Goal: Task Accomplishment & Management: Complete application form

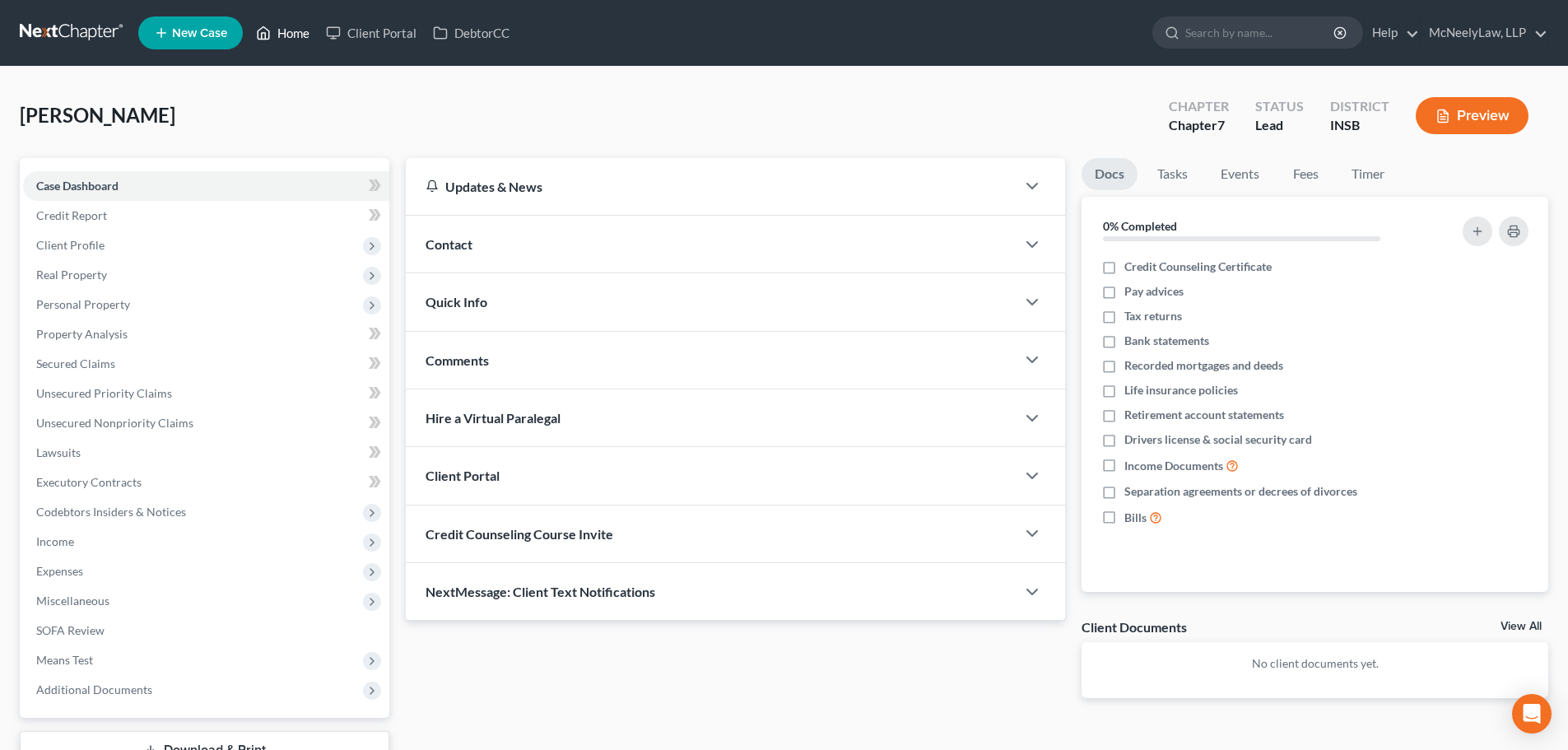
click at [282, 20] on link "Home" at bounding box center [283, 32] width 70 height 29
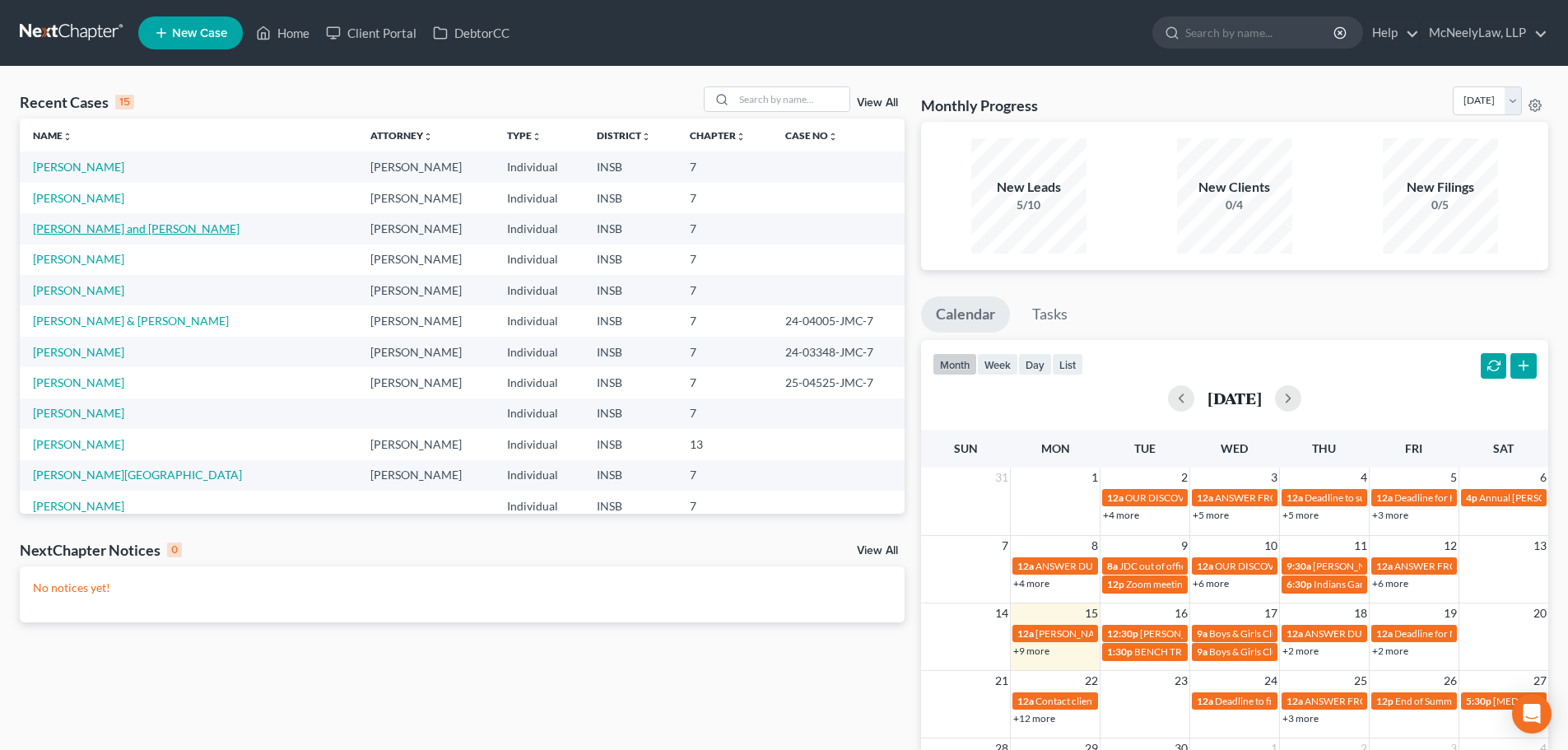
click at [81, 225] on link "[PERSON_NAME] and [PERSON_NAME]" at bounding box center [136, 228] width 206 height 14
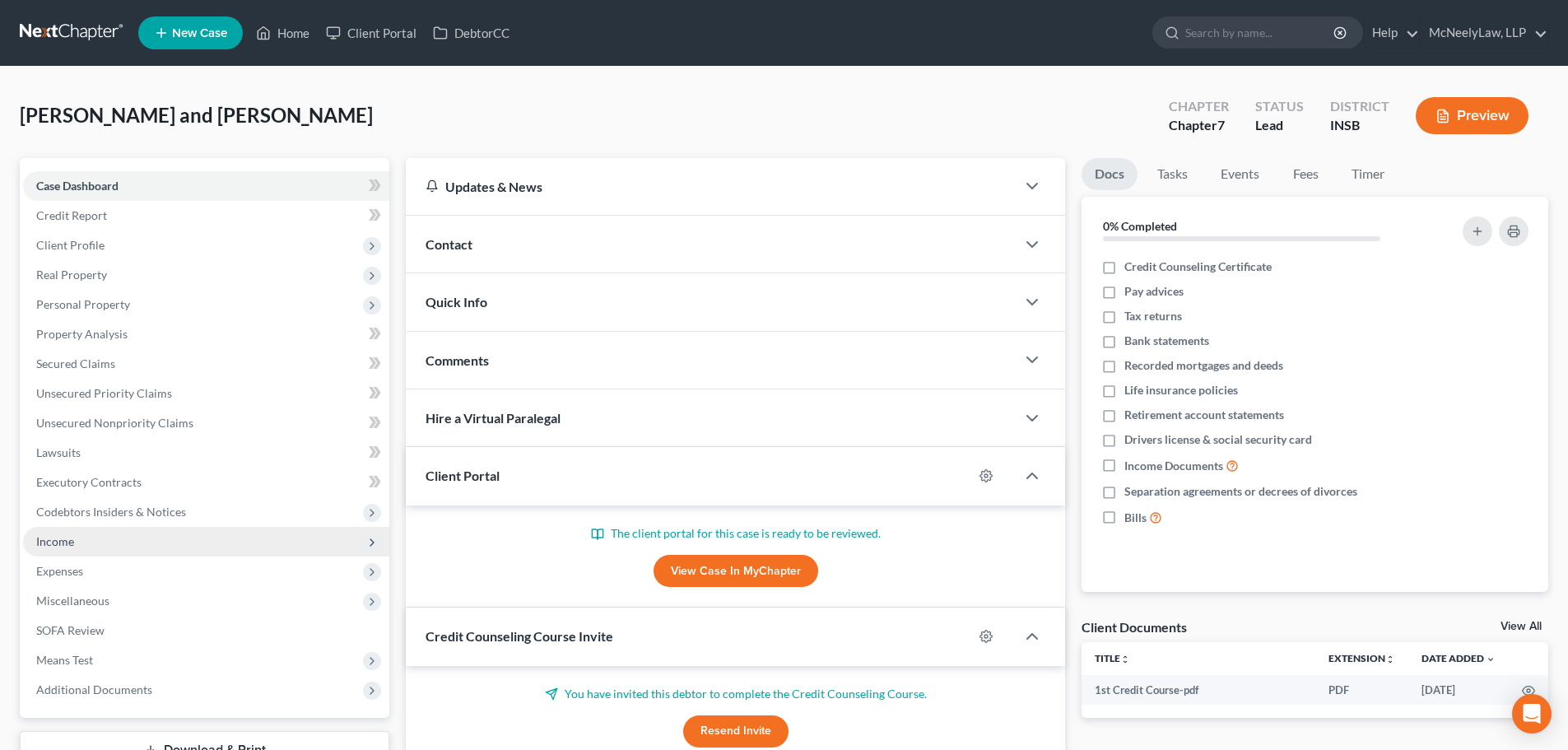
click at [102, 551] on span "Income" at bounding box center [206, 541] width 367 height 29
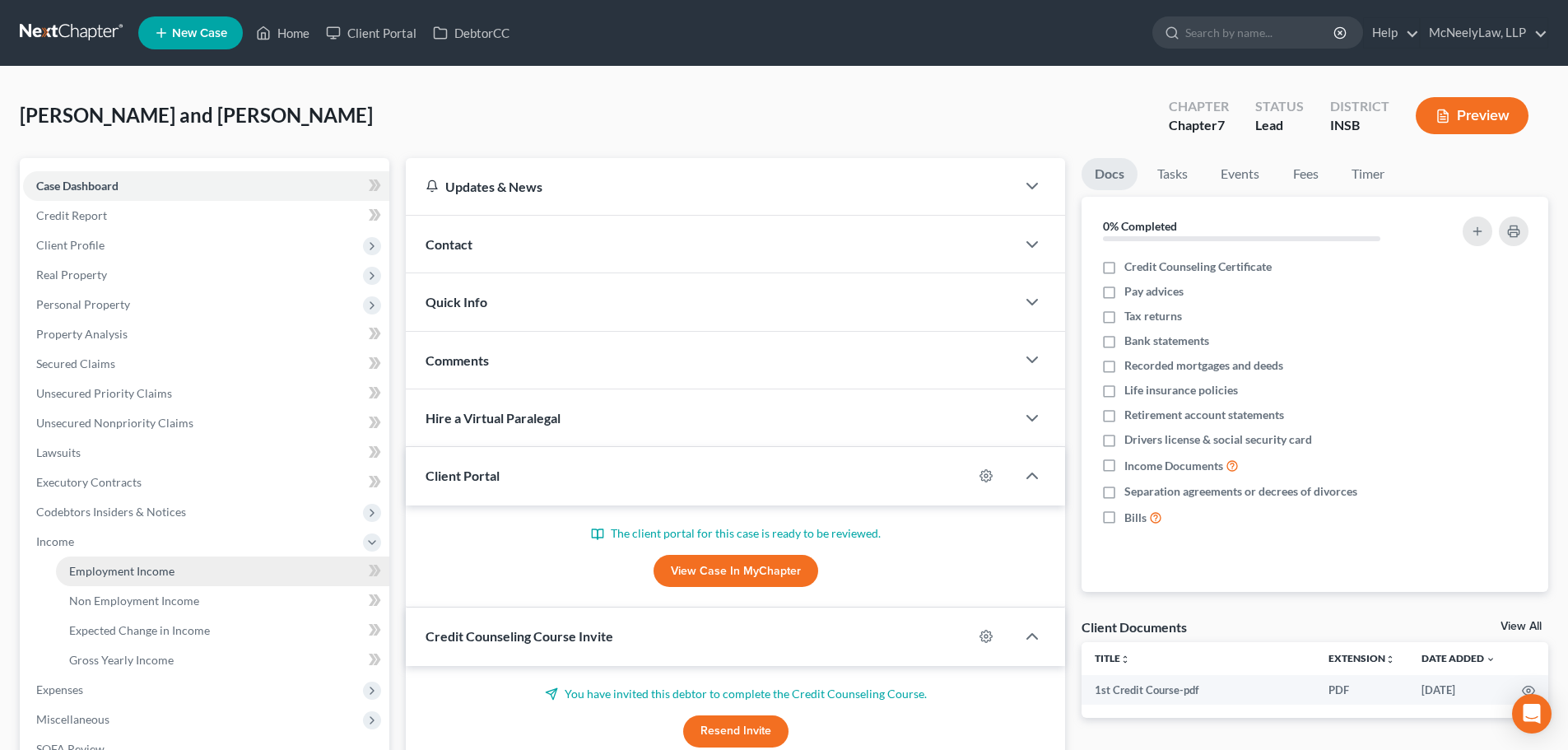
click at [115, 570] on span "Employment Income" at bounding box center [122, 570] width 105 height 14
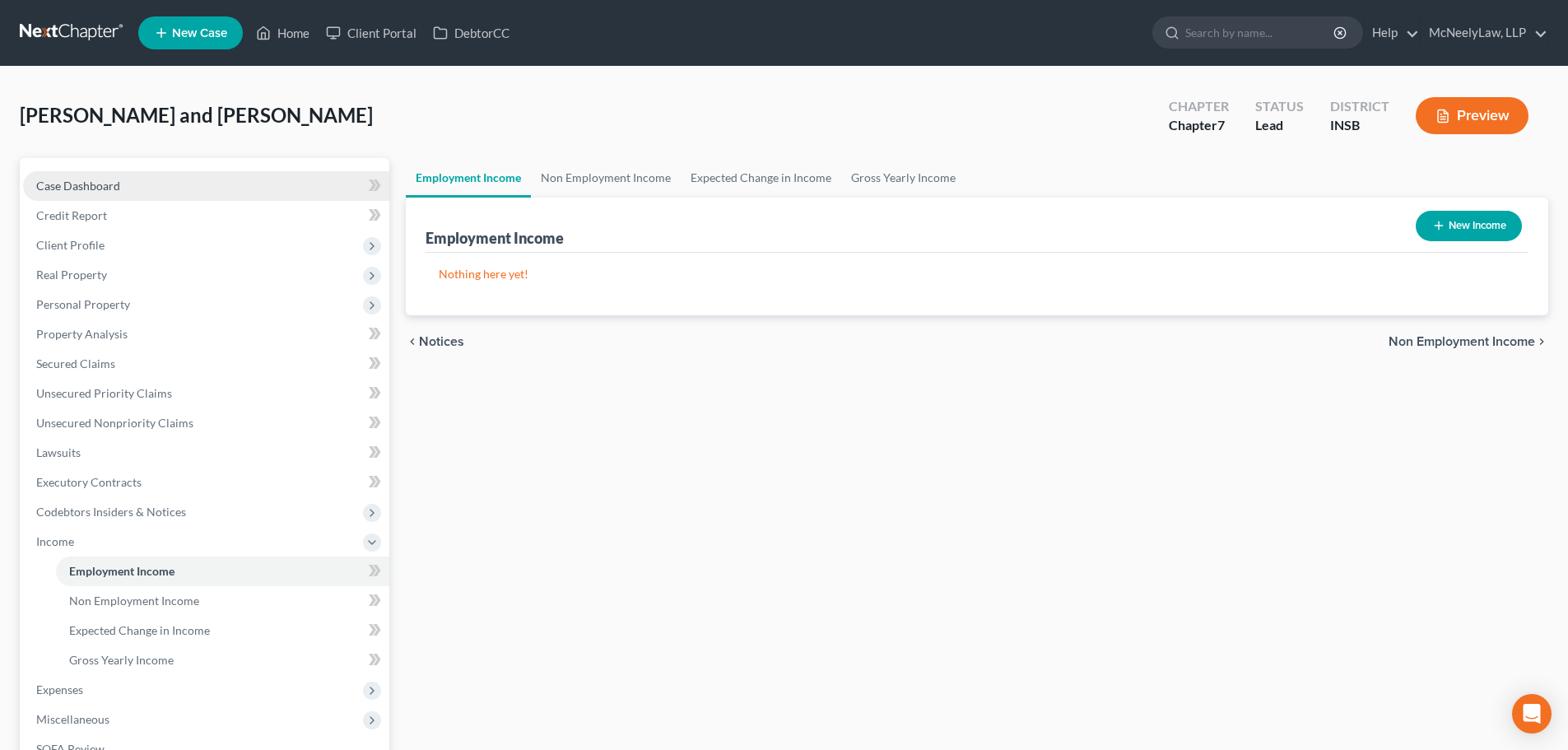
click at [81, 191] on span "Case Dashboard" at bounding box center [78, 185] width 84 height 14
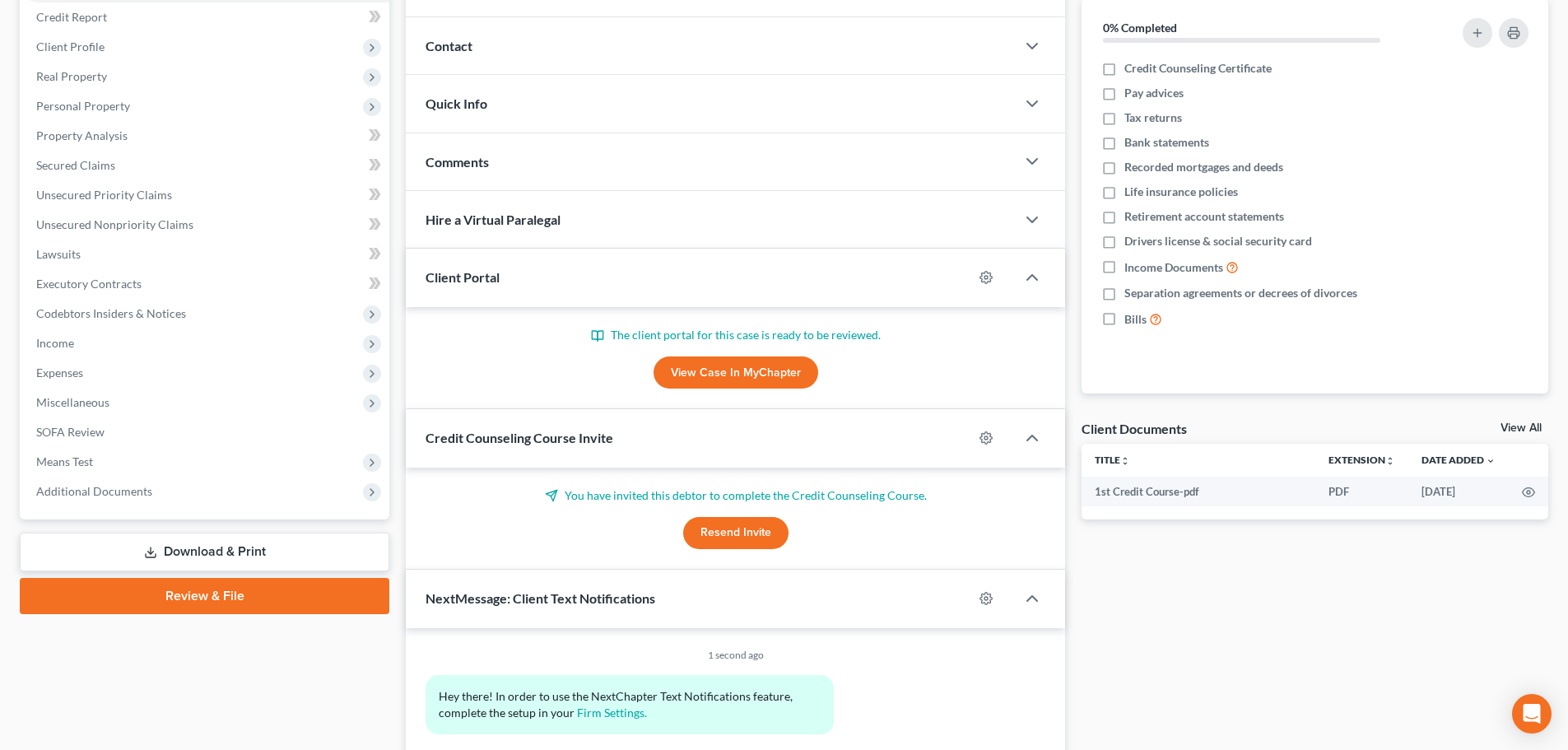
scroll to position [279, 0]
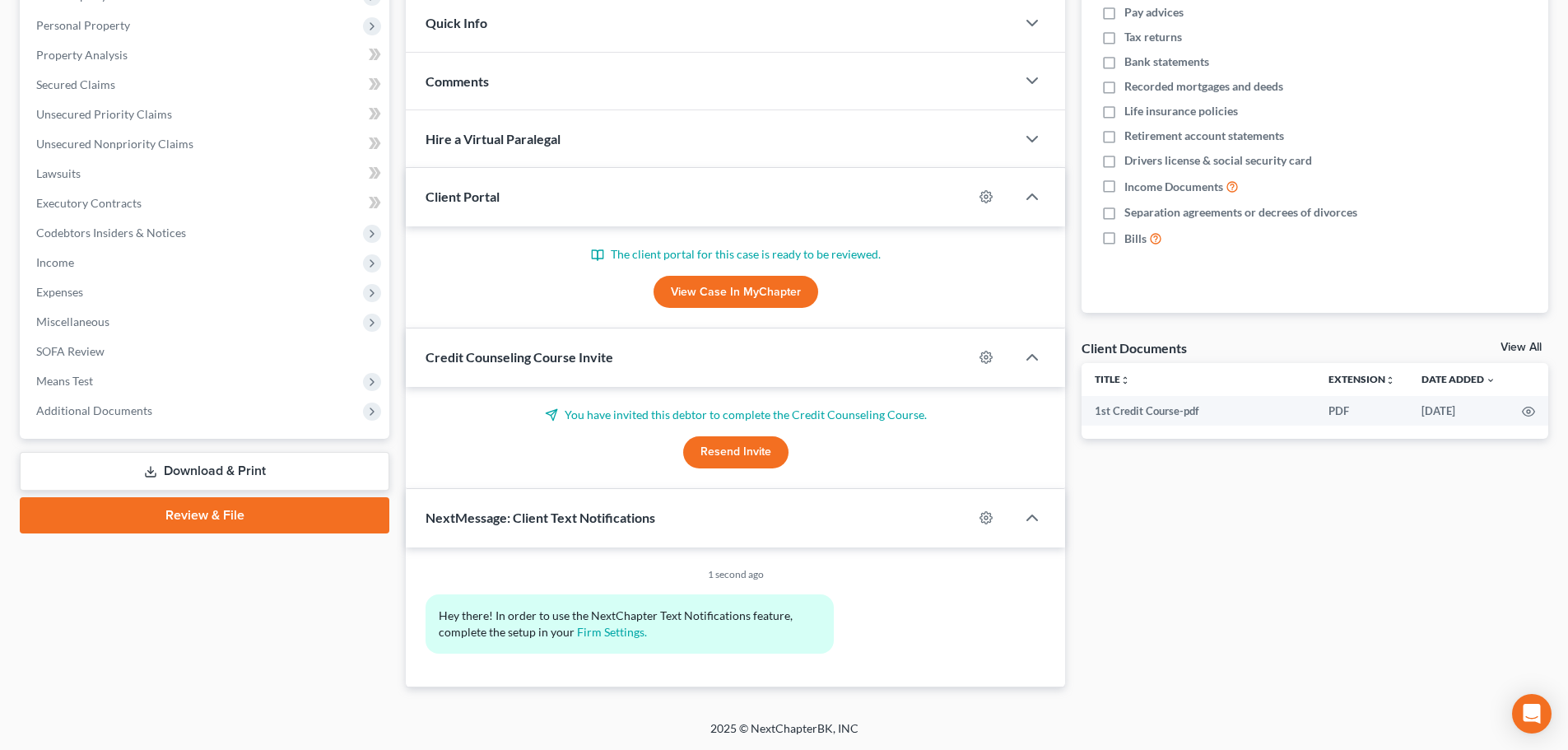
click at [752, 298] on link "View Case in MyChapter" at bounding box center [736, 292] width 164 height 33
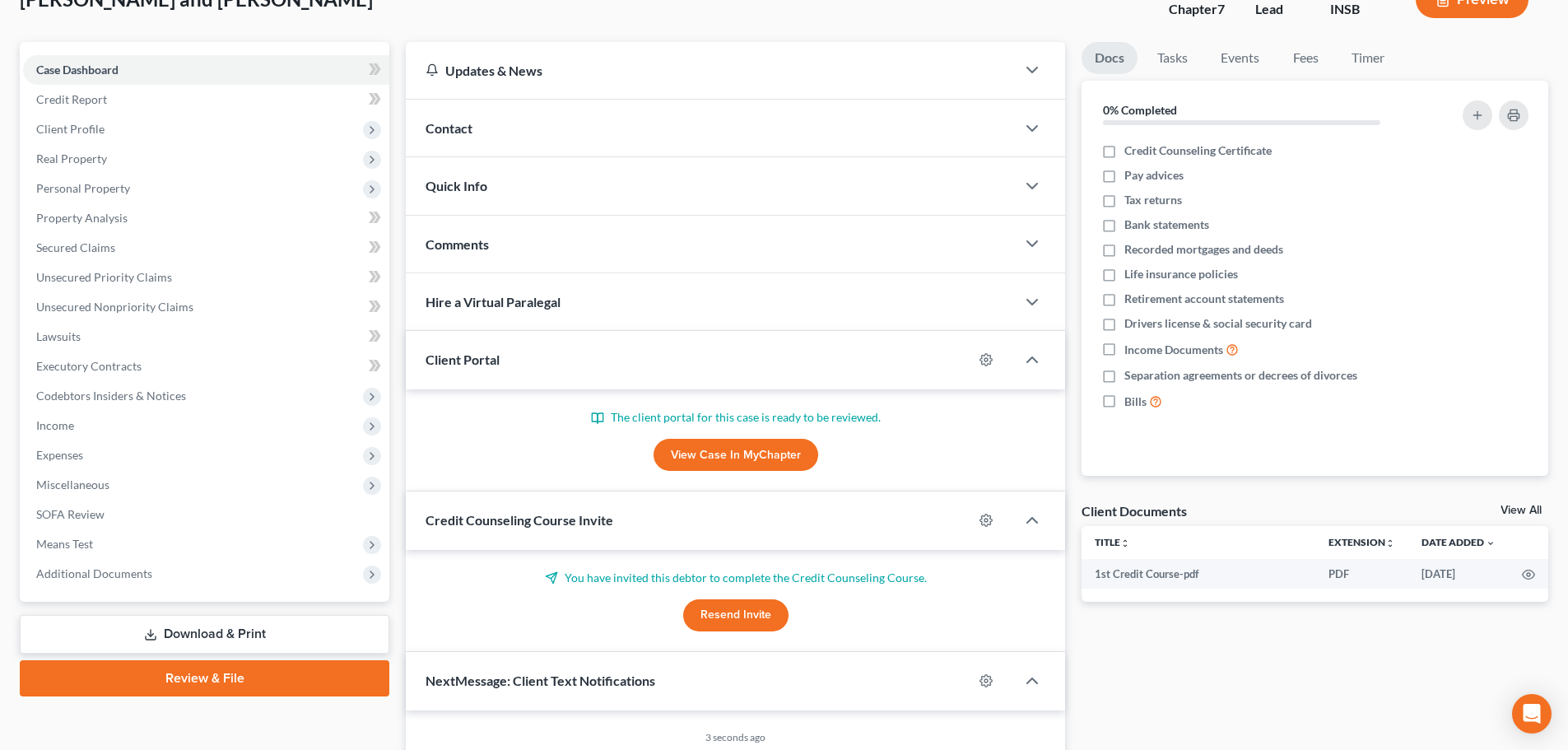
scroll to position [0, 0]
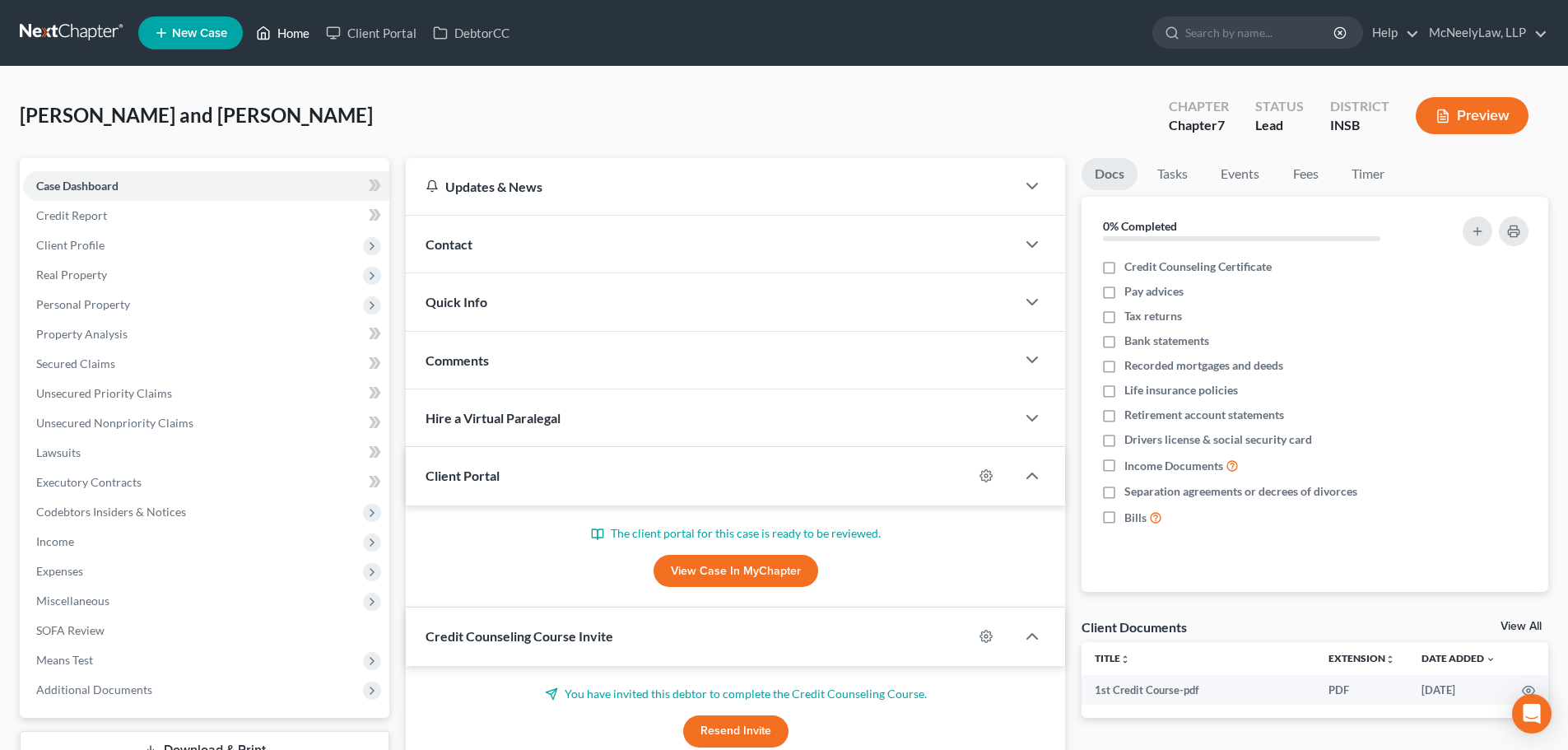
click at [289, 42] on link "Home" at bounding box center [283, 32] width 70 height 29
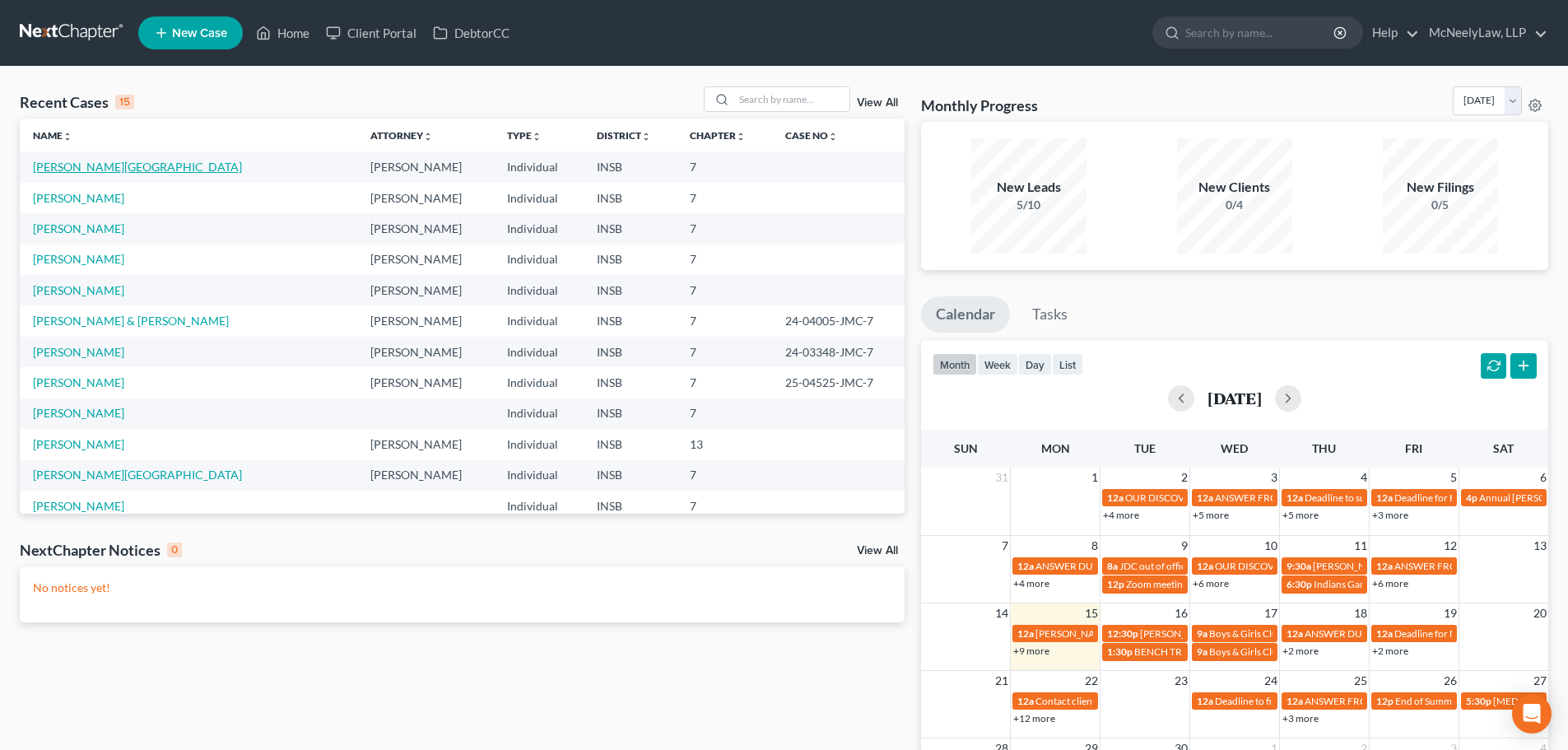
click at [67, 168] on link "[PERSON_NAME][GEOGRAPHIC_DATA]" at bounding box center [138, 166] width 209 height 14
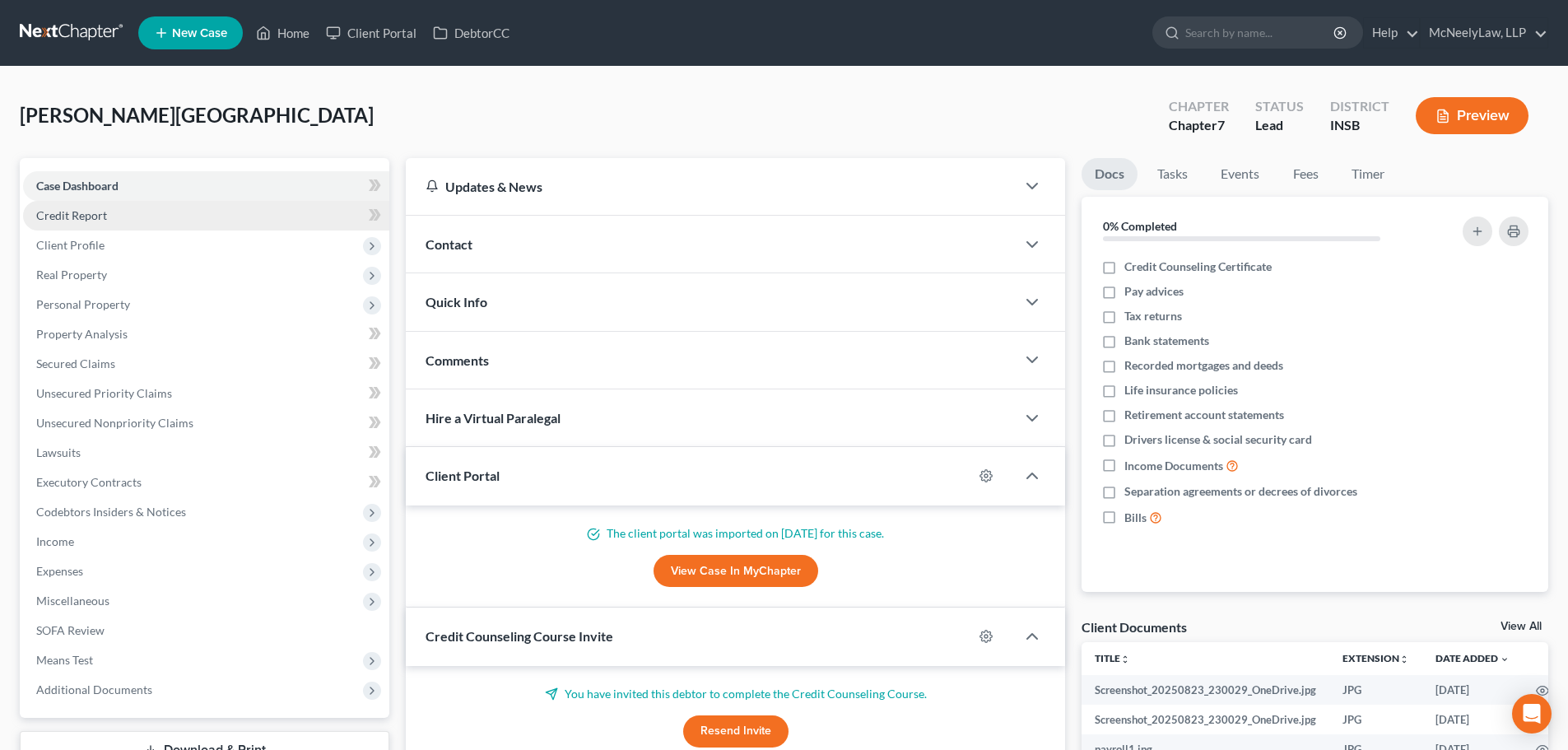
click at [86, 214] on span "Credit Report" at bounding box center [71, 215] width 71 height 14
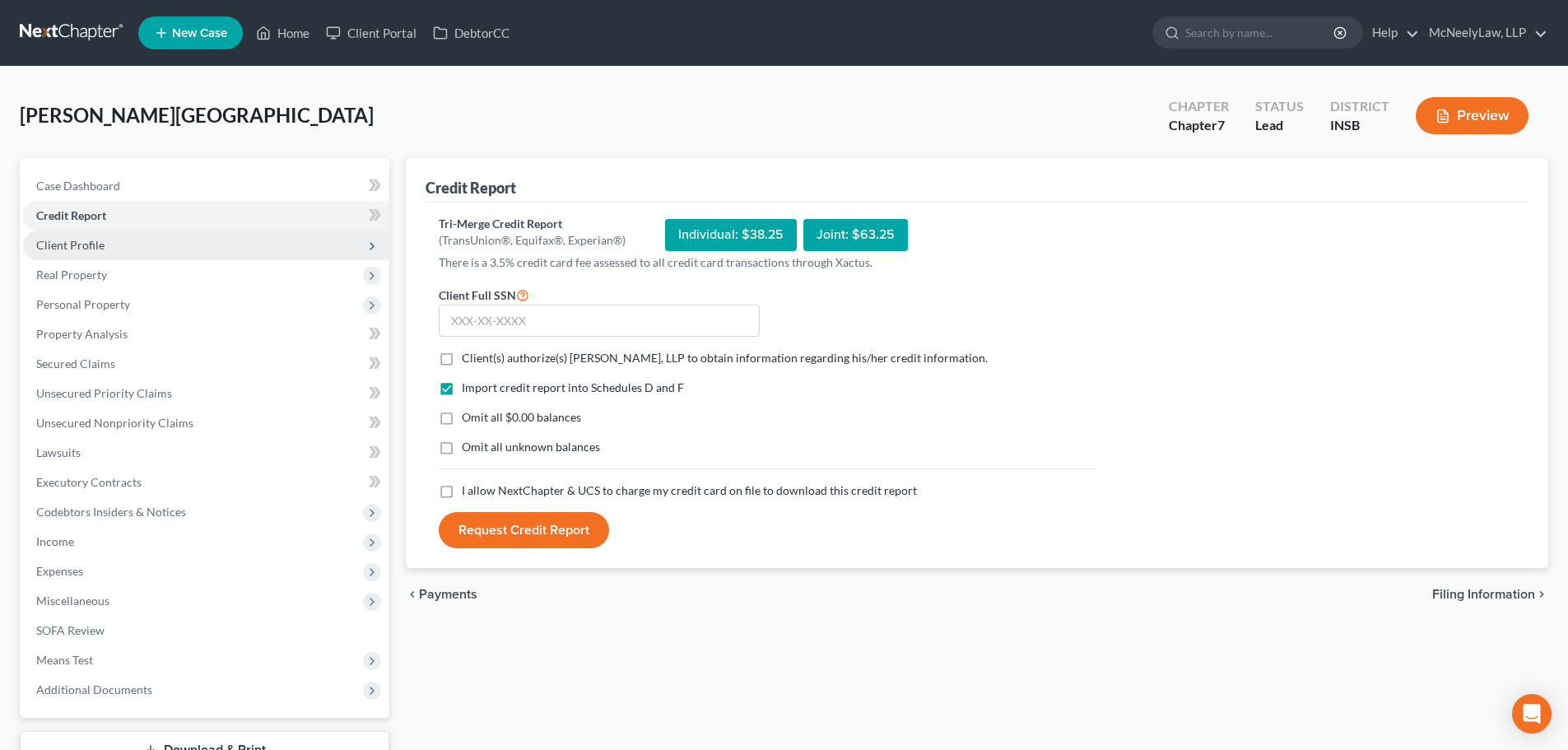
click at [116, 240] on span "Client Profile" at bounding box center [206, 245] width 367 height 29
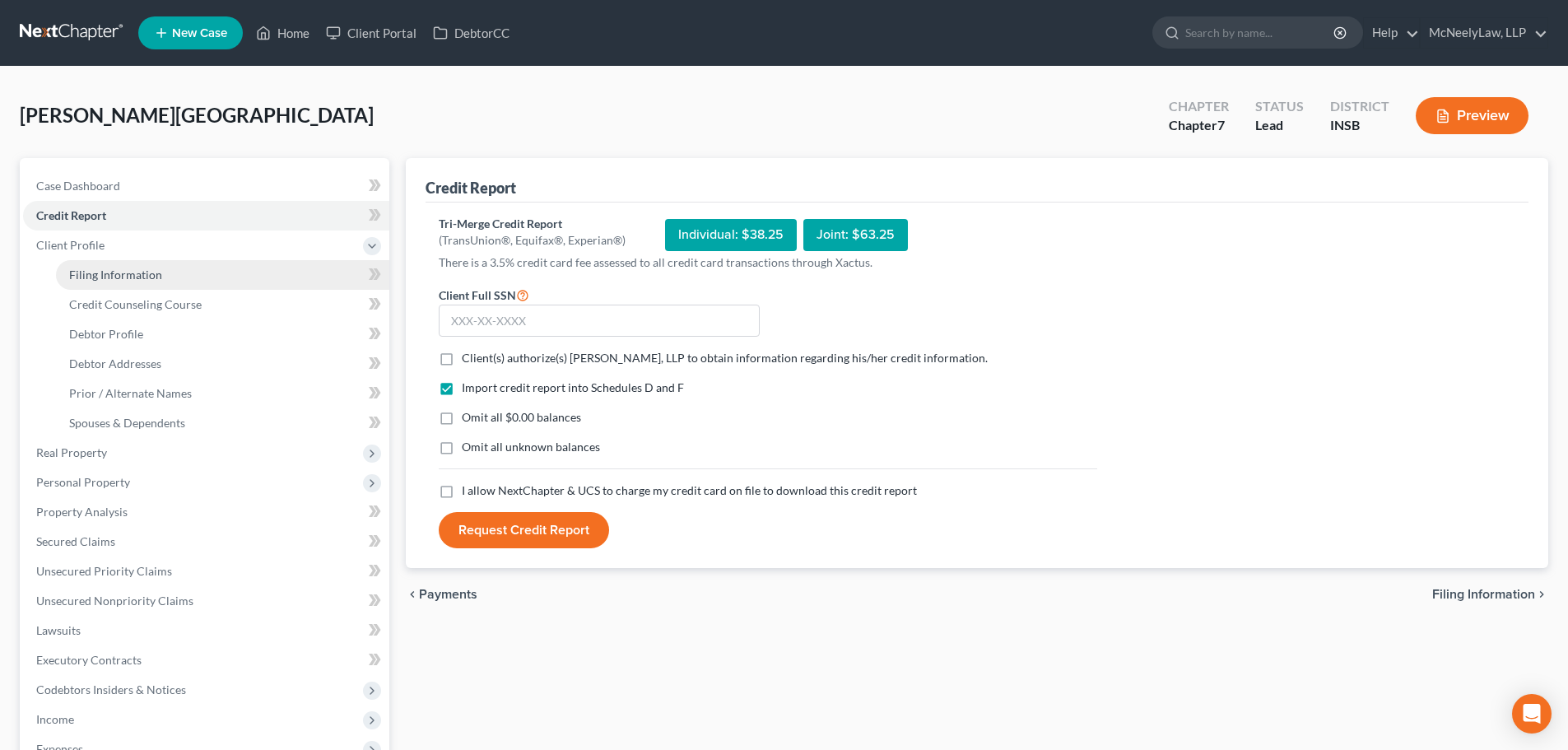
click at [140, 277] on span "Filing Information" at bounding box center [116, 275] width 93 height 14
select select "1"
select select "0"
select select "28"
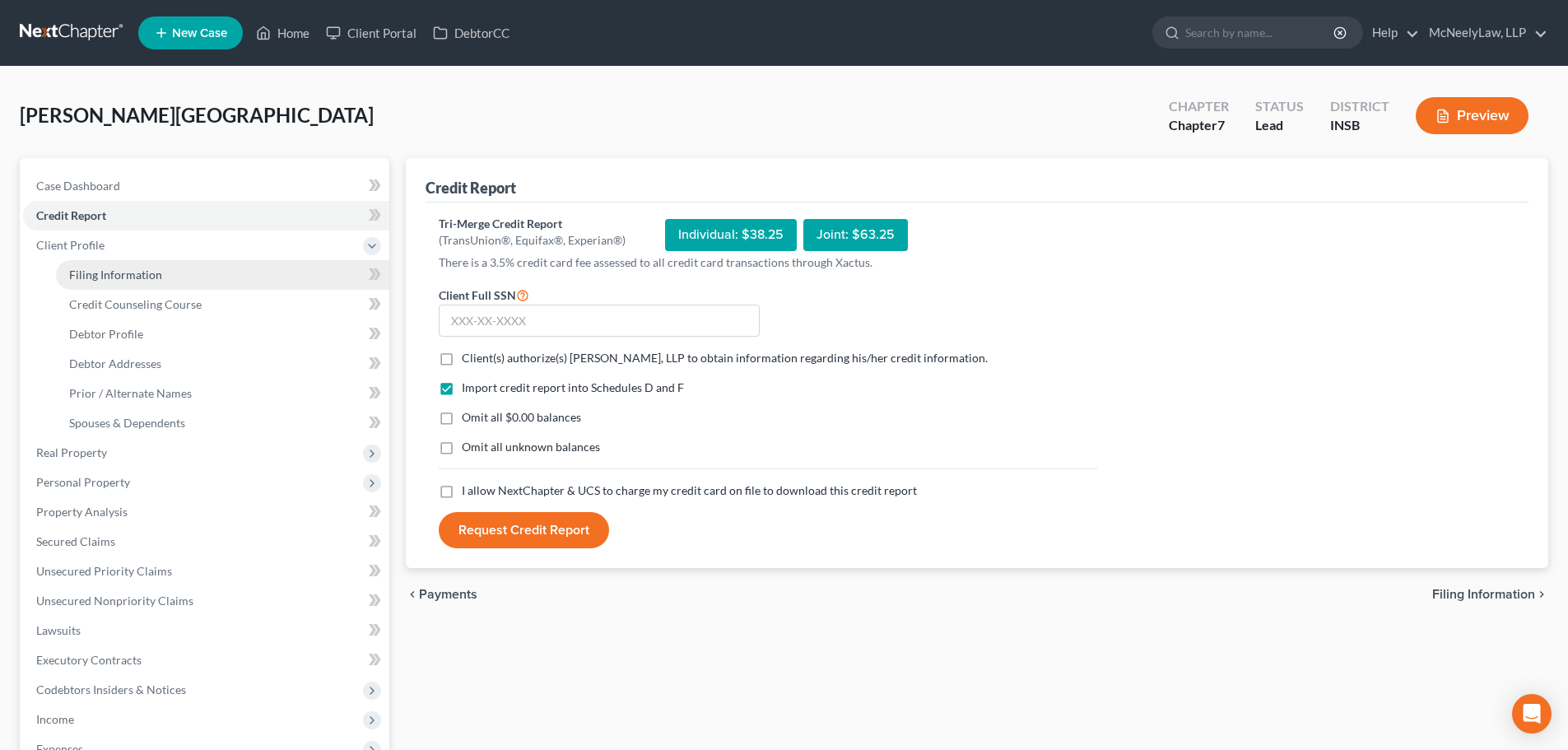
select select "0"
select select "15"
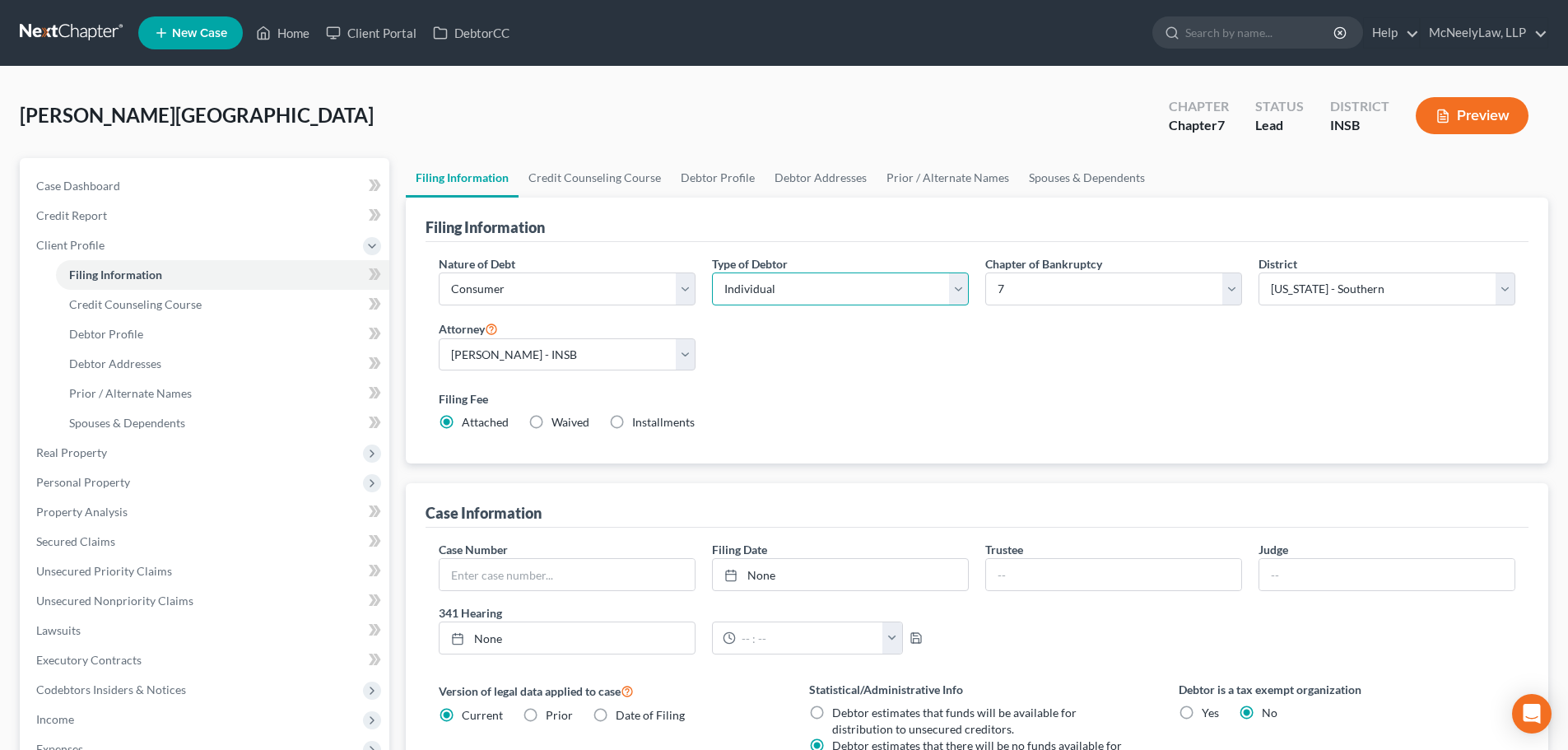
drag, startPoint x: 857, startPoint y: 295, endPoint x: 855, endPoint y: 304, distance: 9.2
click at [856, 297] on select "Select Individual Joint" at bounding box center [840, 289] width 257 height 33
select select "1"
click at [712, 273] on select "Select Individual Joint" at bounding box center [840, 289] width 257 height 33
click at [882, 387] on div "Filing Fee Attached Waived Waived Installments Installments" at bounding box center [977, 413] width 1093 height 60
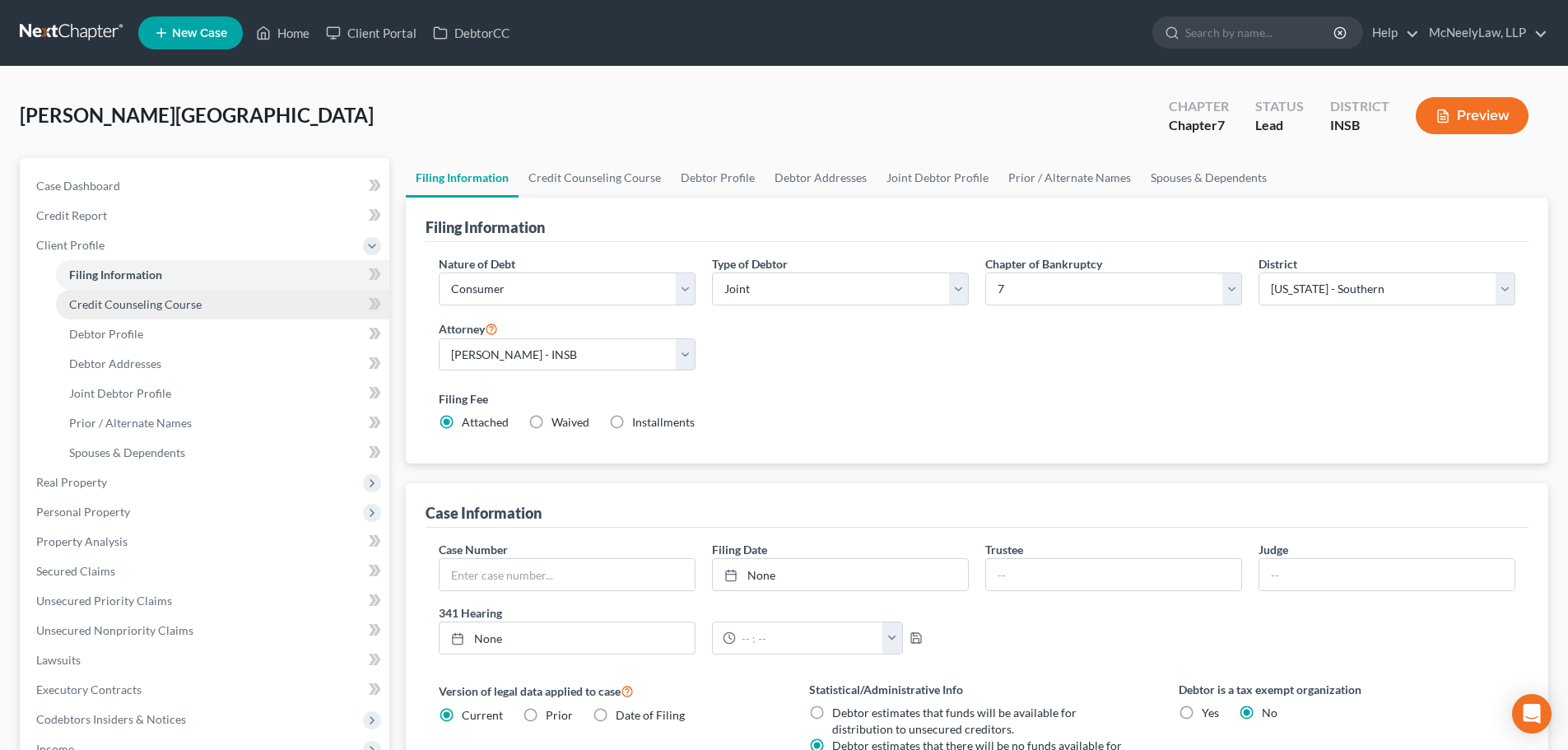
click at [161, 314] on link "Credit Counseling Course" at bounding box center [222, 304] width 334 height 29
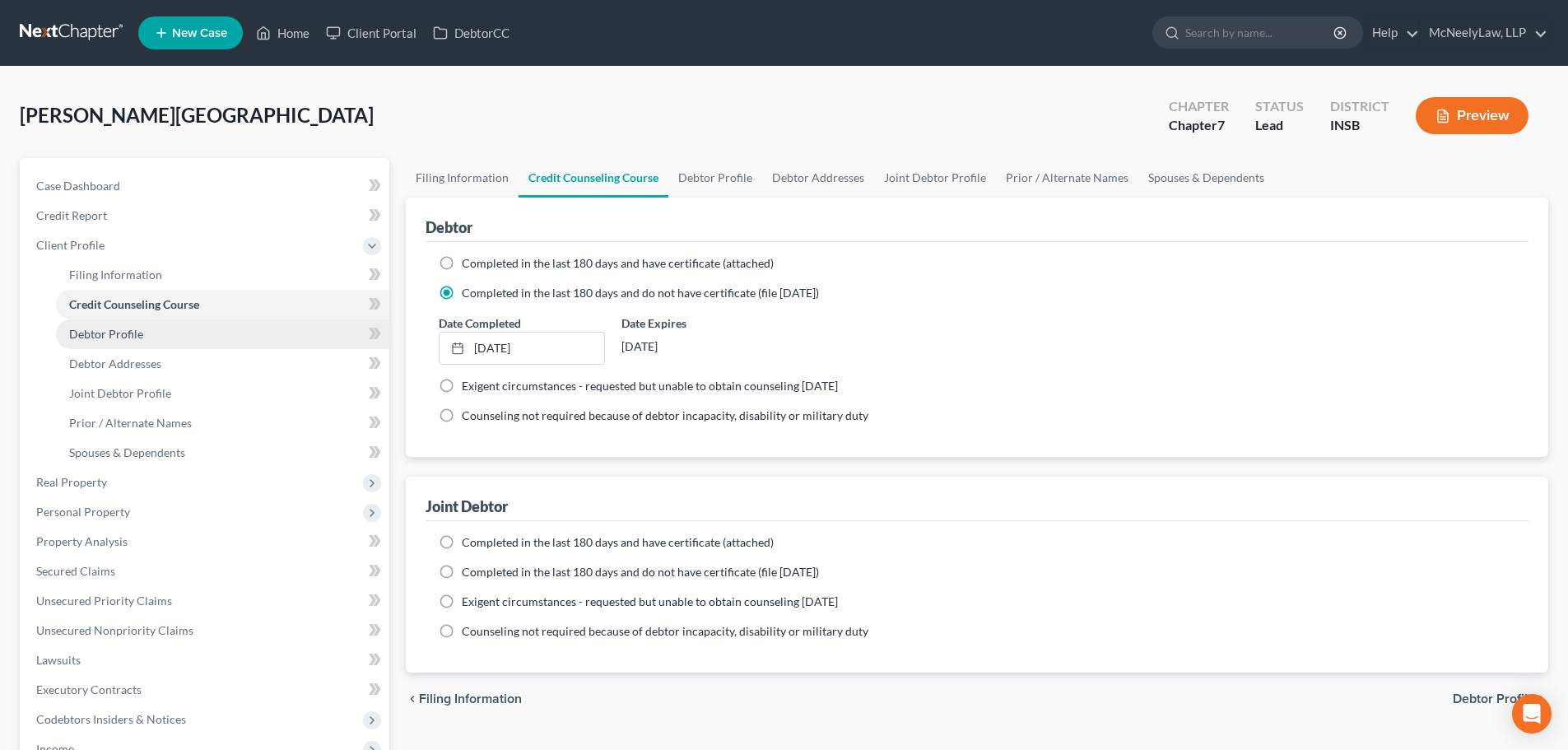
click at [163, 336] on link "Debtor Profile" at bounding box center [222, 334] width 334 height 29
select select "1"
select select "2"
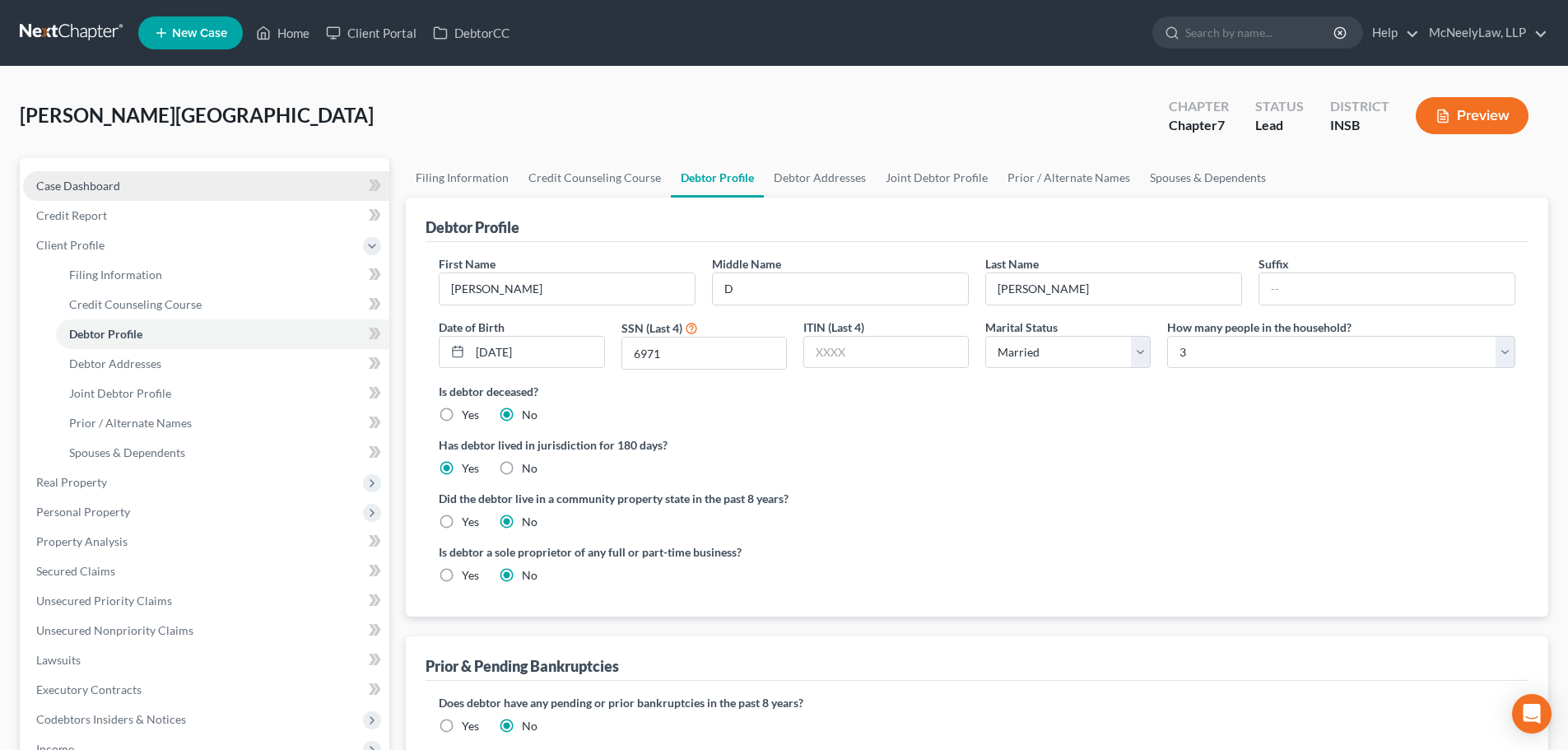
click at [120, 194] on link "Case Dashboard" at bounding box center [206, 185] width 367 height 29
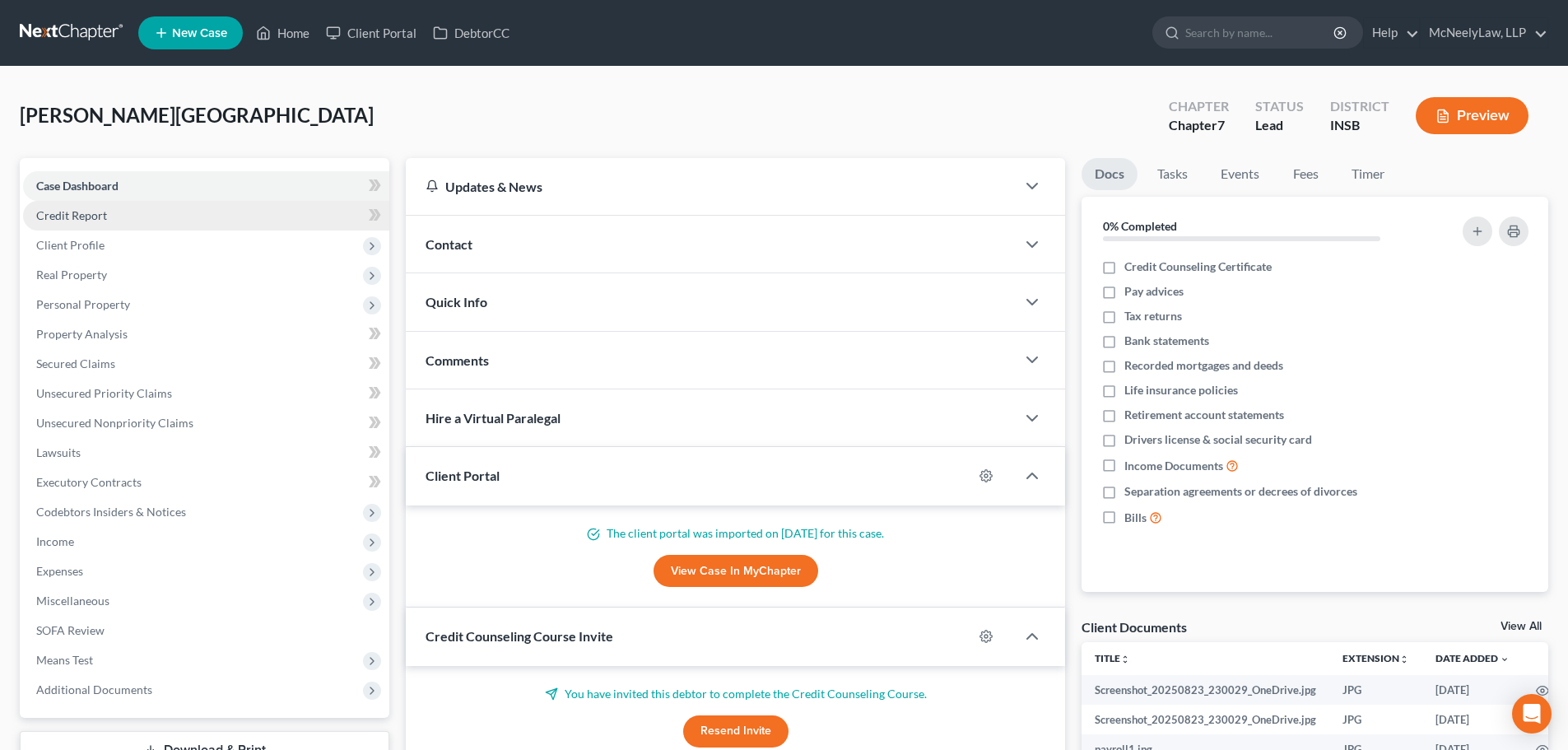
click at [108, 225] on link "Credit Report" at bounding box center [206, 215] width 367 height 29
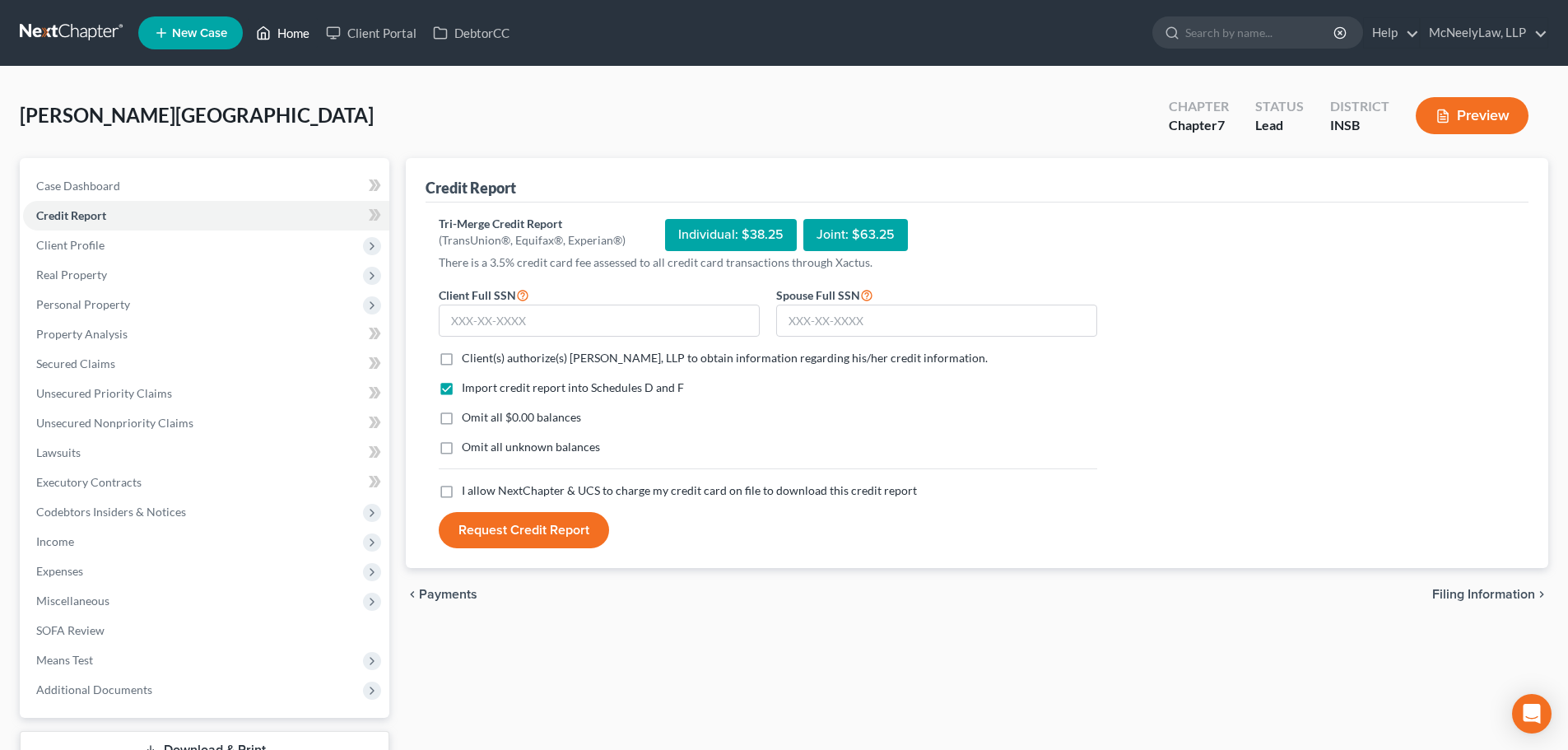
click at [286, 42] on link "Home" at bounding box center [283, 32] width 70 height 29
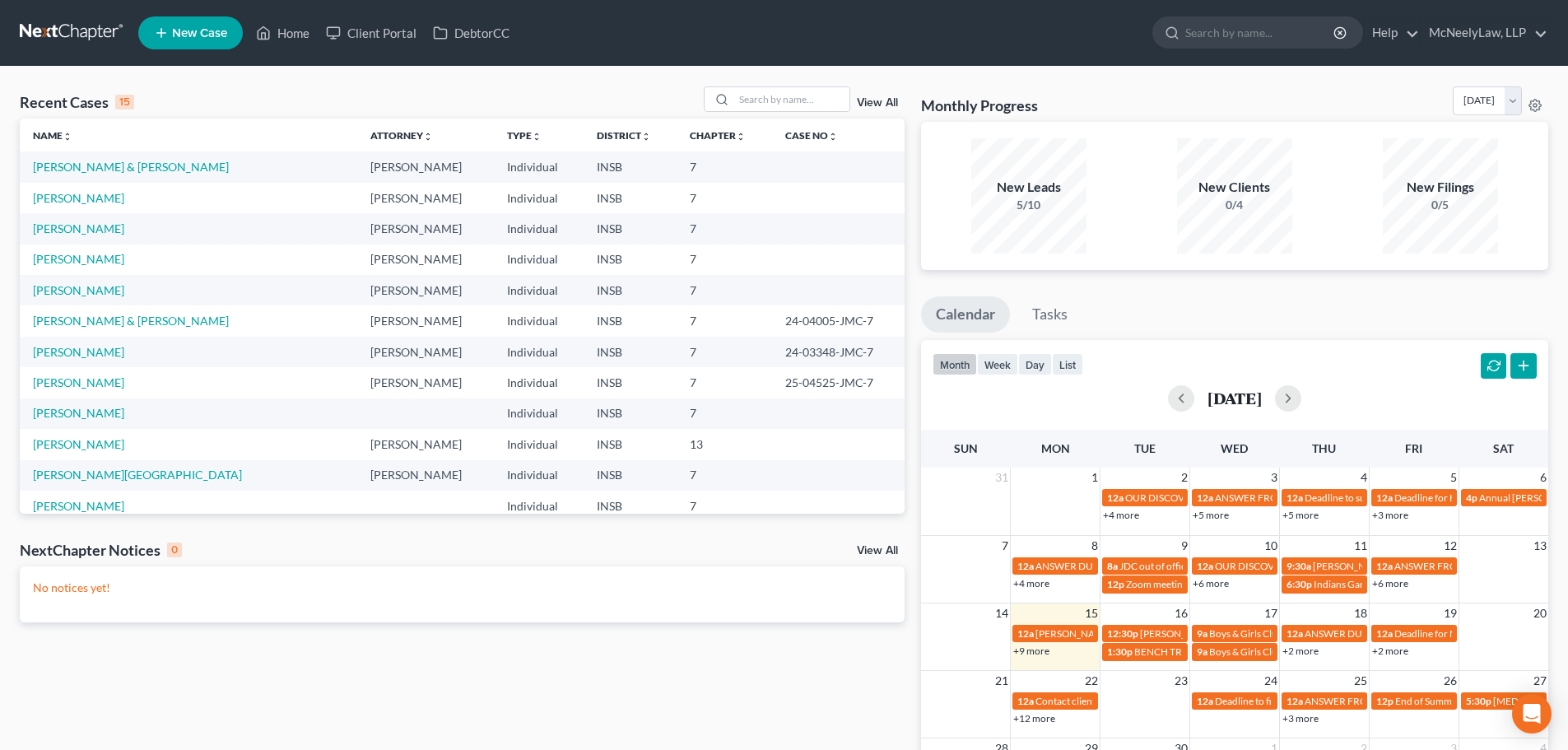
click at [90, 330] on td "[PERSON_NAME] & [PERSON_NAME]" at bounding box center [188, 320] width 337 height 30
click at [89, 313] on td "[PERSON_NAME] & [PERSON_NAME]" at bounding box center [188, 320] width 337 height 30
click at [89, 326] on link "[PERSON_NAME] & [PERSON_NAME]" at bounding box center [131, 320] width 196 height 14
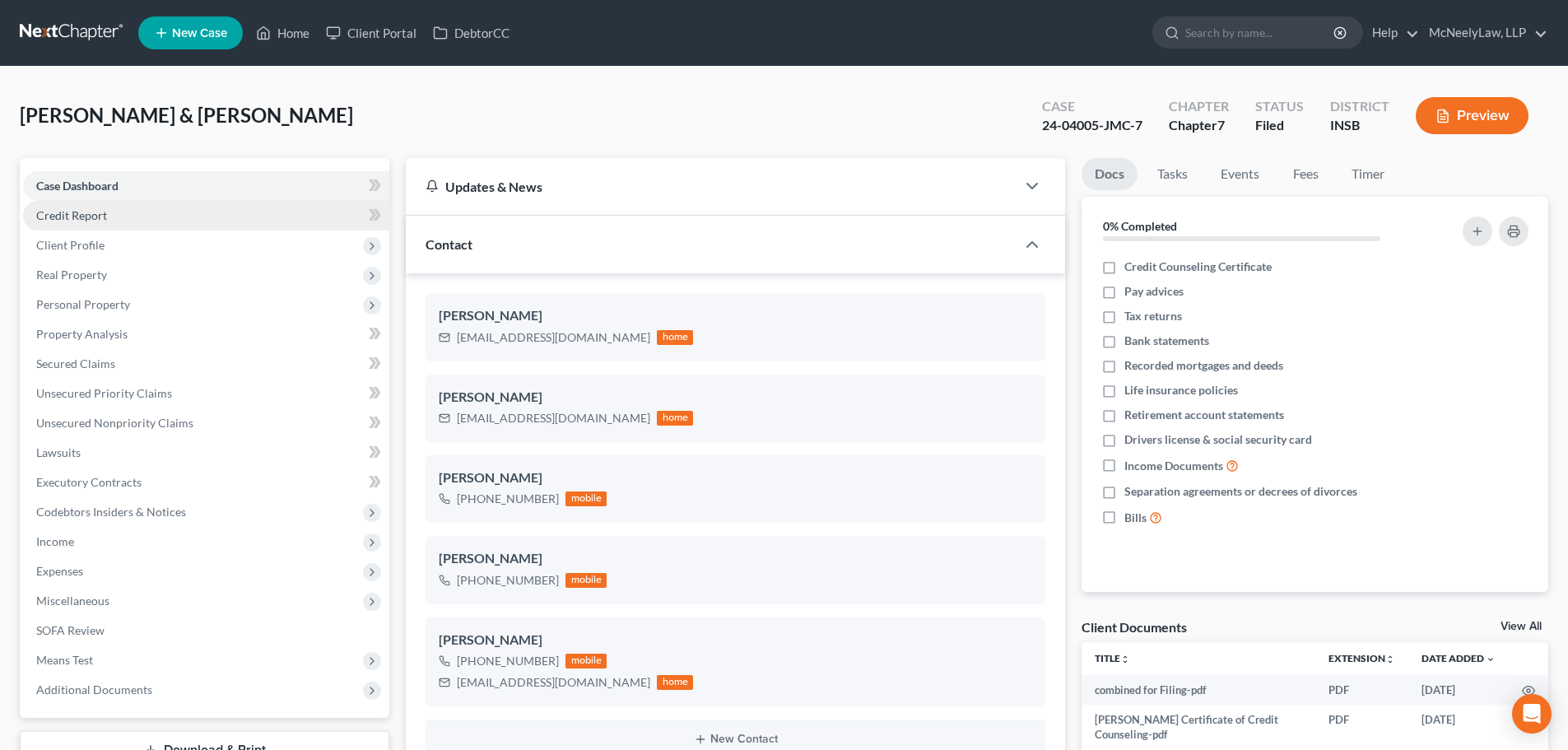
click at [114, 213] on link "Credit Report" at bounding box center [206, 215] width 367 height 29
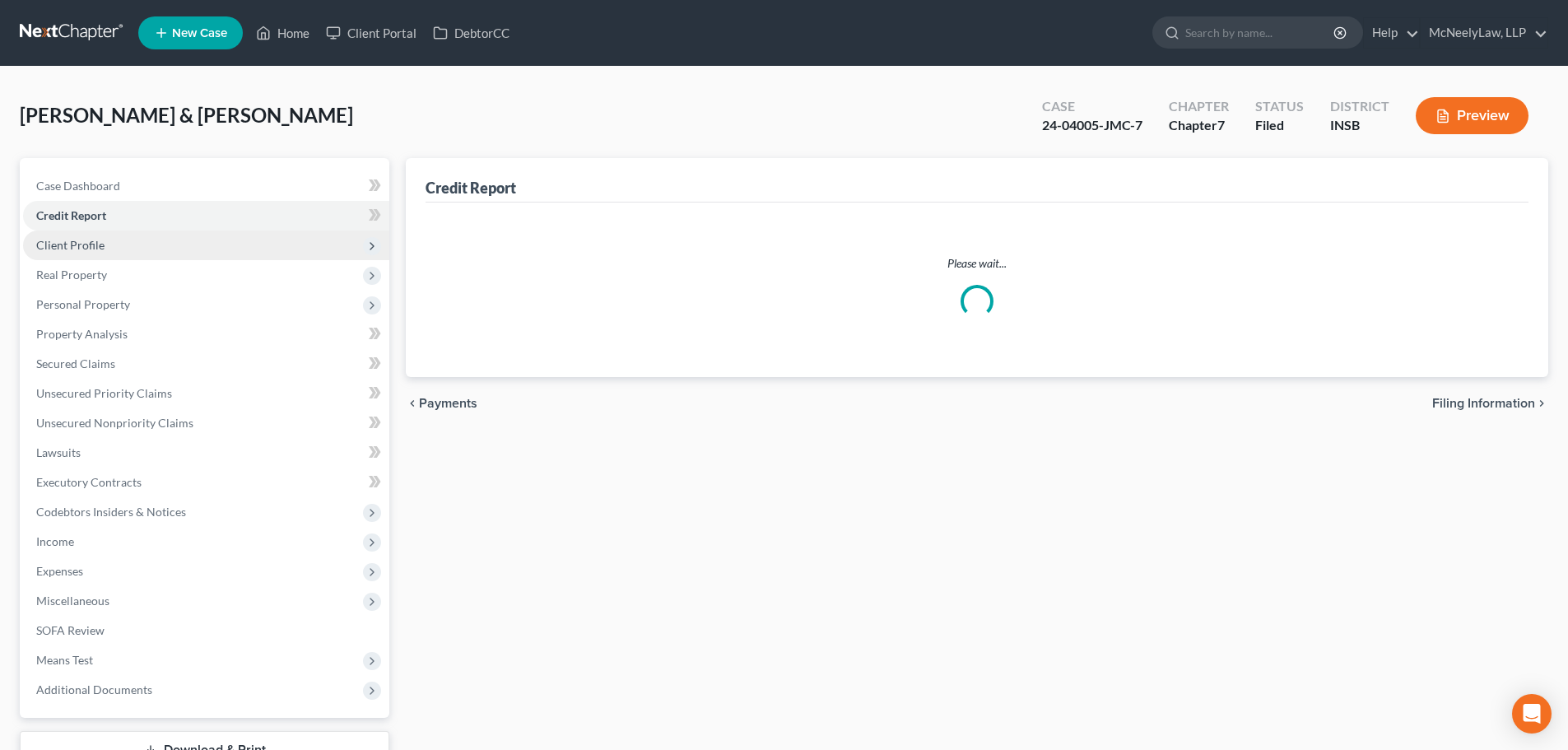
click at [129, 247] on span "Client Profile" at bounding box center [206, 245] width 367 height 29
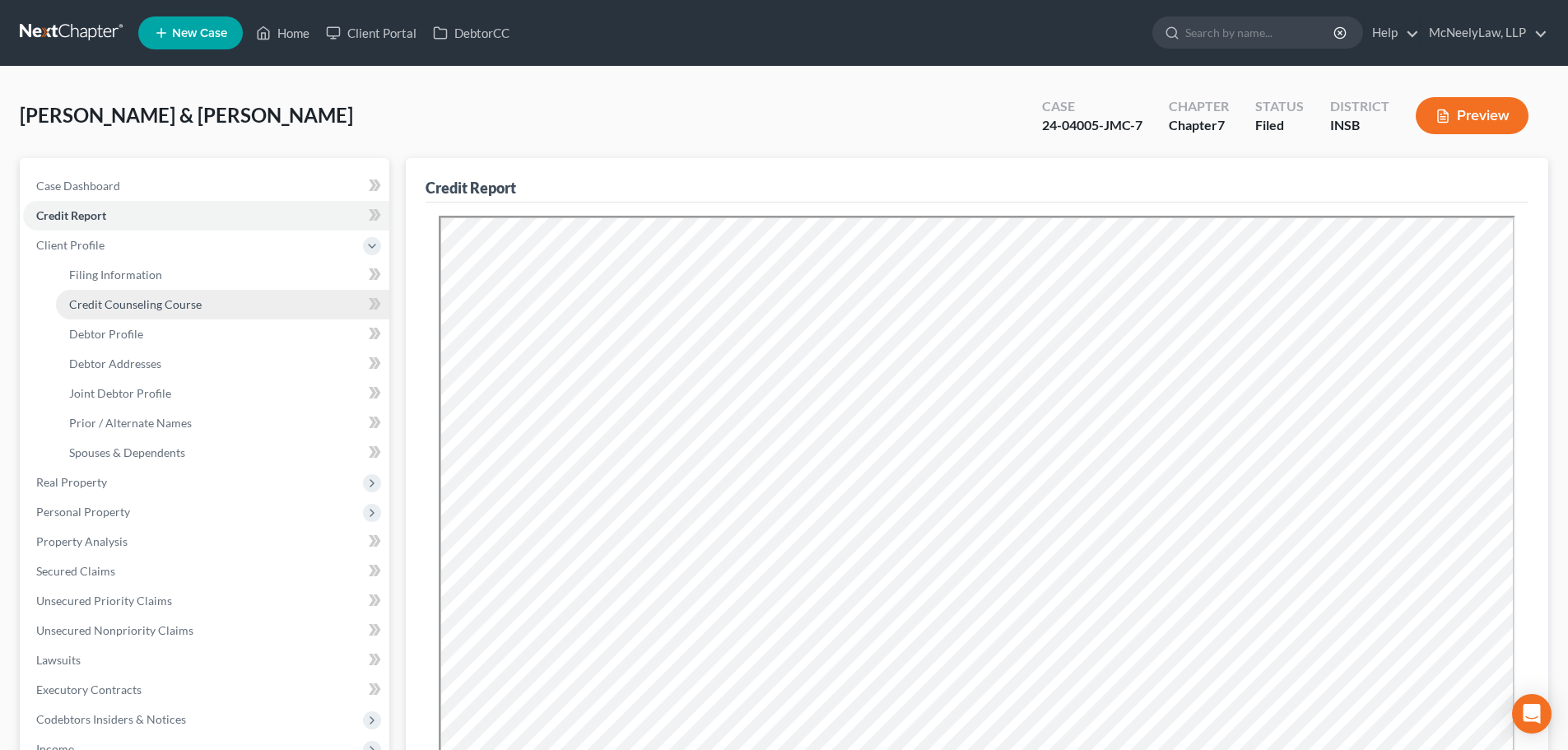
click at [133, 298] on span "Credit Counseling Course" at bounding box center [135, 304] width 132 height 14
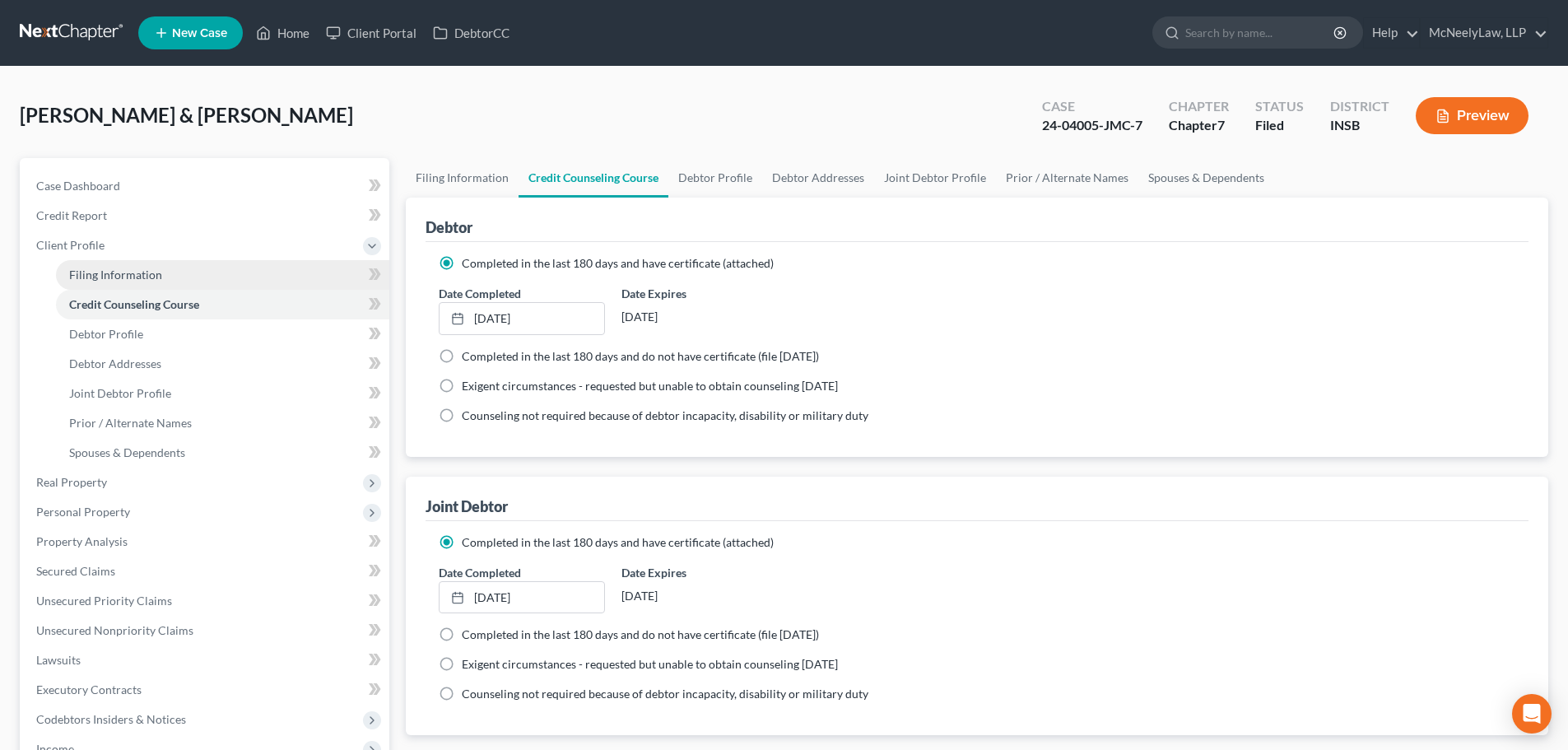
click at [144, 269] on span "Filing Information" at bounding box center [116, 275] width 93 height 14
select select "1"
select select "0"
select select "28"
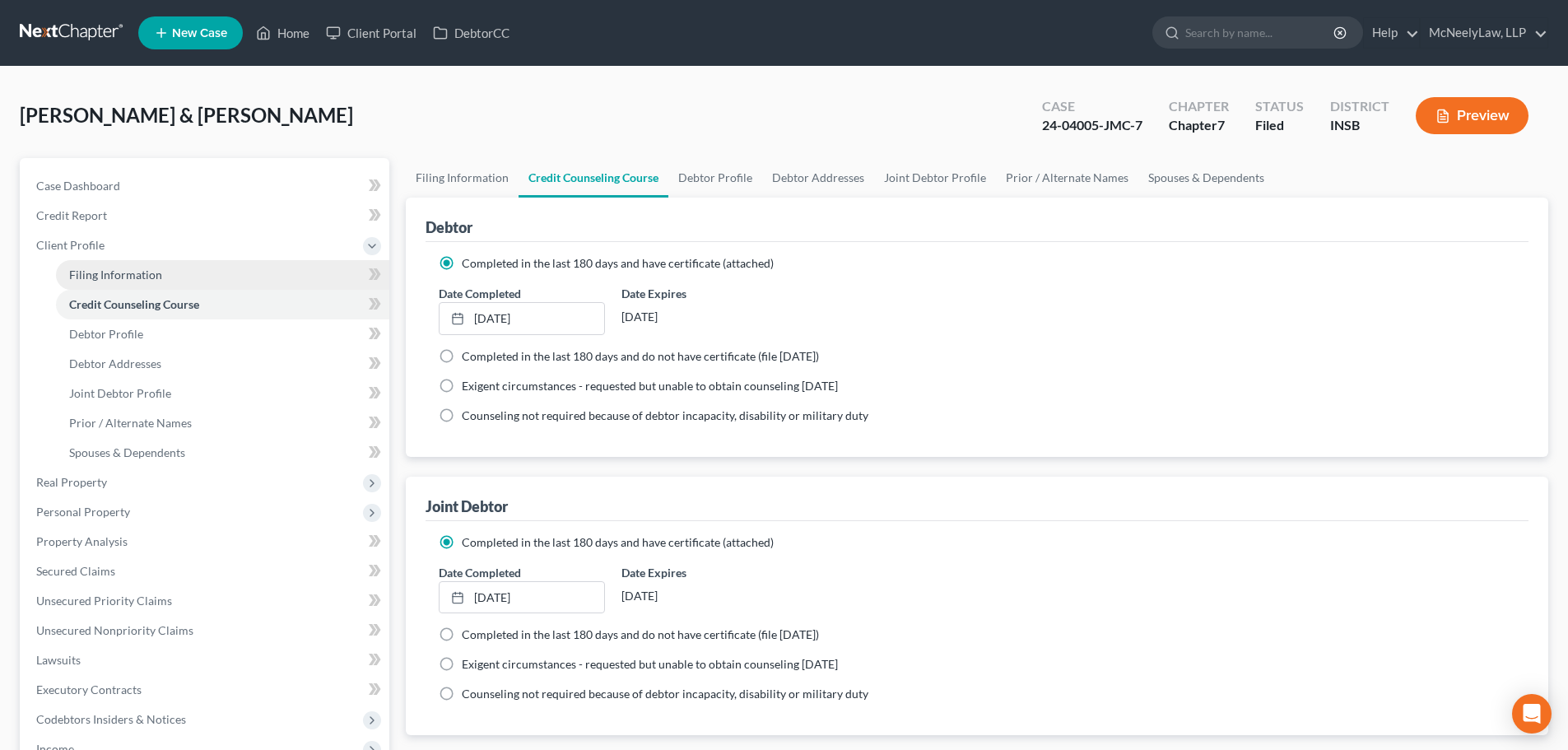
select select "0"
select select "15"
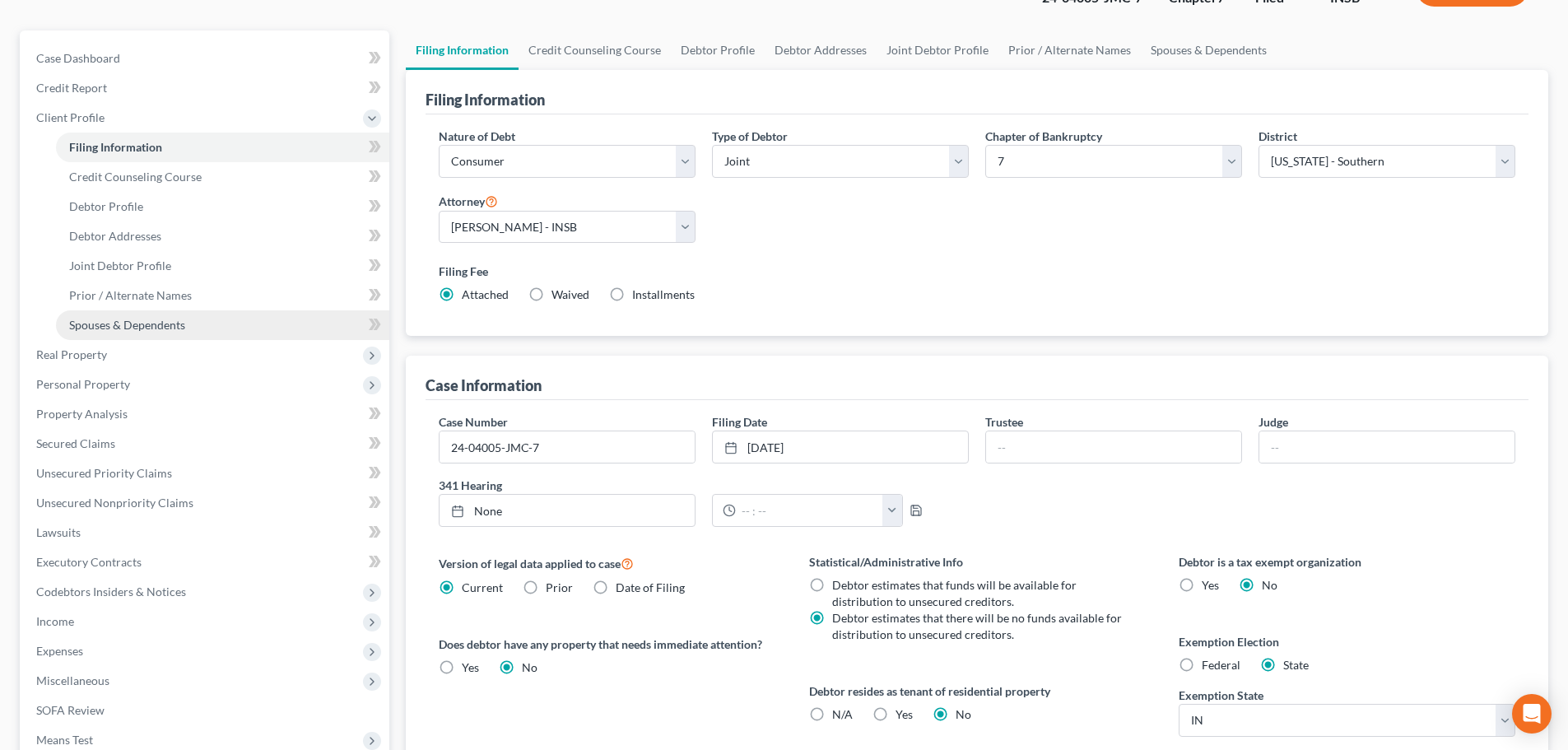
scroll to position [164, 0]
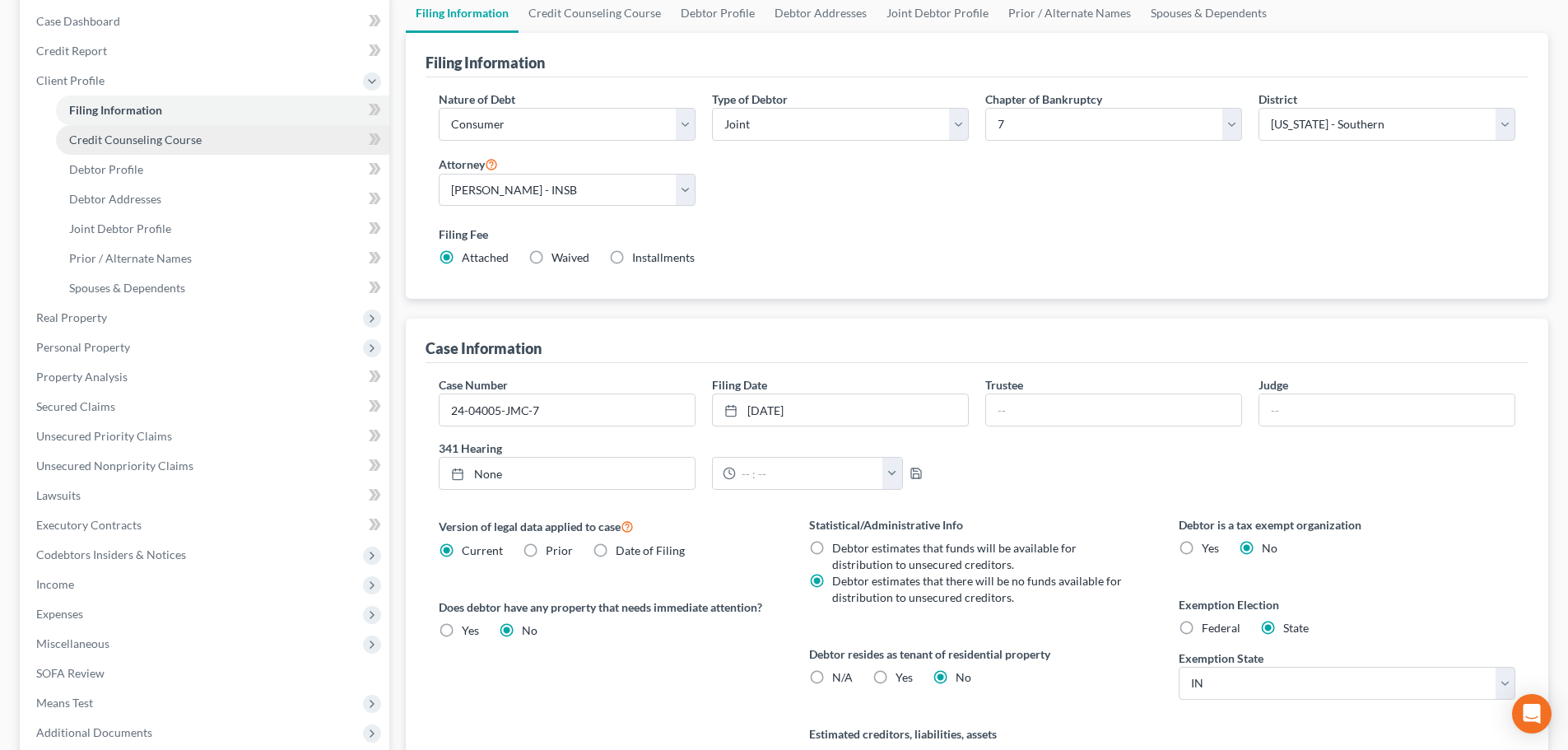
click at [143, 150] on link "Credit Counseling Course" at bounding box center [222, 140] width 334 height 29
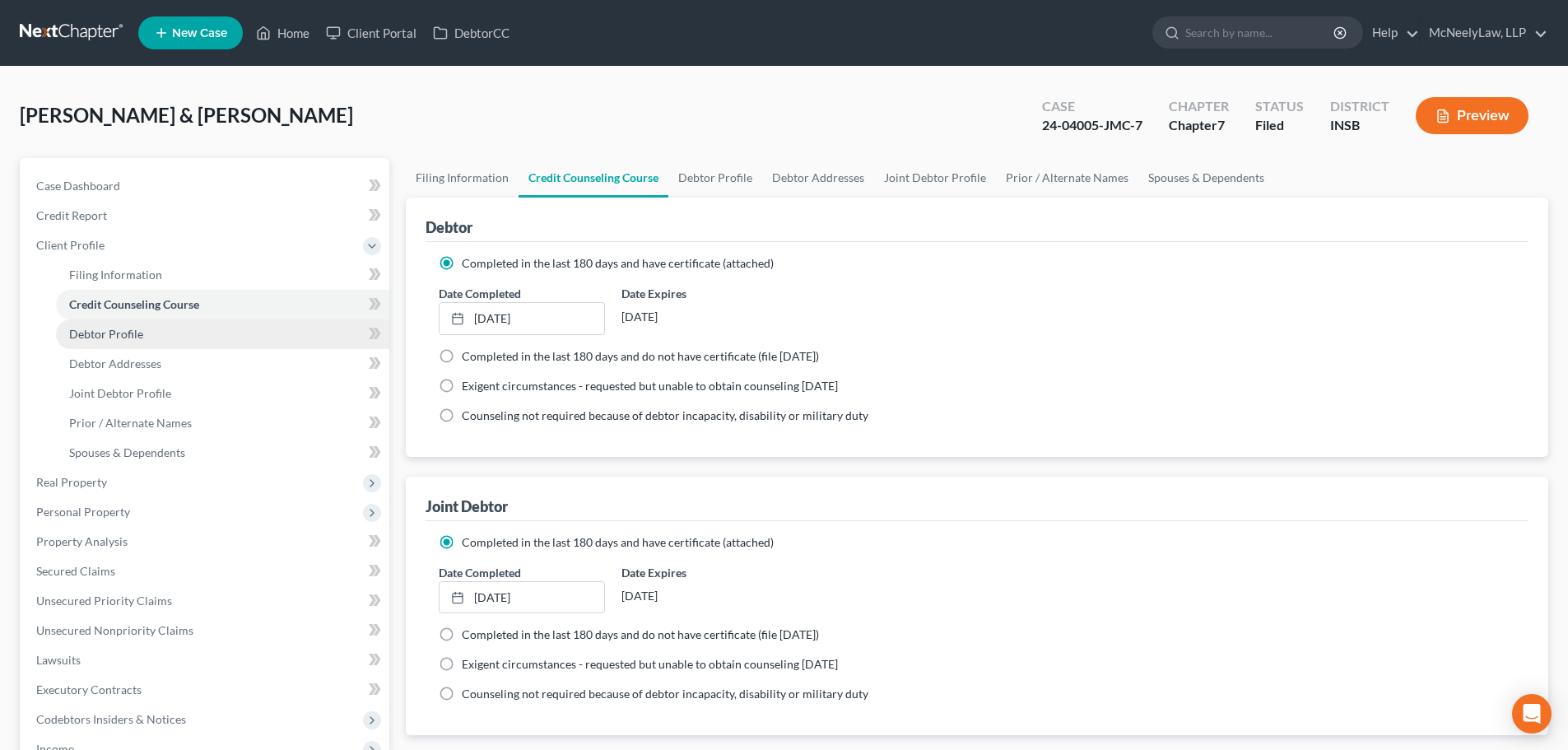
click at [115, 328] on span "Debtor Profile" at bounding box center [106, 334] width 74 height 14
select select "1"
select select "4"
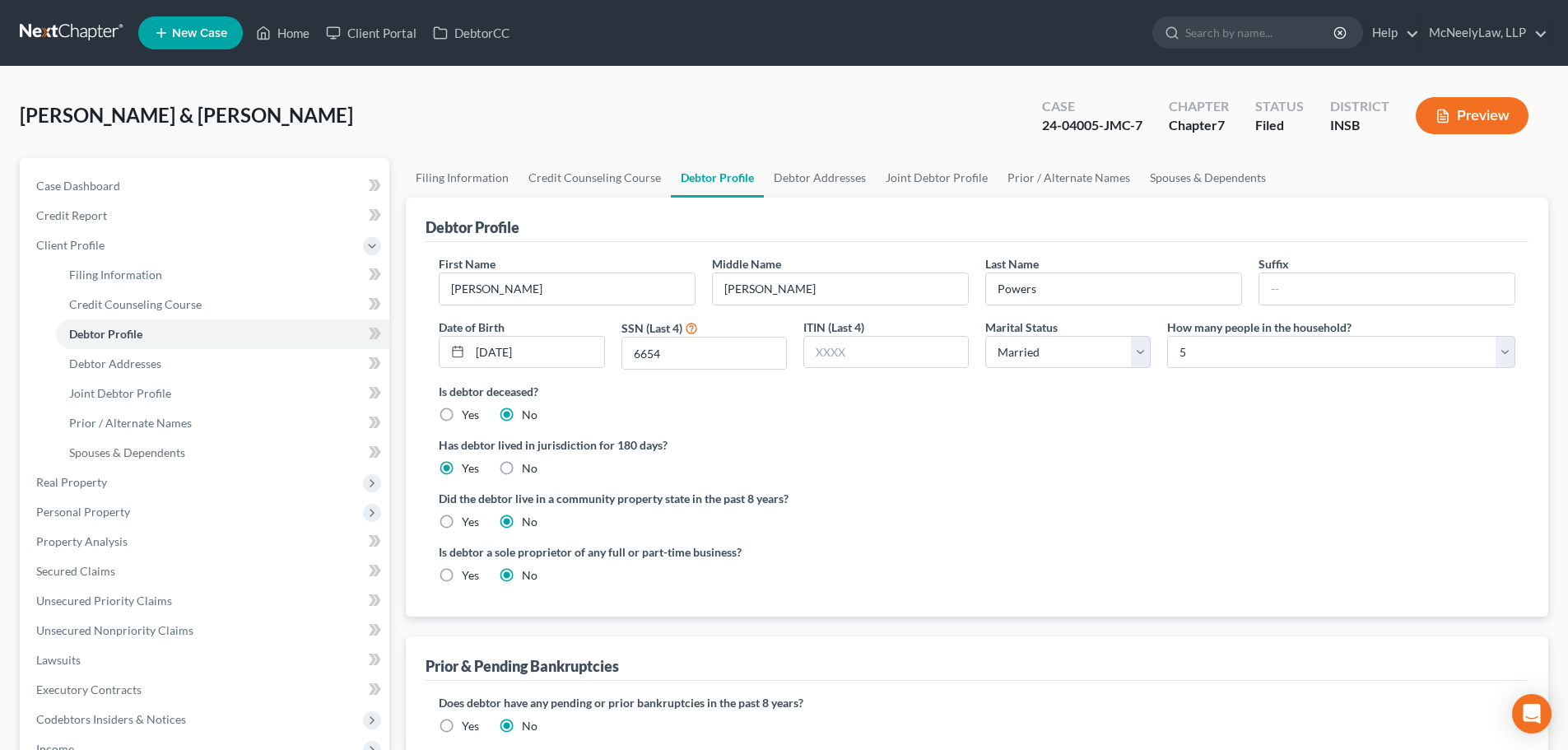
click at [1095, 554] on div "Is debtor a sole proprietor of any full or part-time business? Yes No" at bounding box center [977, 570] width 1093 height 53
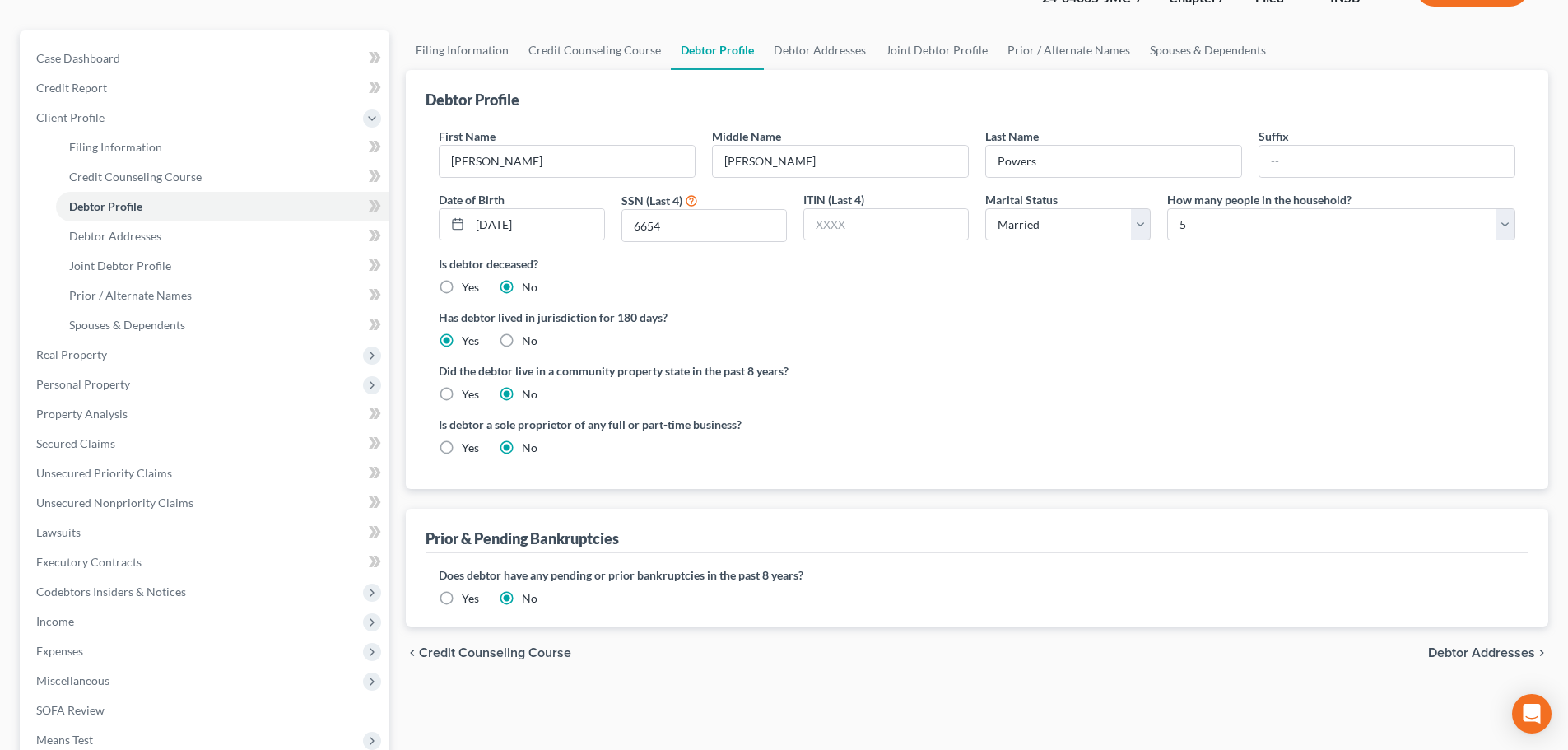
scroll to position [164, 0]
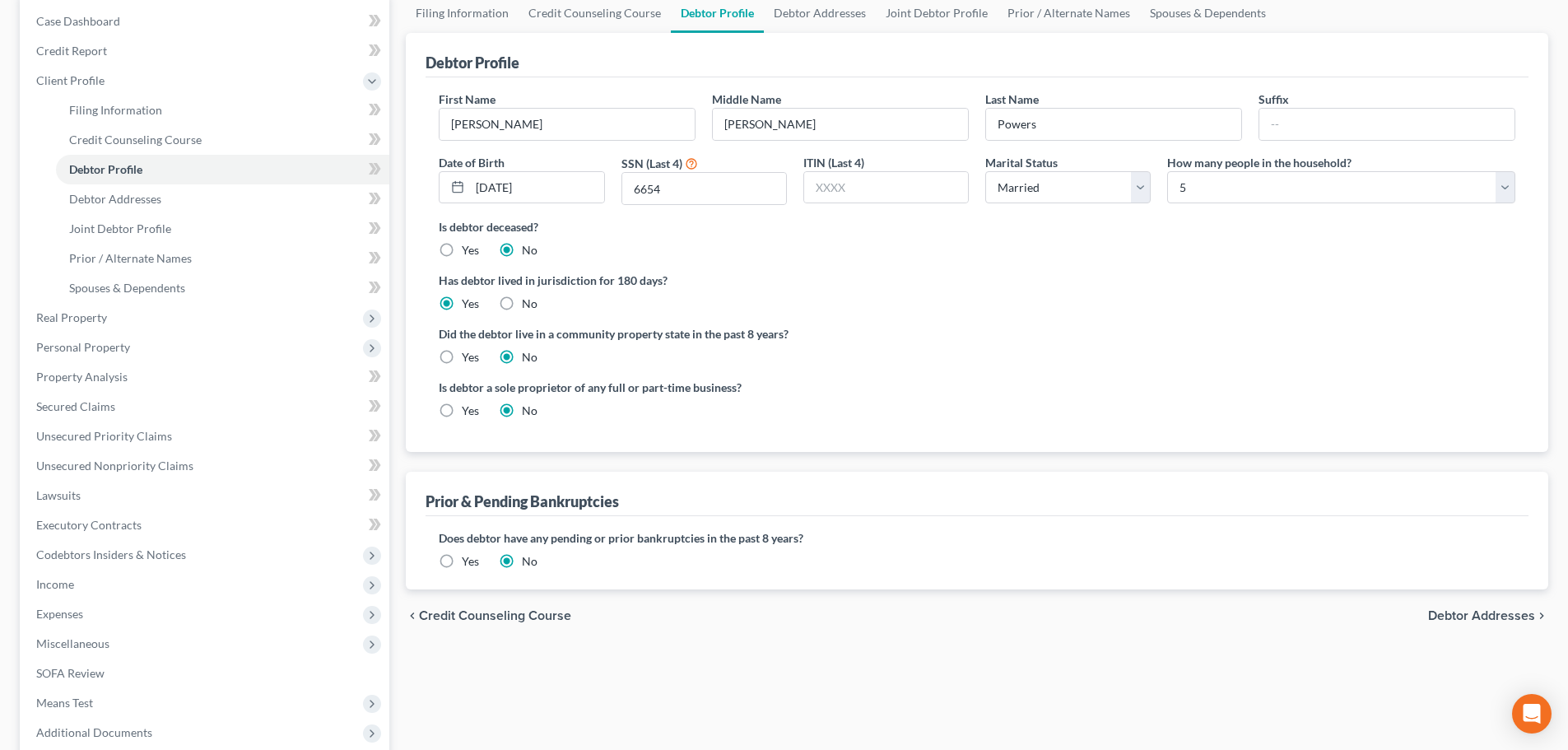
click at [1504, 613] on span "Debtor Addresses" at bounding box center [1482, 616] width 107 height 13
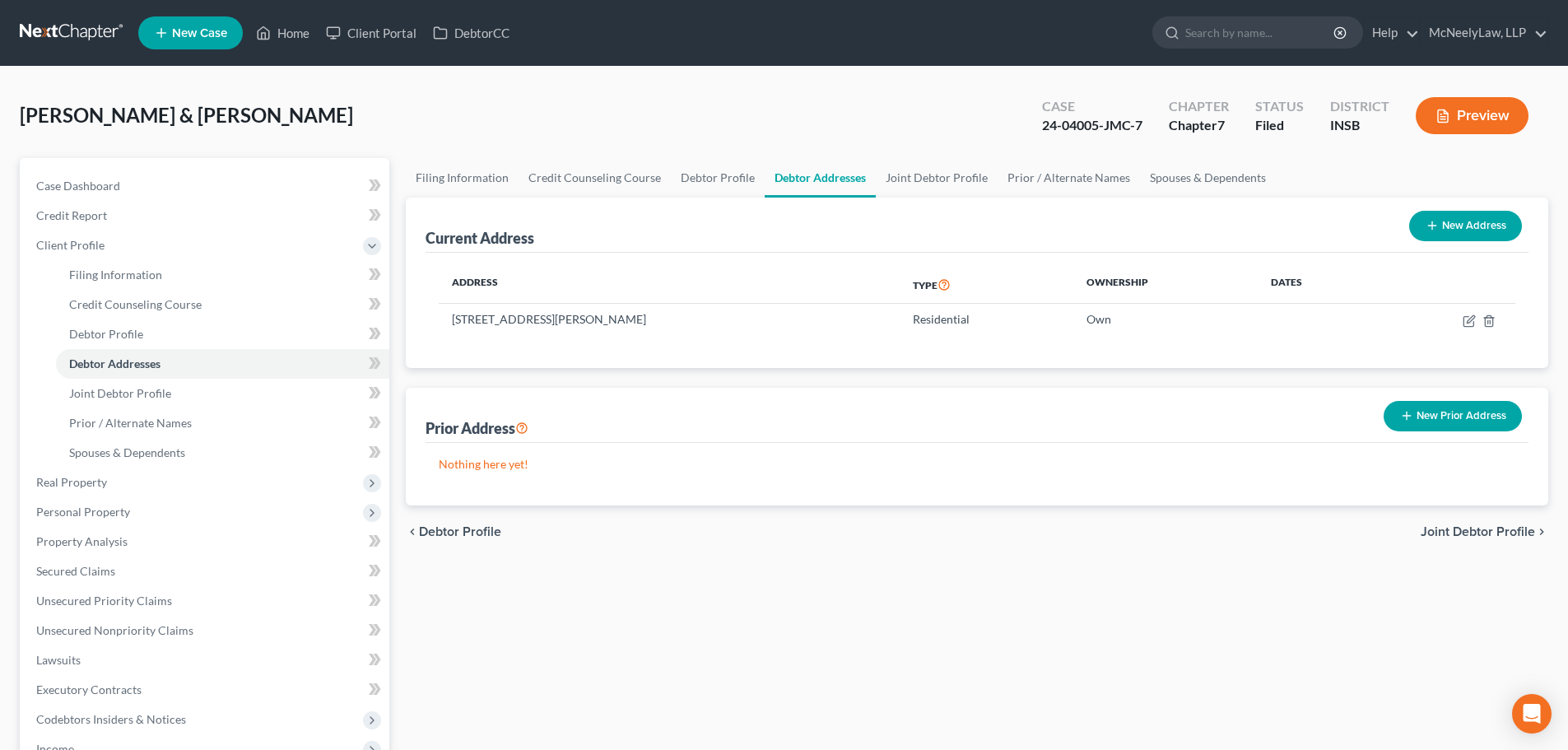
click at [1497, 532] on span "Joint Debtor Profile" at bounding box center [1478, 532] width 114 height 13
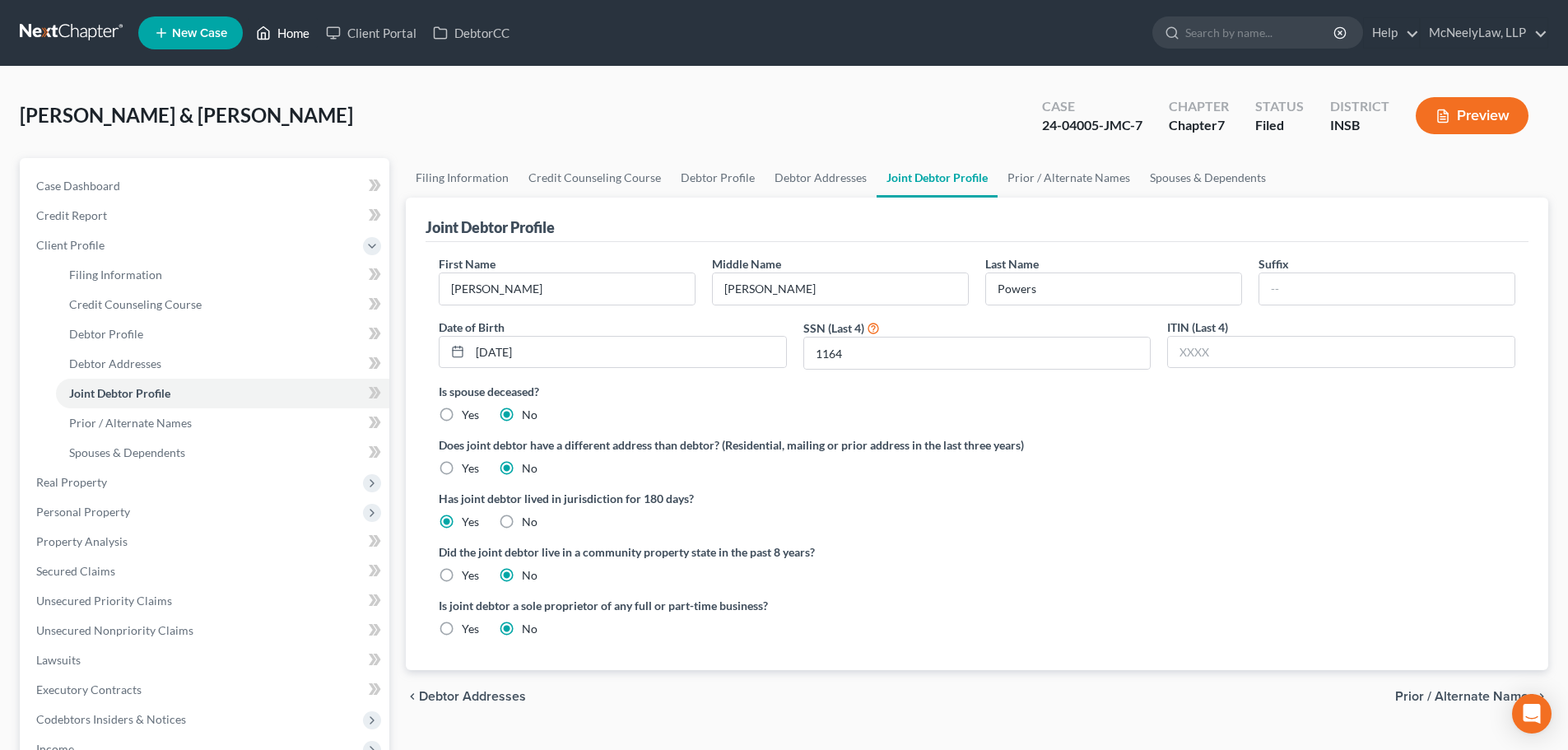
click at [292, 42] on link "Home" at bounding box center [283, 32] width 70 height 29
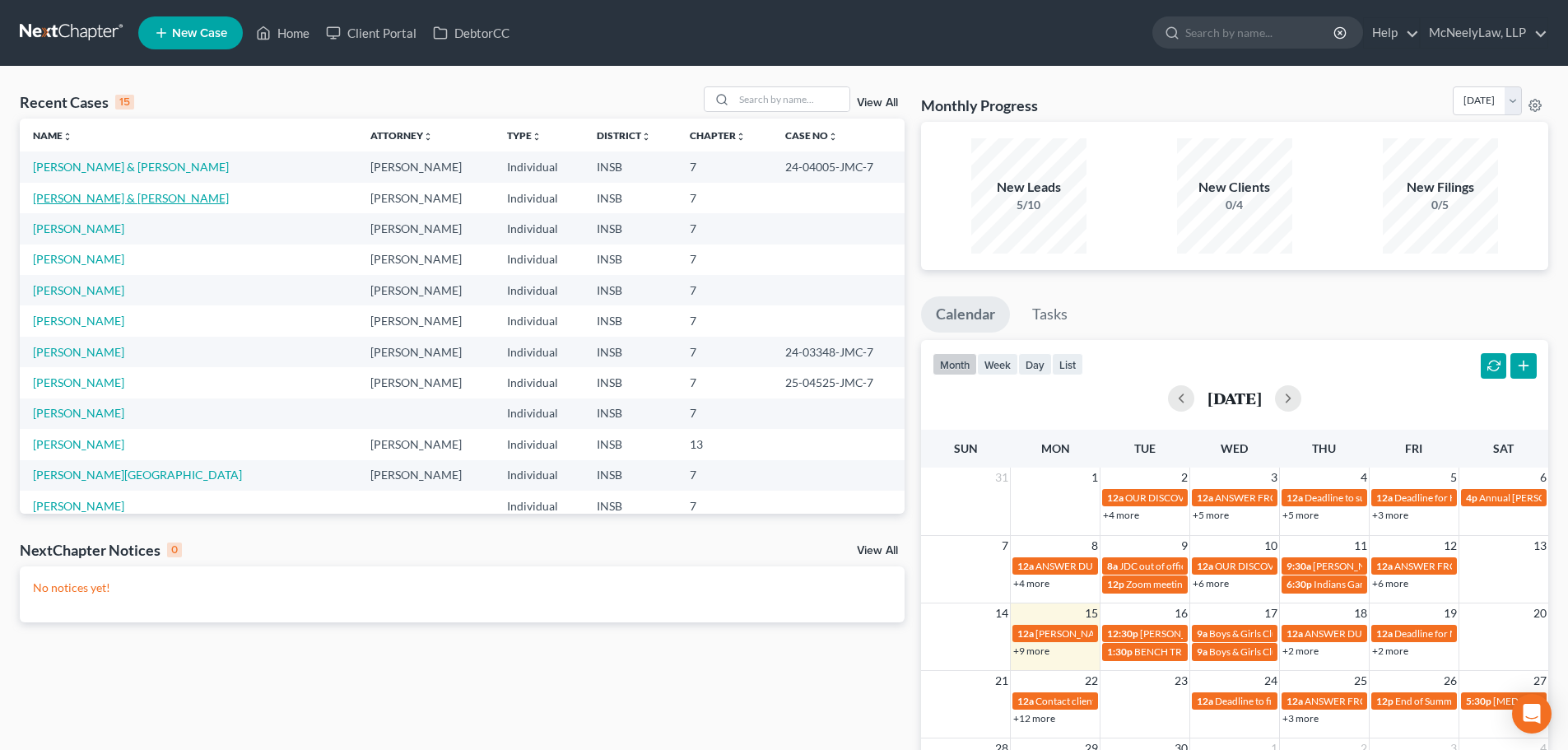
click at [111, 196] on link "[PERSON_NAME] & [PERSON_NAME]" at bounding box center [131, 198] width 196 height 14
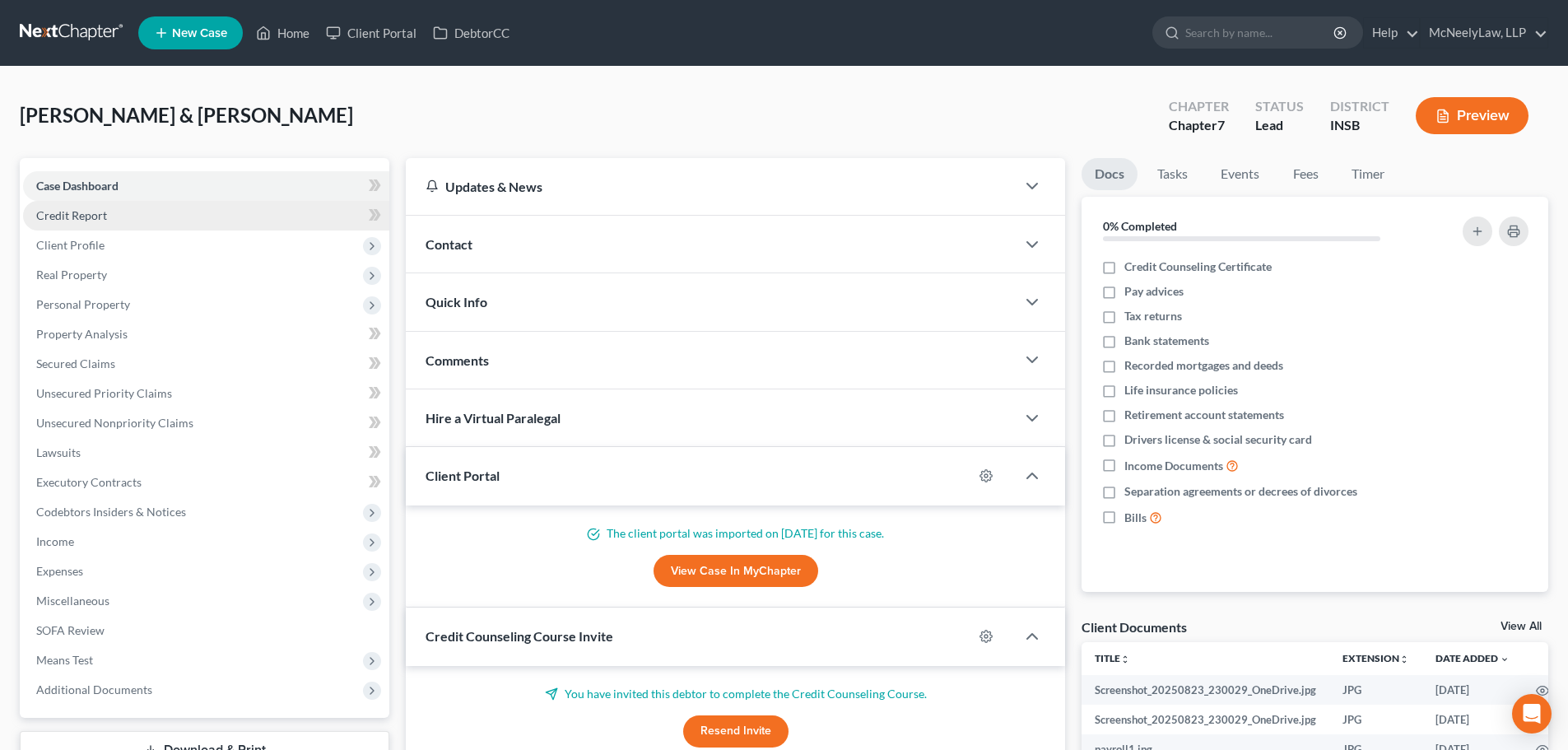
click at [189, 203] on link "Credit Report" at bounding box center [206, 215] width 367 height 29
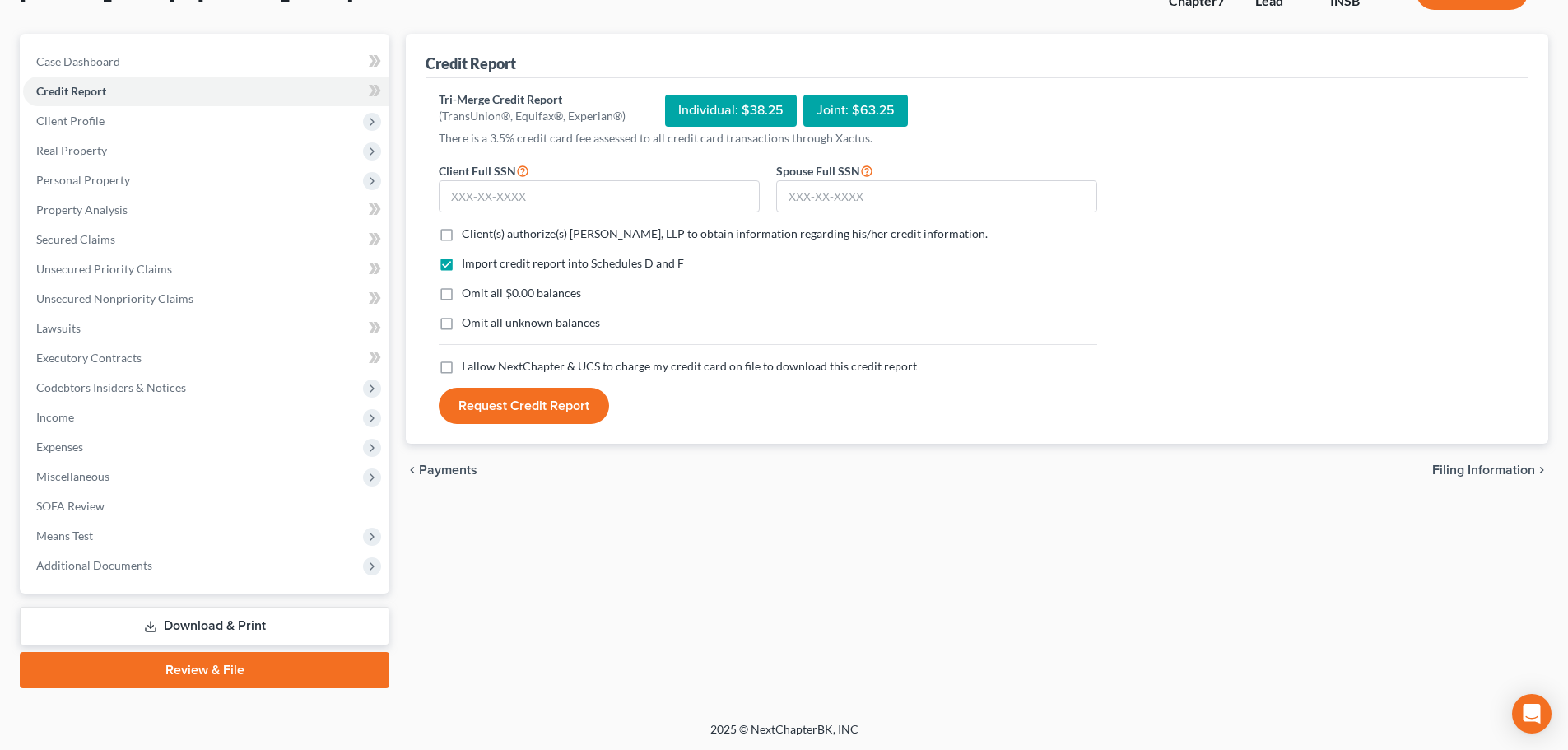
scroll to position [125, 0]
click at [1491, 465] on span "Filing Information" at bounding box center [1483, 470] width 103 height 13
select select "1"
select select "0"
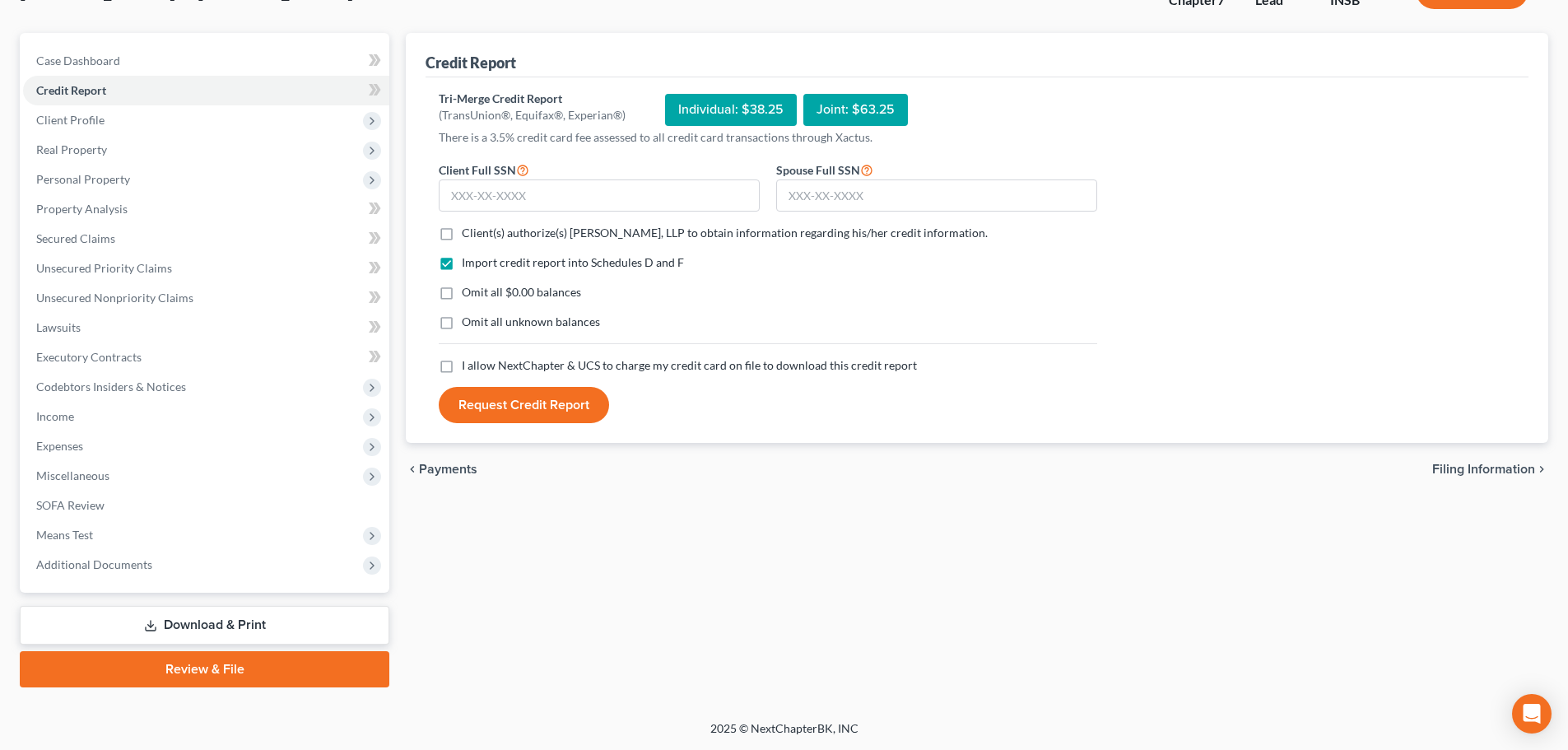
select select "28"
select select "0"
select select "15"
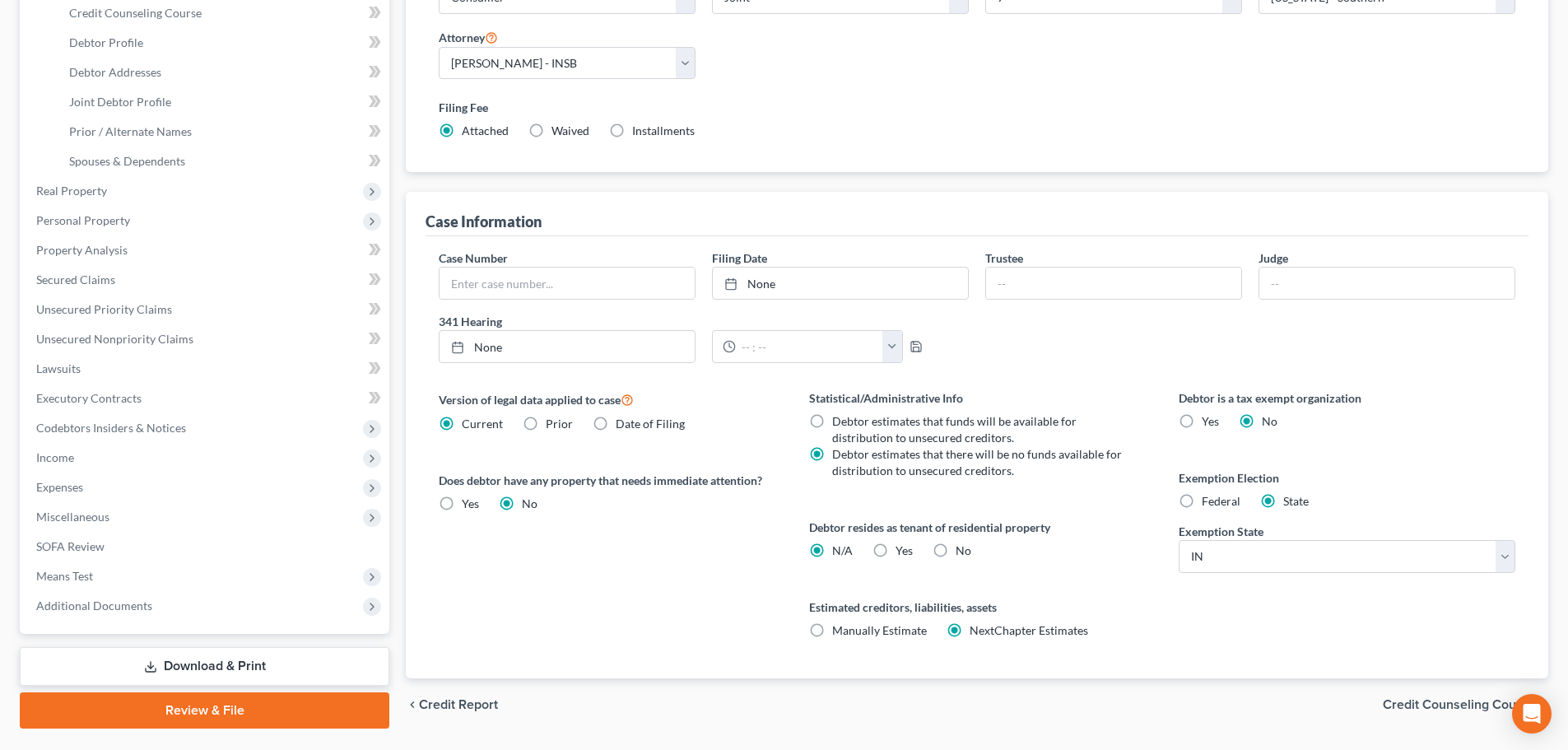
scroll to position [330, 0]
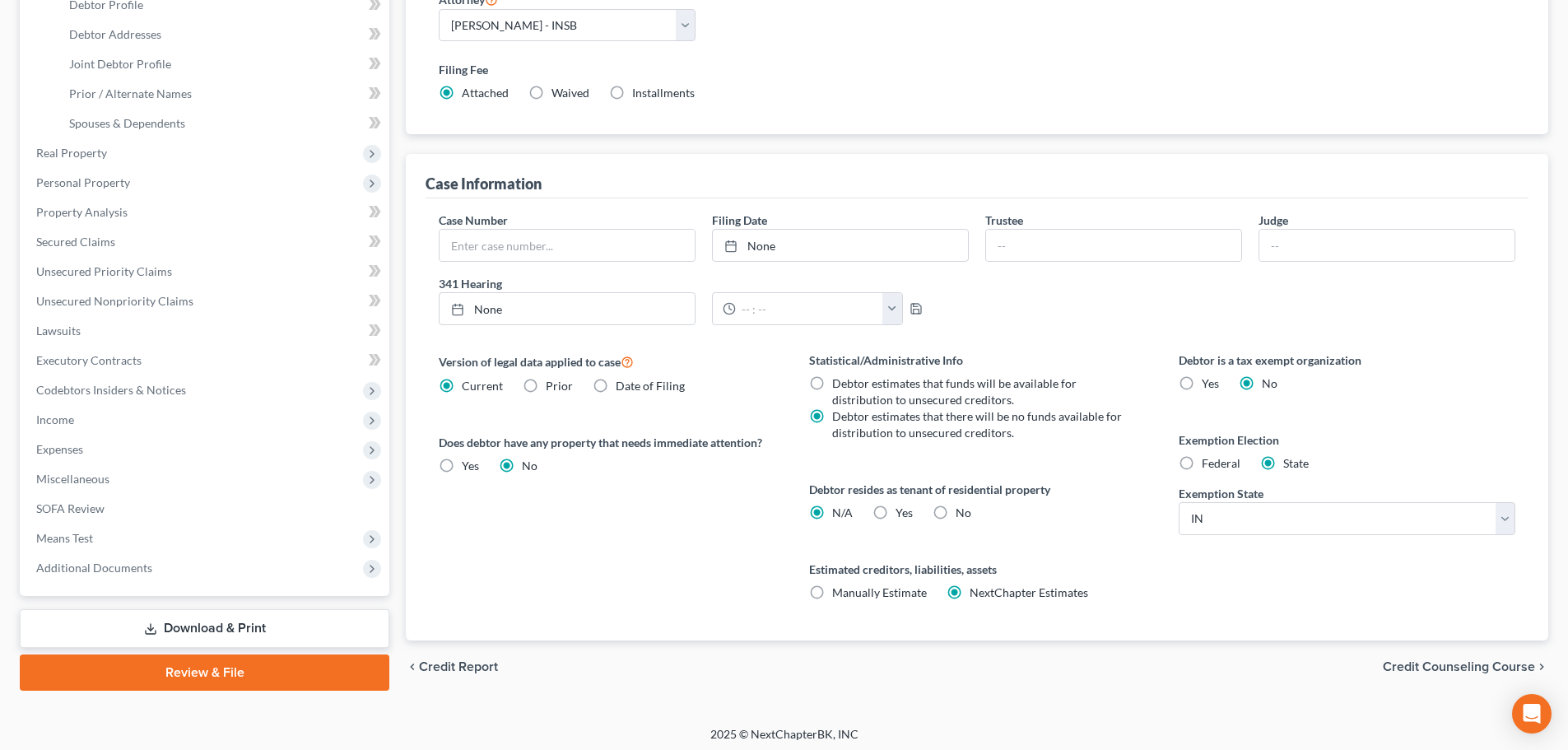
click at [1431, 656] on div "chevron_left Credit Report Credit Counseling Course chevron_right" at bounding box center [977, 666] width 1142 height 52
click at [1431, 668] on span "Credit Counseling Course" at bounding box center [1459, 667] width 152 height 13
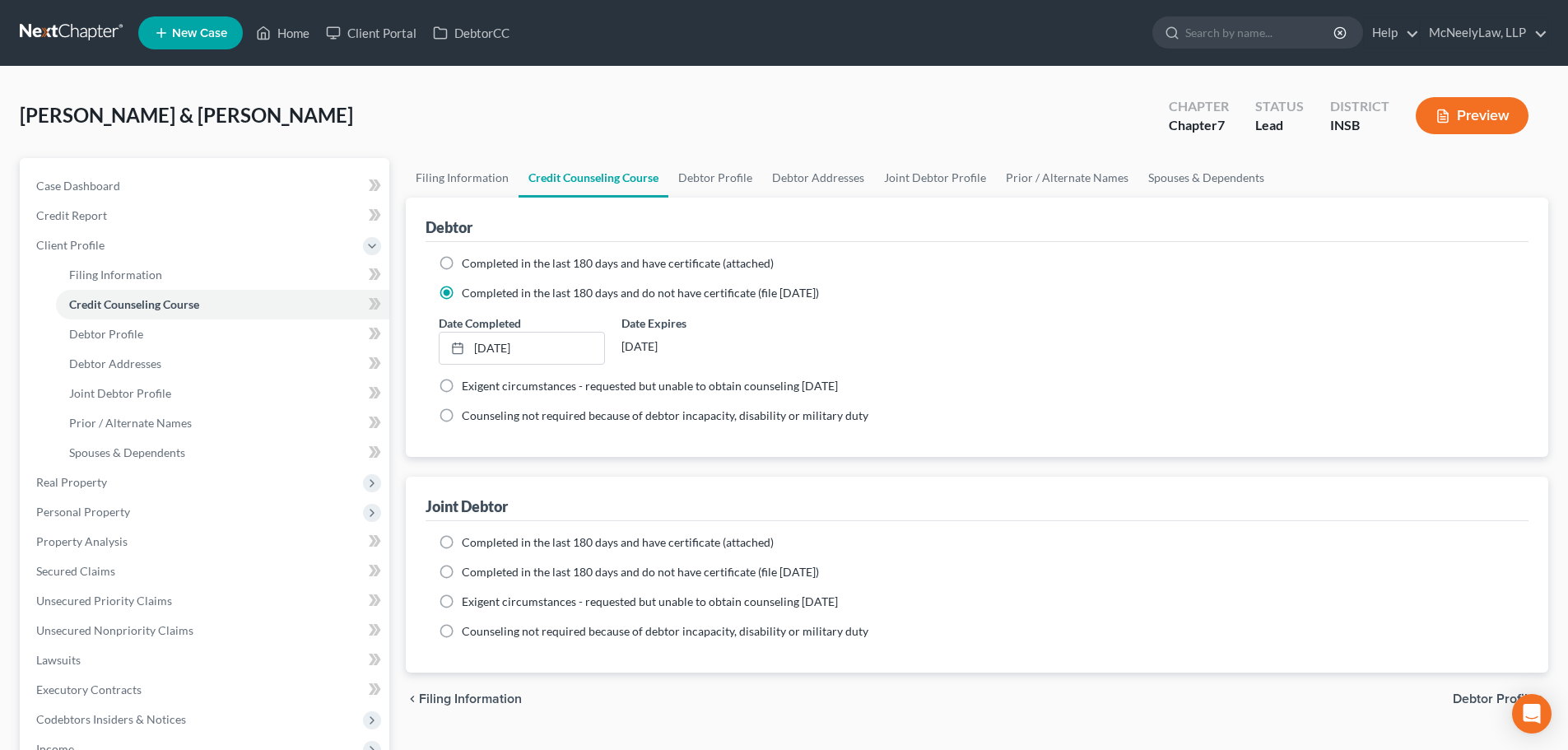
drag, startPoint x: 551, startPoint y: 263, endPoint x: 526, endPoint y: 259, distance: 25.3
click at [551, 263] on span "Completed in the last 180 days and have certificate (attached)" at bounding box center [618, 262] width 312 height 14
click at [479, 263] on input "Completed in the last 180 days and have certificate (attached)" at bounding box center [473, 260] width 10 height 10
radio input "true"
radio input "false"
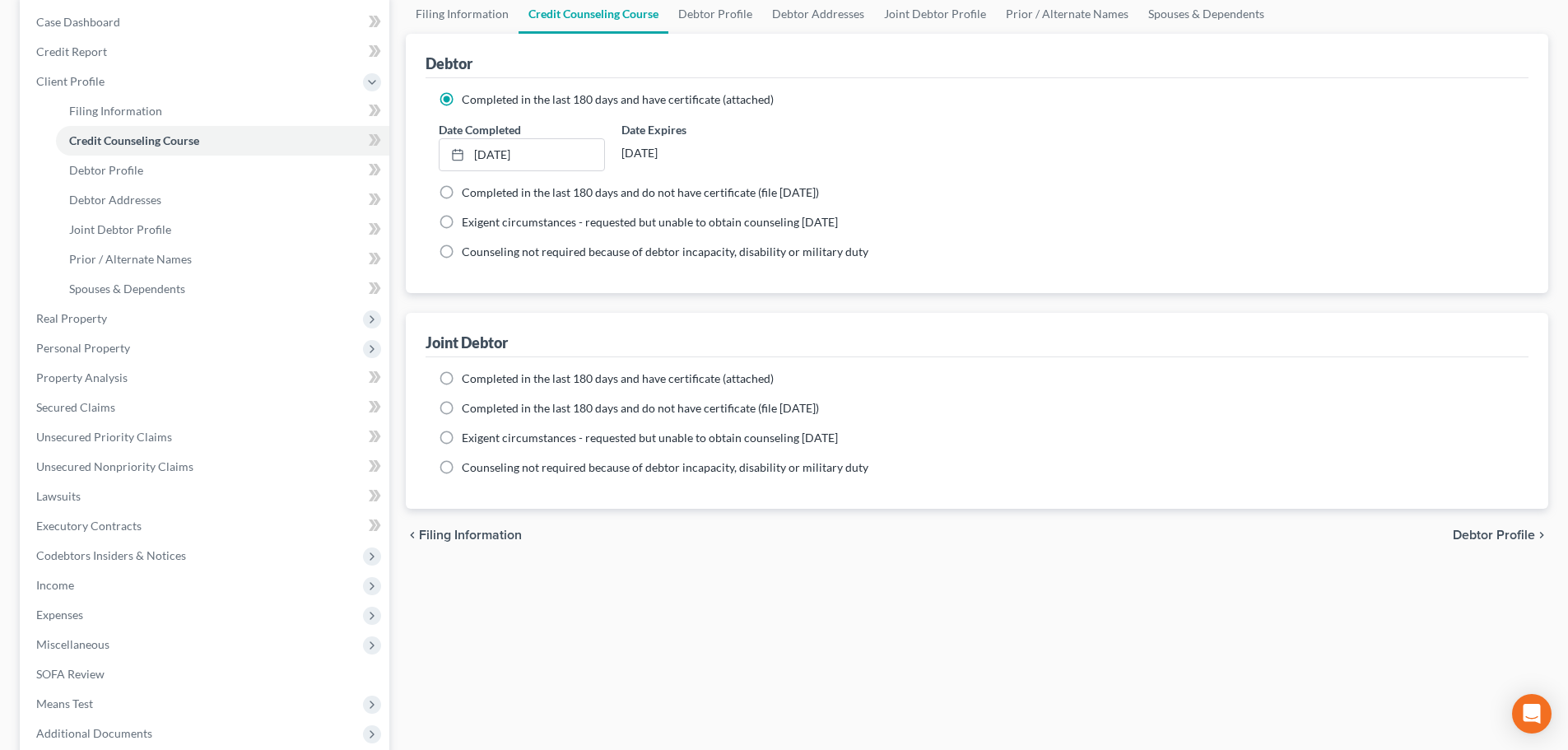
scroll to position [164, 0]
click at [575, 387] on ng-include "Completed in the last 180 days and have certificate (attached) Date Completed N…" at bounding box center [977, 422] width 1077 height 106
click at [562, 376] on span "Completed in the last 180 days and have certificate (attached)" at bounding box center [618, 377] width 312 height 14
click at [479, 376] on input "Completed in the last 180 days and have certificate (attached)" at bounding box center [473, 375] width 10 height 10
radio input "true"
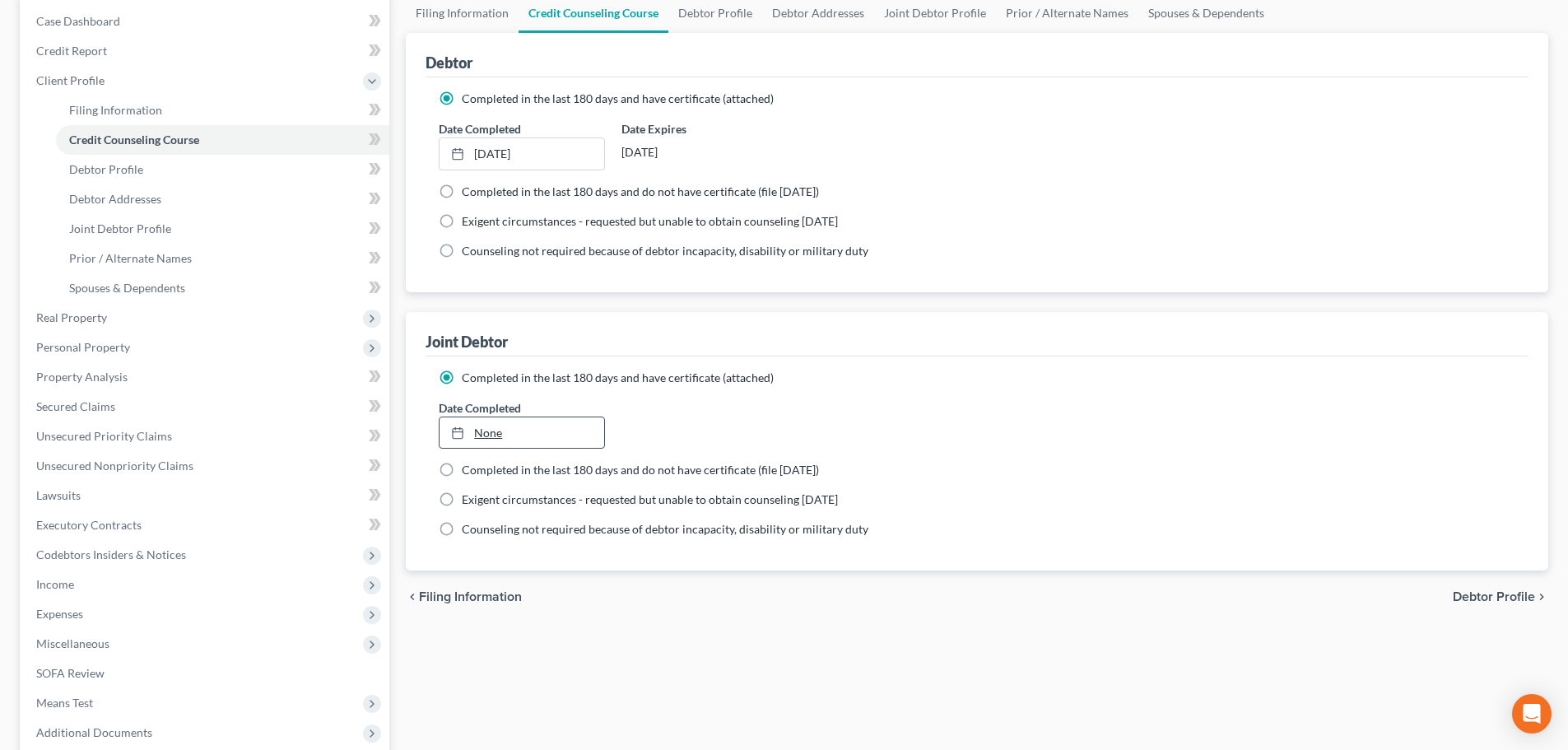
click at [525, 441] on link "None" at bounding box center [522, 433] width 163 height 31
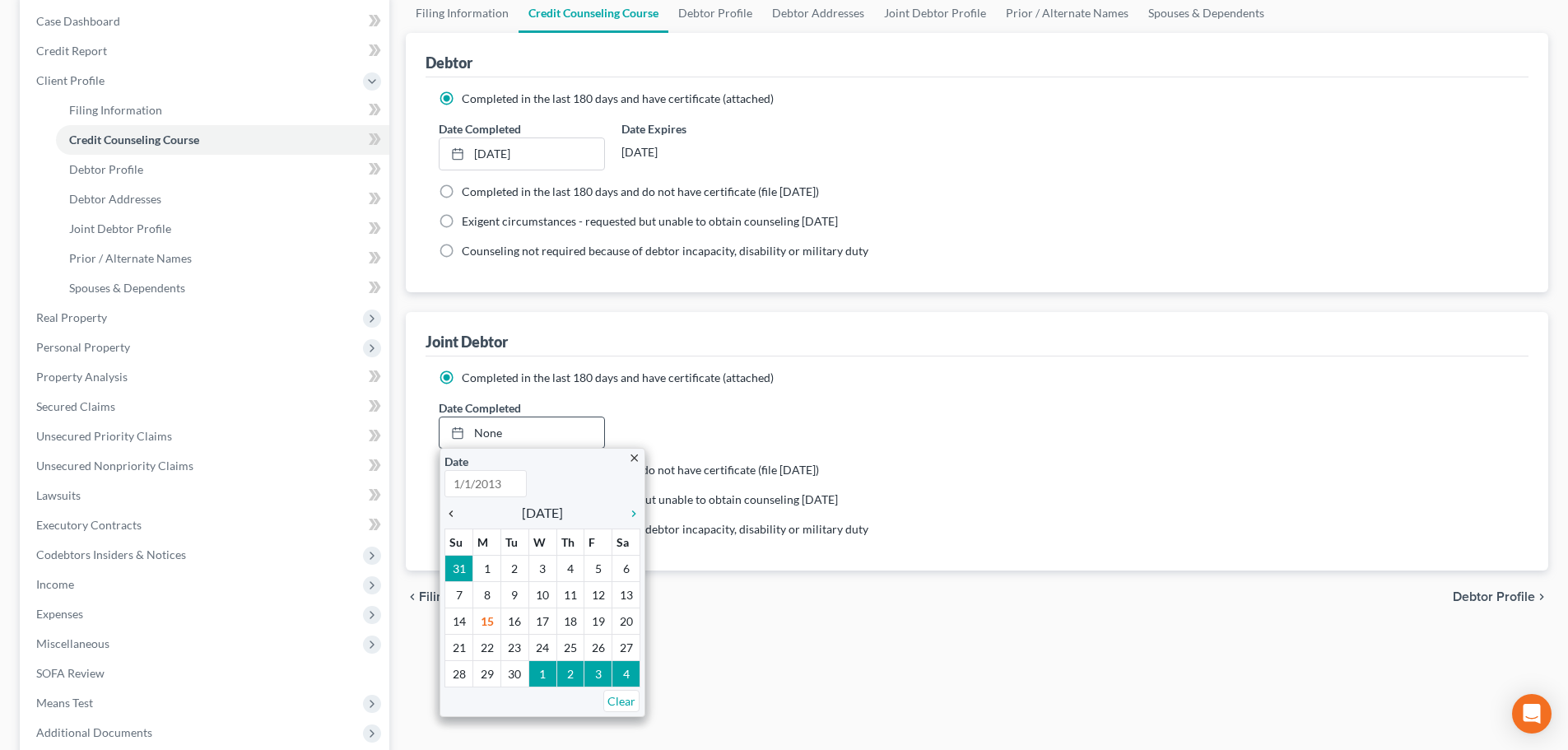
click at [456, 511] on icon "chevron_left" at bounding box center [455, 514] width 22 height 13
type input "[DATE]"
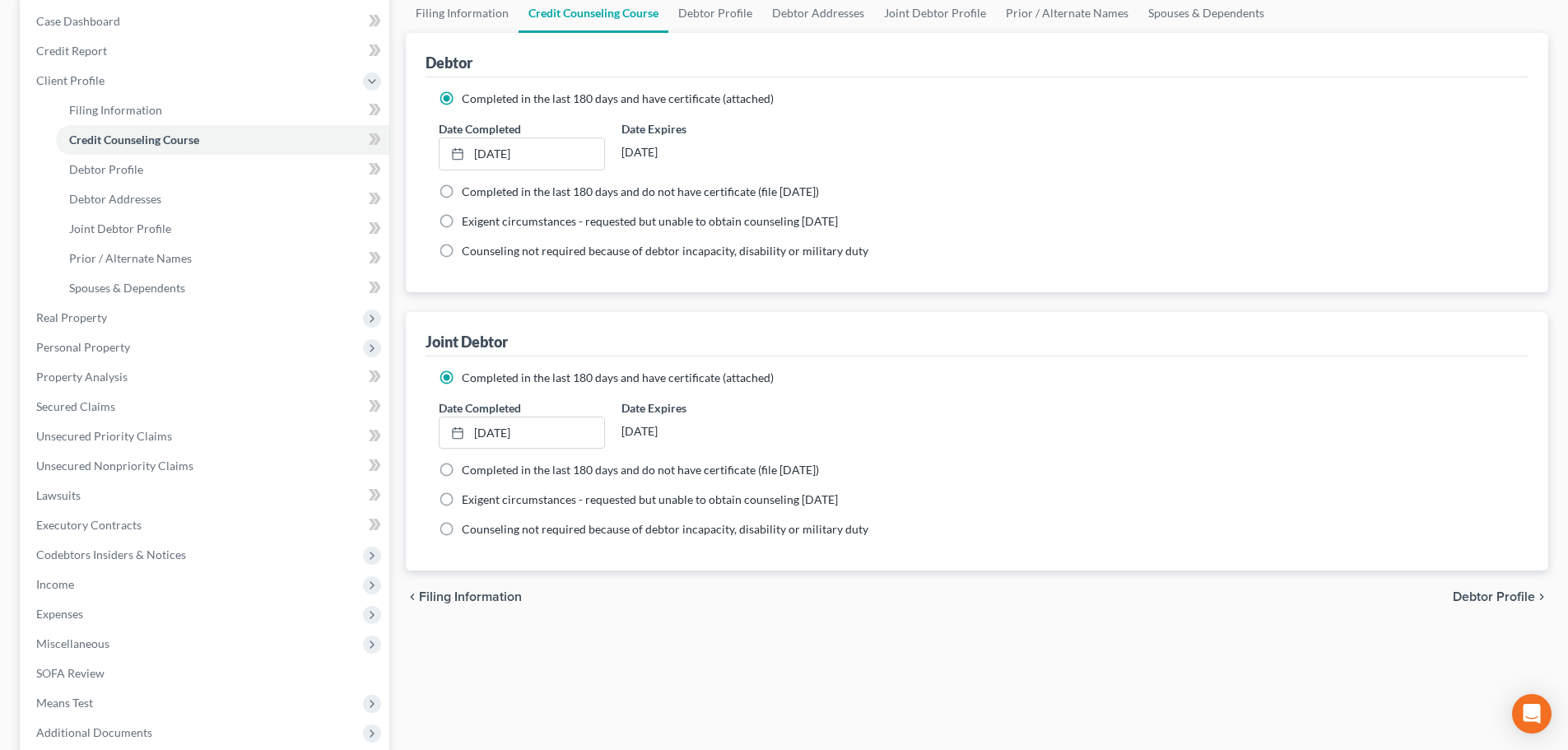
click at [699, 661] on div "Filing Information Credit Counseling Course Debtor Profile Debtor Addresses Joi…" at bounding box center [977, 424] width 1159 height 862
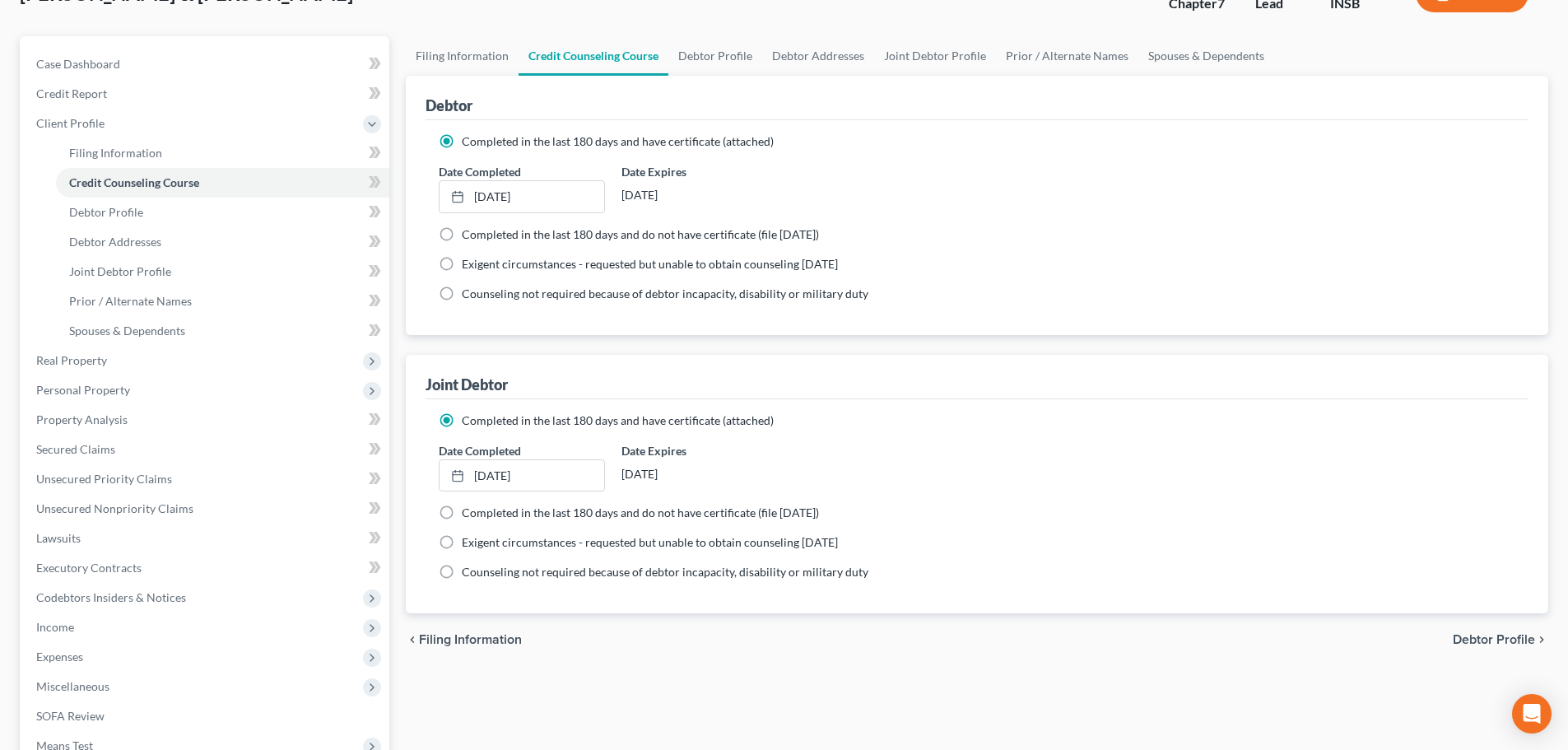
scroll to position [83, 0]
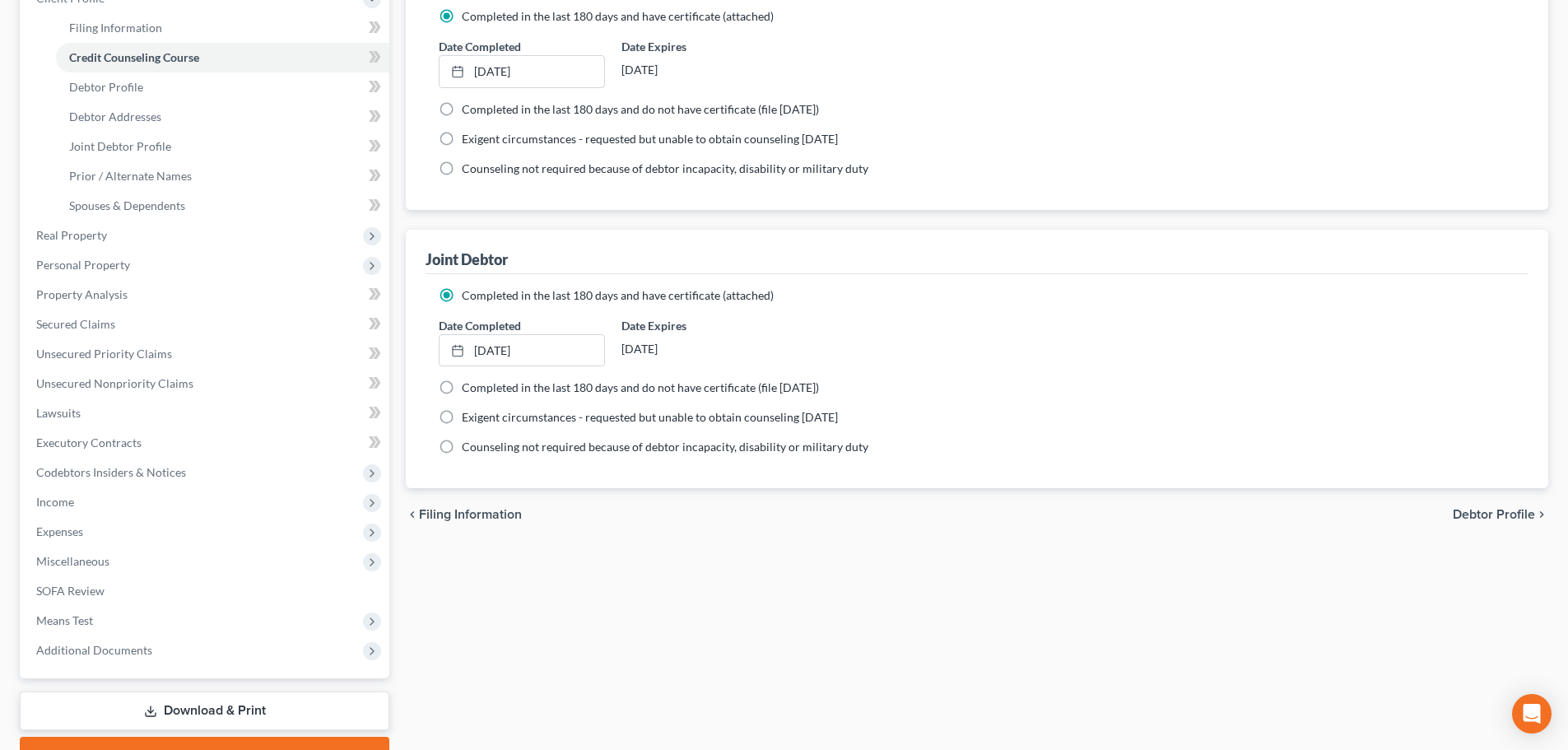
click at [1473, 514] on span "Debtor Profile" at bounding box center [1494, 515] width 83 height 13
select select "1"
select select "2"
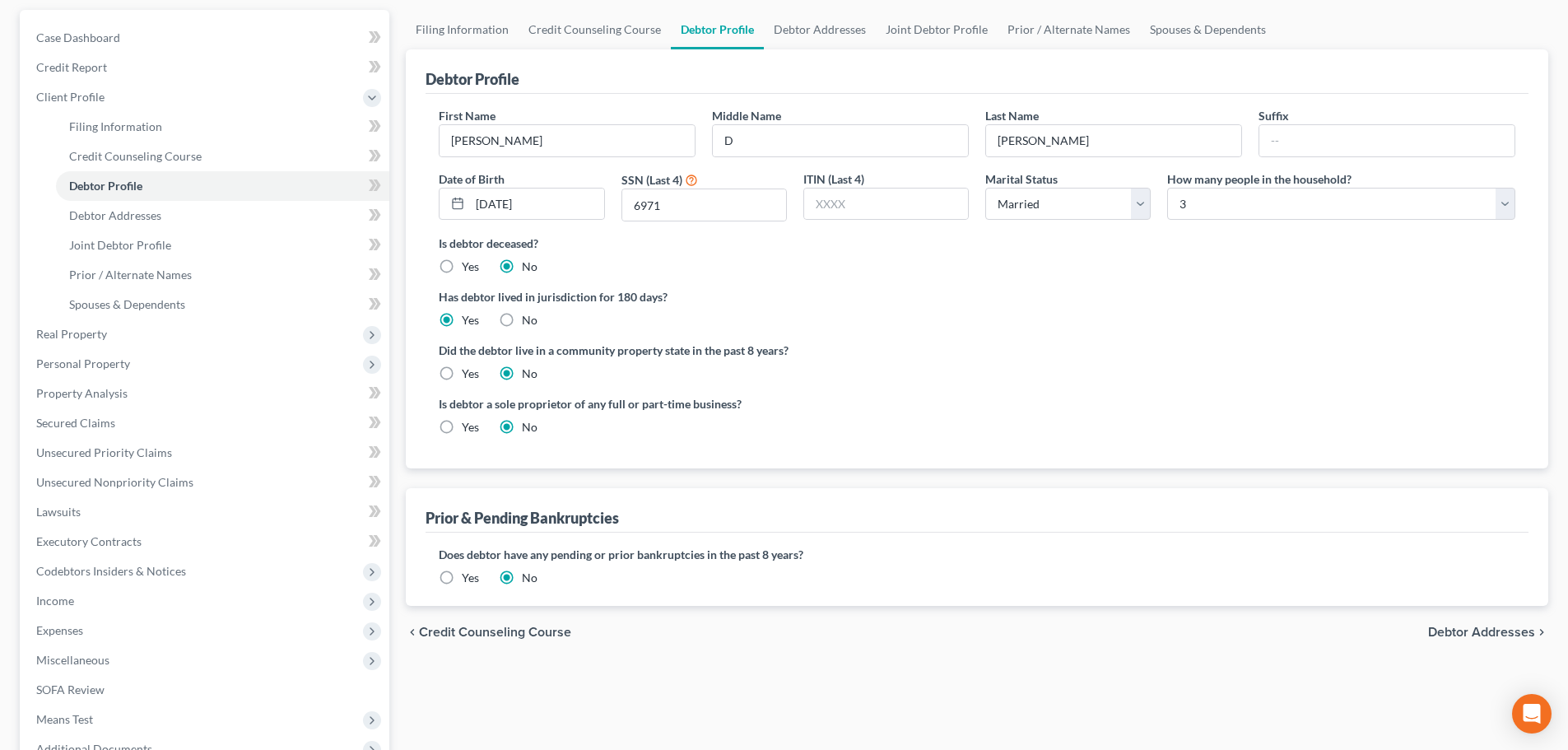
scroll to position [164, 0]
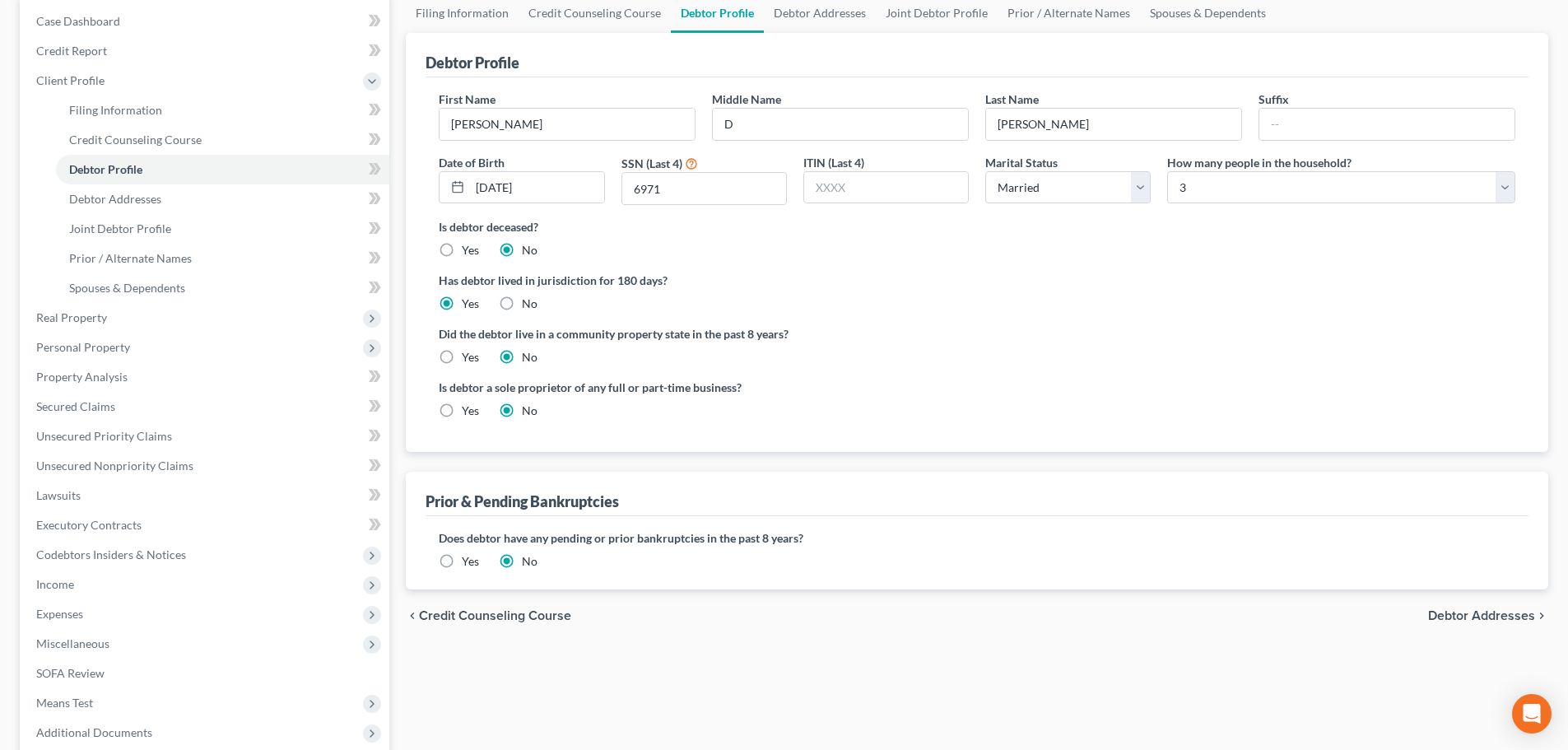
click at [1493, 621] on span "Debtor Addresses" at bounding box center [1482, 616] width 107 height 13
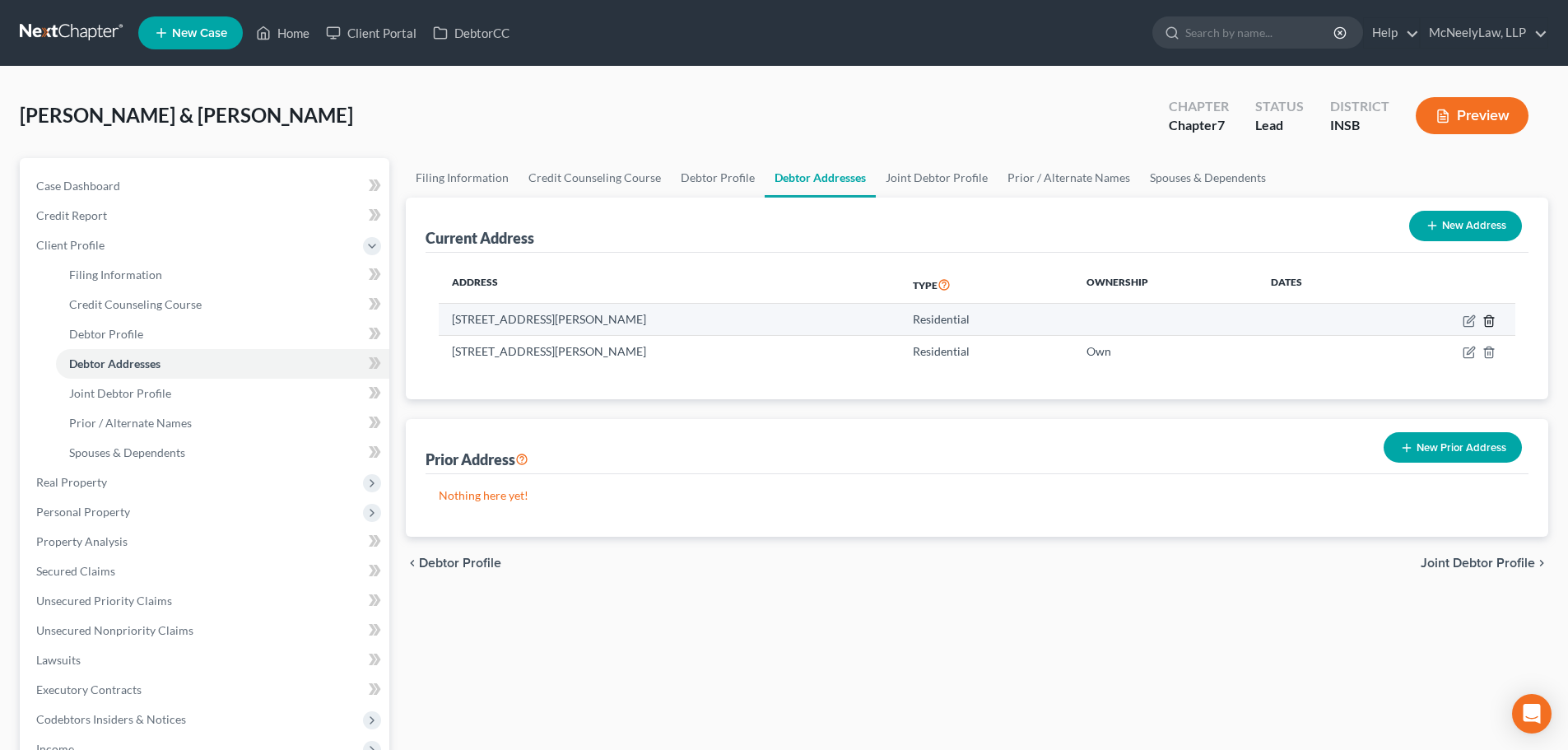
click at [1490, 322] on line "button" at bounding box center [1490, 321] width 0 height 3
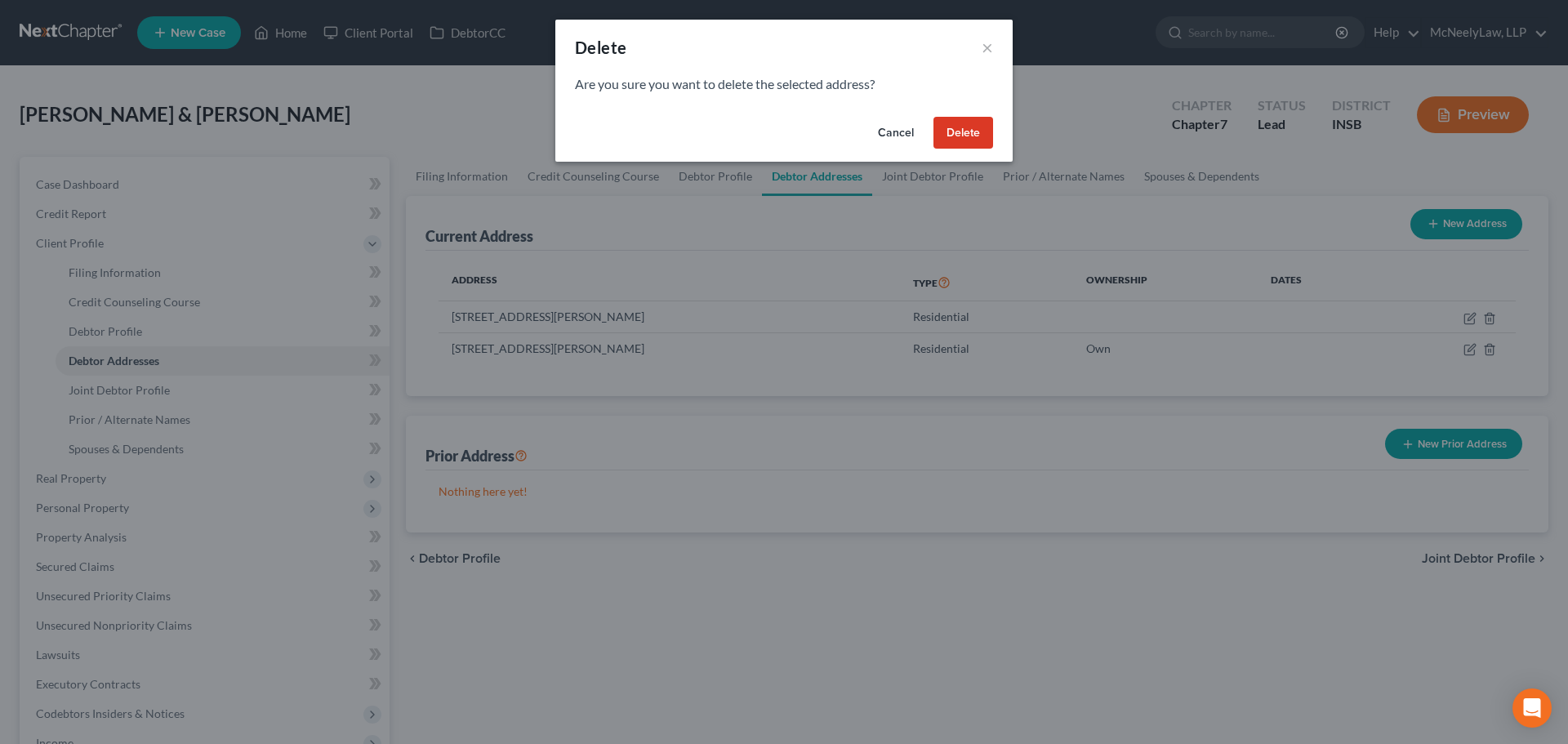
click at [969, 122] on button "Delete" at bounding box center [963, 133] width 59 height 33
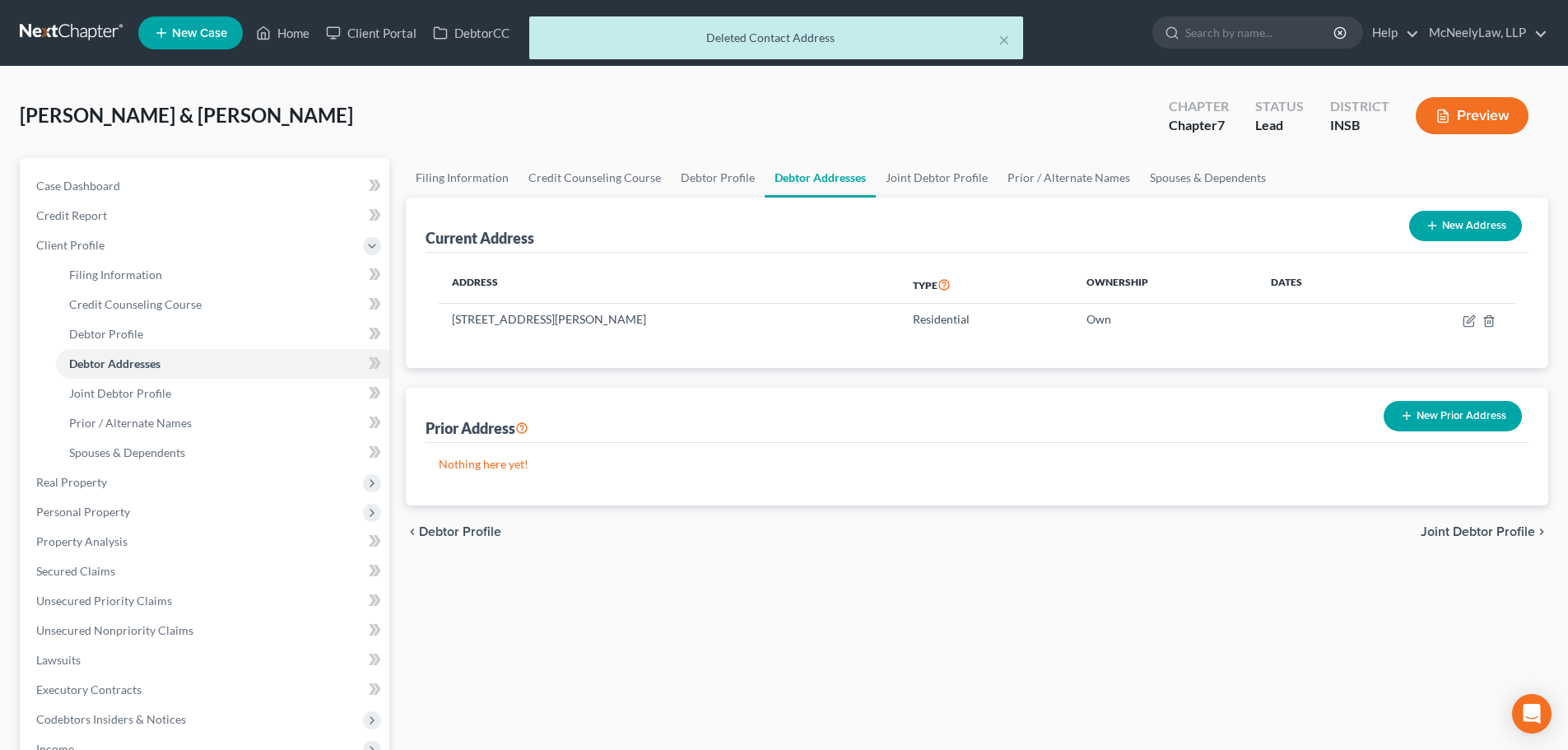
click at [1478, 531] on span "Joint Debtor Profile" at bounding box center [1478, 532] width 114 height 13
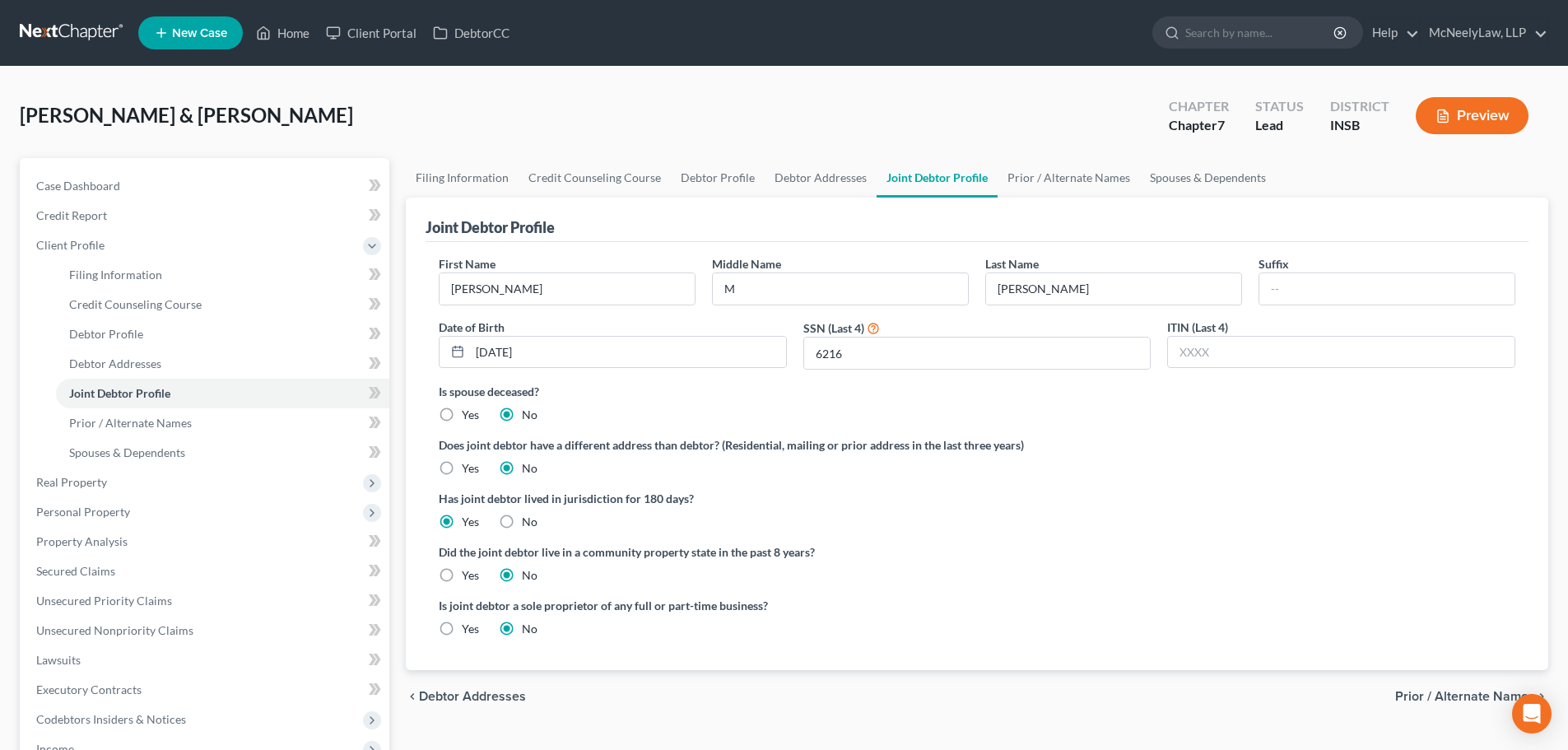
scroll to position [83, 0]
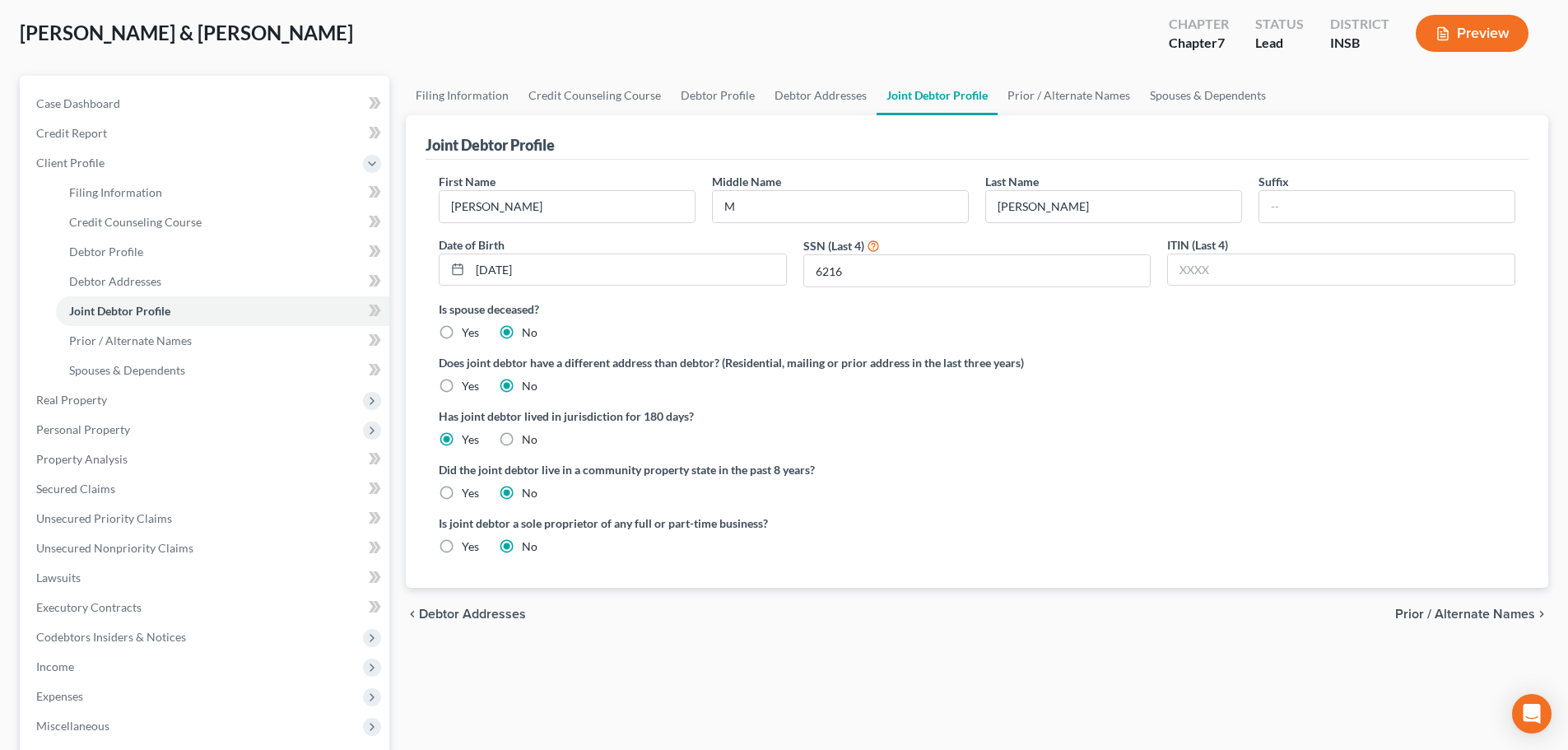
click at [1473, 608] on span "Prior / Alternate Names" at bounding box center [1464, 614] width 140 height 13
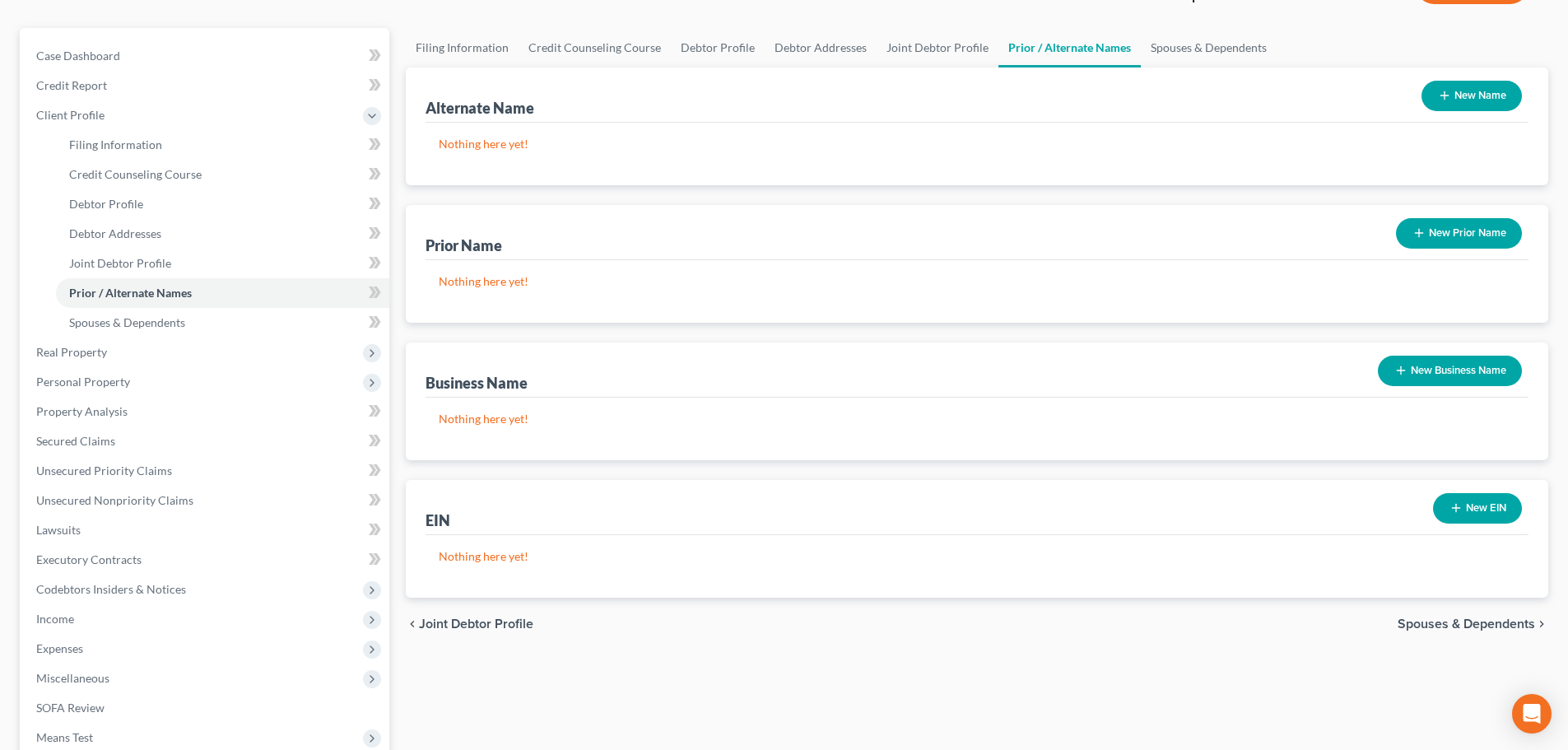
scroll to position [333, 0]
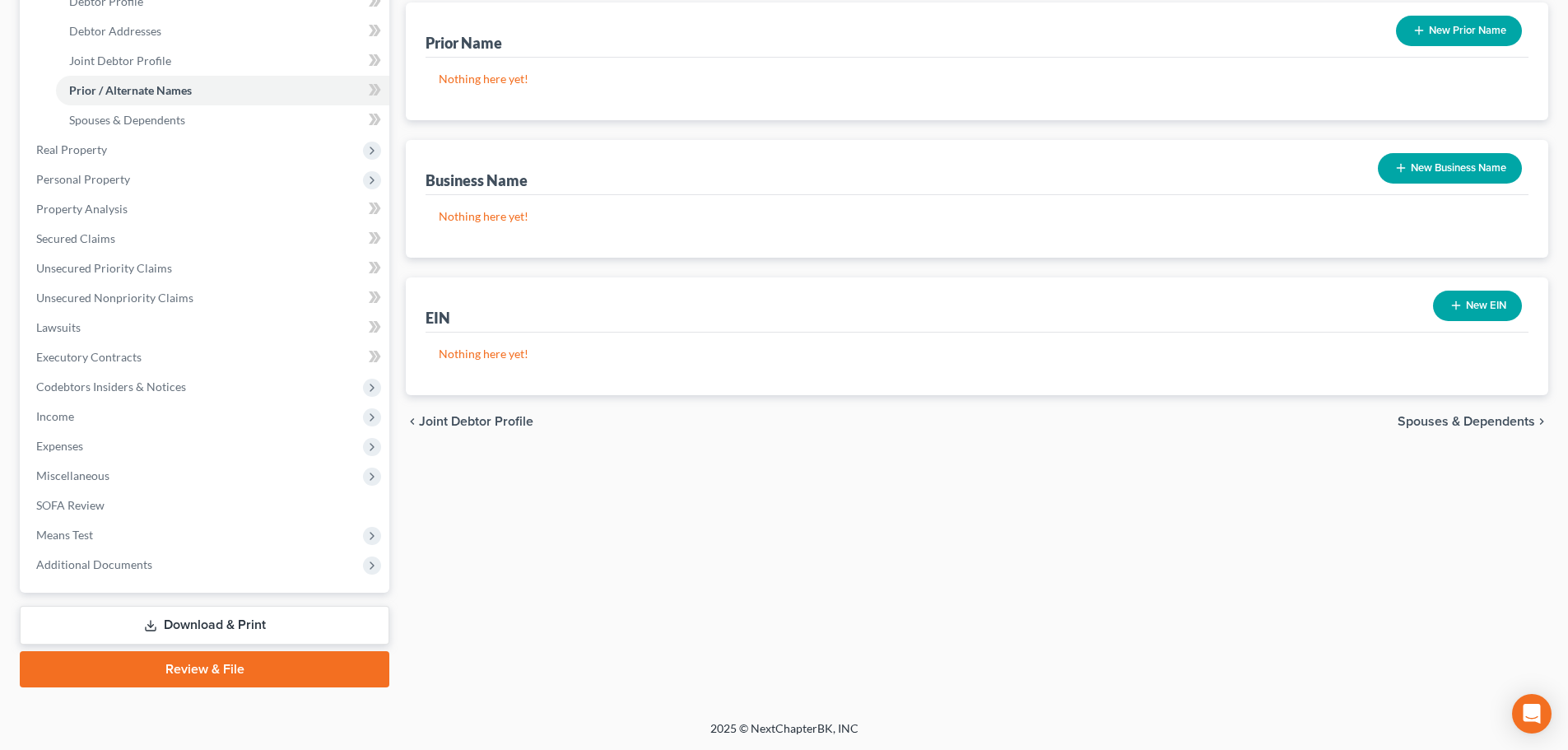
click at [1503, 413] on div "chevron_left Joint Debtor Profile Spouses & Dependents chevron_right" at bounding box center [977, 421] width 1142 height 52
click at [1505, 421] on span "Spouses & Dependents" at bounding box center [1466, 422] width 138 height 13
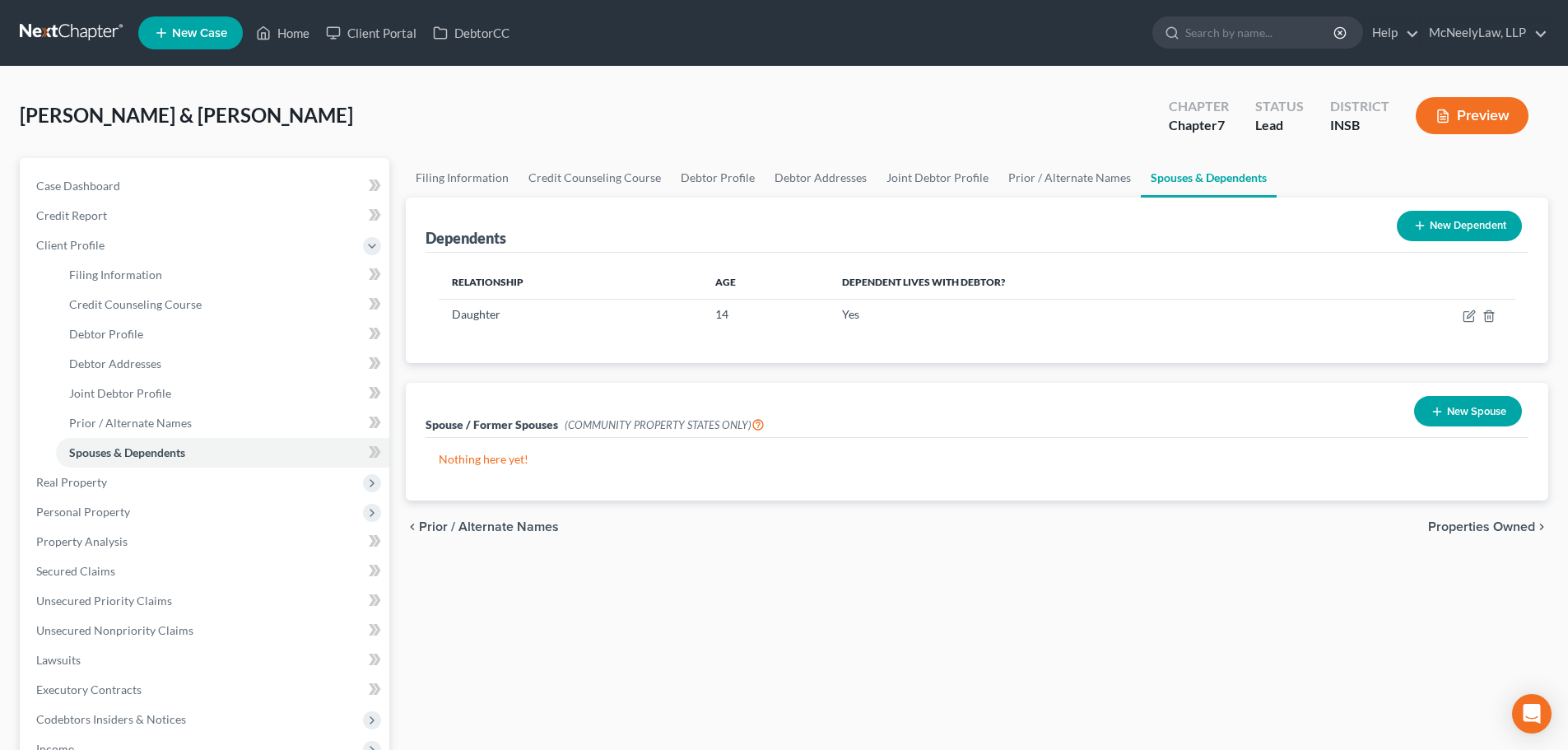
click at [1507, 524] on span "Properties Owned" at bounding box center [1482, 527] width 107 height 13
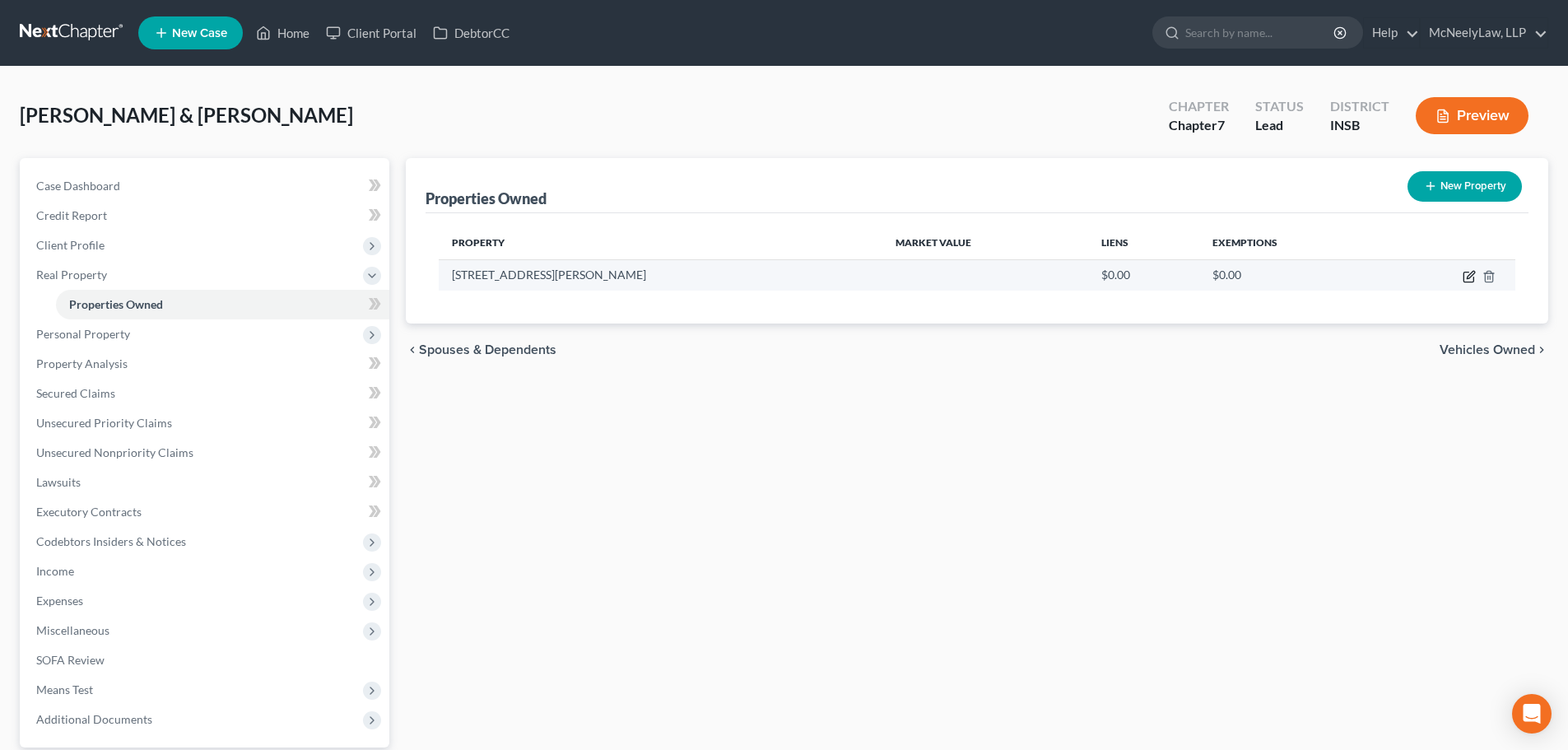
click at [1463, 279] on icon "button" at bounding box center [1469, 277] width 13 height 13
select select "15"
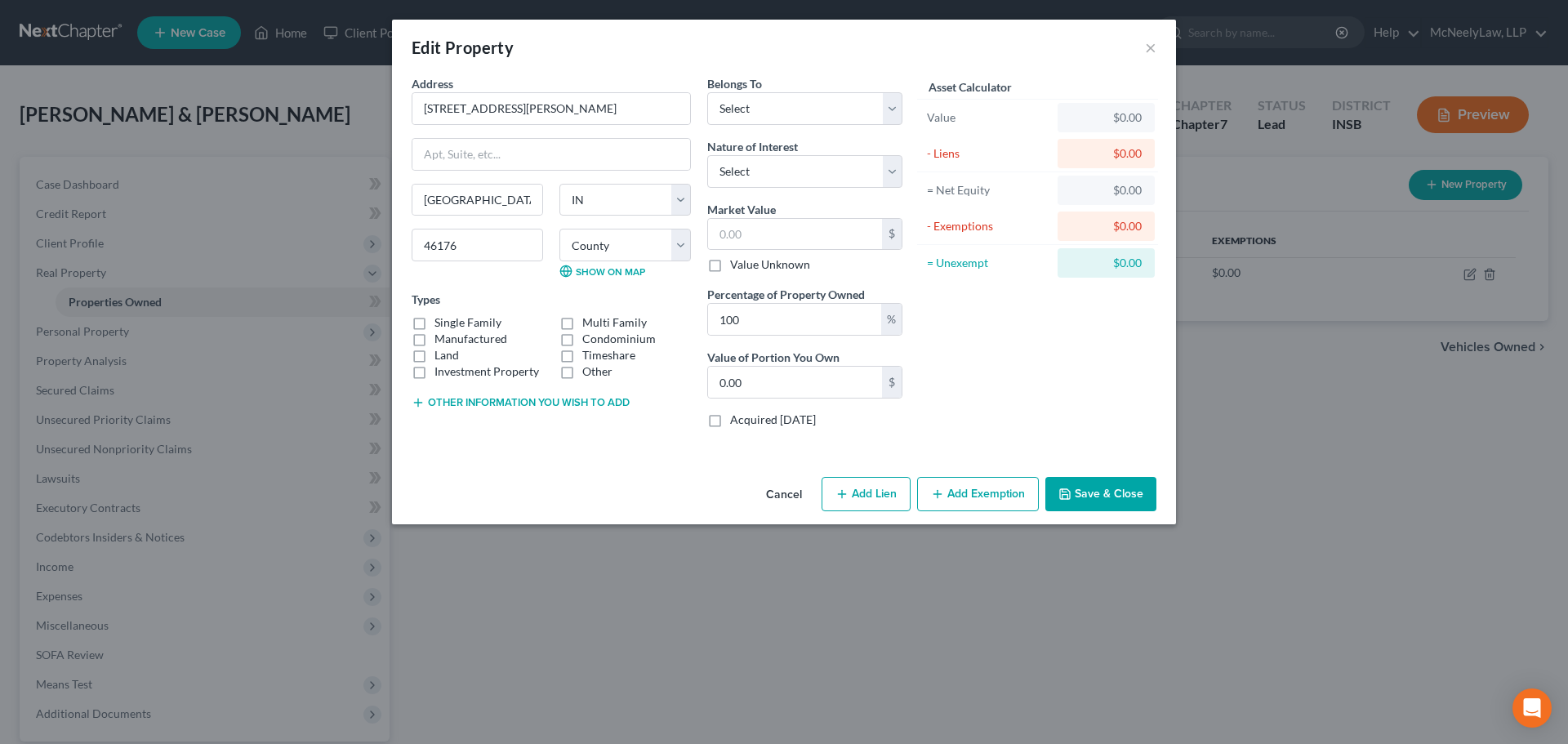
click at [1158, 45] on div "Edit Property ×" at bounding box center [784, 47] width 784 height 56
click at [1147, 43] on button "×" at bounding box center [1151, 47] width 11 height 20
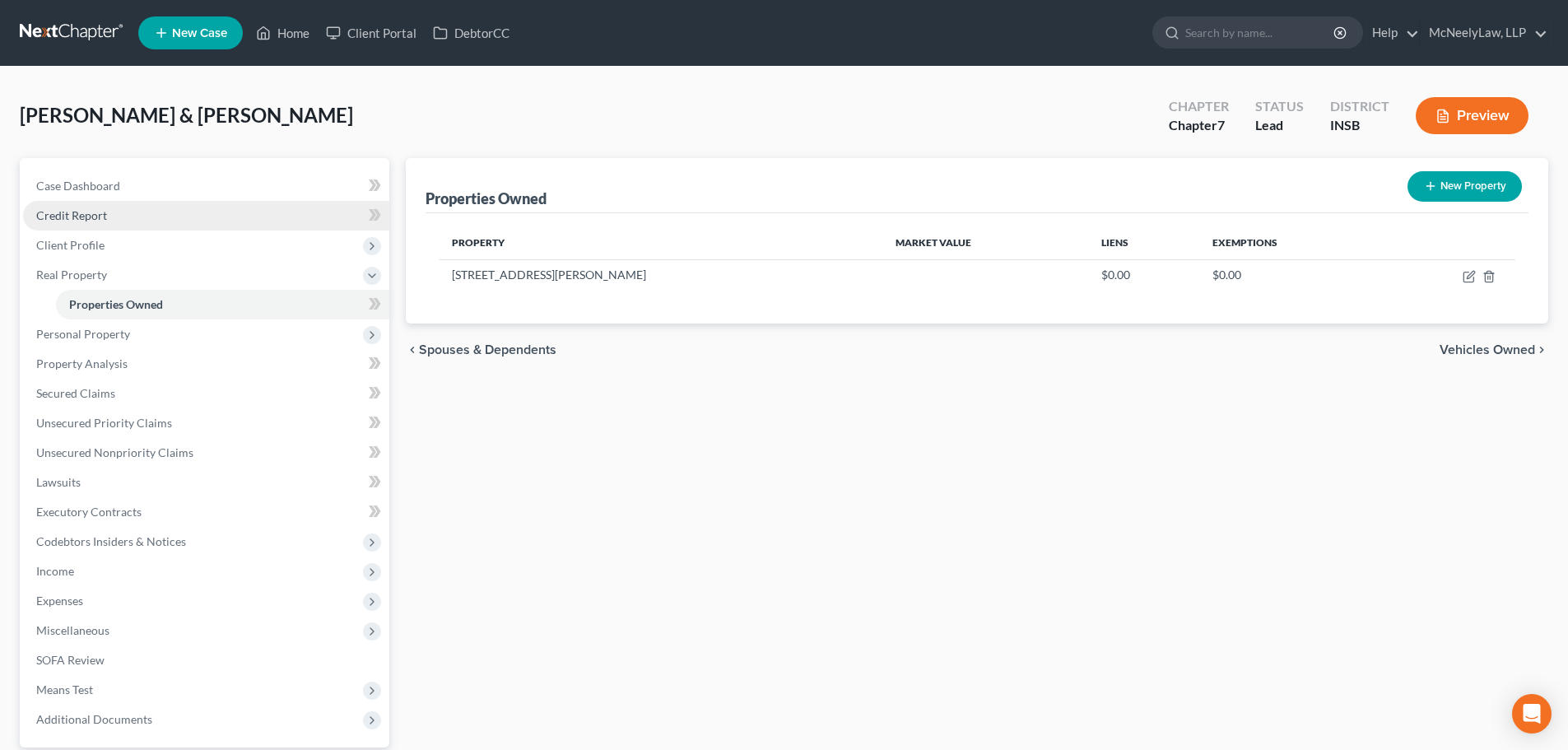
click at [71, 223] on link "Credit Report" at bounding box center [206, 215] width 367 height 29
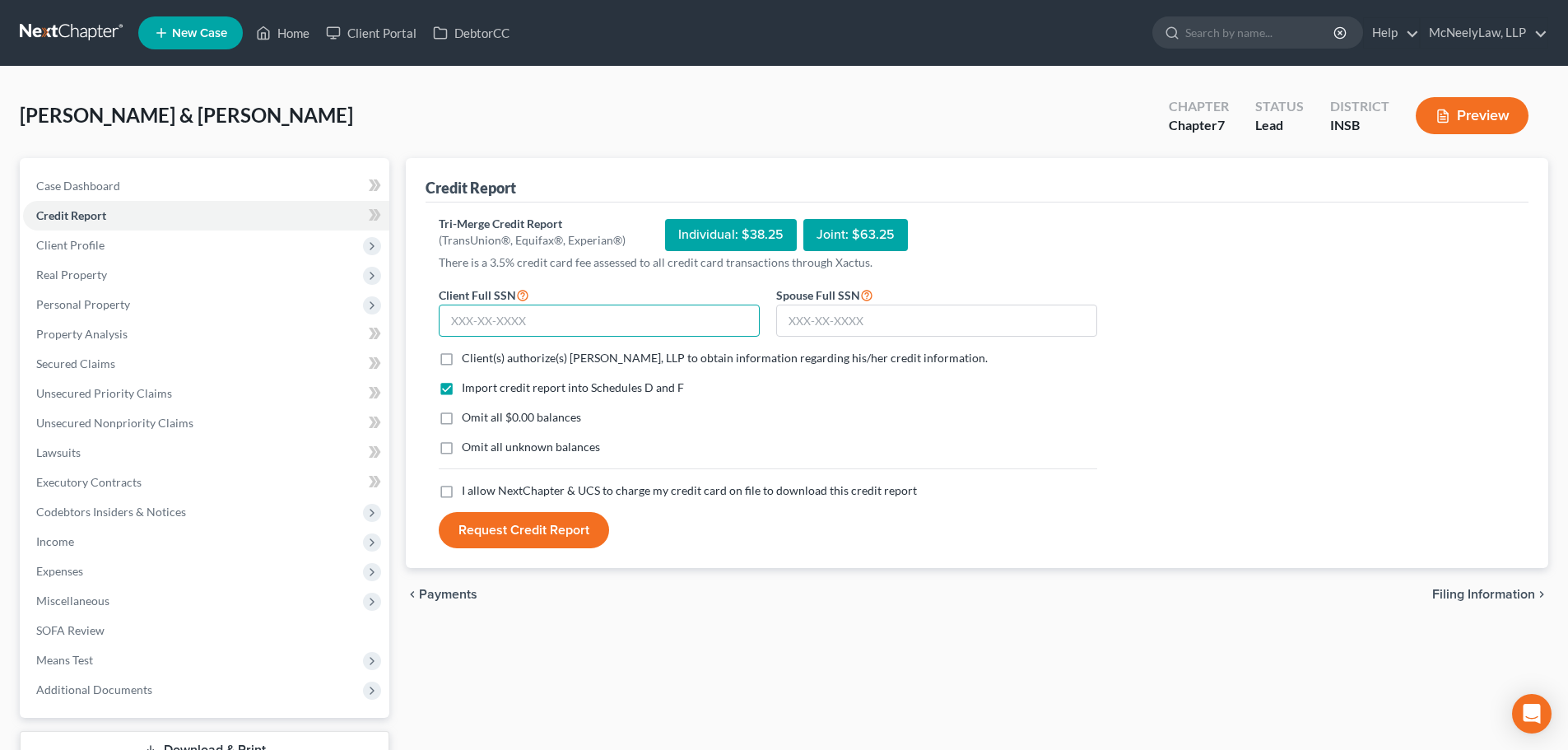
click at [615, 324] on input "text" at bounding box center [600, 321] width 321 height 33
type input "314-90-6971"
click at [847, 326] on input "text" at bounding box center [937, 321] width 321 height 33
type input "317-98-6216"
click at [540, 353] on span "Client(s) authorize(s) [PERSON_NAME], LLP to obtain information regarding his/h…" at bounding box center [725, 357] width 526 height 14
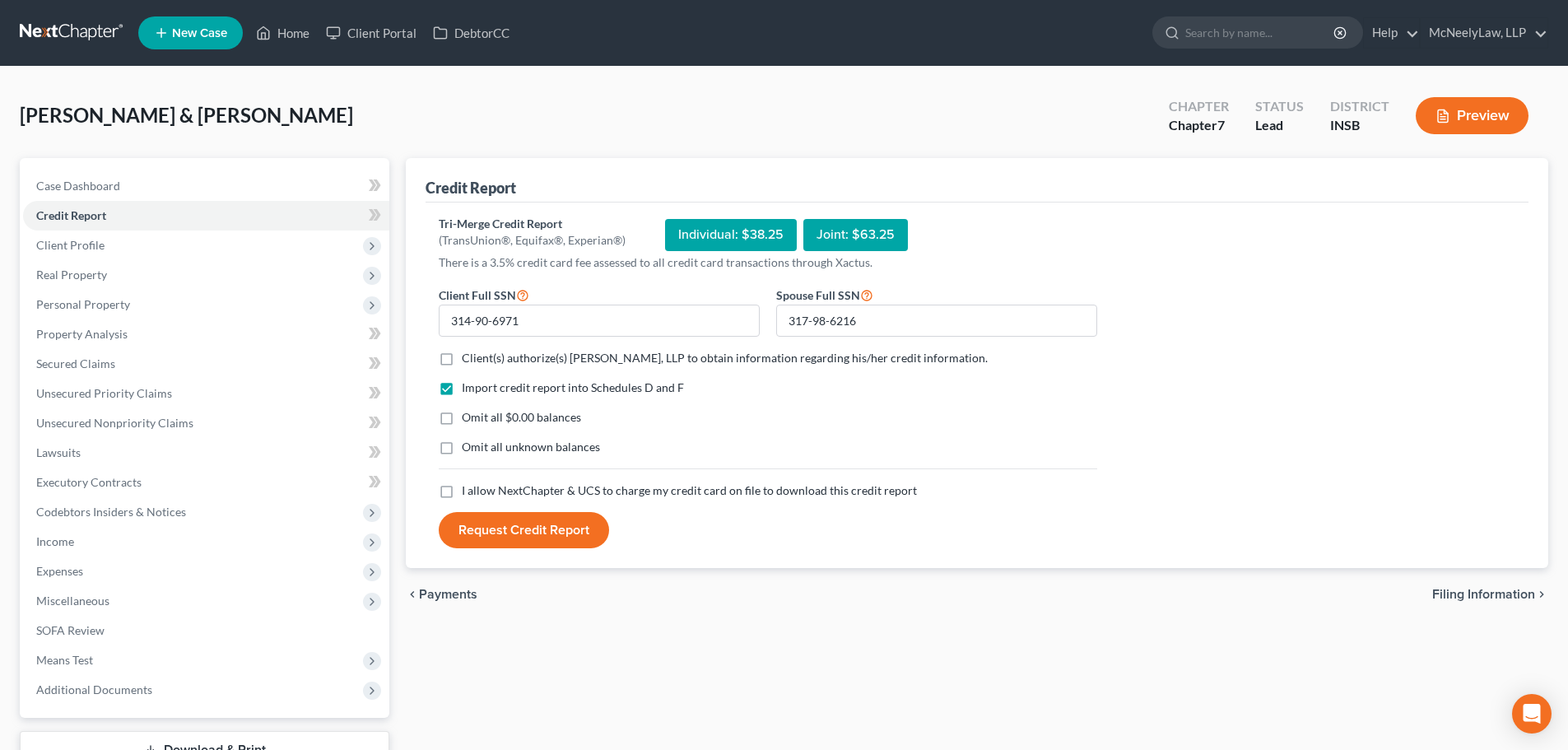
click at [462, 360] on label "Client(s) authorize(s) [PERSON_NAME], LLP to obtain information regarding his/h…" at bounding box center [725, 357] width 526 height 16
click at [468, 360] on input "Client(s) authorize(s) [PERSON_NAME], LLP to obtain information regarding his/h…" at bounding box center [473, 355] width 10 height 10
checkbox input "true"
click at [462, 490] on label "I allow NextChapter & UCS to charge my credit card on file to download this cre…" at bounding box center [689, 490] width 455 height 16
click at [468, 490] on input "I allow NextChapter & UCS to charge my credit card on file to download this cre…" at bounding box center [473, 488] width 10 height 10
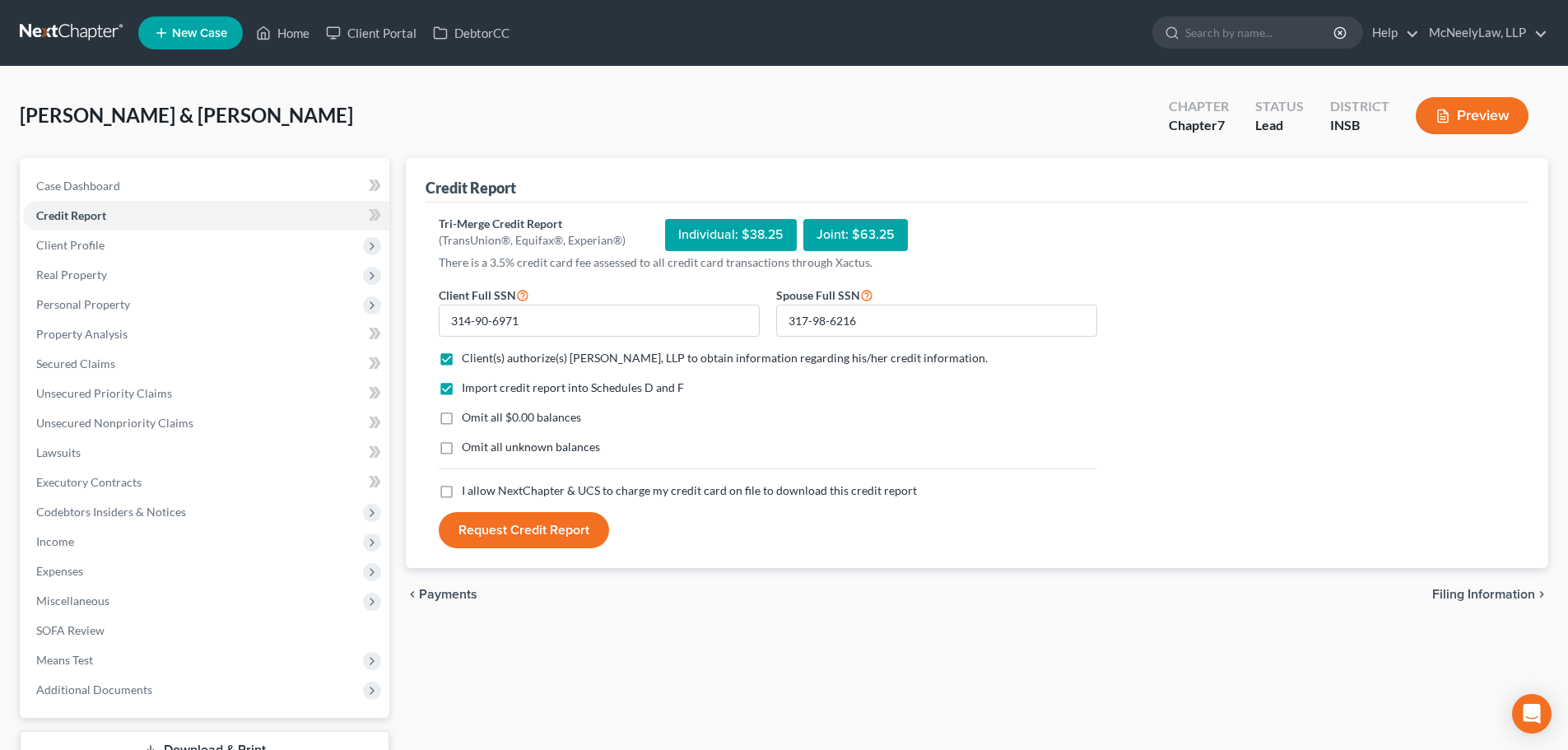
checkbox input "true"
click at [533, 527] on button "Request Credit Report" at bounding box center [524, 530] width 170 height 36
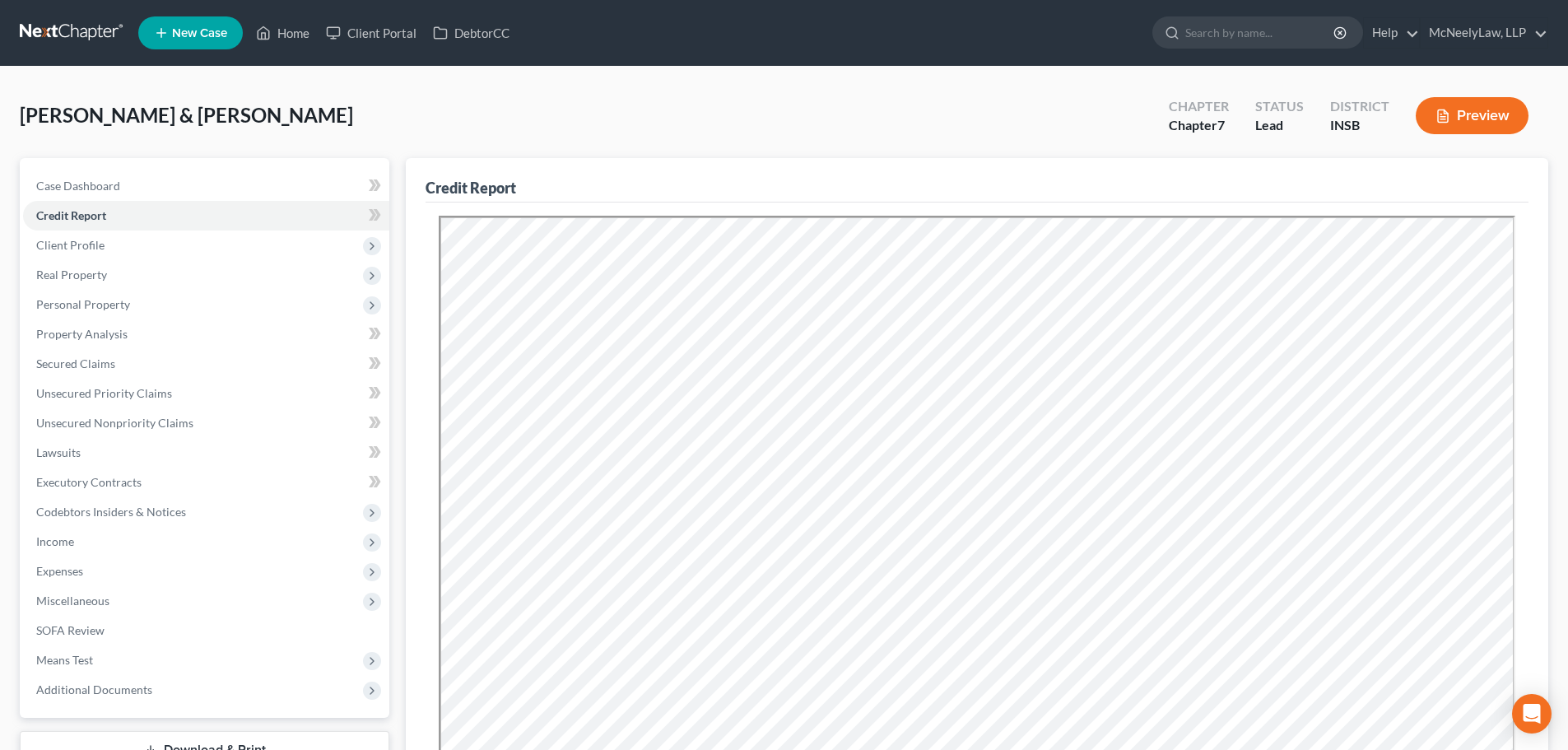
scroll to position [331, 0]
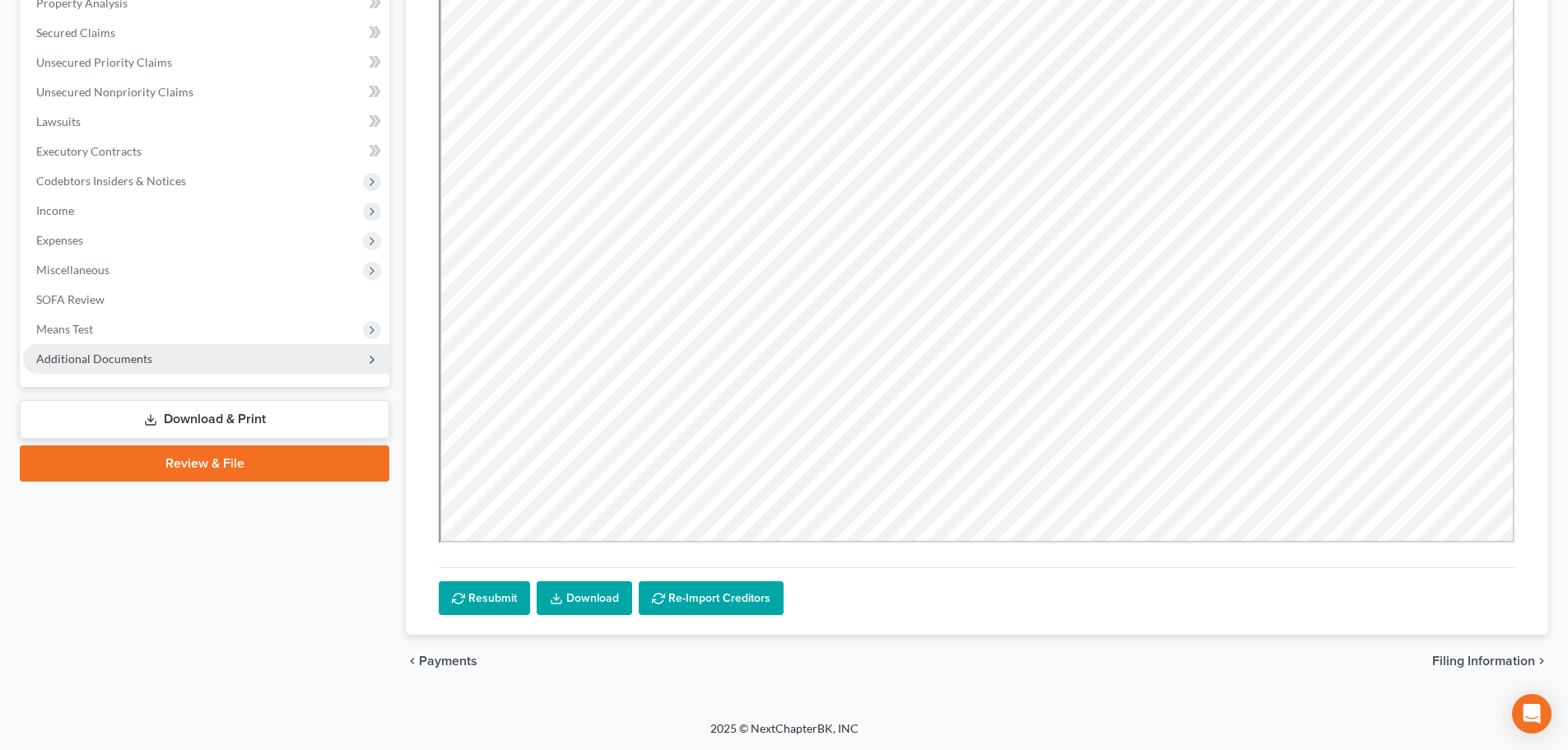
click at [100, 354] on span "Additional Documents" at bounding box center [94, 358] width 116 height 14
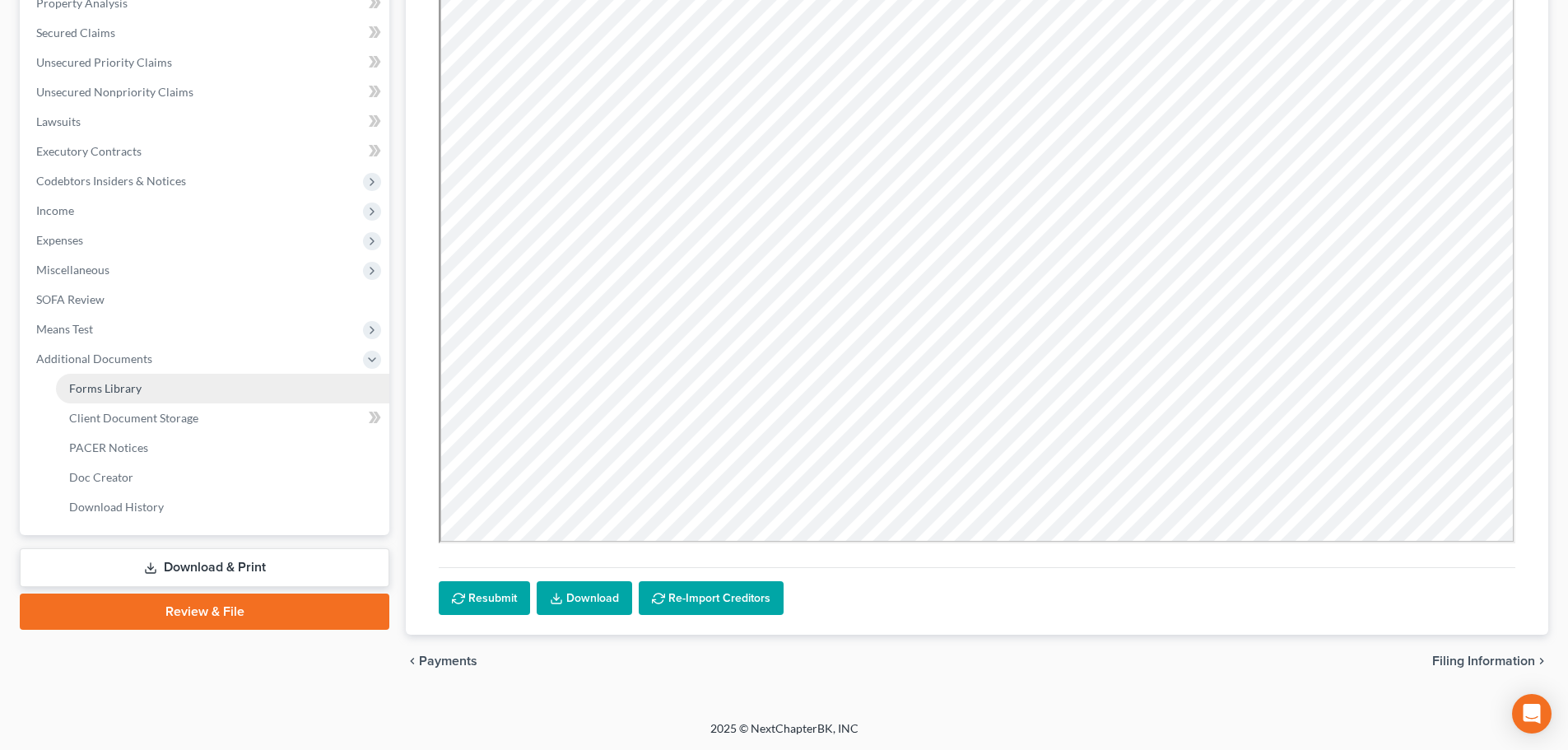
click at [137, 388] on span "Forms Library" at bounding box center [105, 388] width 72 height 14
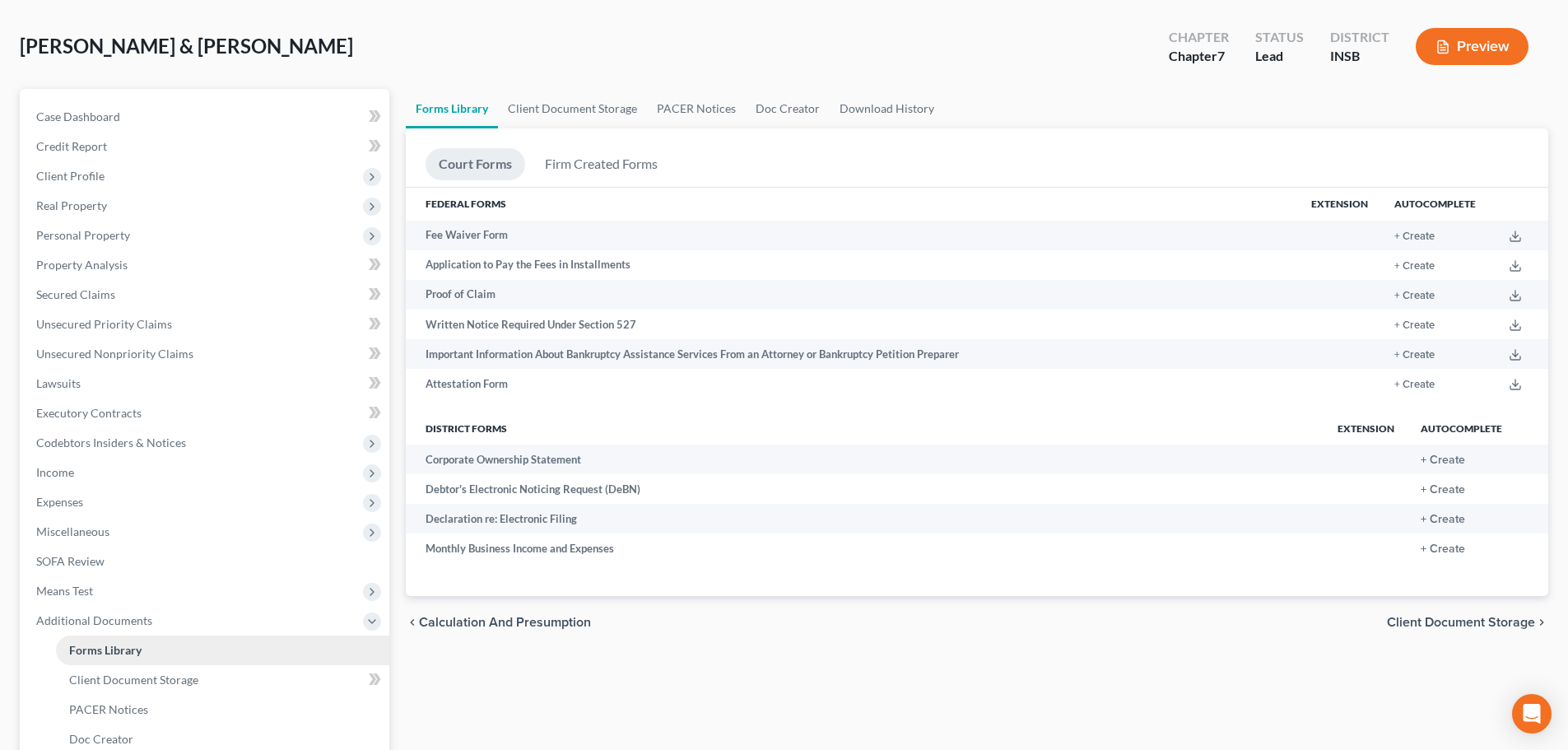
scroll to position [164, 0]
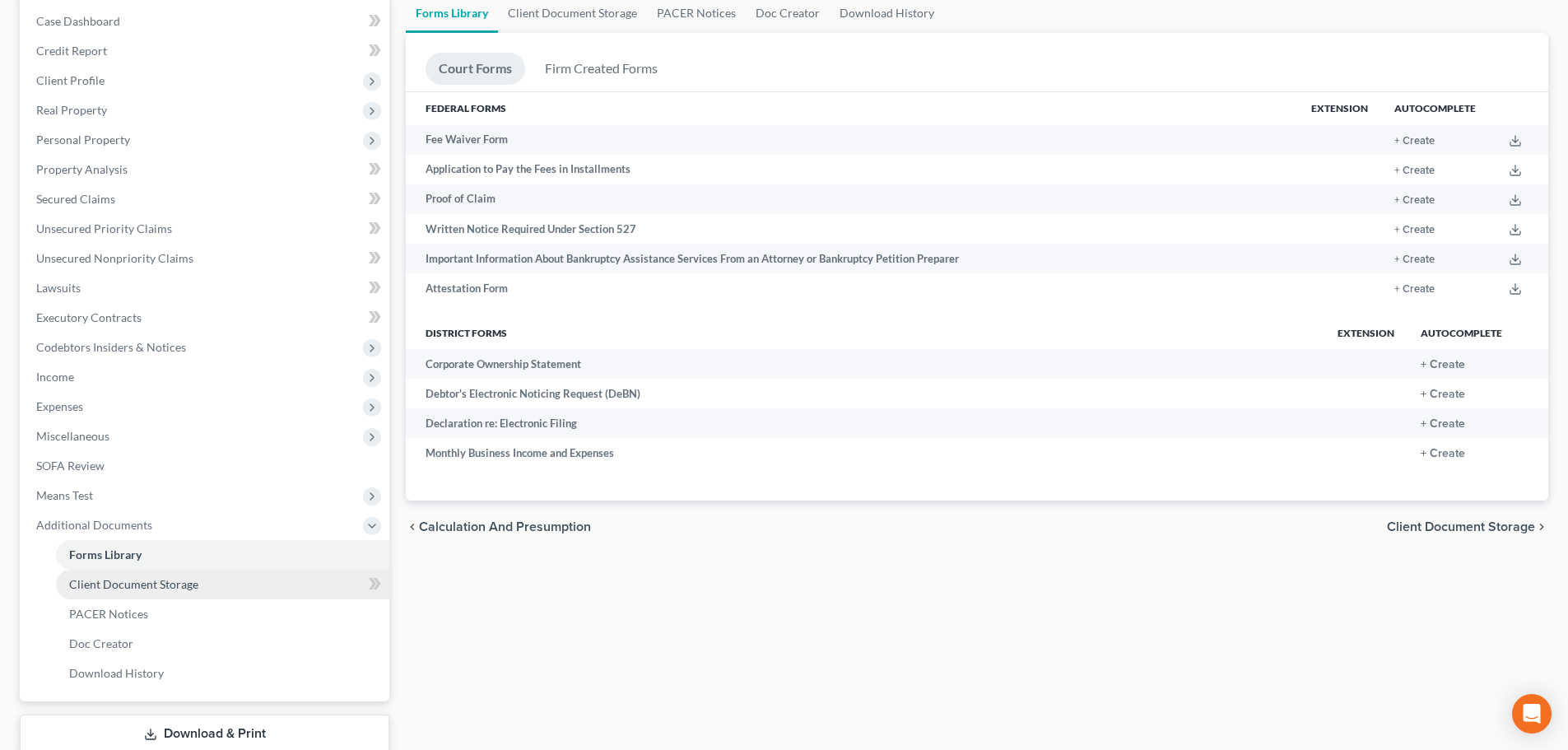
click at [167, 582] on span "Client Document Storage" at bounding box center [134, 584] width 129 height 14
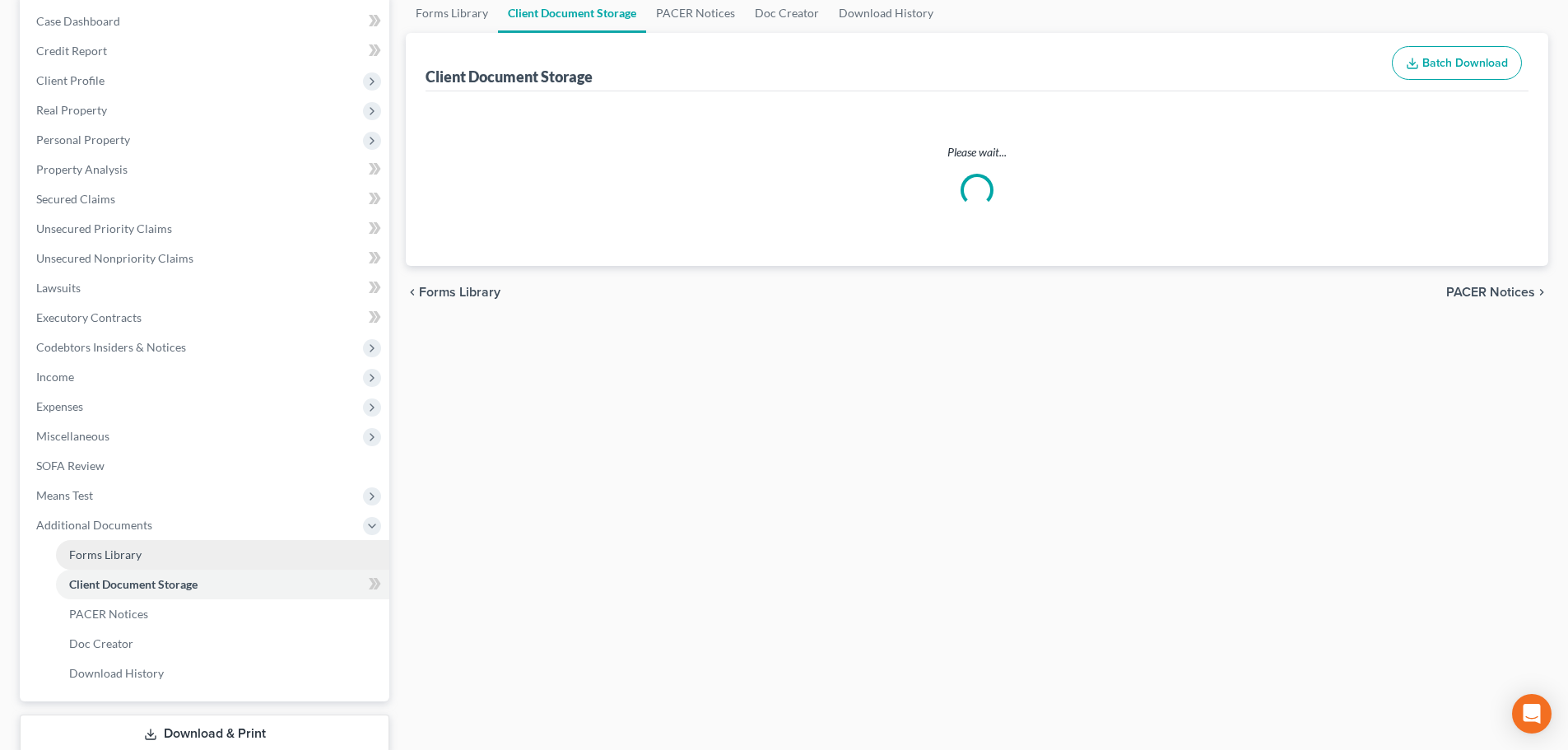
select select "9"
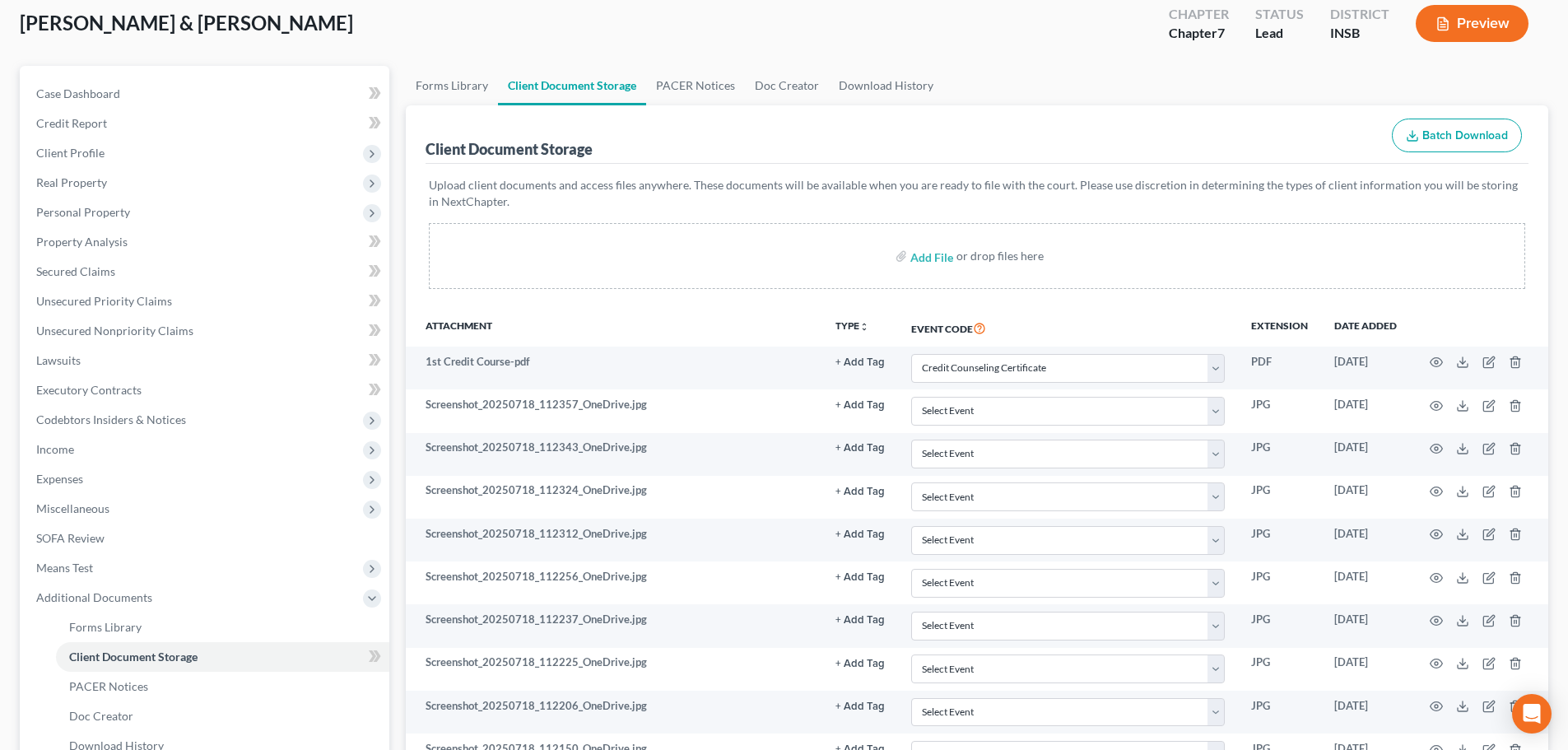
scroll to position [82, 0]
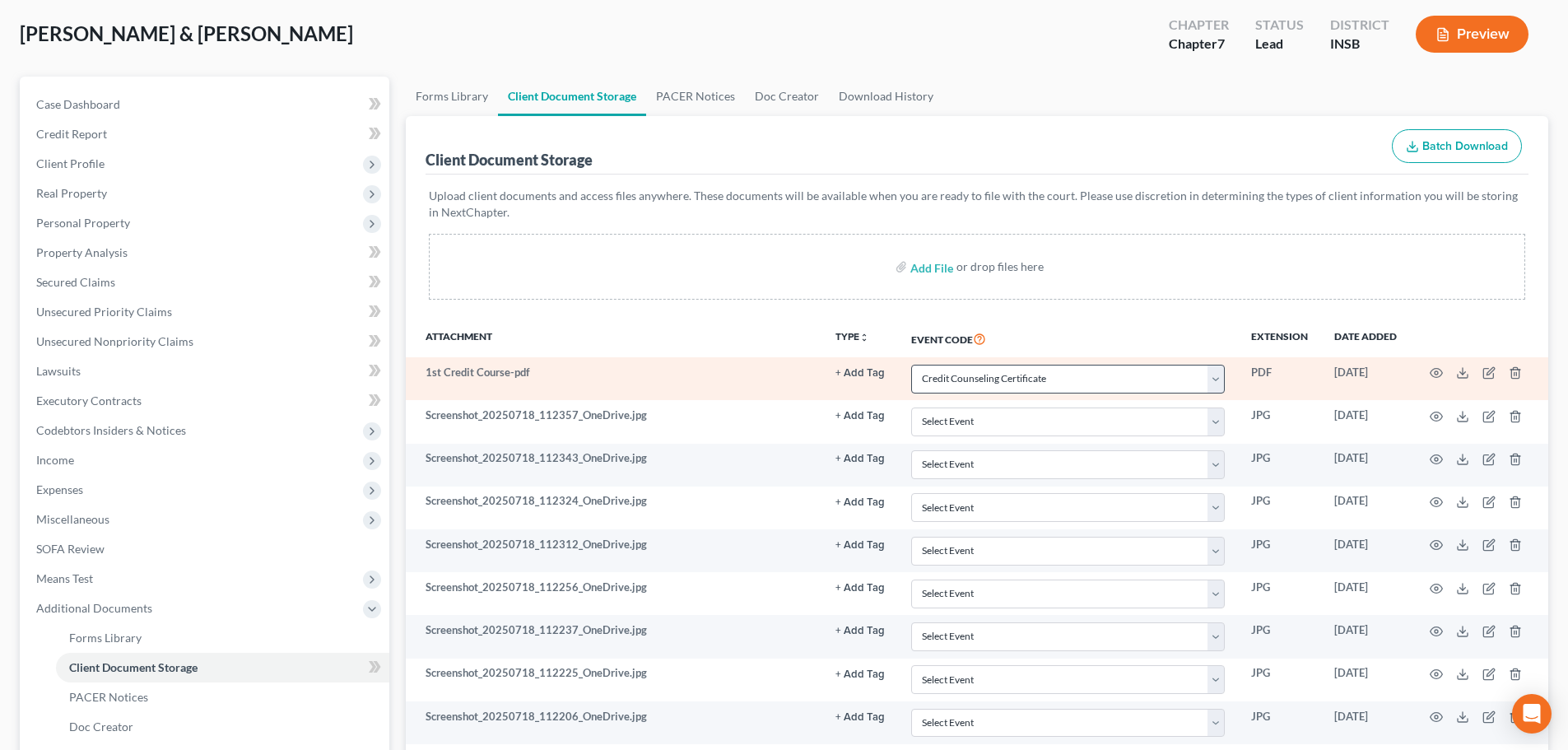
select select "9"
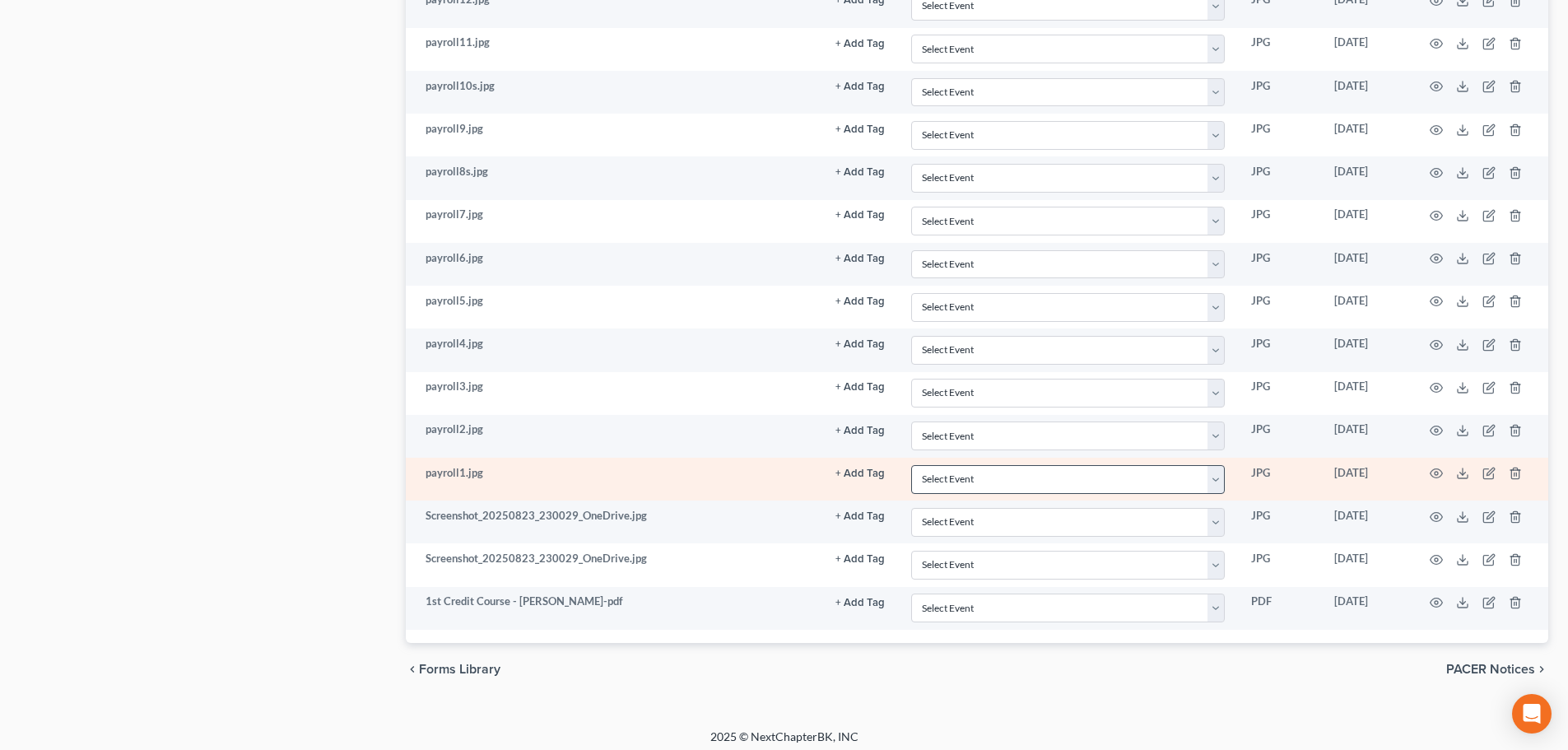
scroll to position [2183, 0]
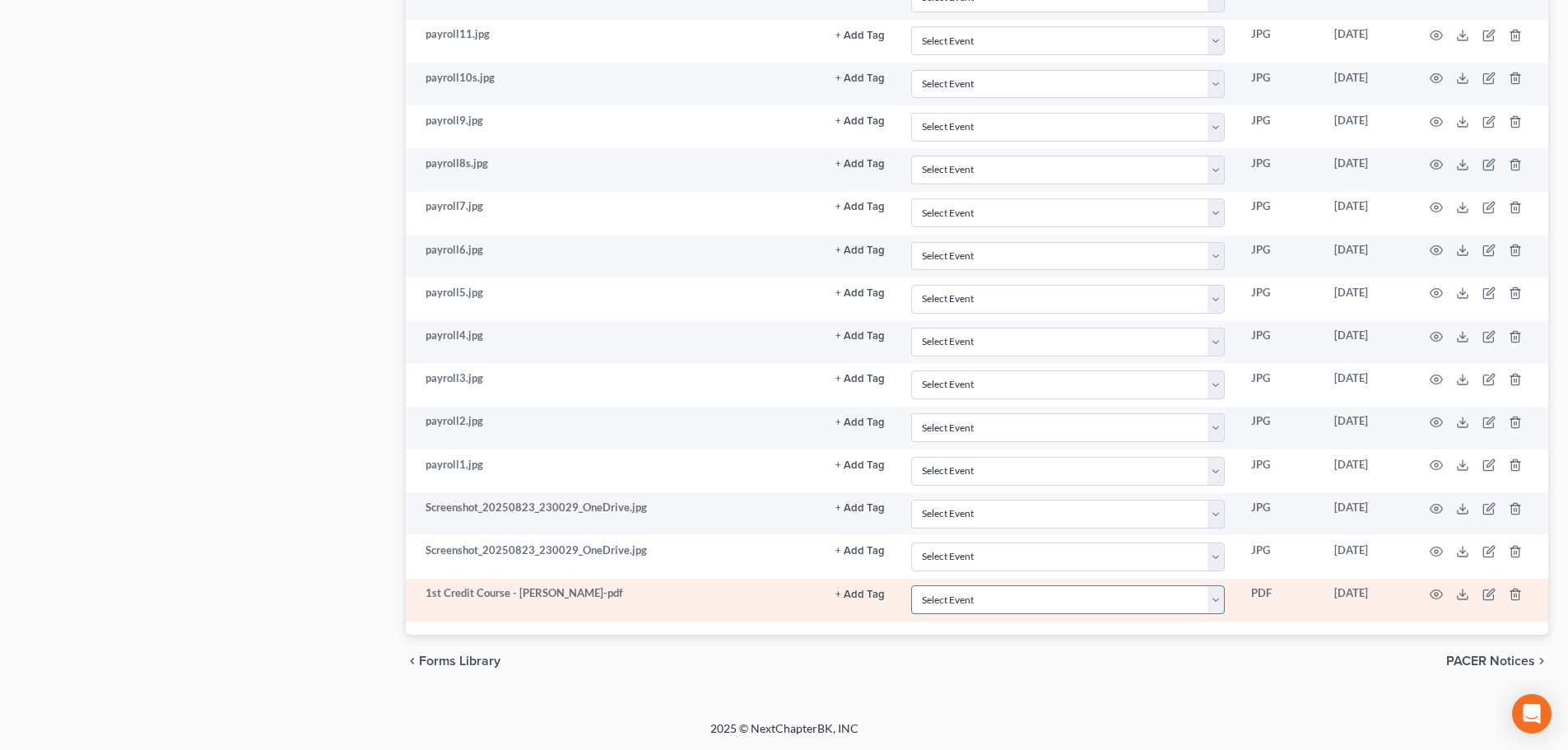
click at [1008, 603] on select "Select Event 20 Largest Unsecured Creditors Amended/Corrected Petition Ch 7 Mea…" at bounding box center [1068, 600] width 314 height 29
select select "9"
click at [911, 586] on select "Select Event 20 Largest Unsecured Creditors Amended/Corrected Petition Ch 7 Mea…" at bounding box center [1068, 600] width 314 height 29
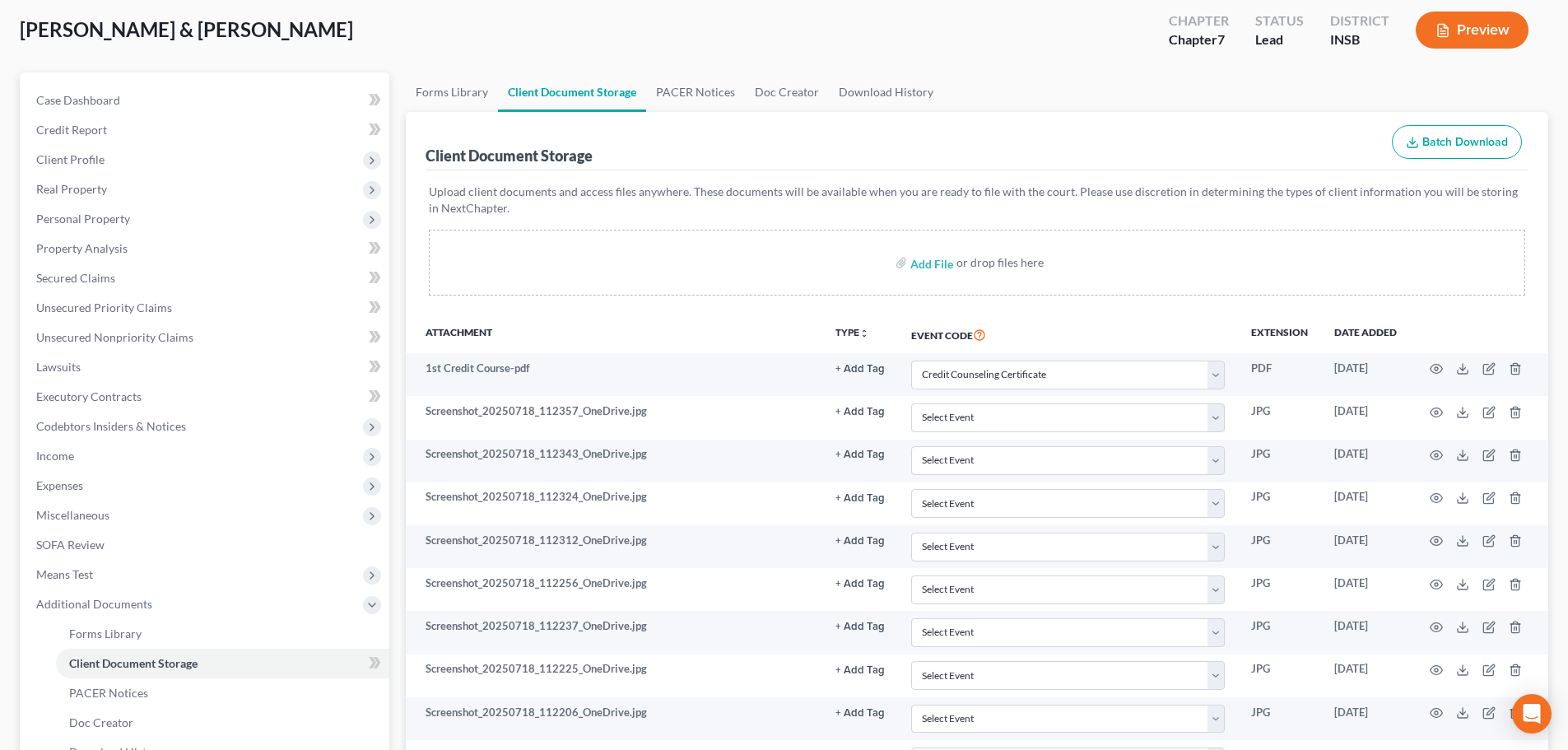
scroll to position [0, 0]
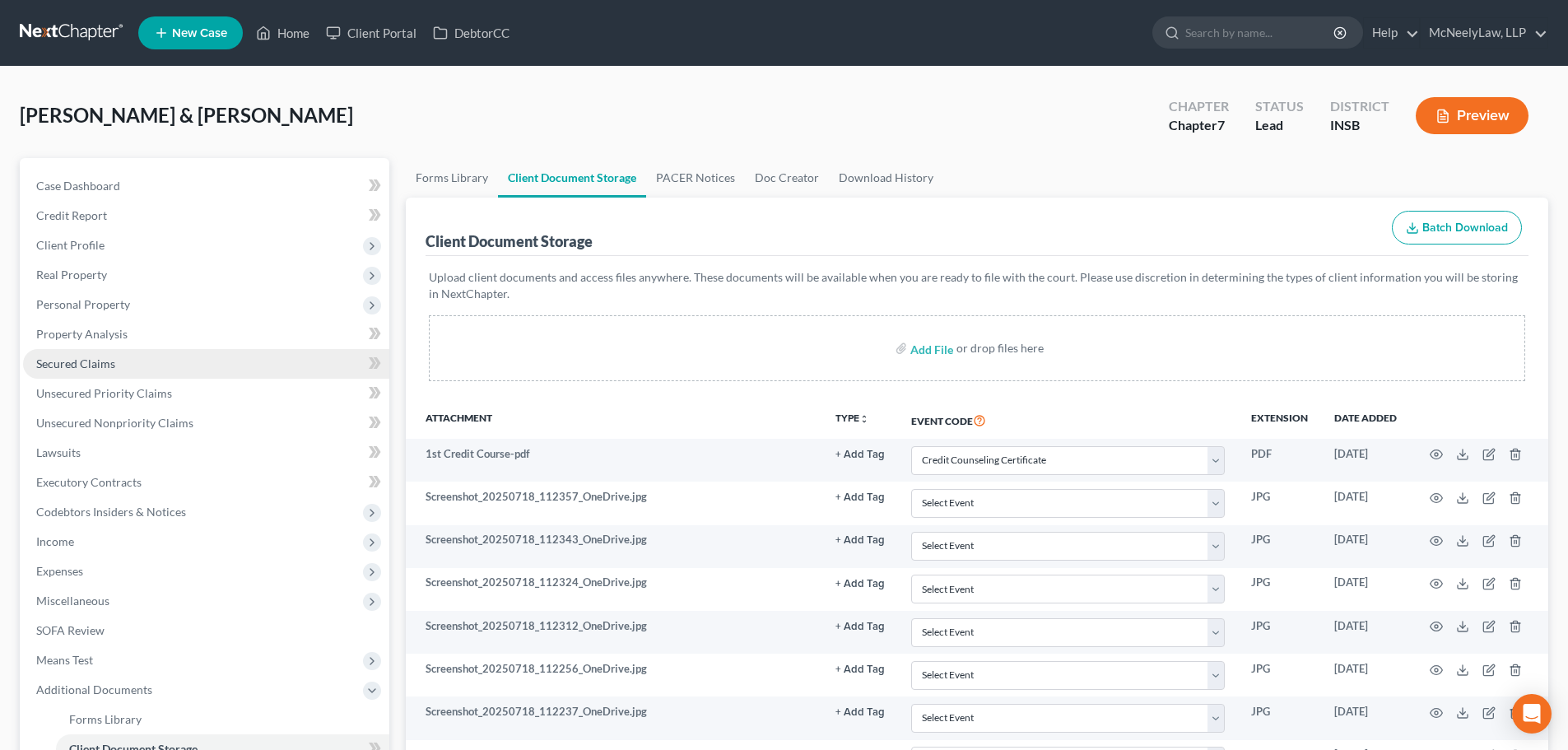
click at [132, 364] on link "Secured Claims" at bounding box center [206, 363] width 367 height 29
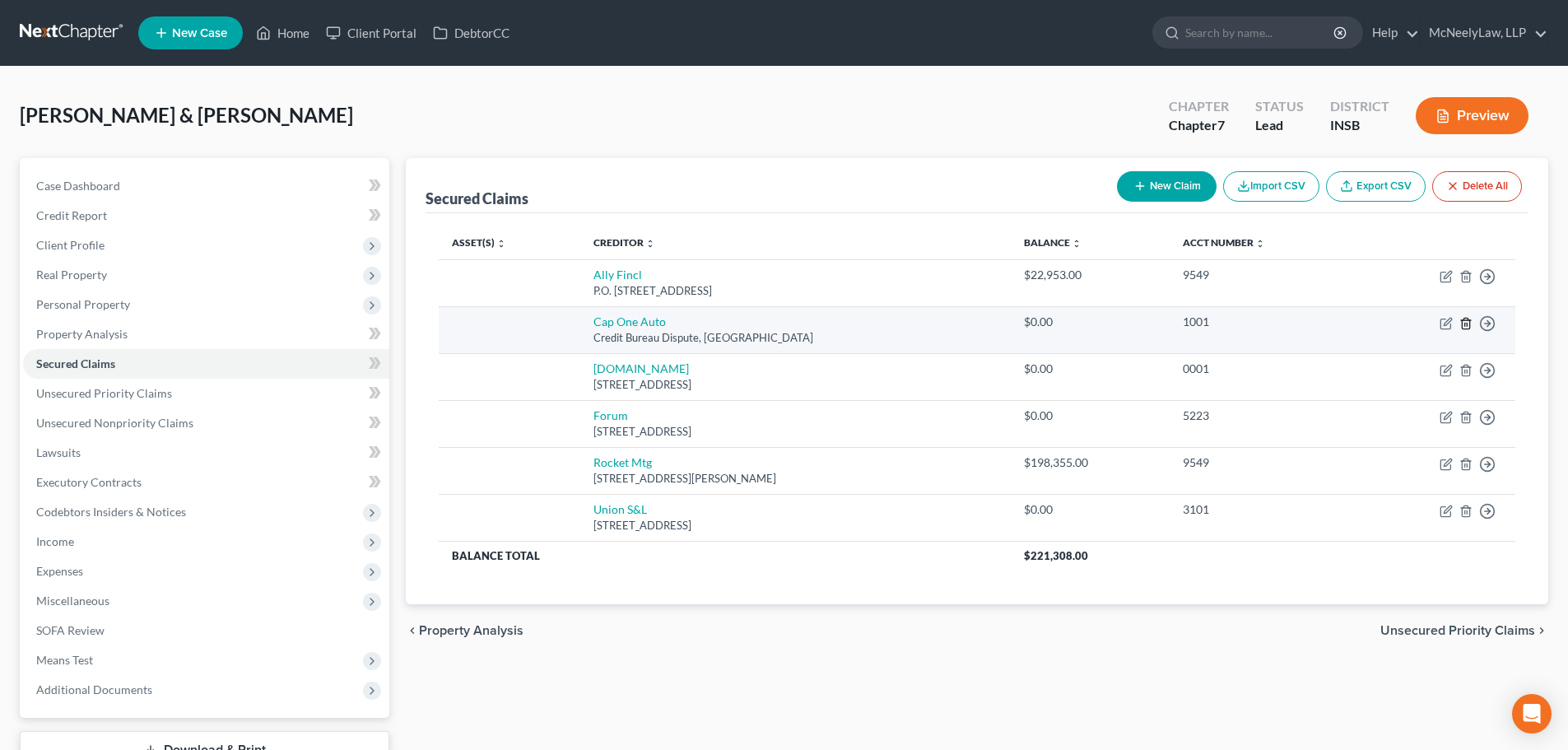
click at [1467, 324] on line "button" at bounding box center [1467, 324] width 0 height 3
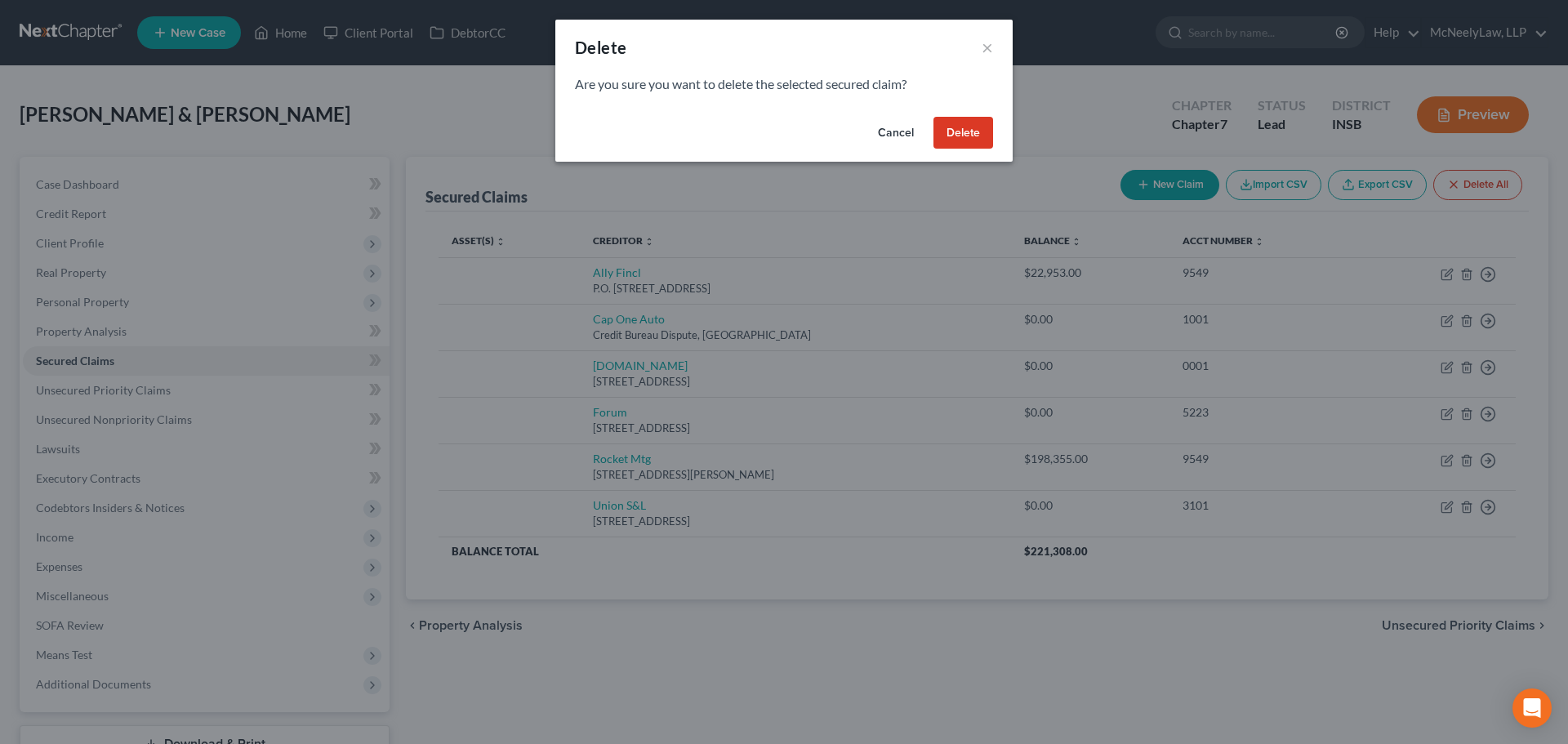
click at [970, 128] on button "Delete" at bounding box center [963, 133] width 59 height 33
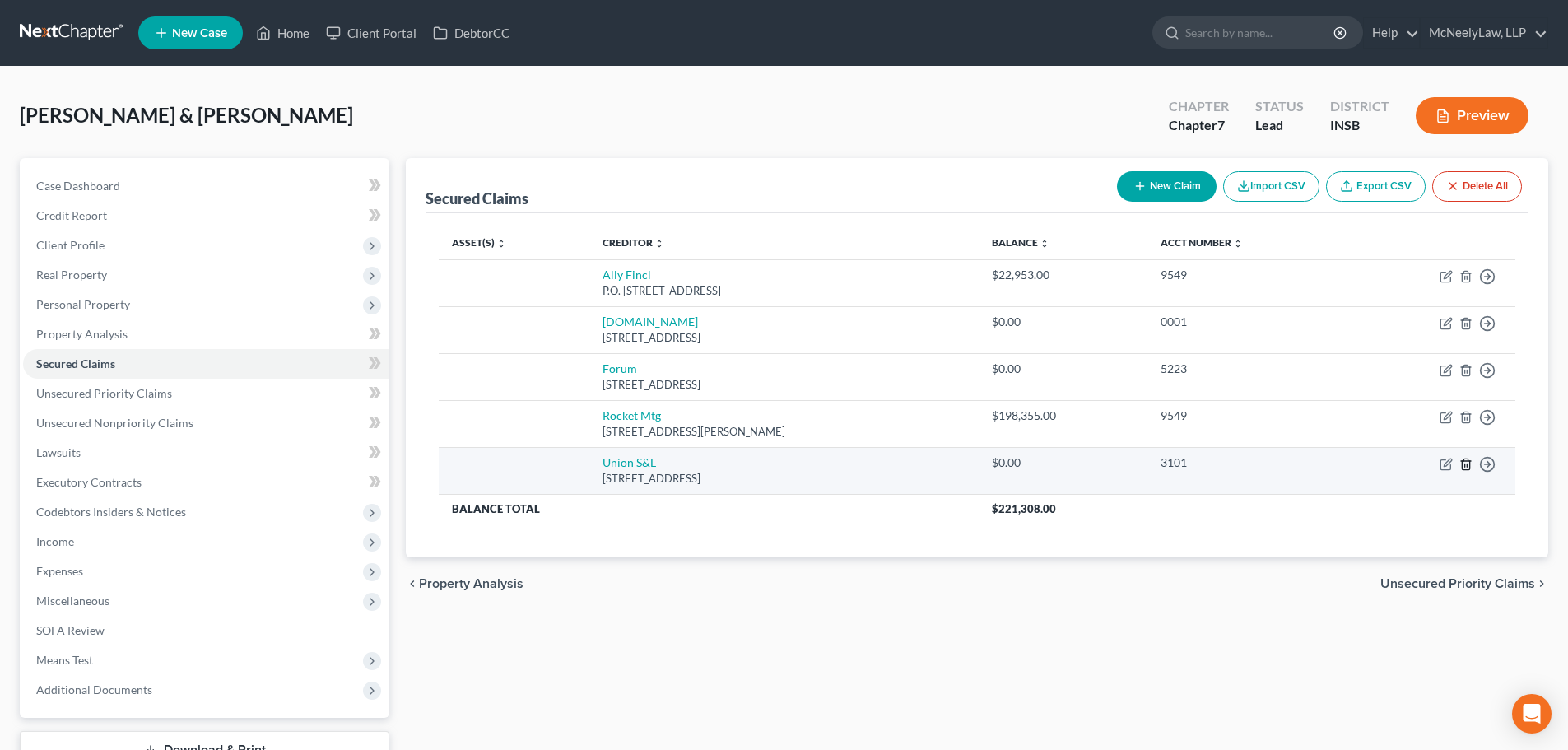
click at [1461, 463] on icon "button" at bounding box center [1466, 465] width 13 height 13
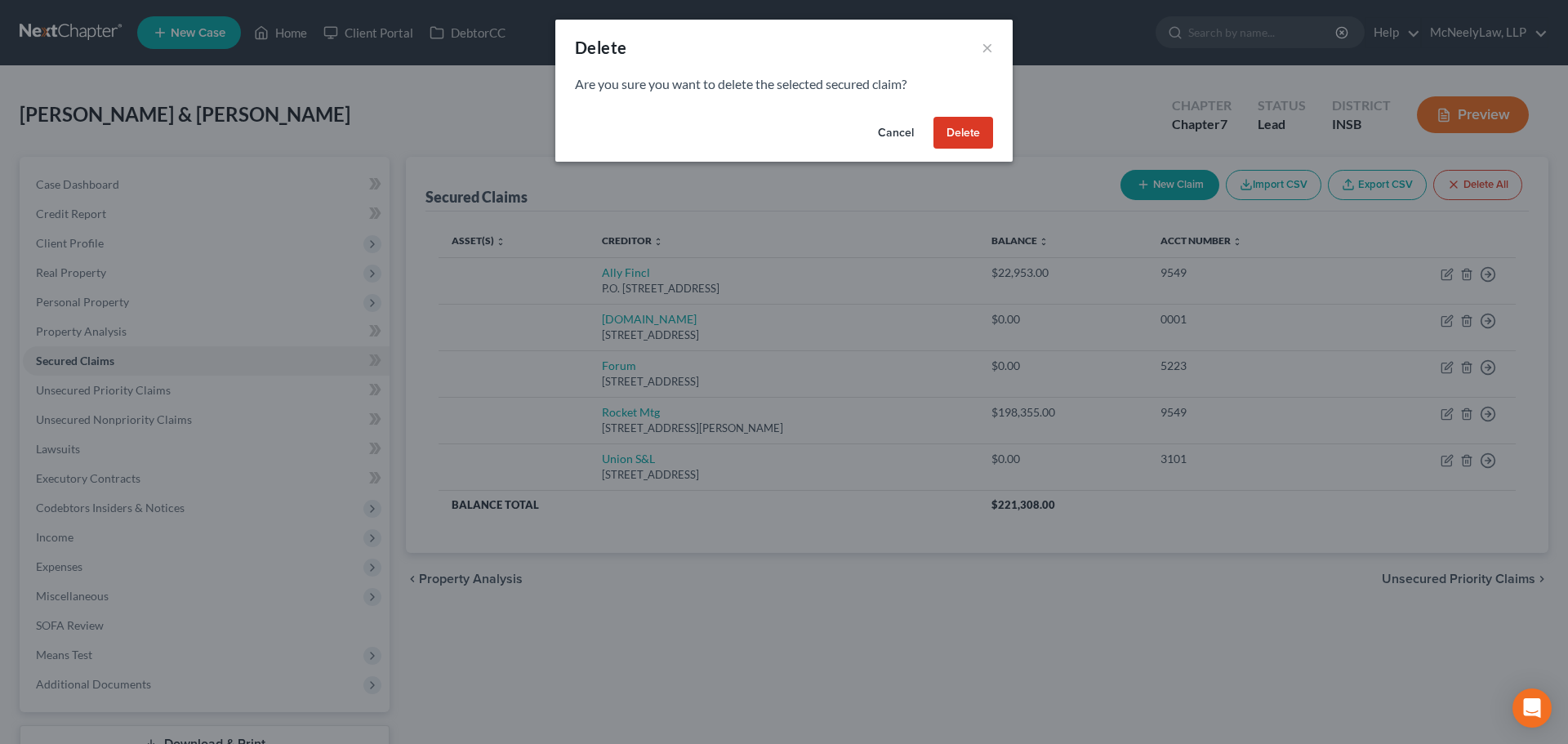
click at [961, 132] on button "Delete" at bounding box center [963, 133] width 59 height 33
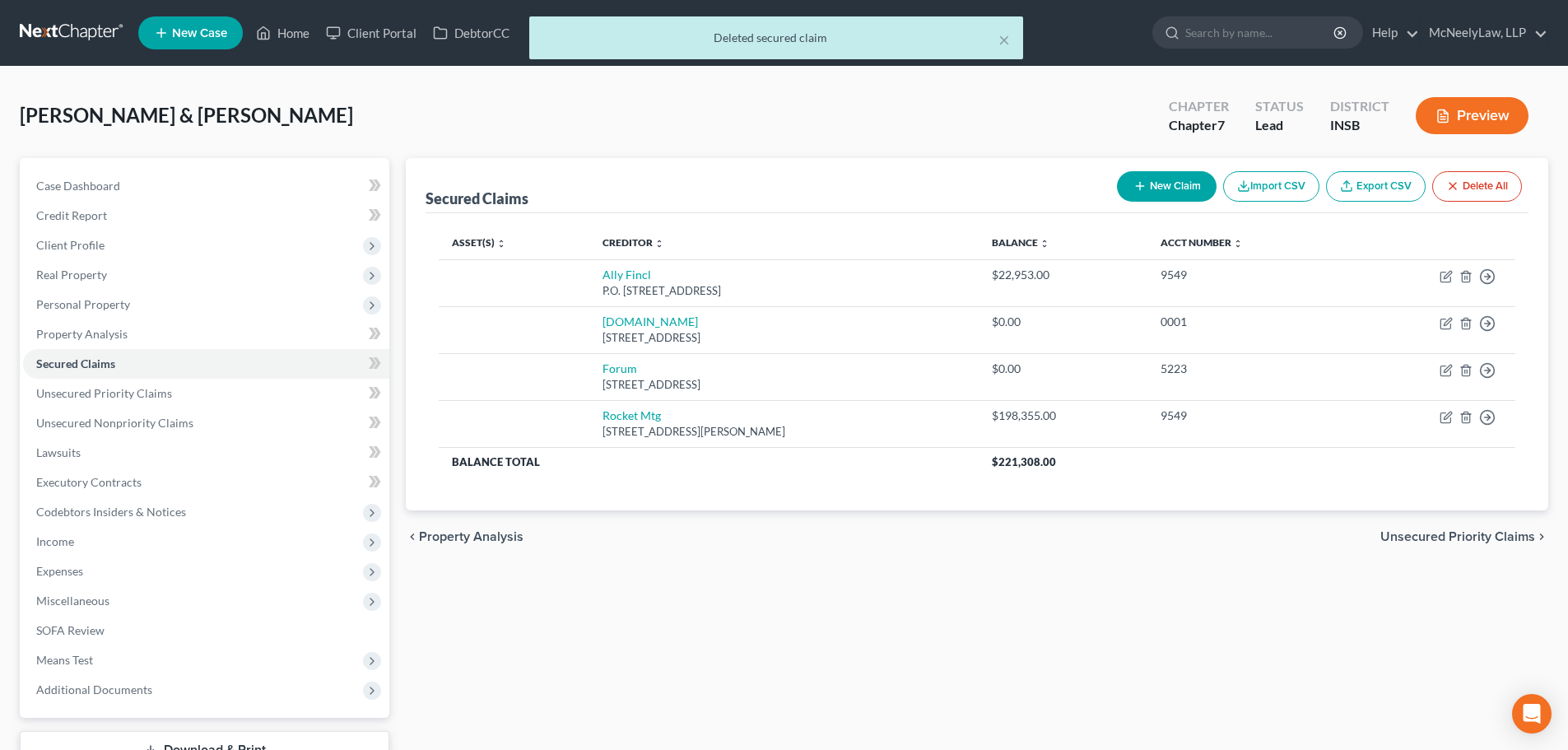
click at [1452, 541] on span "Unsecured Priority Claims" at bounding box center [1458, 537] width 155 height 13
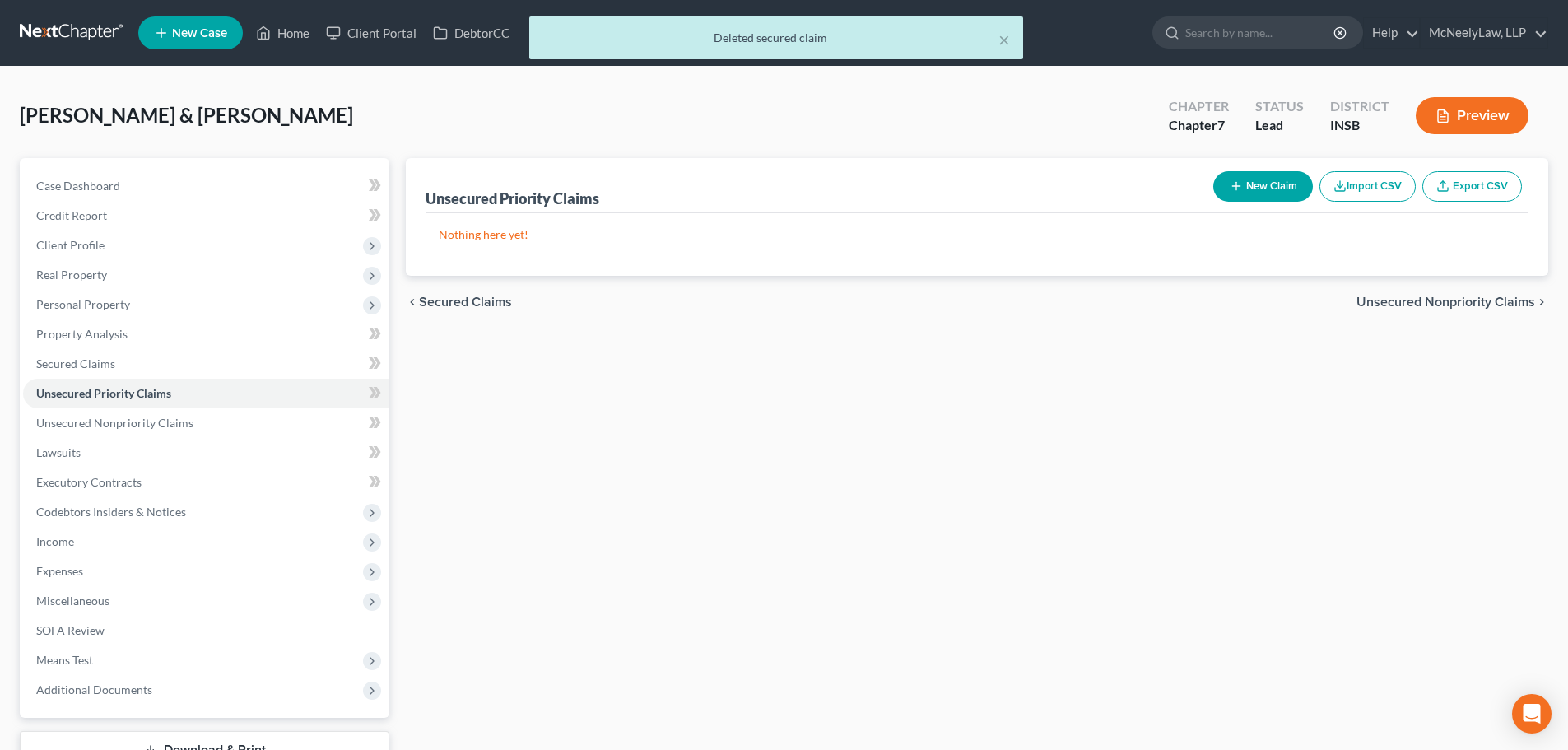
click at [1464, 302] on span "Unsecured Nonpriority Claims" at bounding box center [1446, 302] width 179 height 13
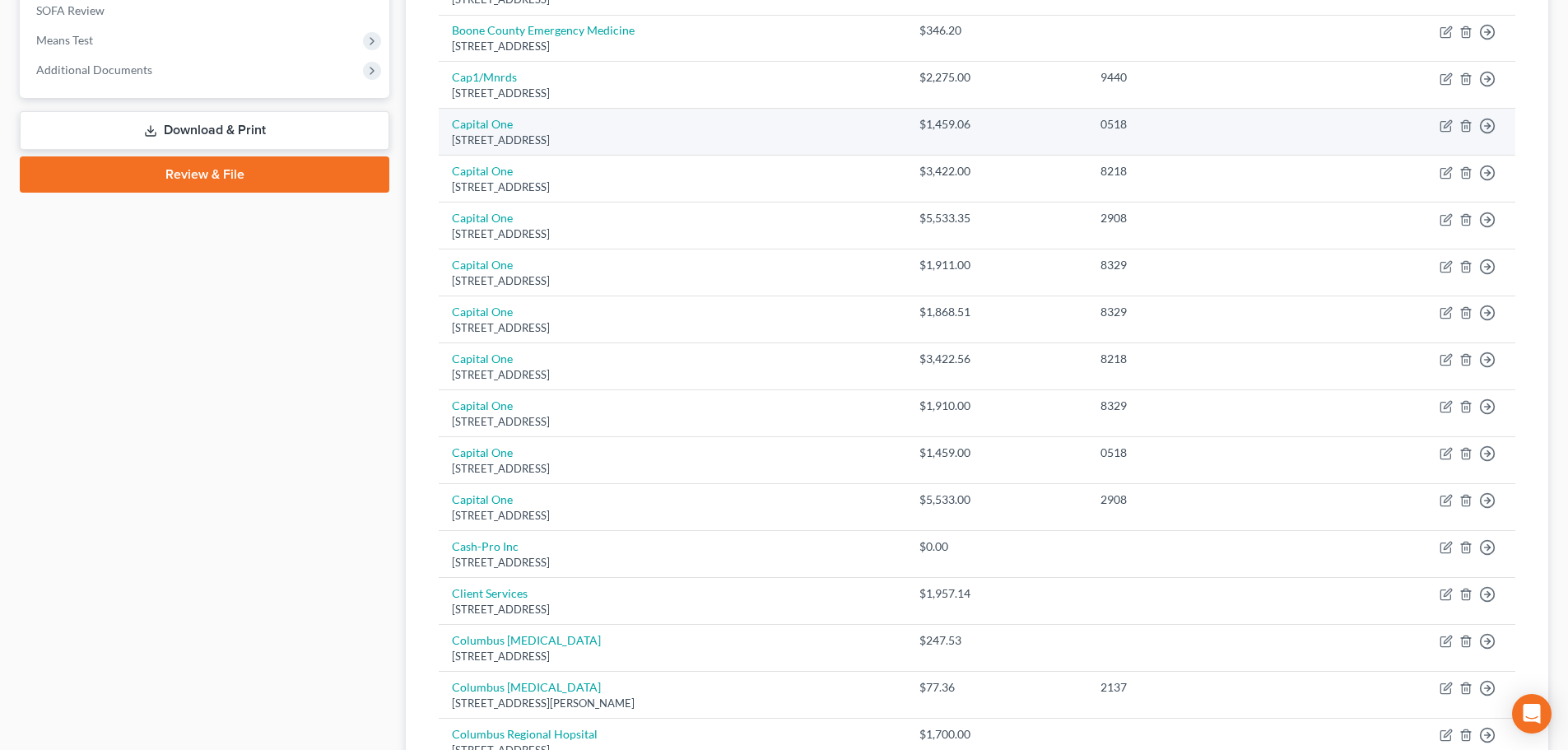
scroll to position [659, 0]
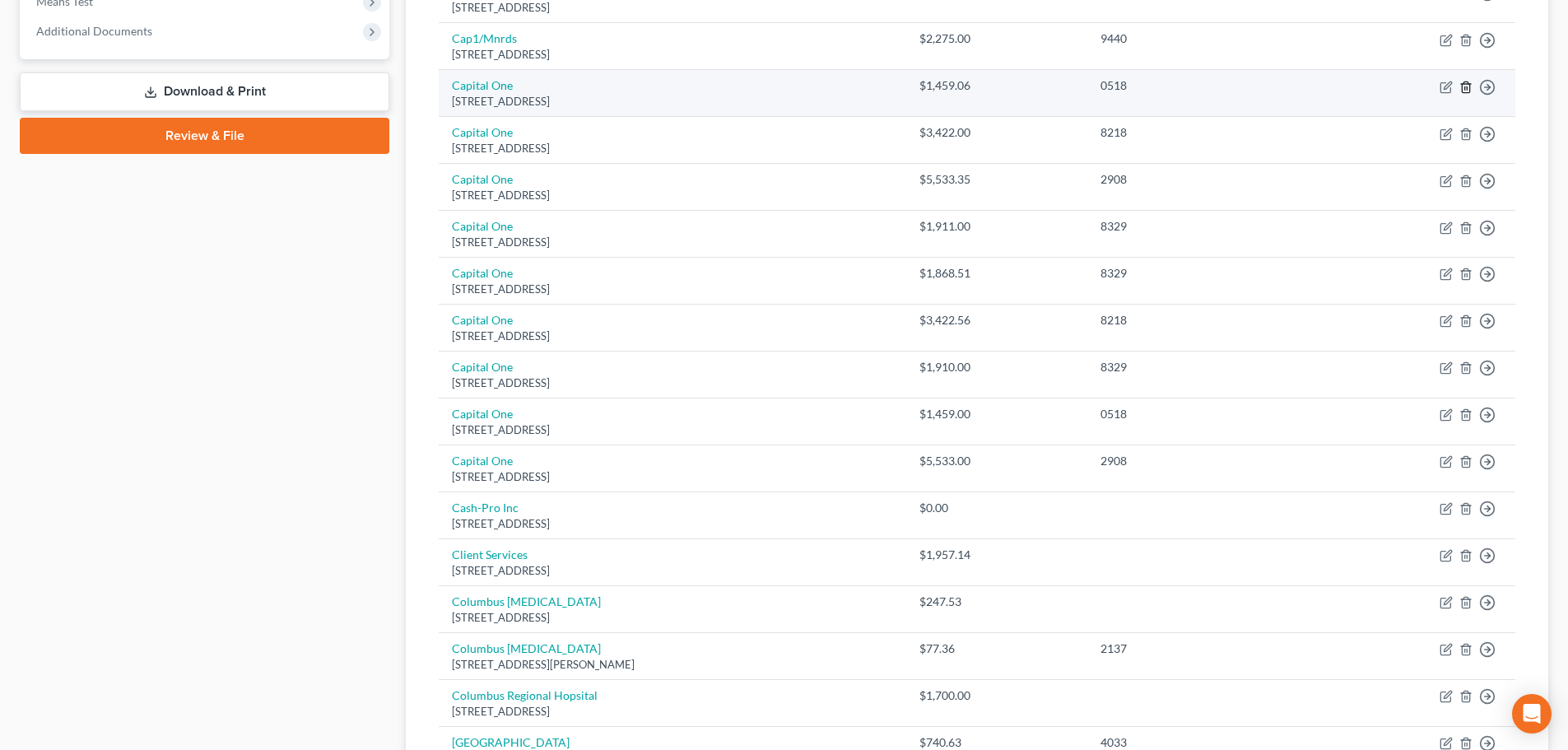
click at [1467, 87] on line "button" at bounding box center [1467, 87] width 0 height 3
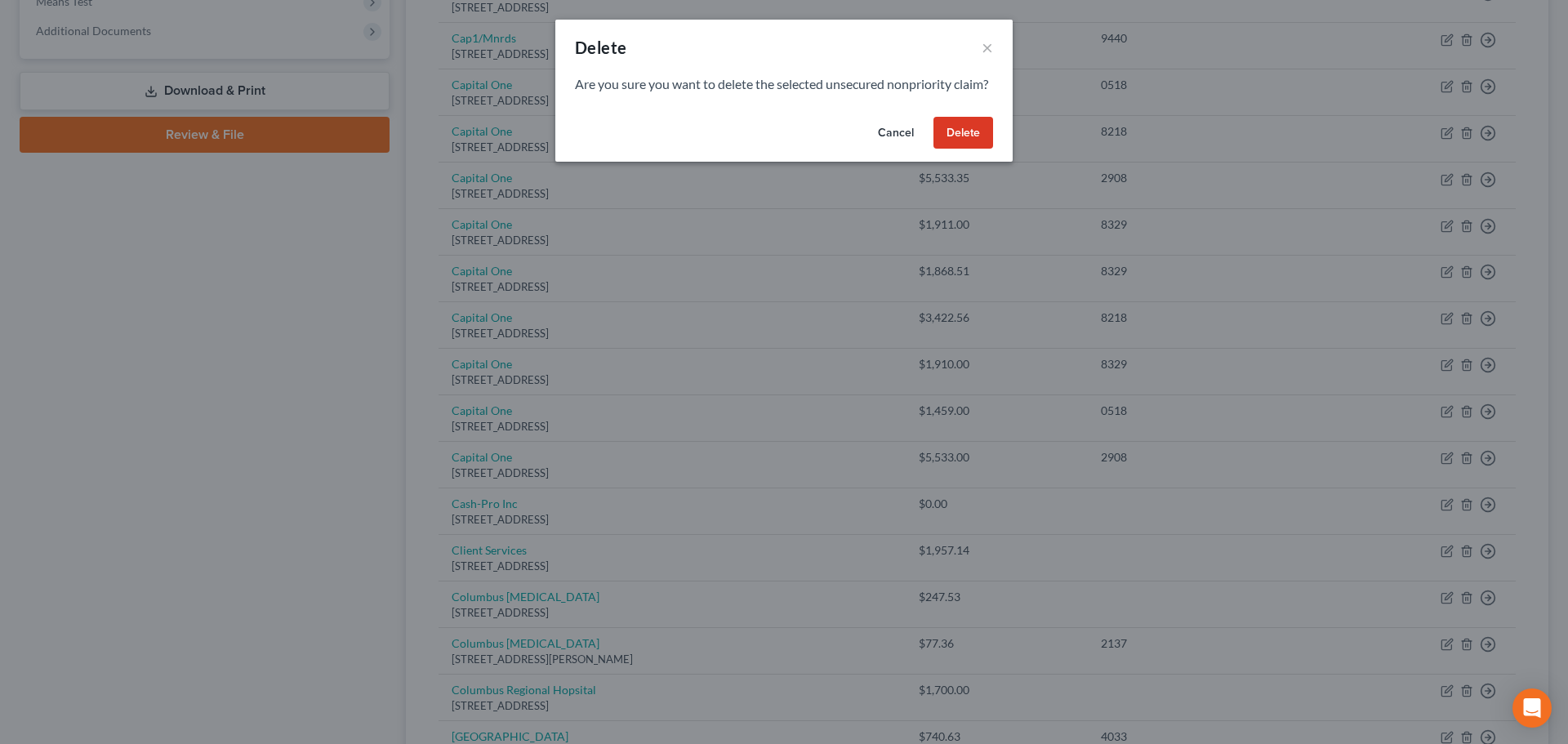
click at [972, 150] on button "Delete" at bounding box center [963, 133] width 59 height 33
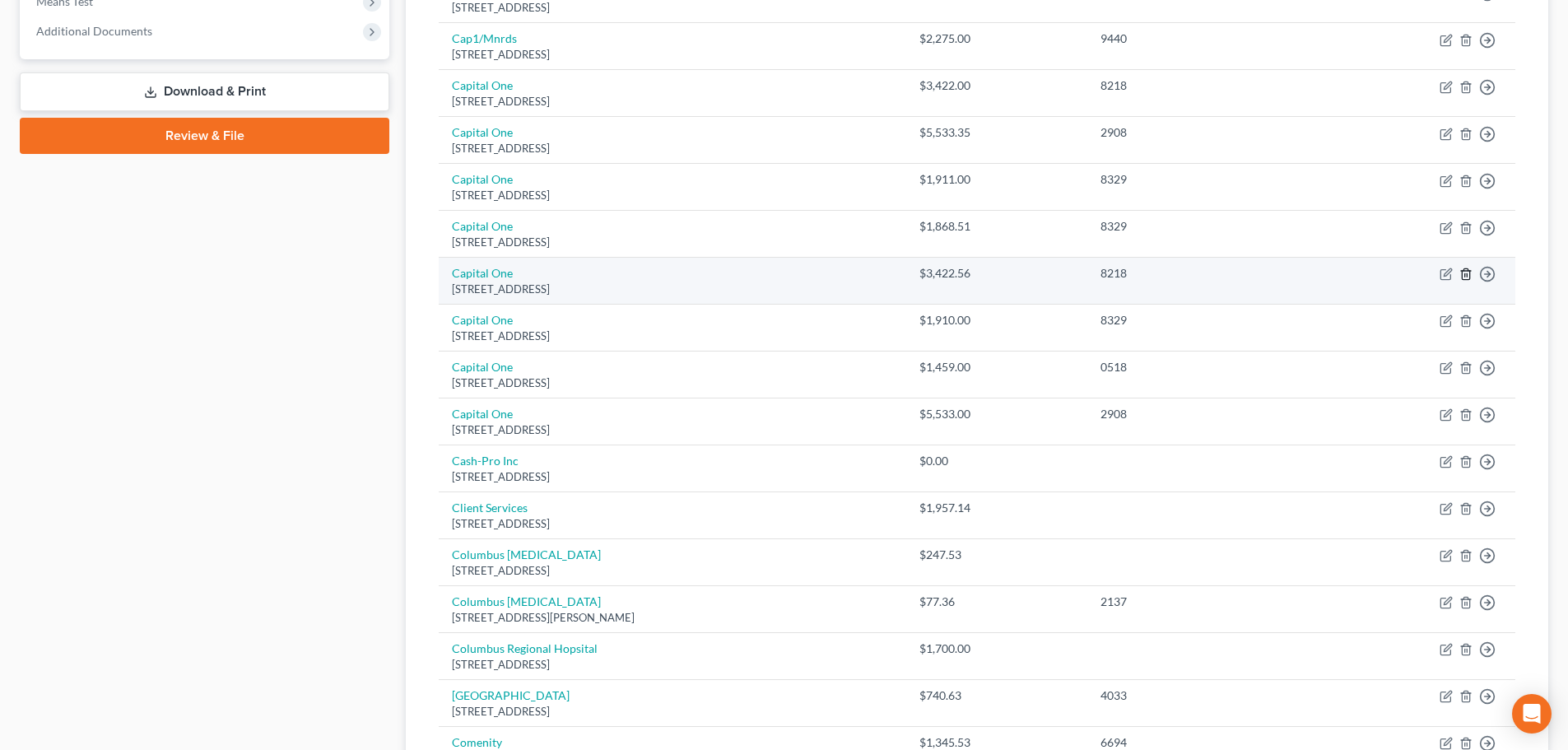
click at [1467, 277] on line "button" at bounding box center [1467, 275] width 0 height 3
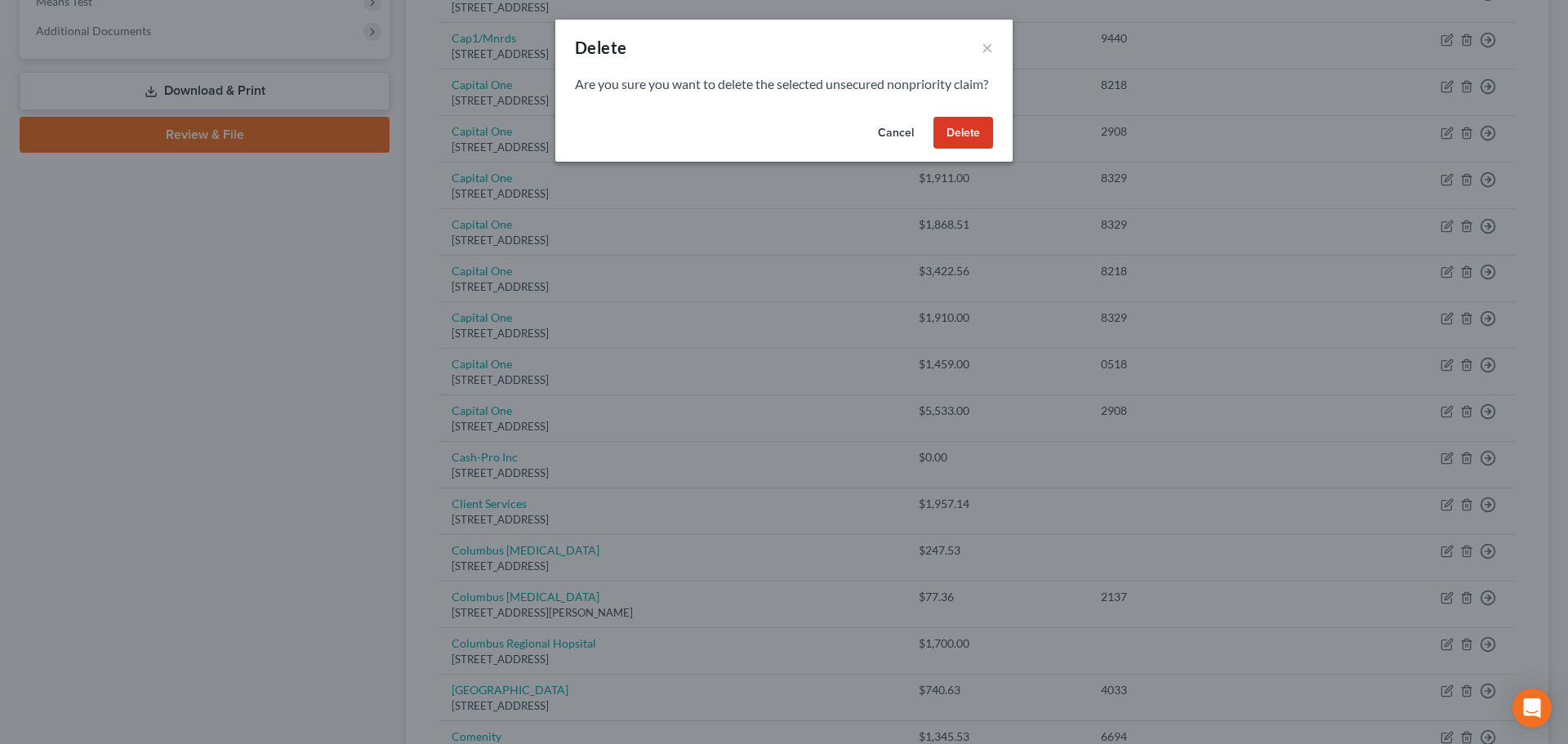
click at [950, 150] on button "Delete" at bounding box center [963, 133] width 59 height 33
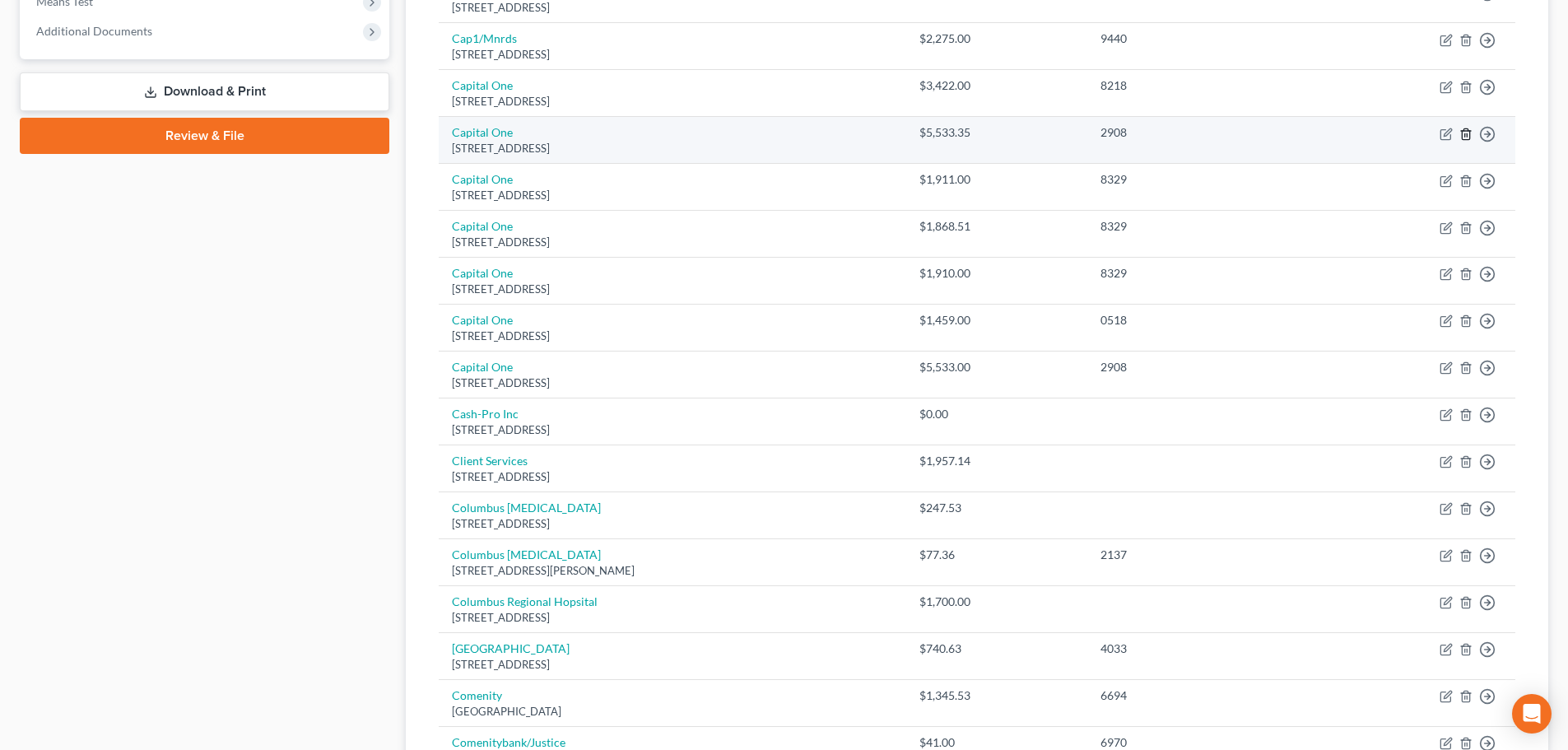
click at [1465, 136] on line "button" at bounding box center [1465, 134] width 0 height 3
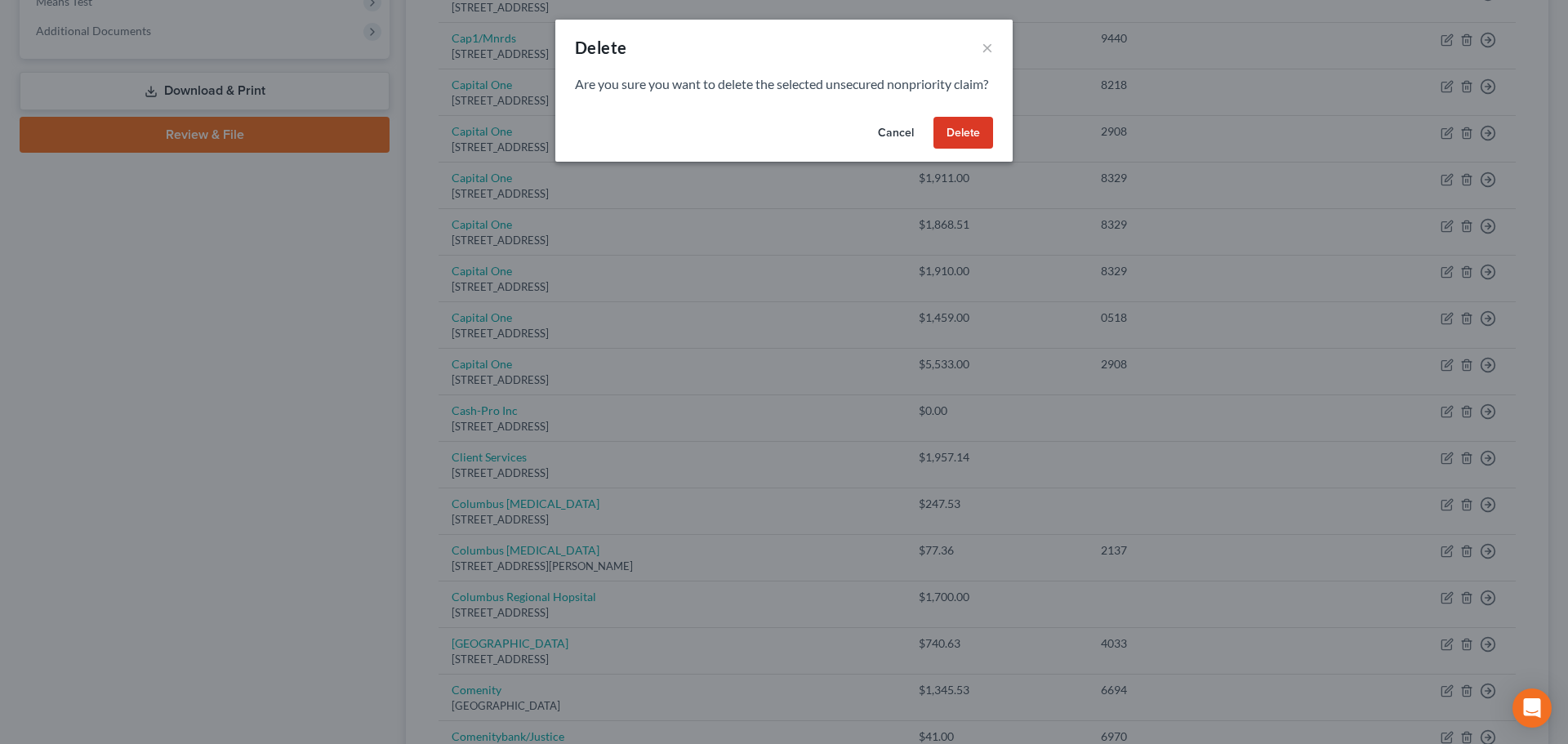
click at [951, 145] on button "Delete" at bounding box center [963, 133] width 59 height 33
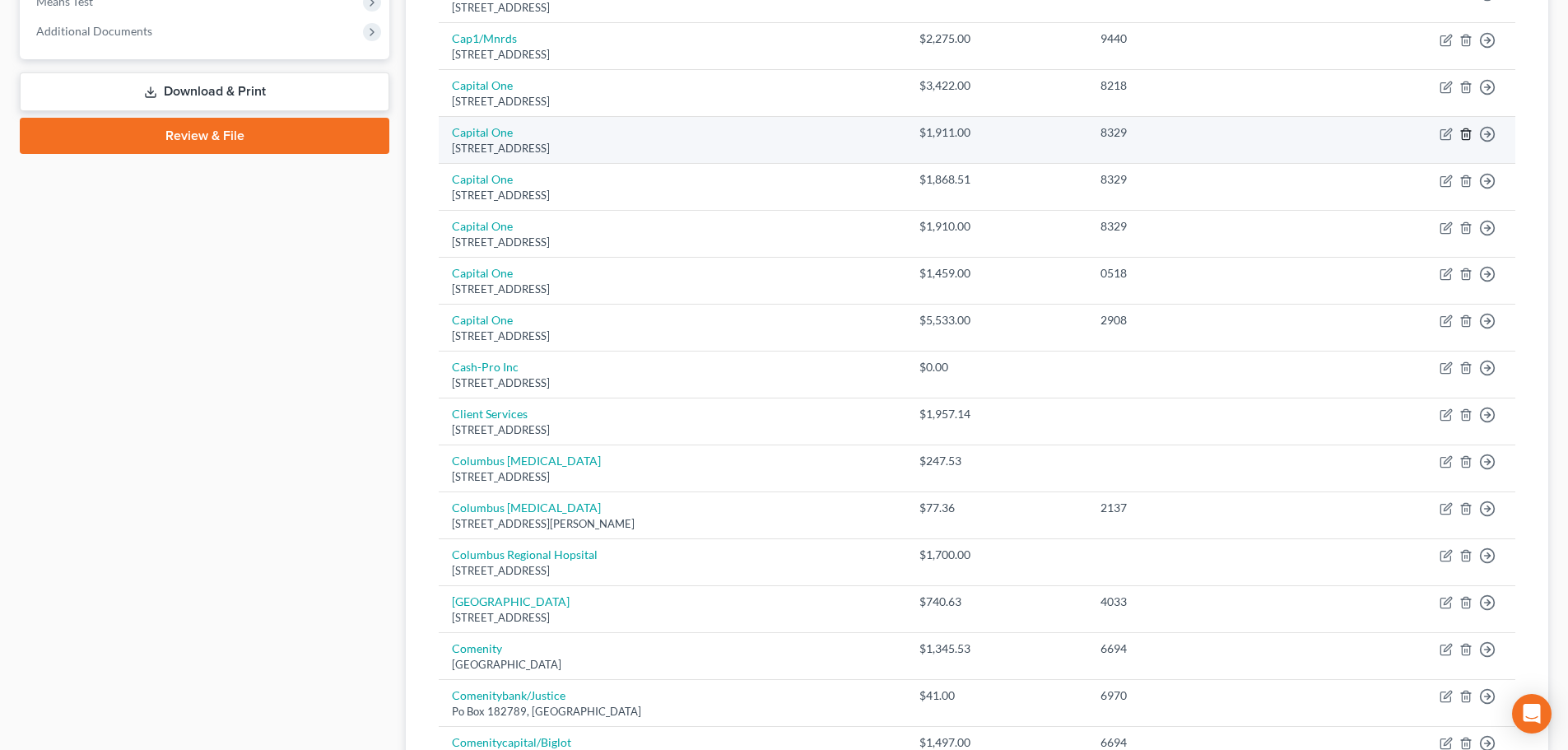
click at [1468, 139] on icon "button" at bounding box center [1466, 134] width 13 height 13
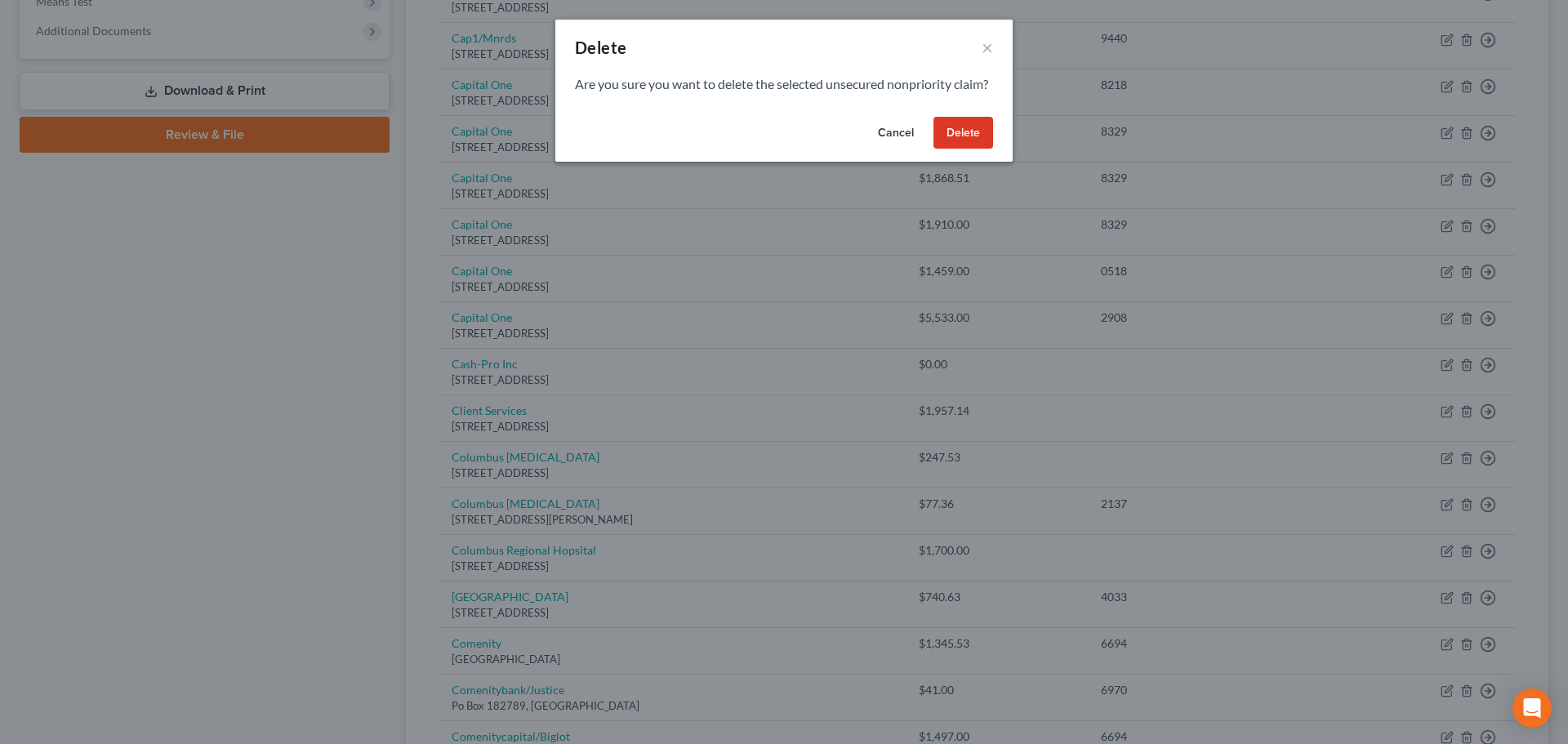
click at [968, 150] on button "Delete" at bounding box center [963, 133] width 59 height 33
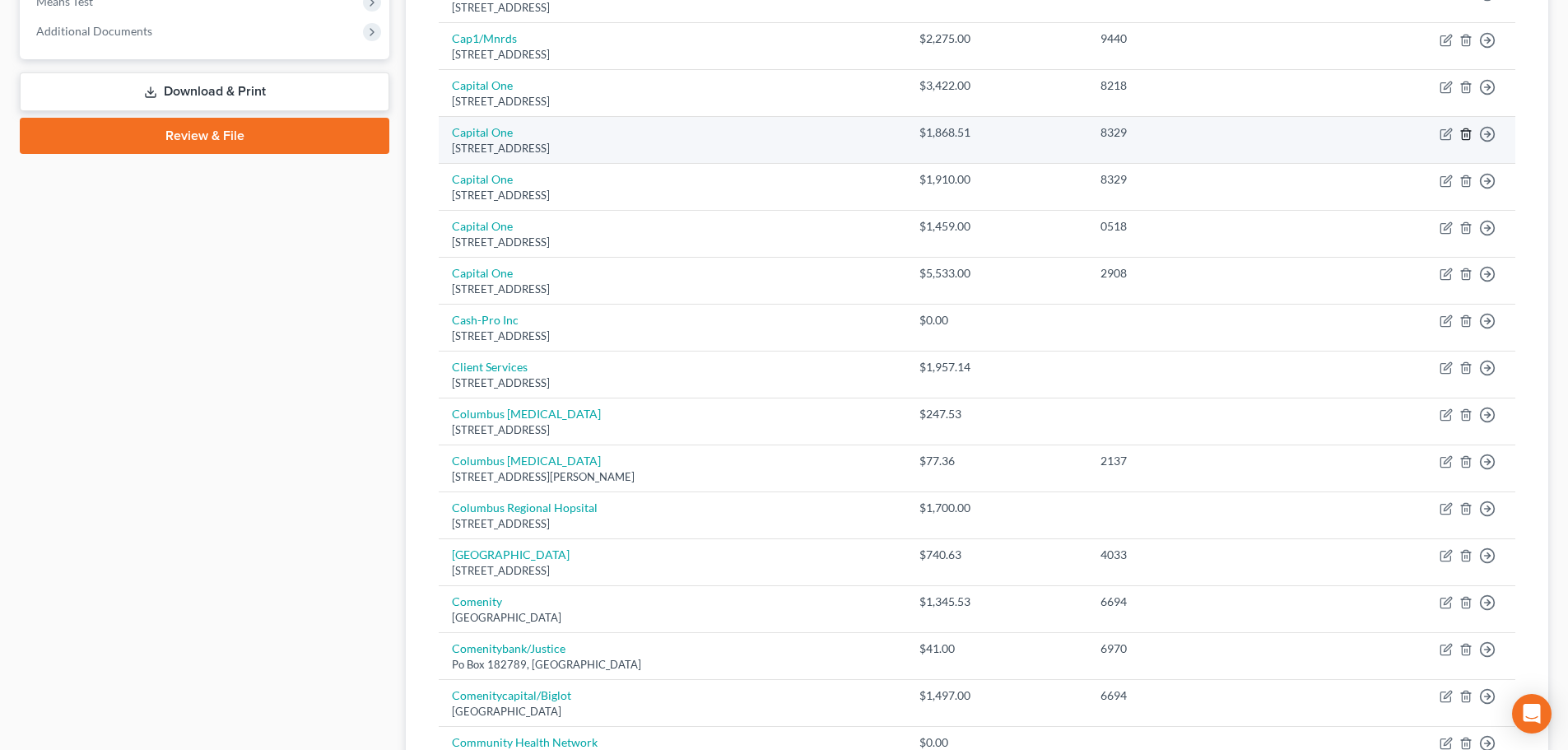
click at [1465, 135] on line "button" at bounding box center [1465, 134] width 0 height 3
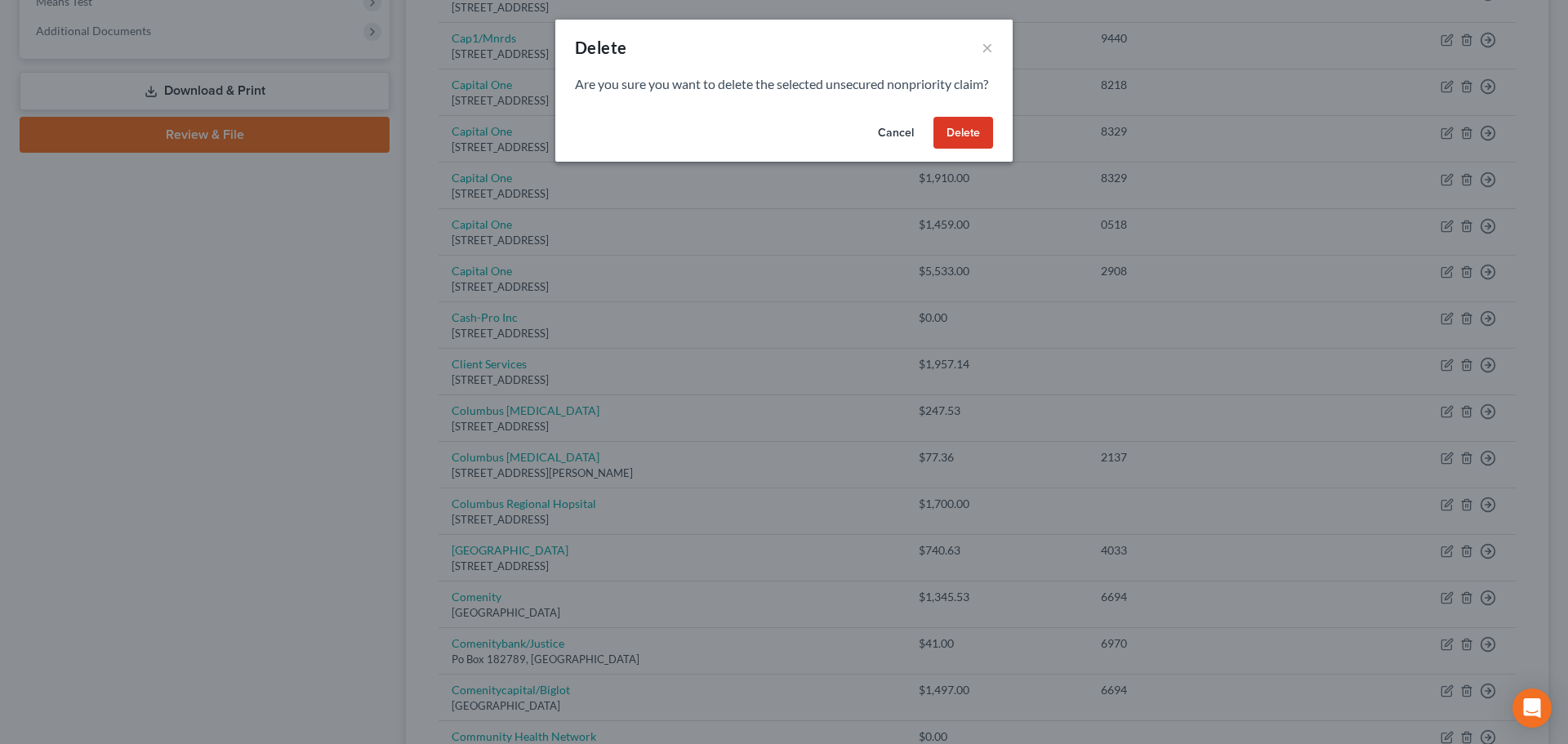
click at [990, 139] on button "Delete" at bounding box center [963, 133] width 59 height 33
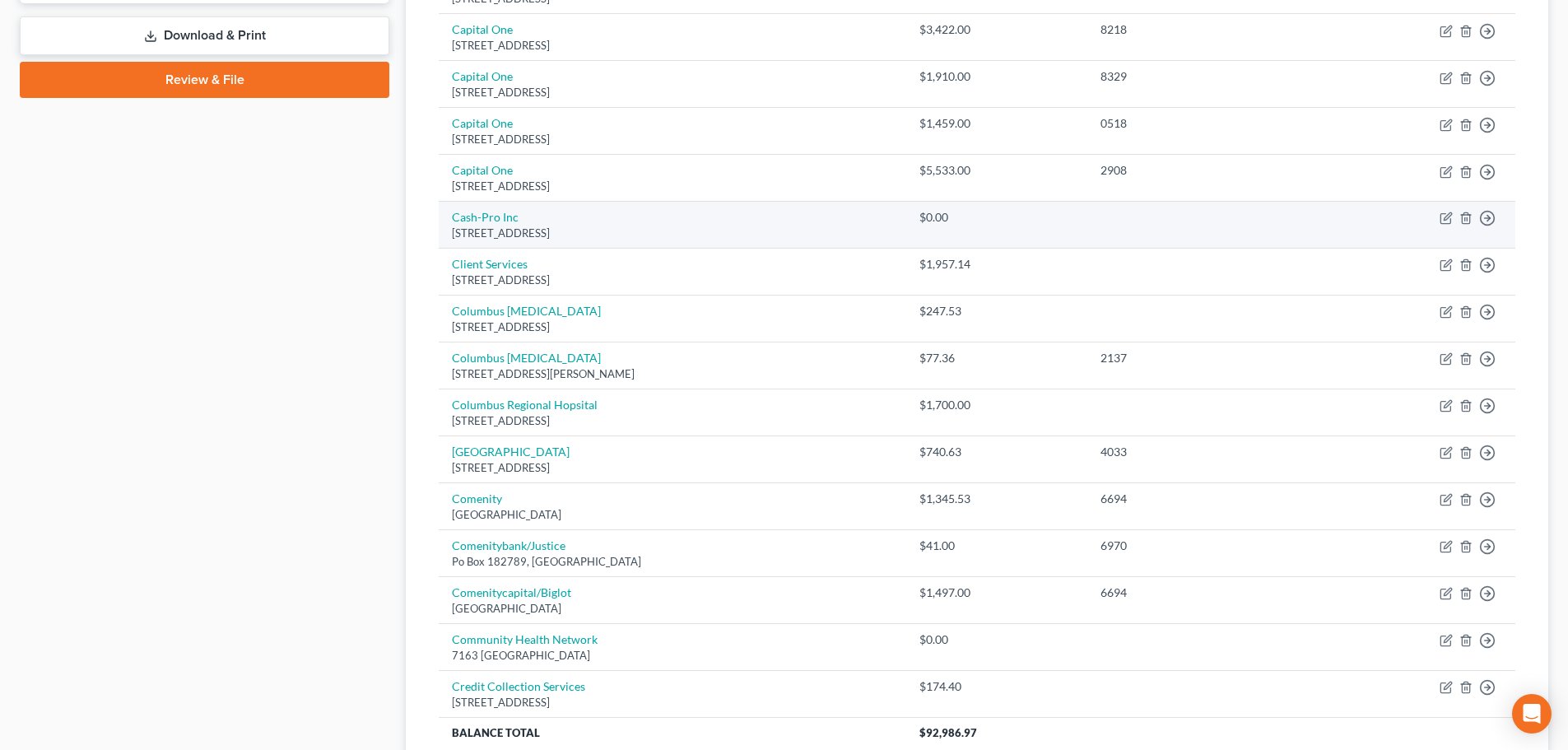
scroll to position [741, 0]
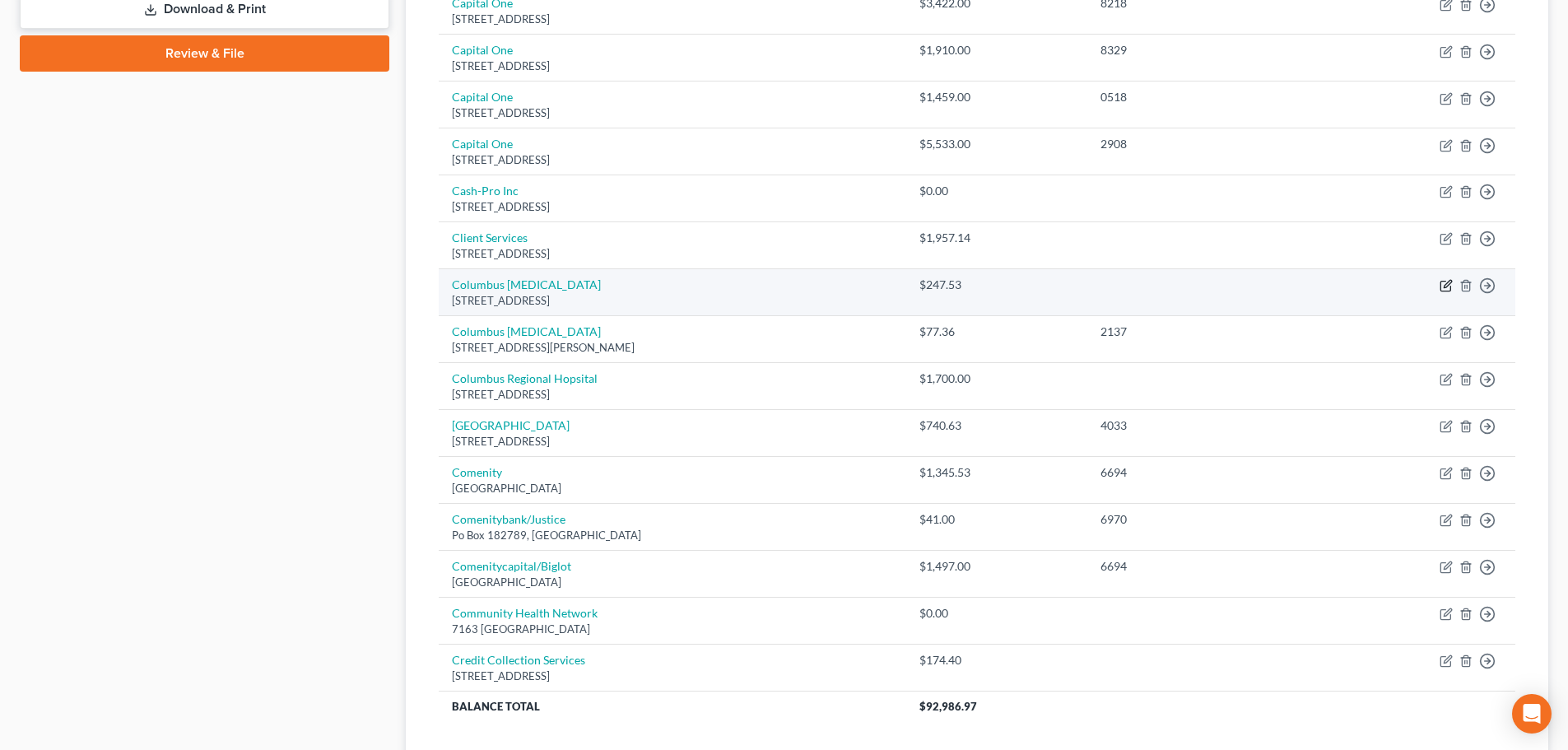
click at [1446, 286] on icon "button" at bounding box center [1446, 286] width 13 height 13
select select "15"
select select "9"
select select "2"
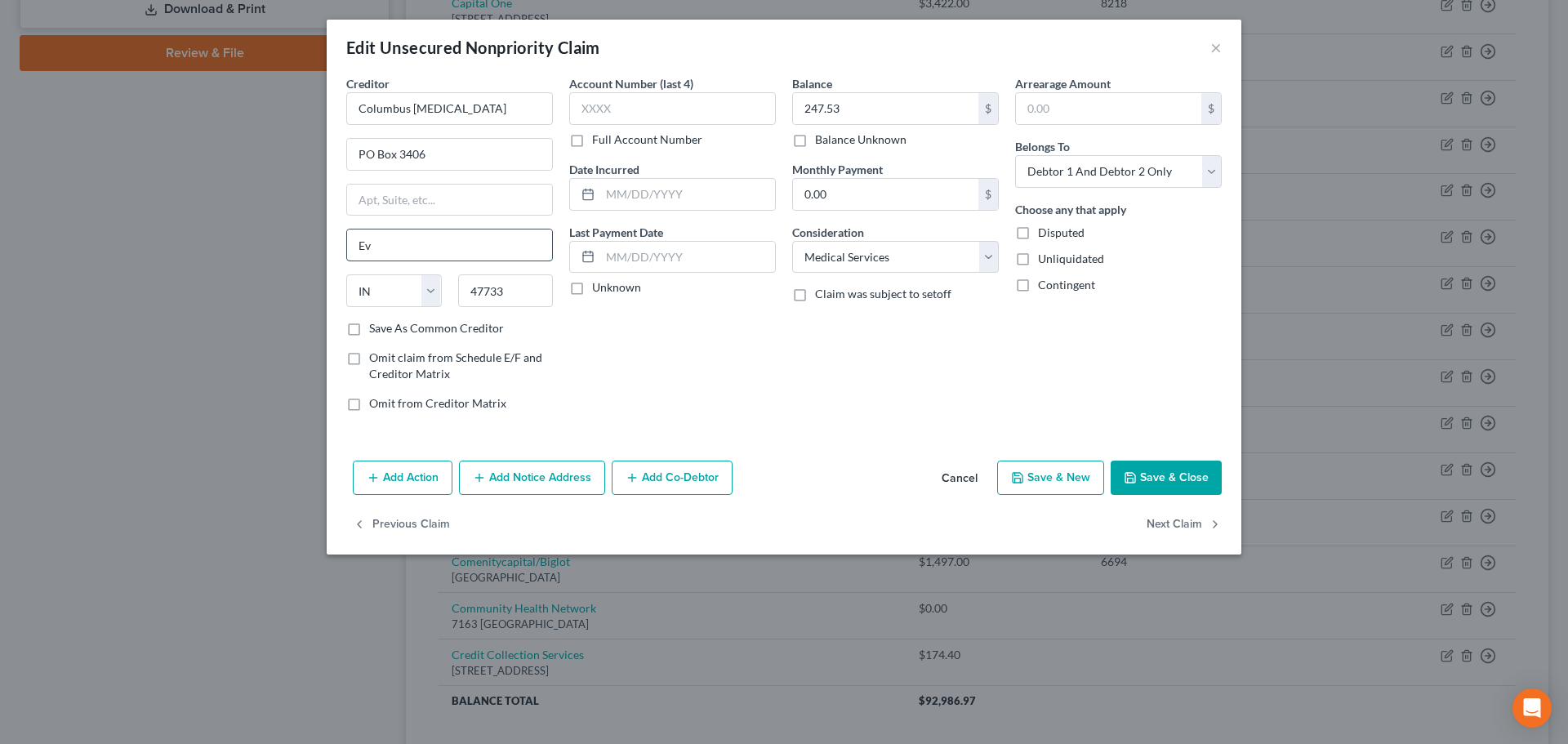
click at [388, 252] on input "Ev" at bounding box center [449, 244] width 205 height 31
type input "[PERSON_NAME]"
click at [1175, 479] on button "Save & Close" at bounding box center [1166, 478] width 111 height 34
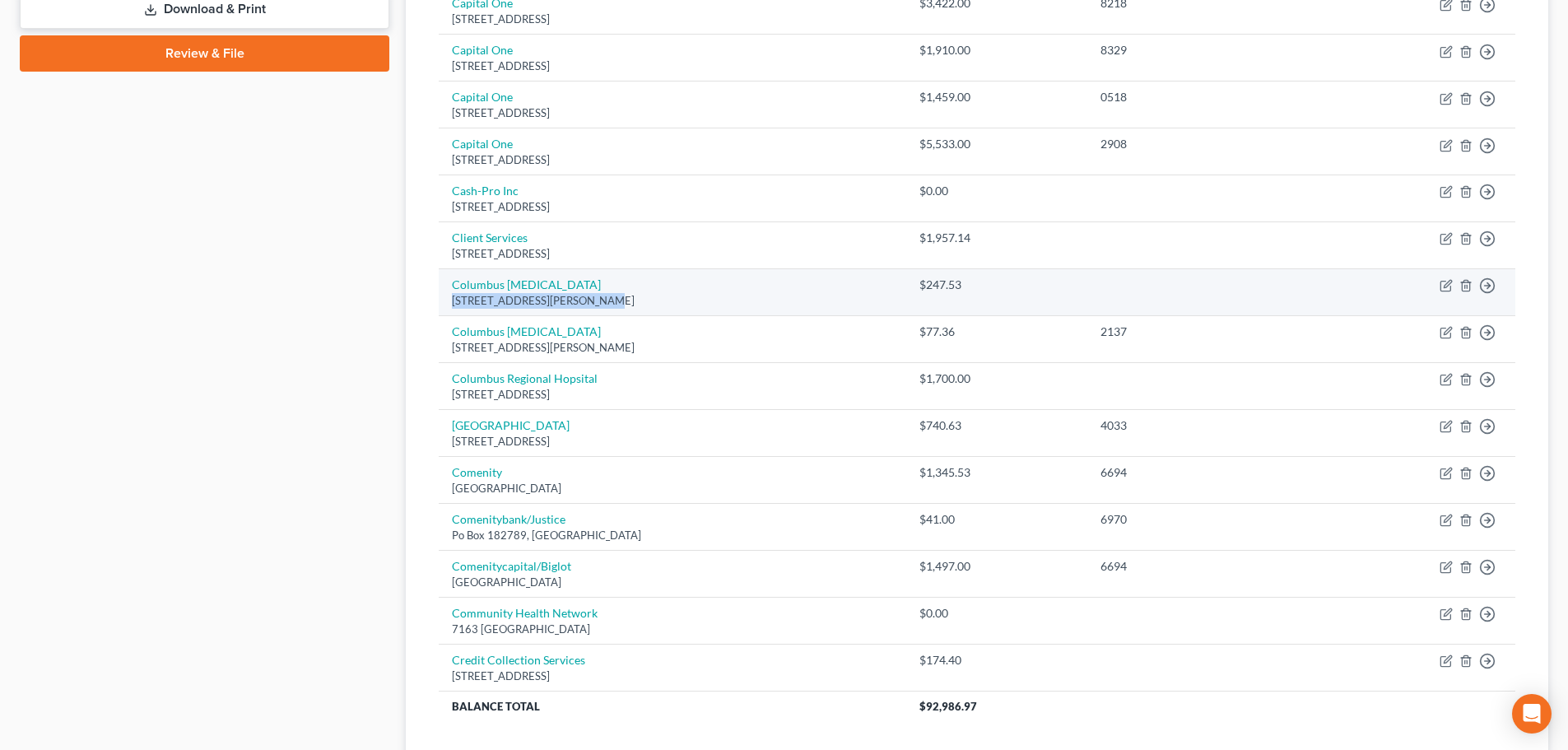
drag, startPoint x: 450, startPoint y: 298, endPoint x: 614, endPoint y: 297, distance: 164.0
click at [614, 297] on td "Columbus [MEDICAL_DATA] PO Box 3406, [PERSON_NAME], IN 47733" at bounding box center [672, 292] width 467 height 47
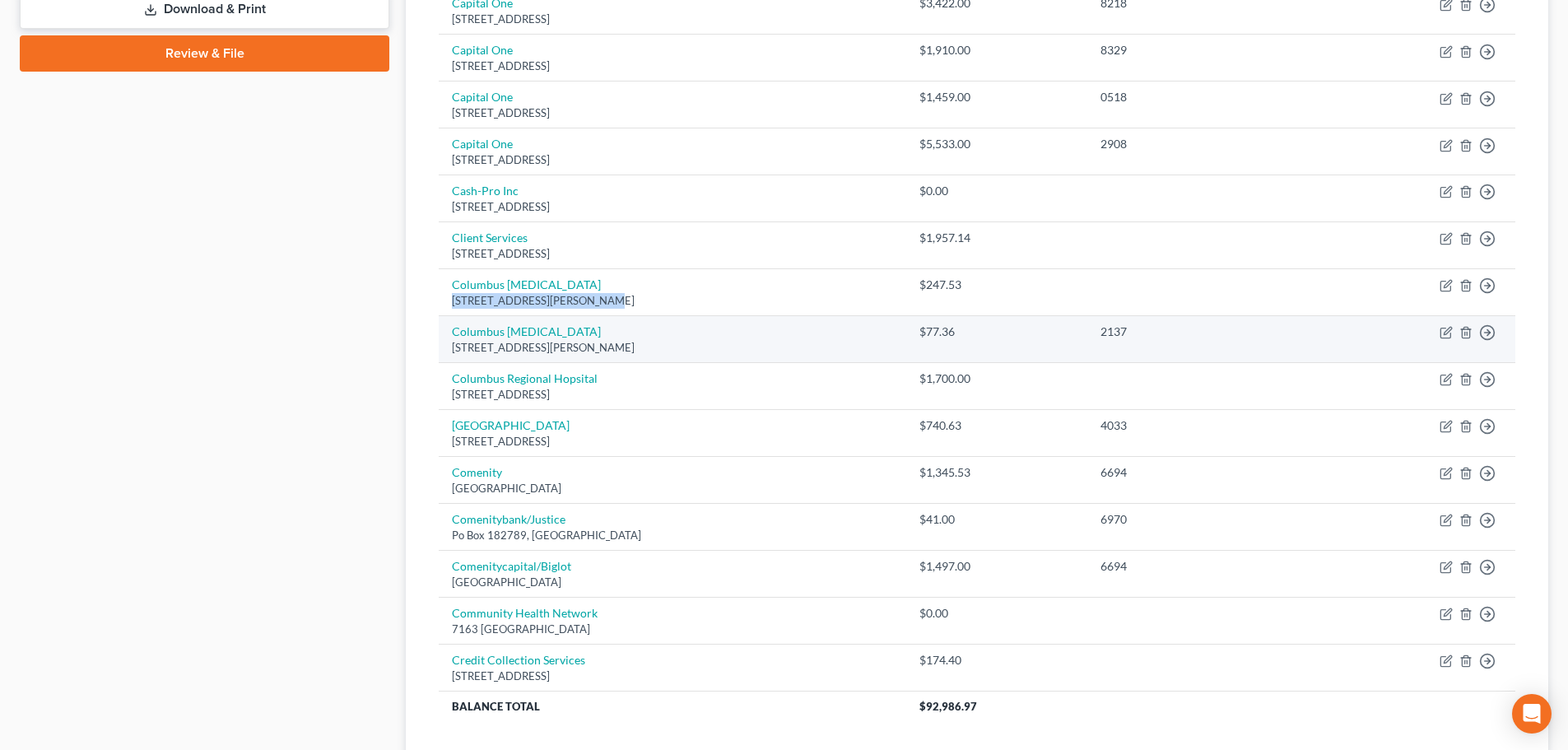
copy div "[STREET_ADDRESS][PERSON_NAME]"
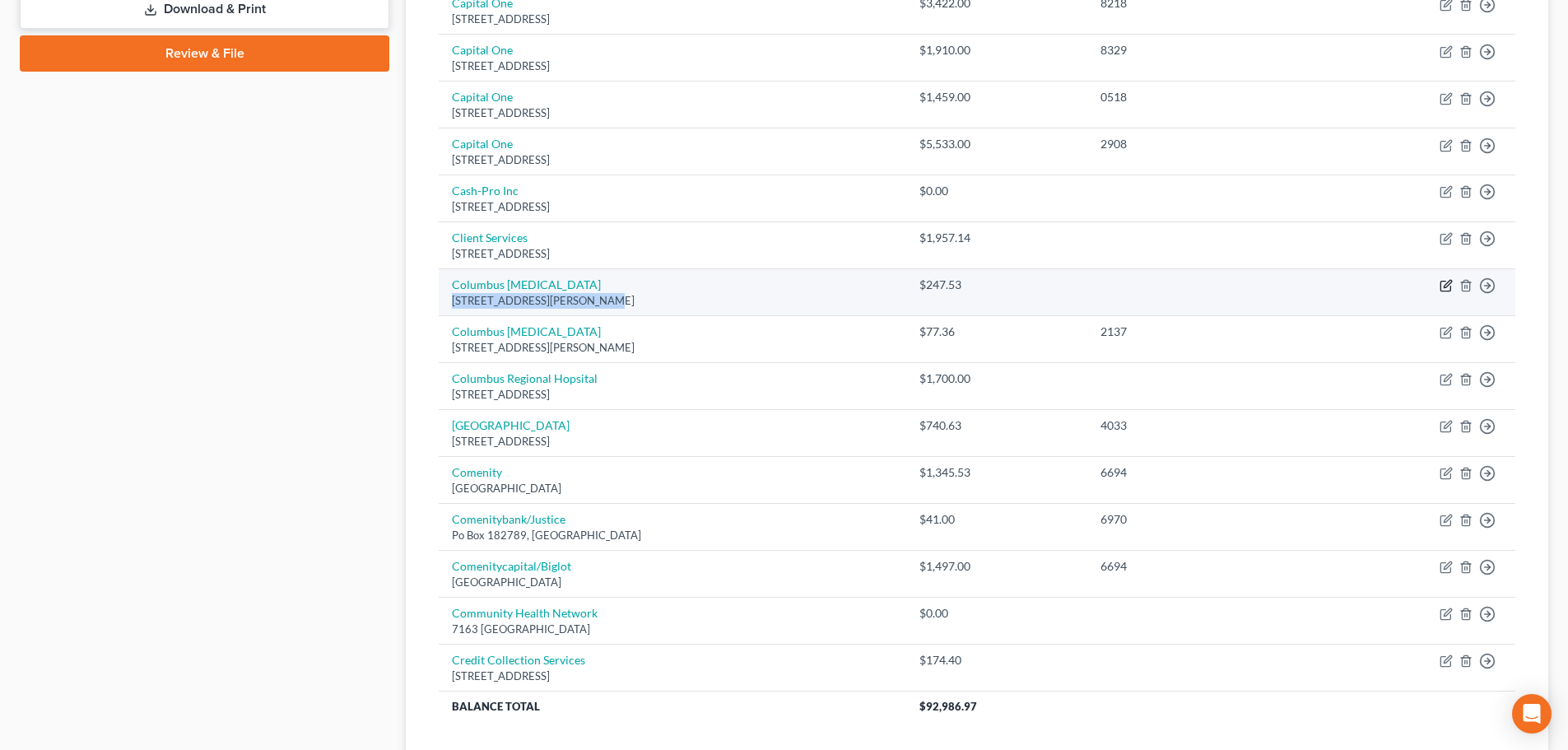
click at [1446, 287] on icon "button" at bounding box center [1447, 284] width 8 height 8
select select "15"
select select "9"
select select "2"
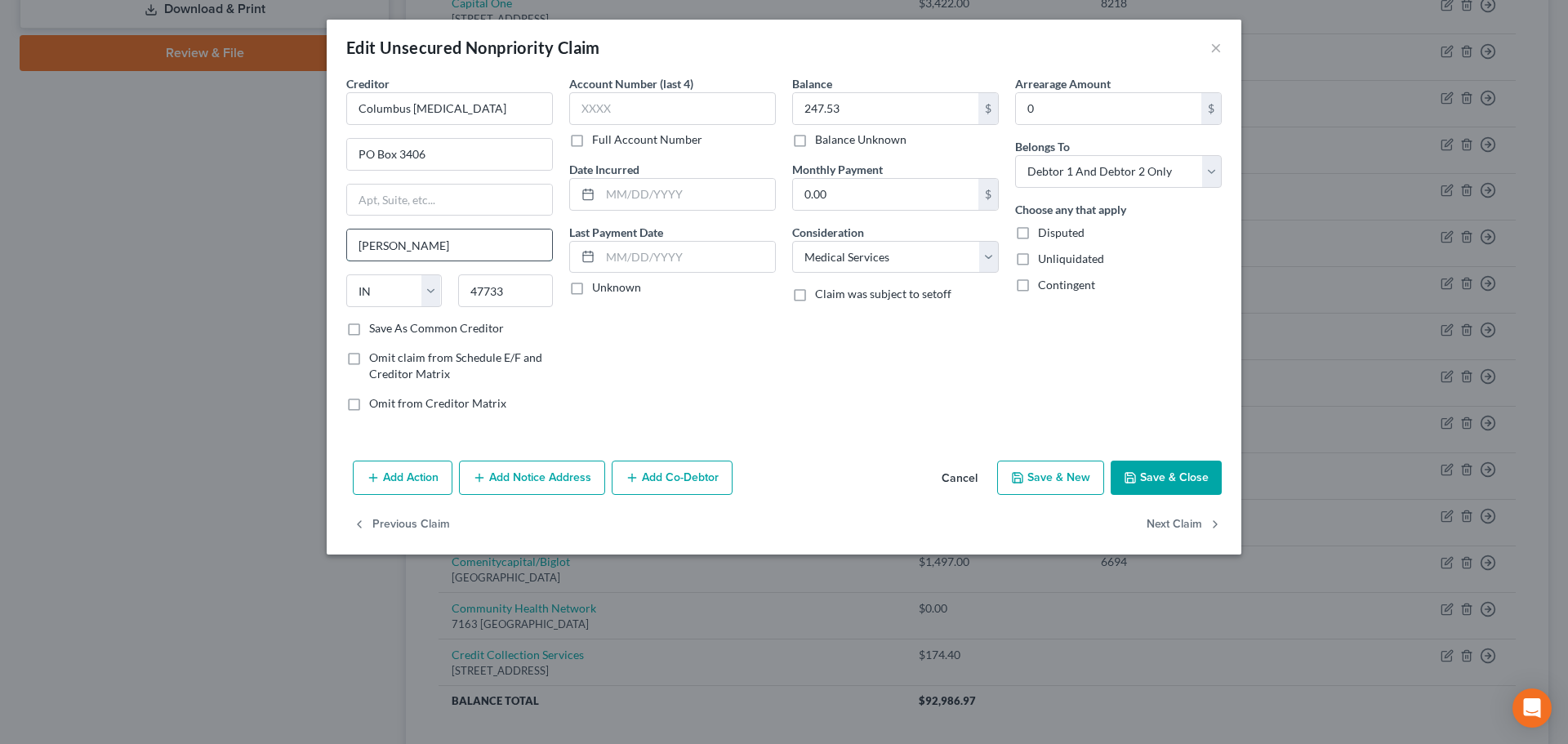
click at [416, 245] on input "[PERSON_NAME]" at bounding box center [449, 244] width 205 height 31
type input "[GEOGRAPHIC_DATA]"
click at [1164, 463] on button "Save & Close" at bounding box center [1166, 478] width 111 height 34
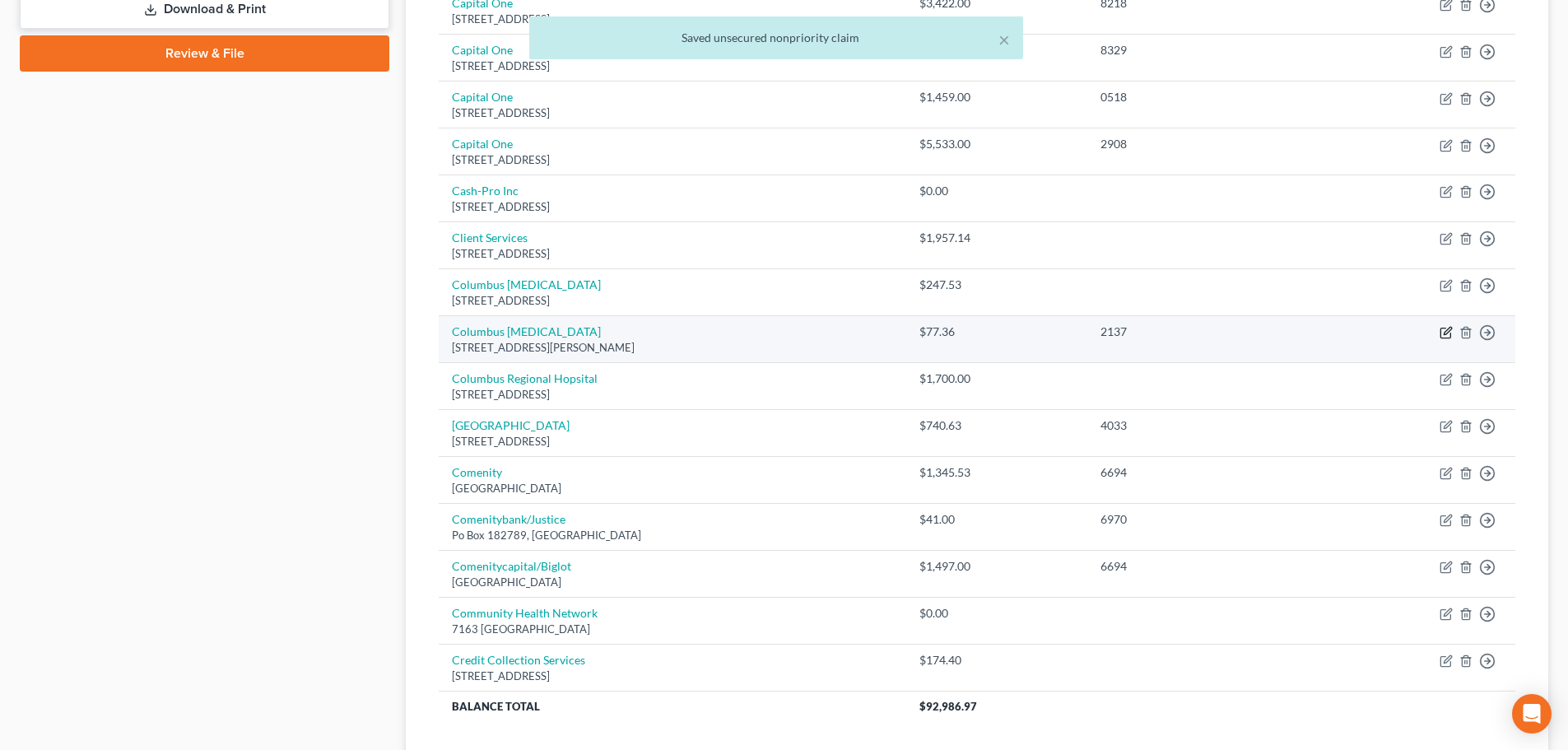
click at [1445, 331] on icon "button" at bounding box center [1446, 333] width 13 height 13
select select "15"
select select "9"
select select "1"
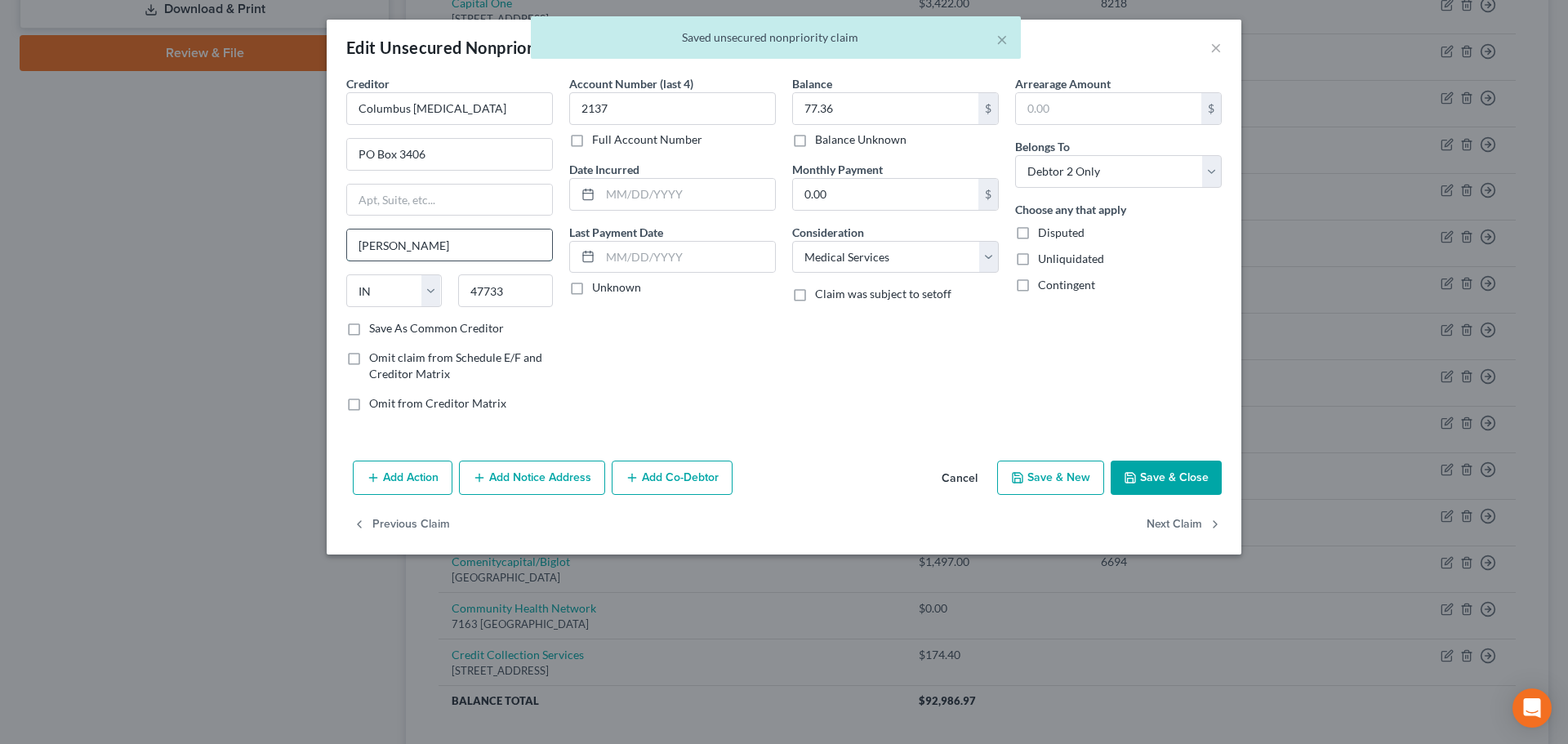
click at [430, 248] on input "[PERSON_NAME]" at bounding box center [449, 244] width 205 height 31
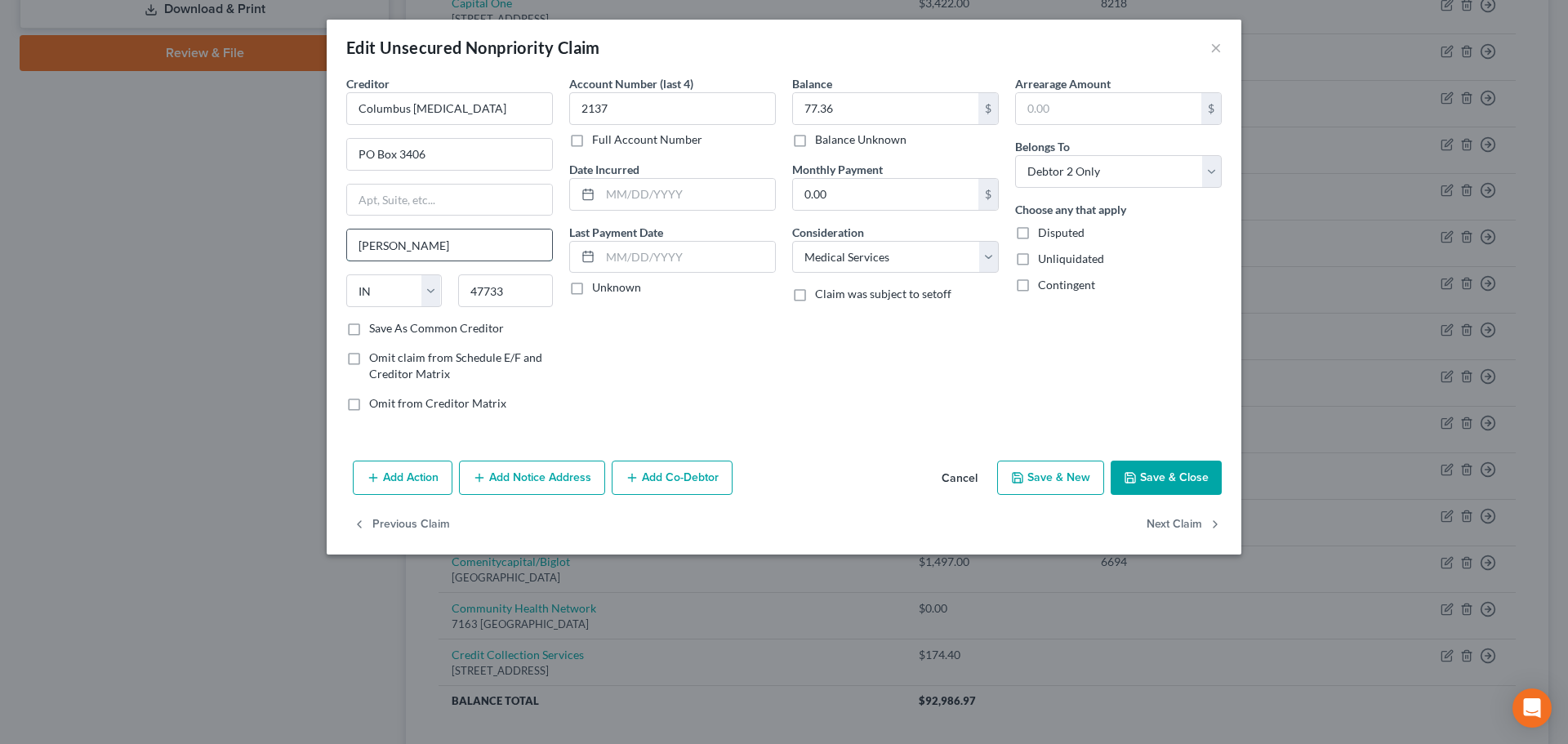
type input "[GEOGRAPHIC_DATA]"
click at [1179, 481] on button "Save & Close" at bounding box center [1166, 478] width 111 height 34
type input "0"
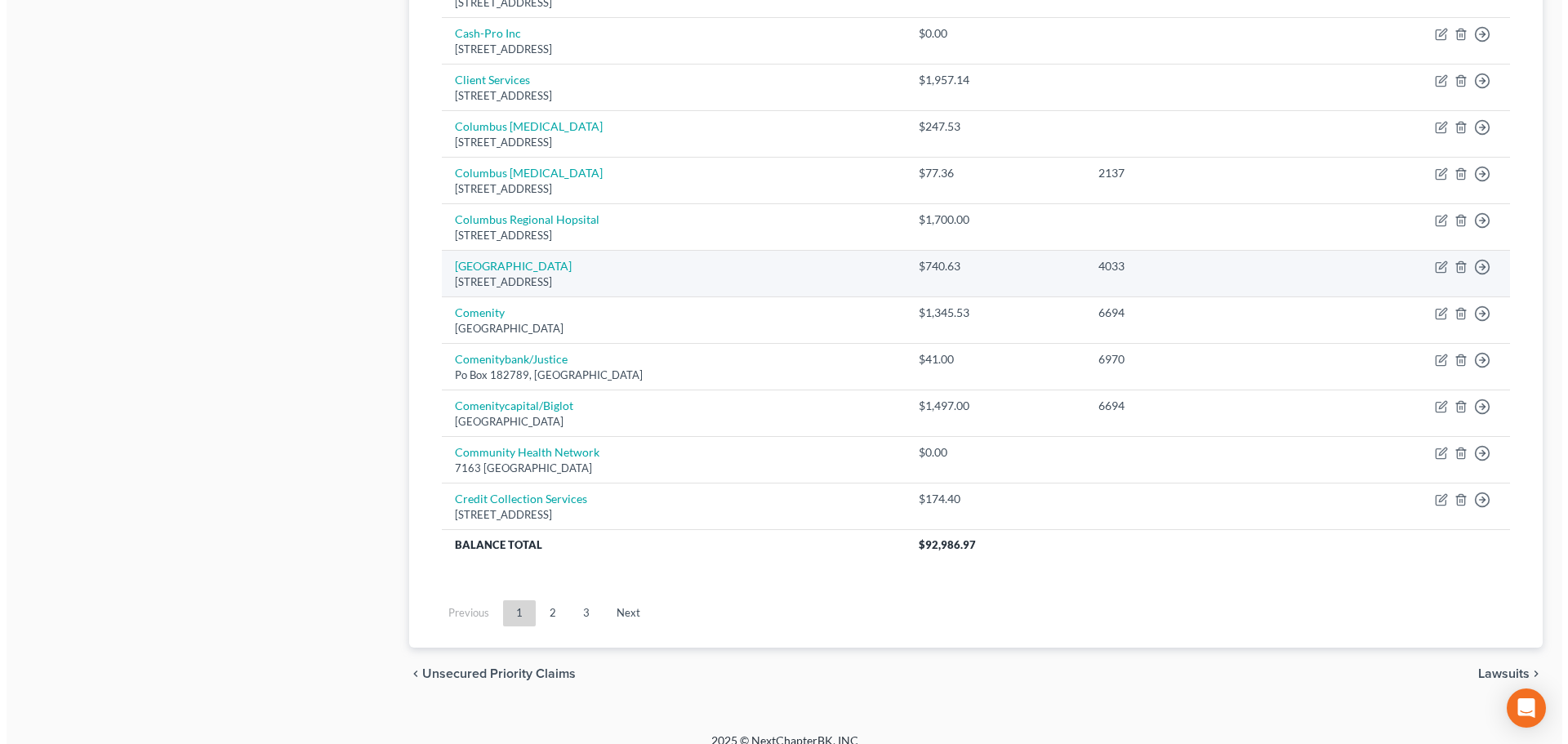
scroll to position [899, 0]
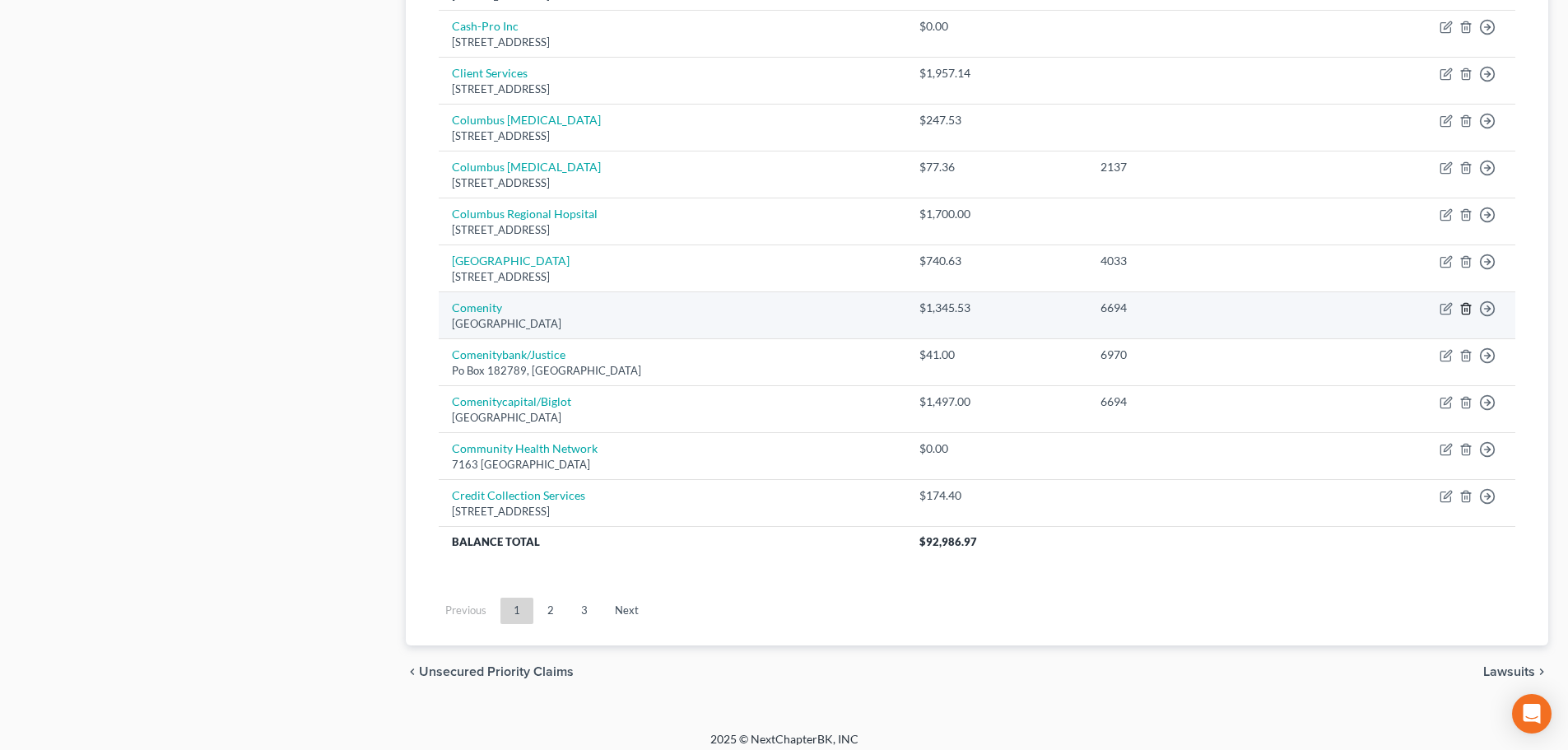
click at [1468, 308] on icon "button" at bounding box center [1466, 309] width 13 height 13
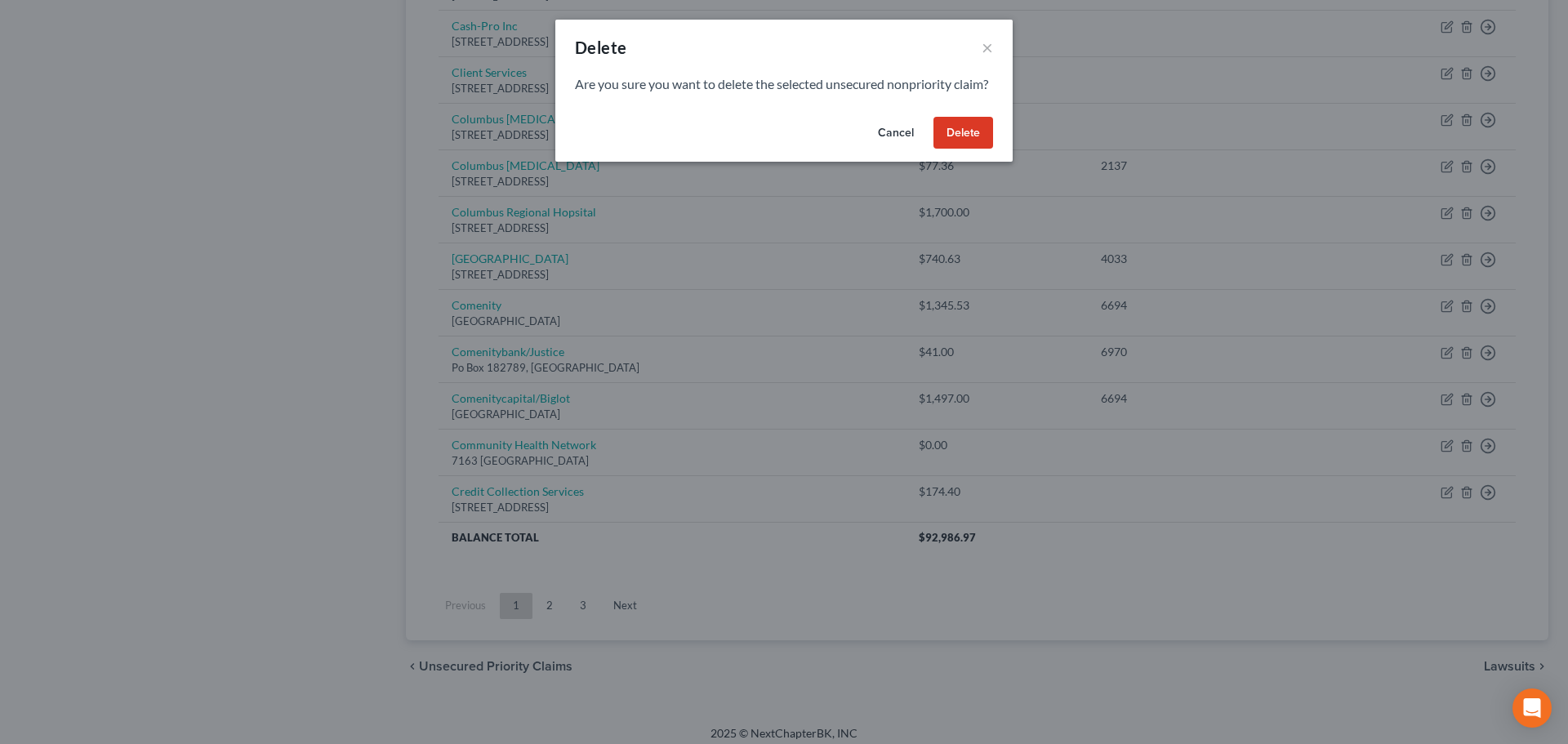
click at [970, 150] on button "Delete" at bounding box center [963, 133] width 59 height 33
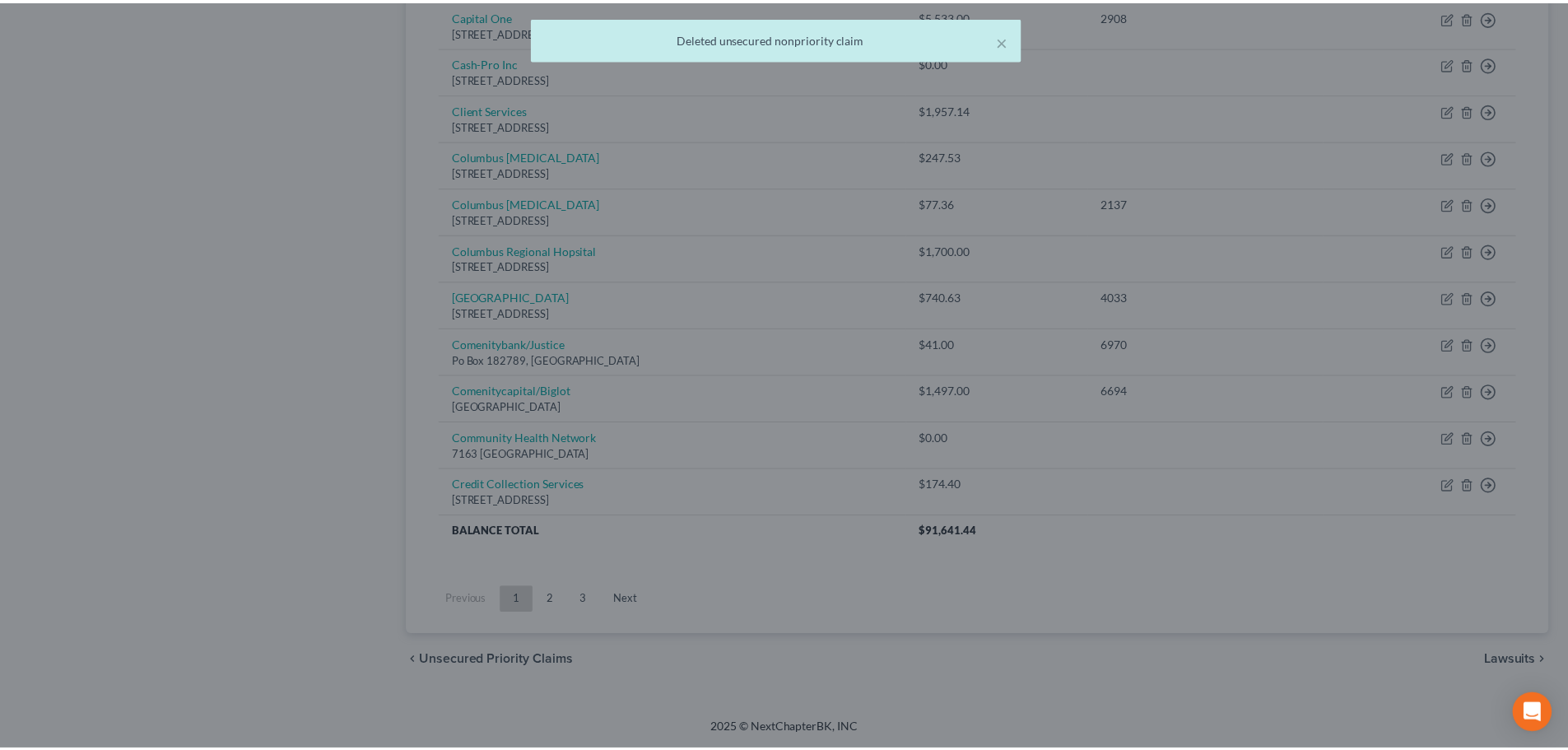
scroll to position [870, 0]
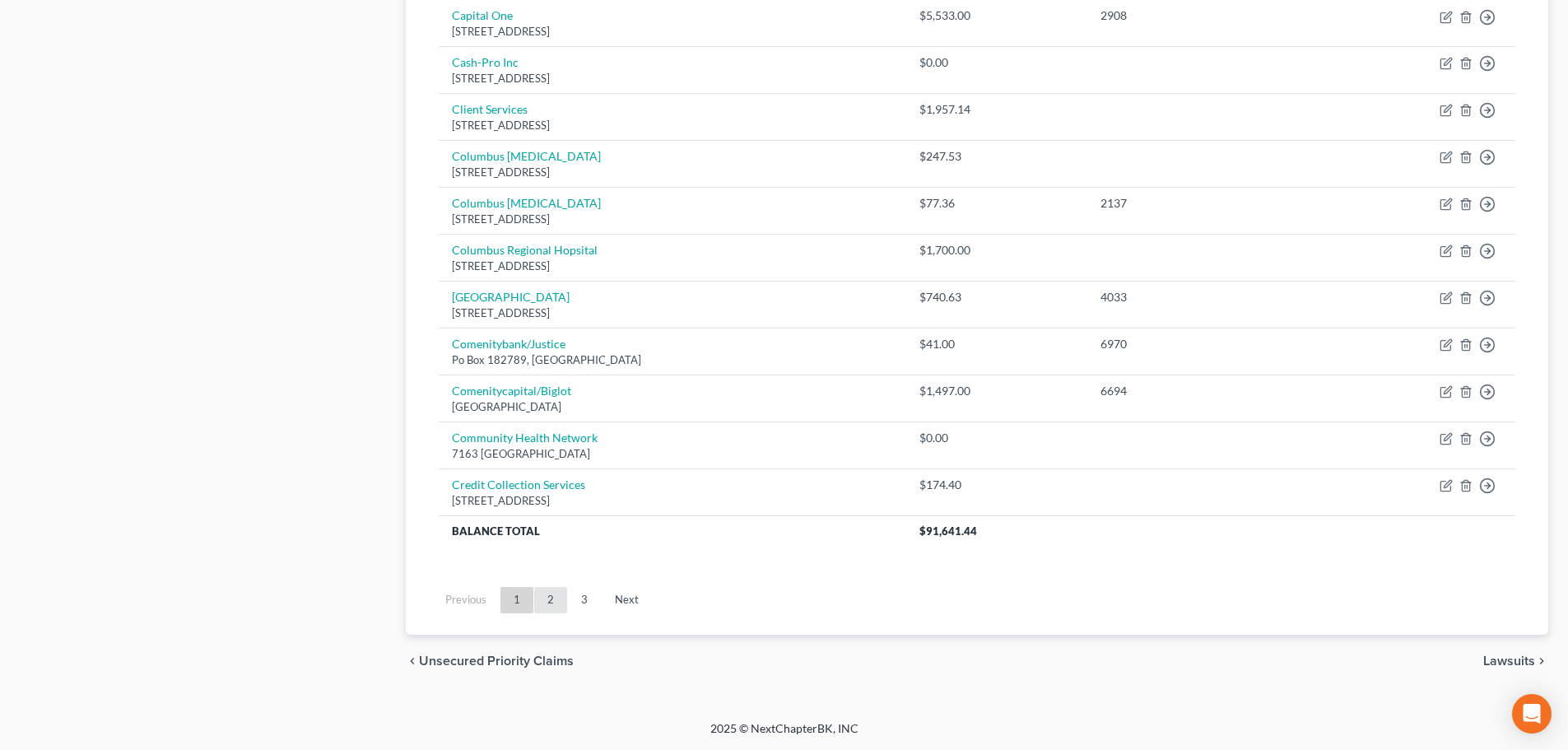
click at [558, 601] on link "2" at bounding box center [550, 601] width 33 height 27
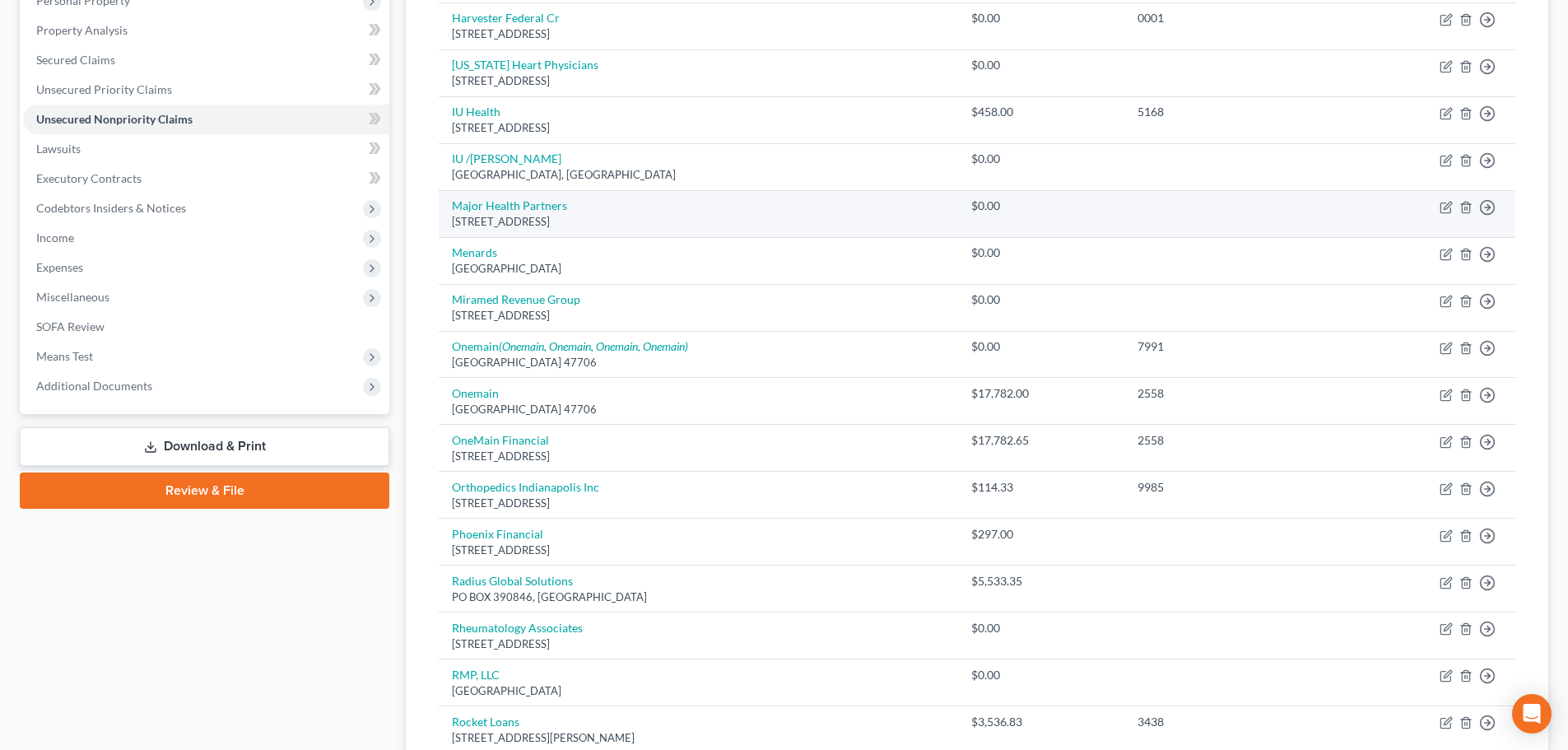
scroll to position [330, 0]
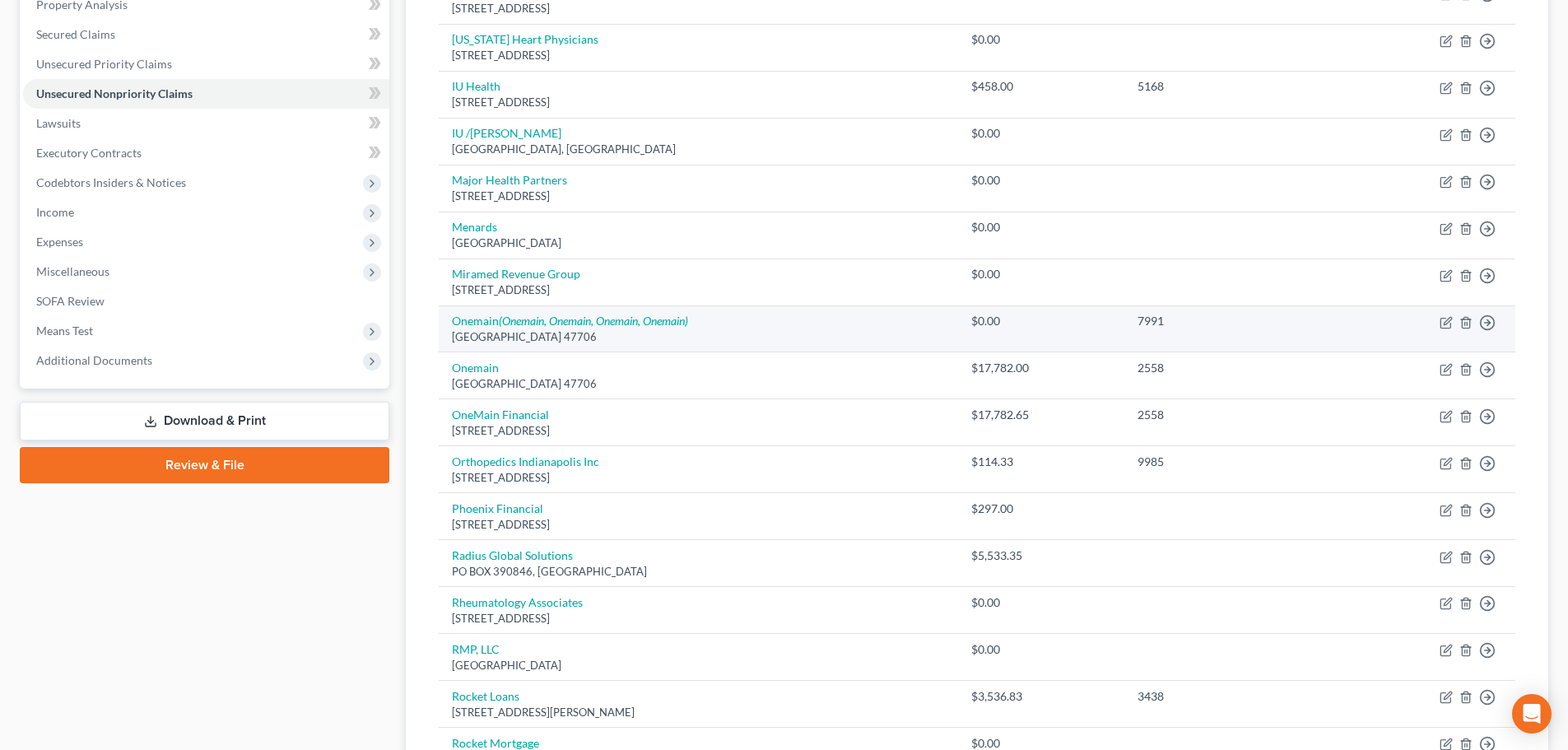
click at [1458, 326] on td "Move to D Move to E Move to G Move to Notice Only" at bounding box center [1426, 328] width 176 height 47
click at [1447, 323] on icon "button" at bounding box center [1447, 321] width 8 height 8
select select "15"
select select "2"
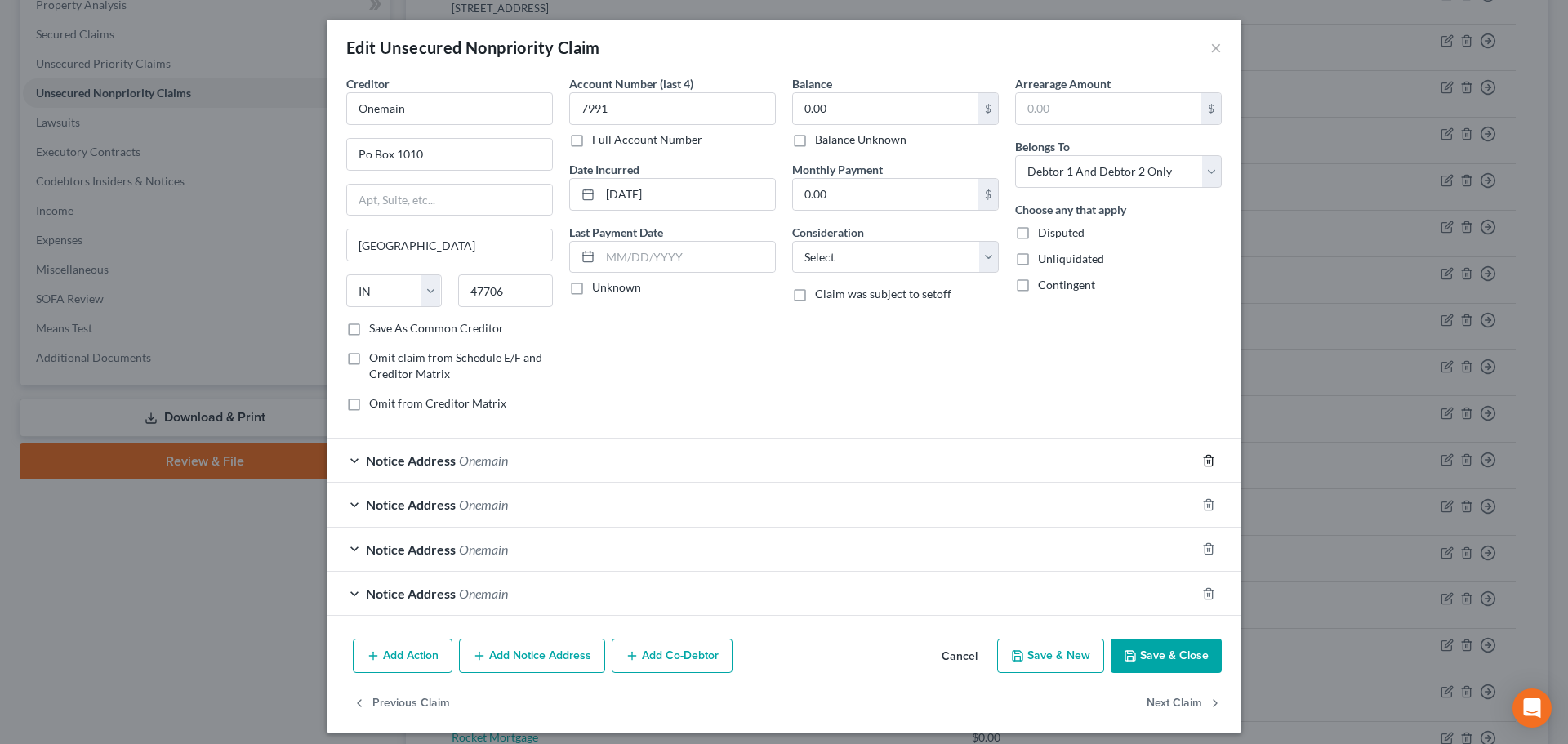
click at [1205, 455] on icon "button" at bounding box center [1209, 460] width 8 height 10
click at [1204, 498] on icon "button" at bounding box center [1209, 504] width 13 height 13
click at [1204, 542] on icon "button" at bounding box center [1209, 549] width 13 height 13
click at [1204, 587] on icon "button" at bounding box center [1209, 594] width 13 height 13
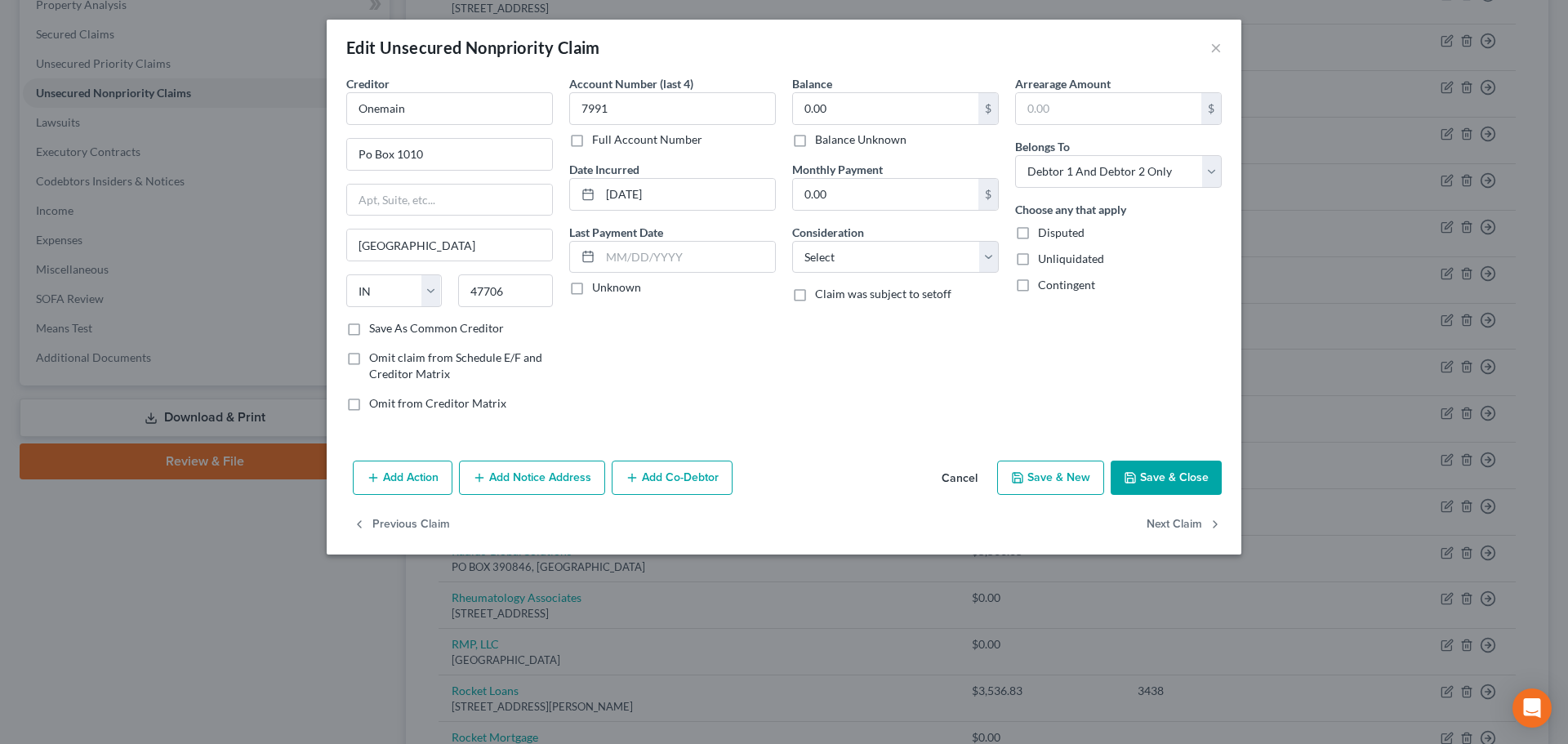
click at [1188, 477] on button "Save & Close" at bounding box center [1166, 478] width 111 height 34
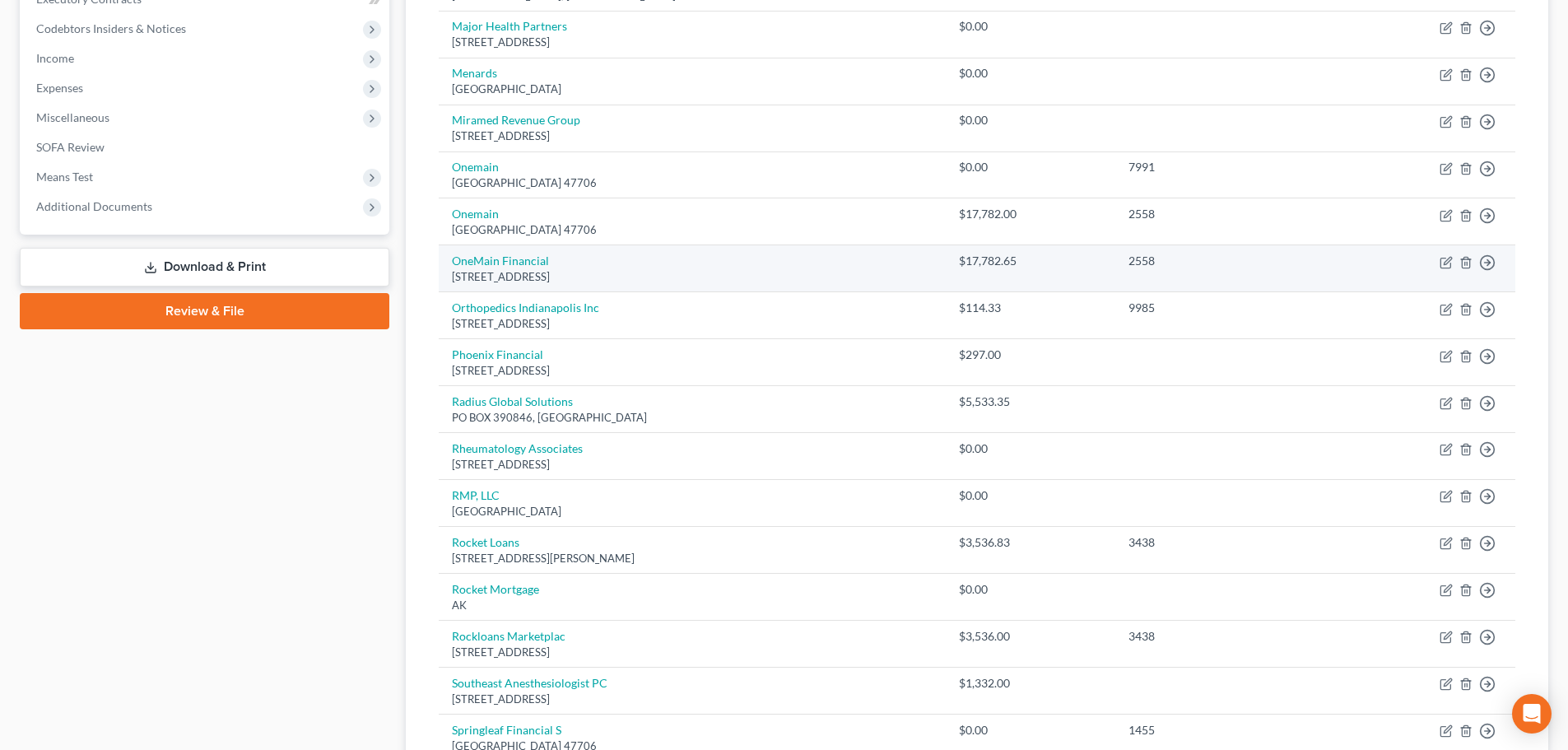
scroll to position [494, 0]
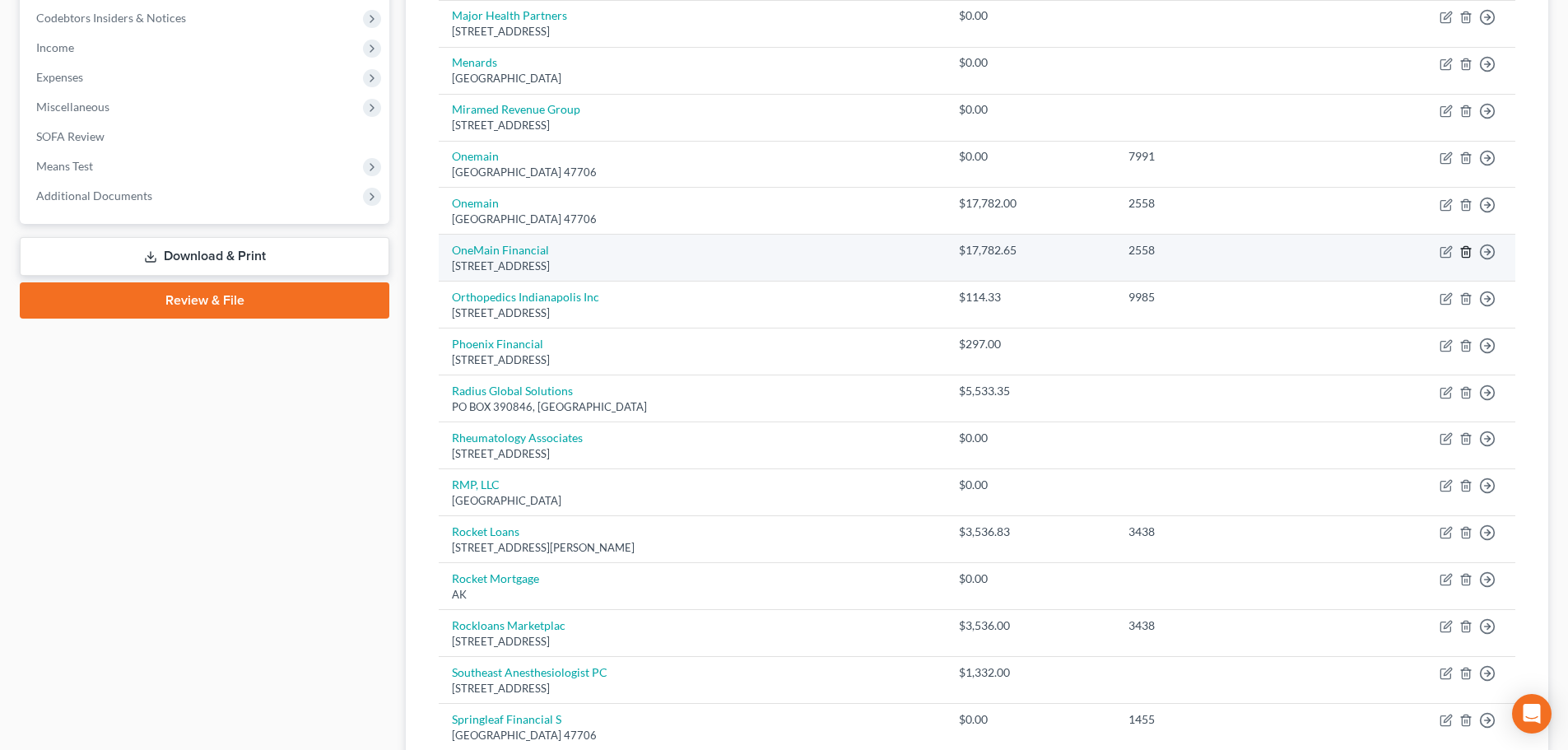
click at [1467, 253] on line "button" at bounding box center [1467, 252] width 0 height 3
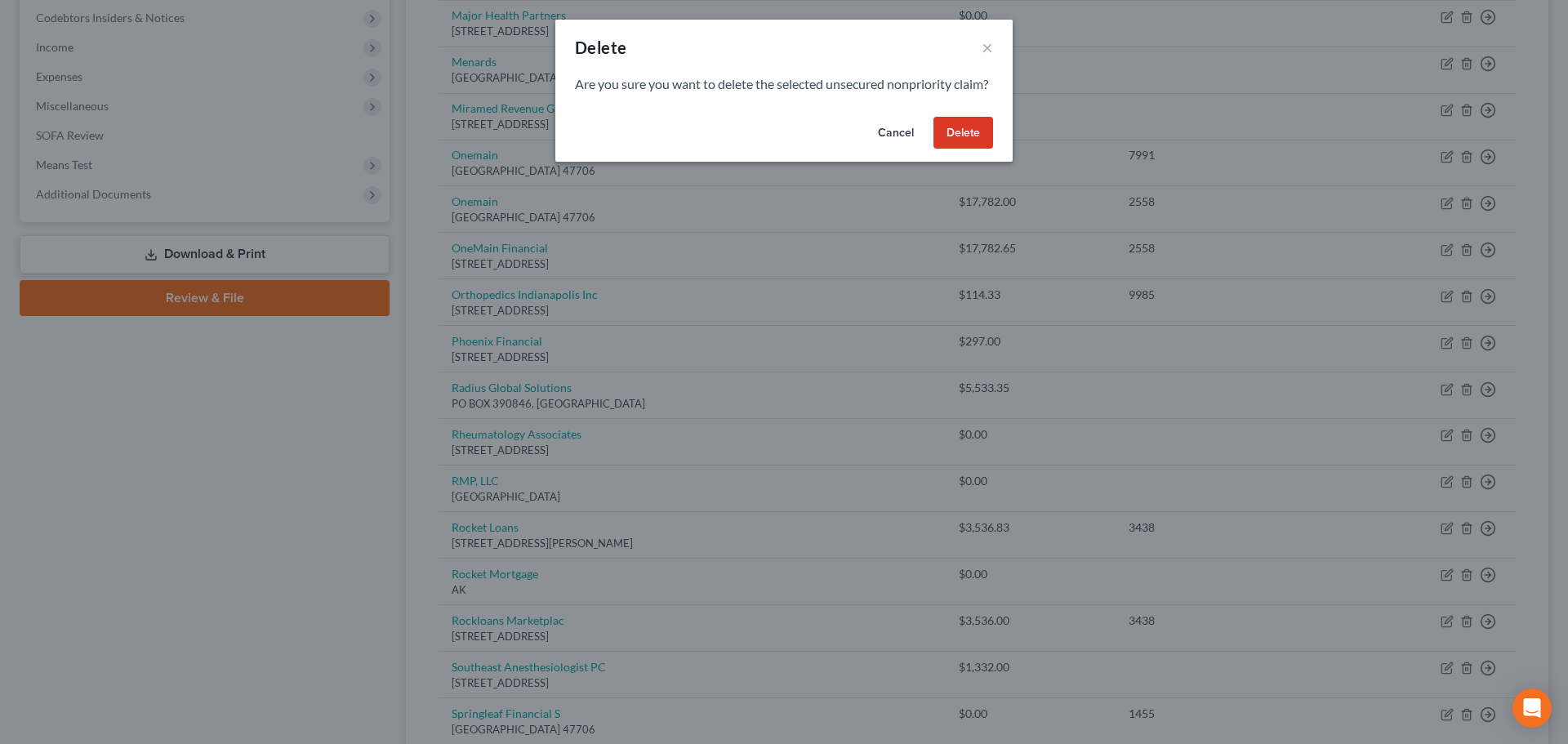
click at [964, 150] on button "Delete" at bounding box center [963, 133] width 59 height 33
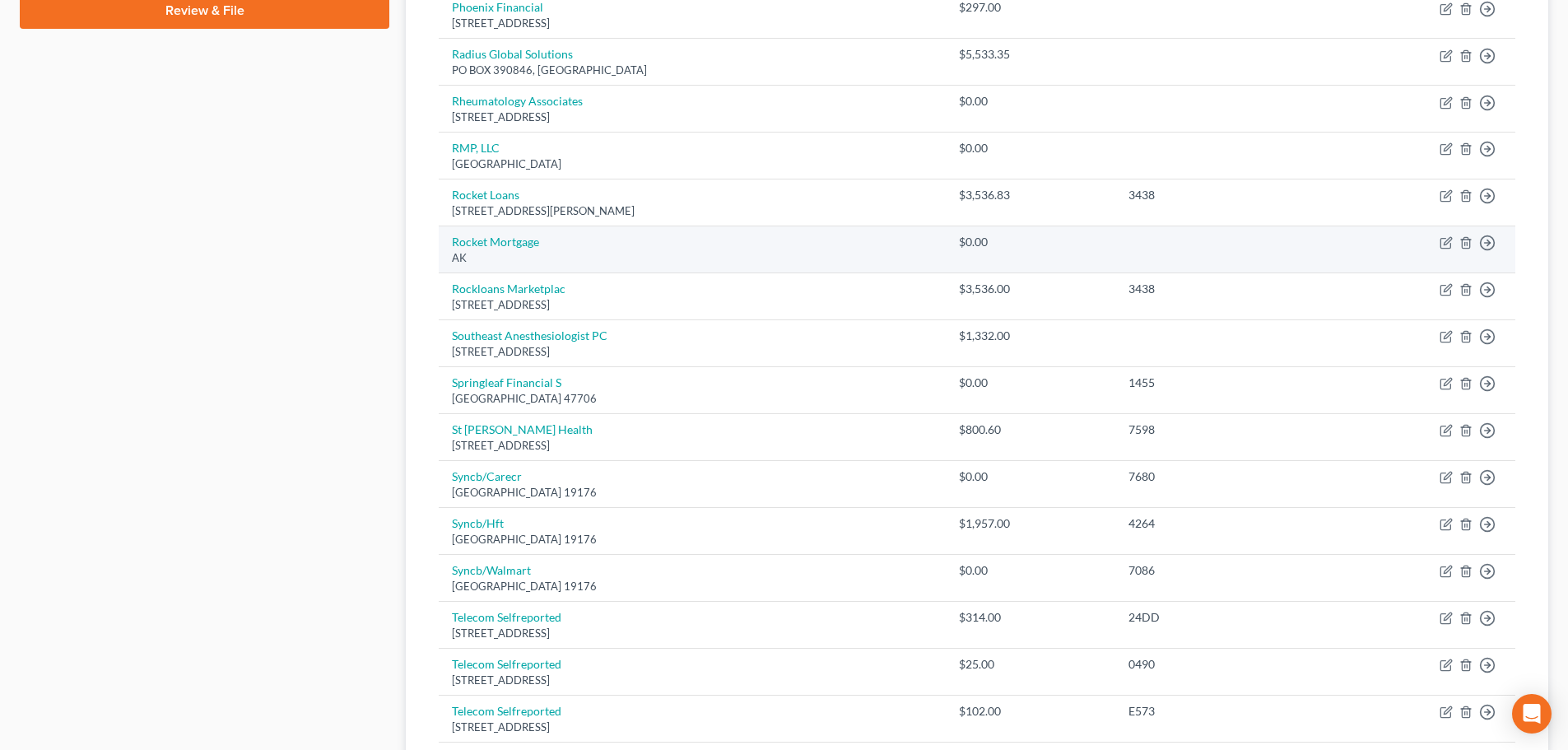
scroll to position [823, 0]
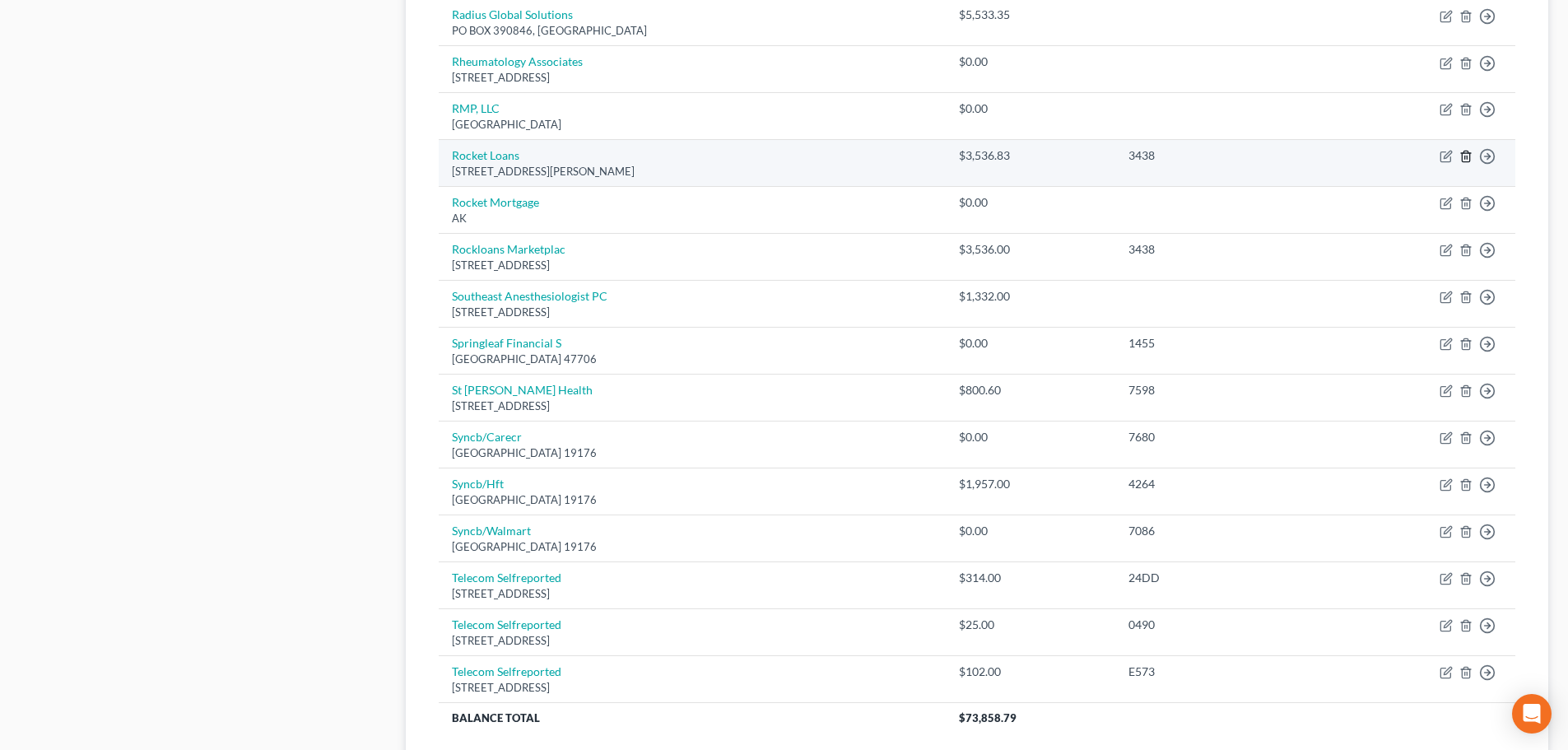
click at [1466, 157] on icon "button" at bounding box center [1466, 157] width 13 height 13
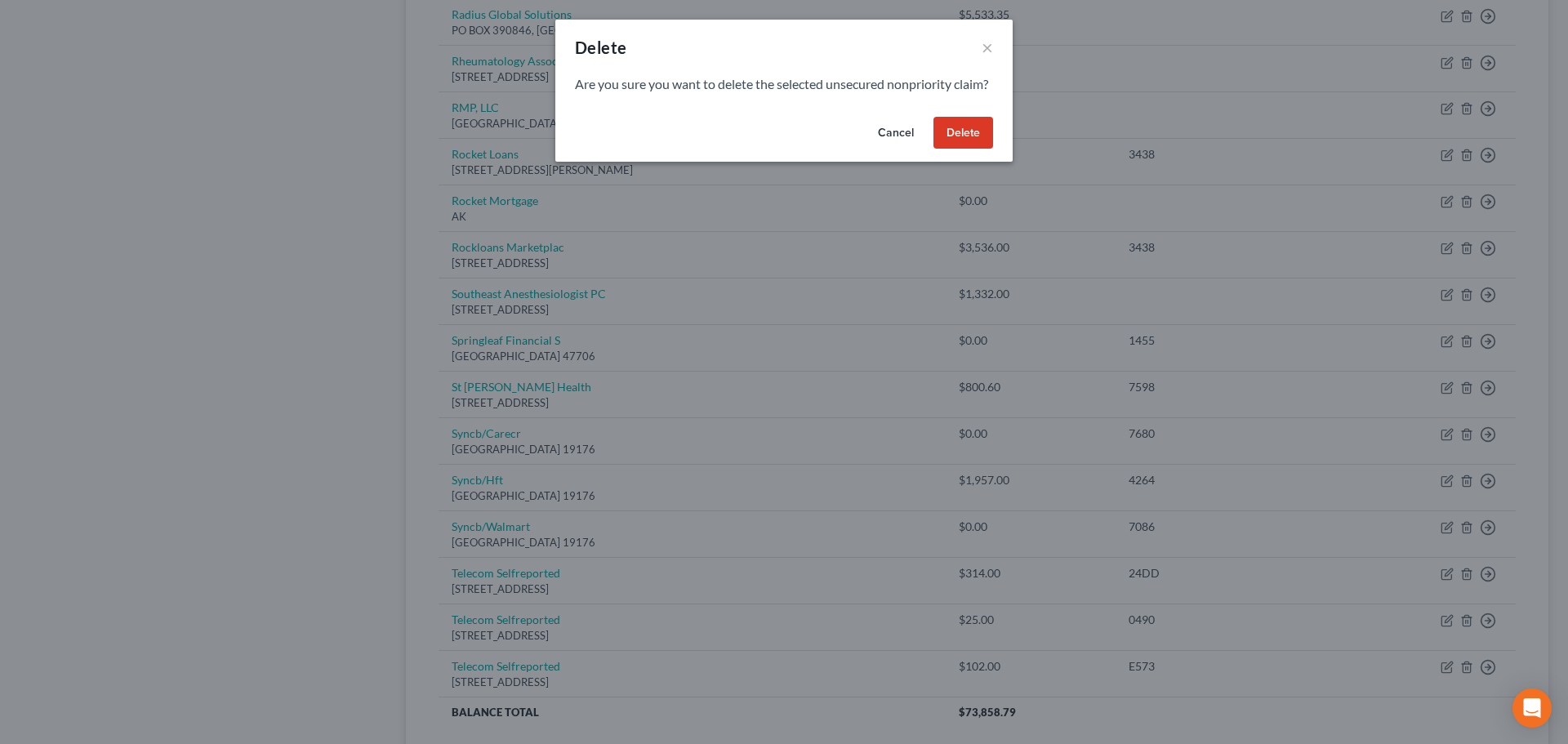
click at [978, 143] on button "Delete" at bounding box center [963, 133] width 59 height 33
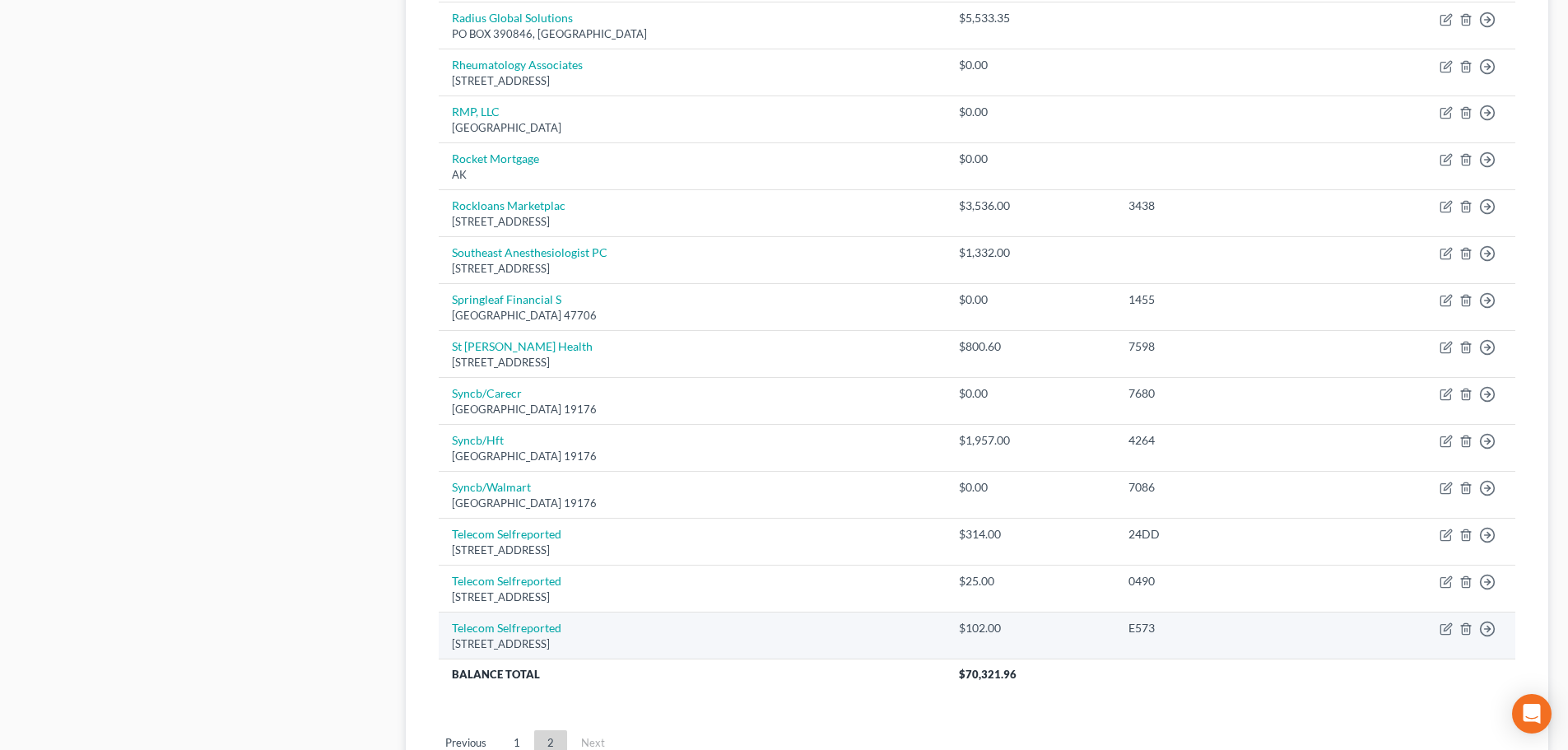
scroll to position [964, 0]
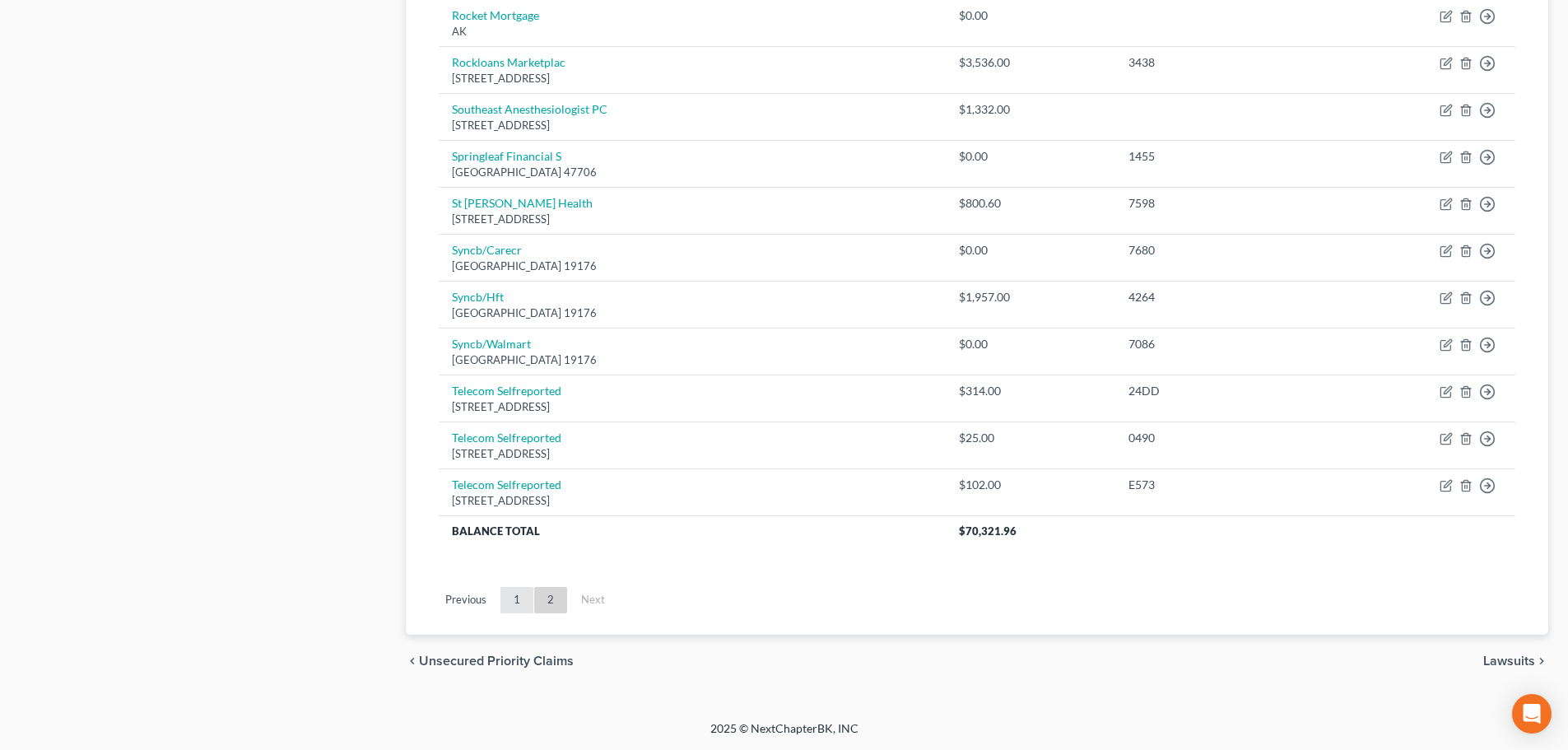
click at [513, 605] on link "1" at bounding box center [517, 601] width 33 height 27
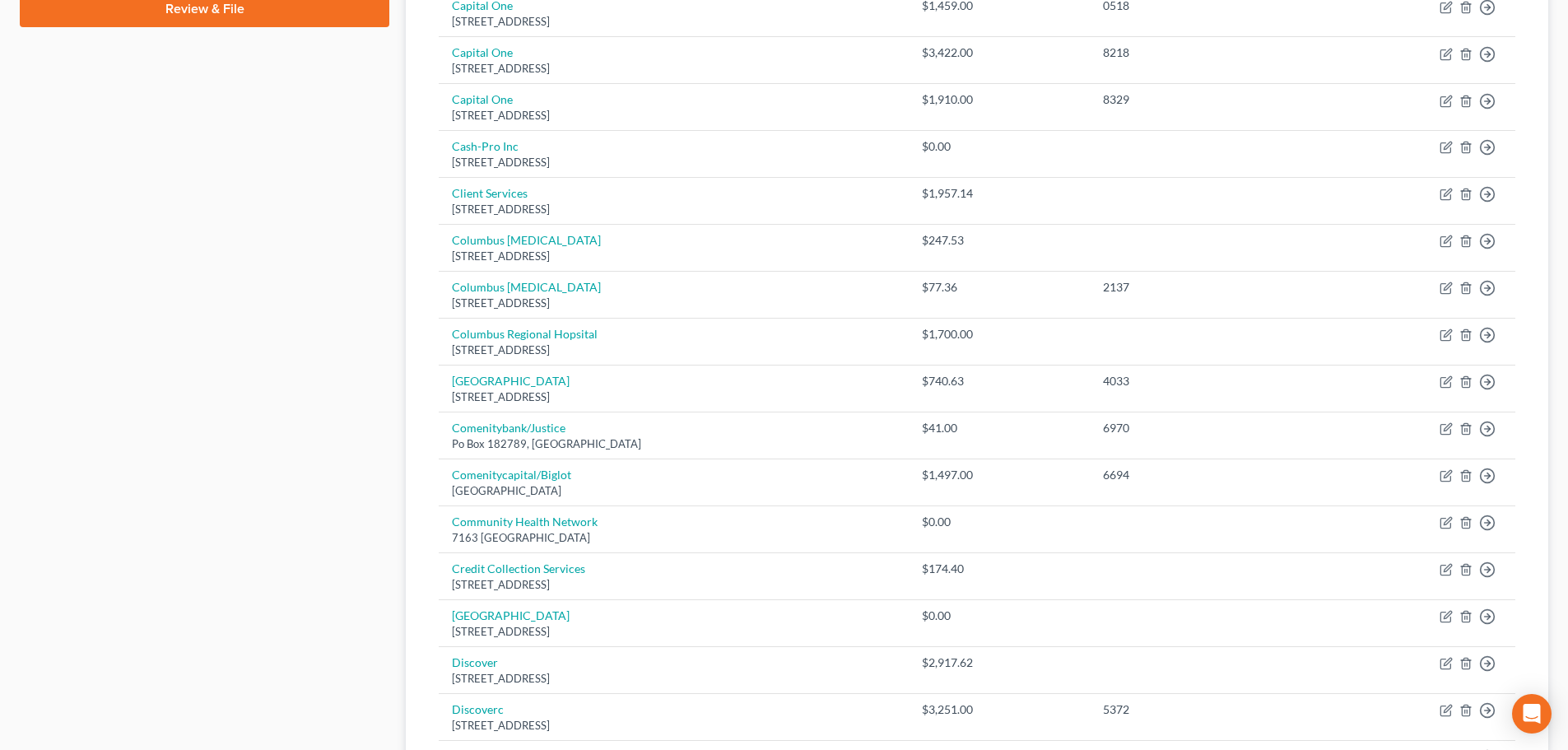
scroll to position [1151, 0]
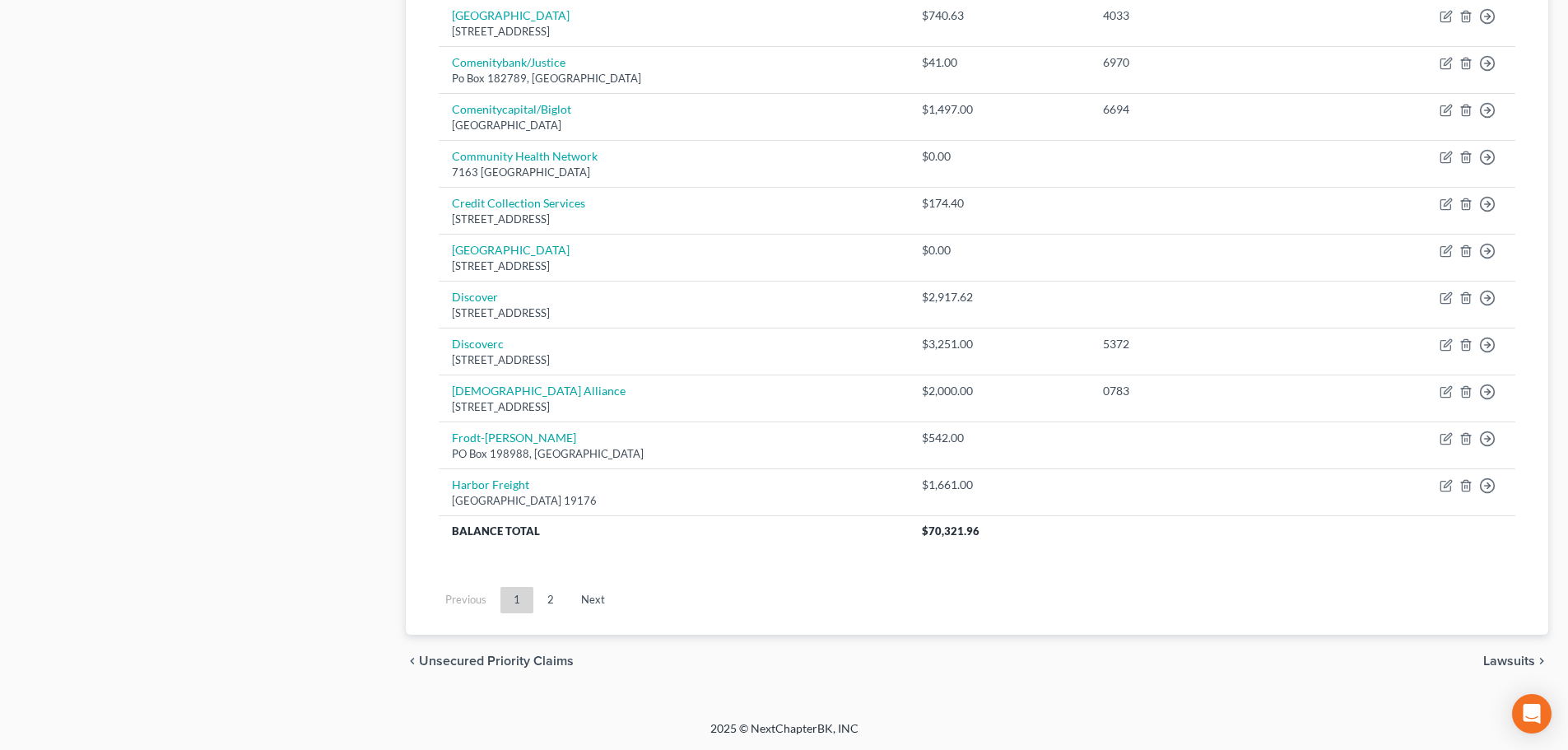
click at [1521, 663] on span "Lawsuits" at bounding box center [1509, 662] width 52 height 13
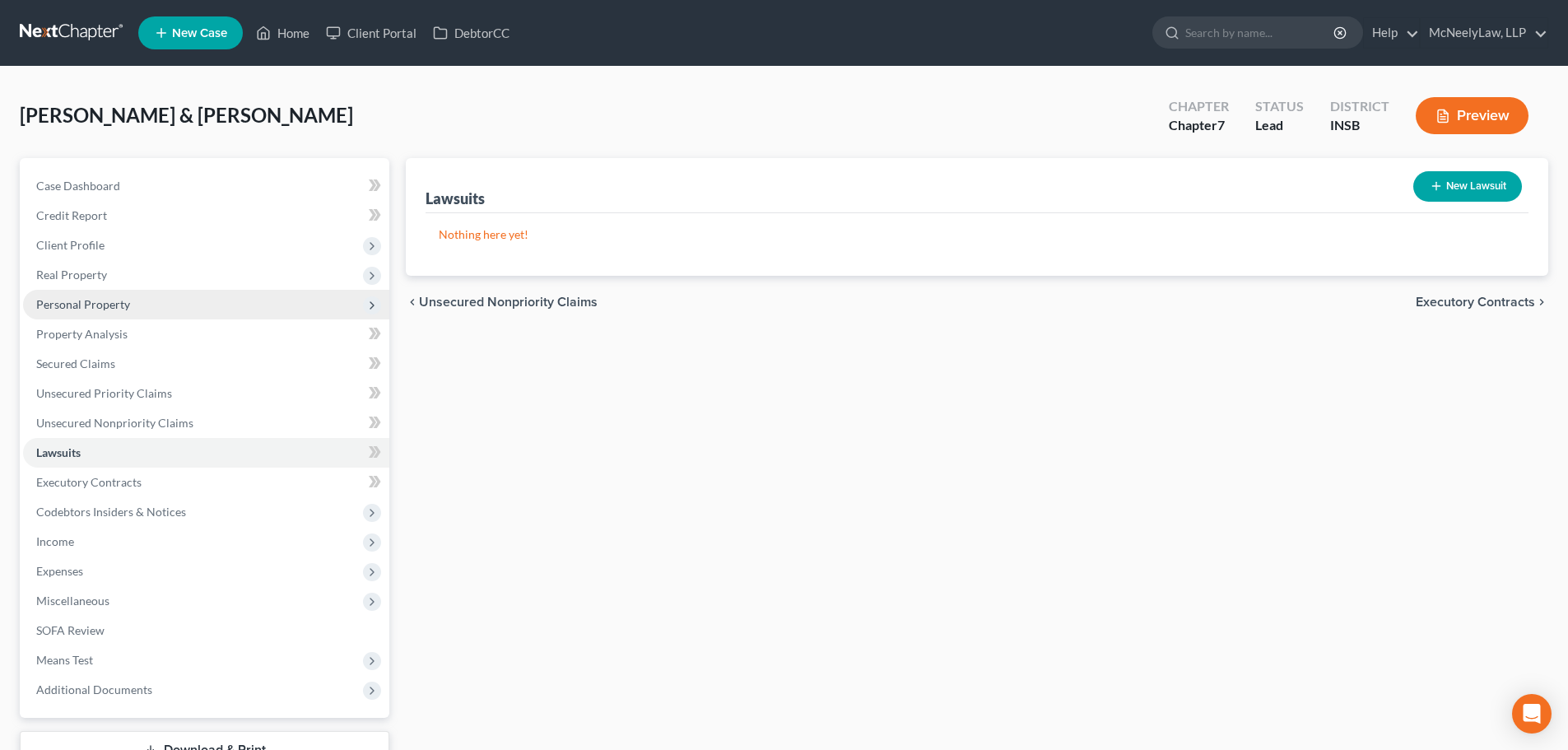
drag, startPoint x: 111, startPoint y: 243, endPoint x: 202, endPoint y: 305, distance: 110.1
click at [111, 243] on span "Client Profile" at bounding box center [206, 245] width 367 height 29
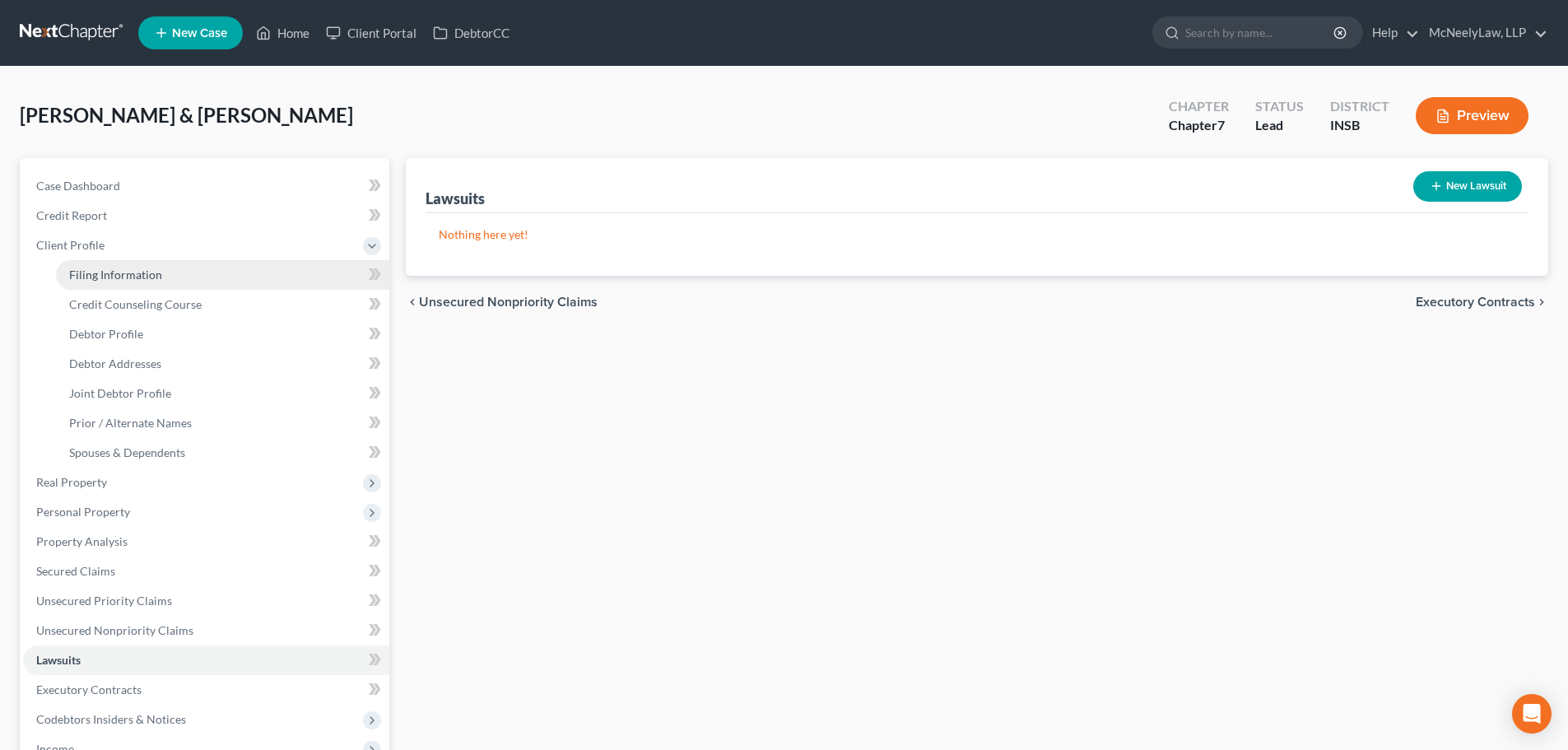
click at [86, 271] on span "Filing Information" at bounding box center [116, 275] width 93 height 14
select select "1"
select select "0"
select select "28"
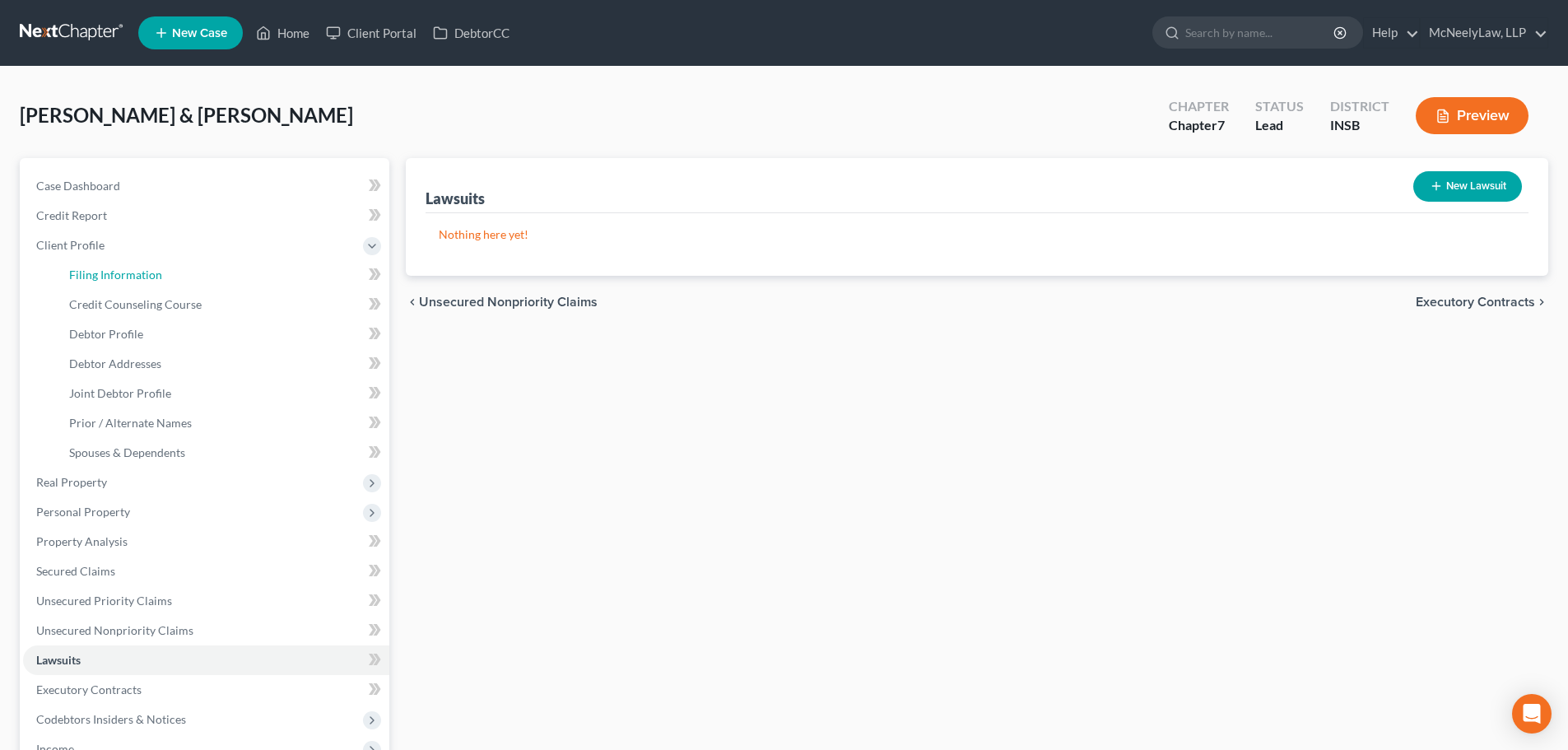
select select "0"
select select "15"
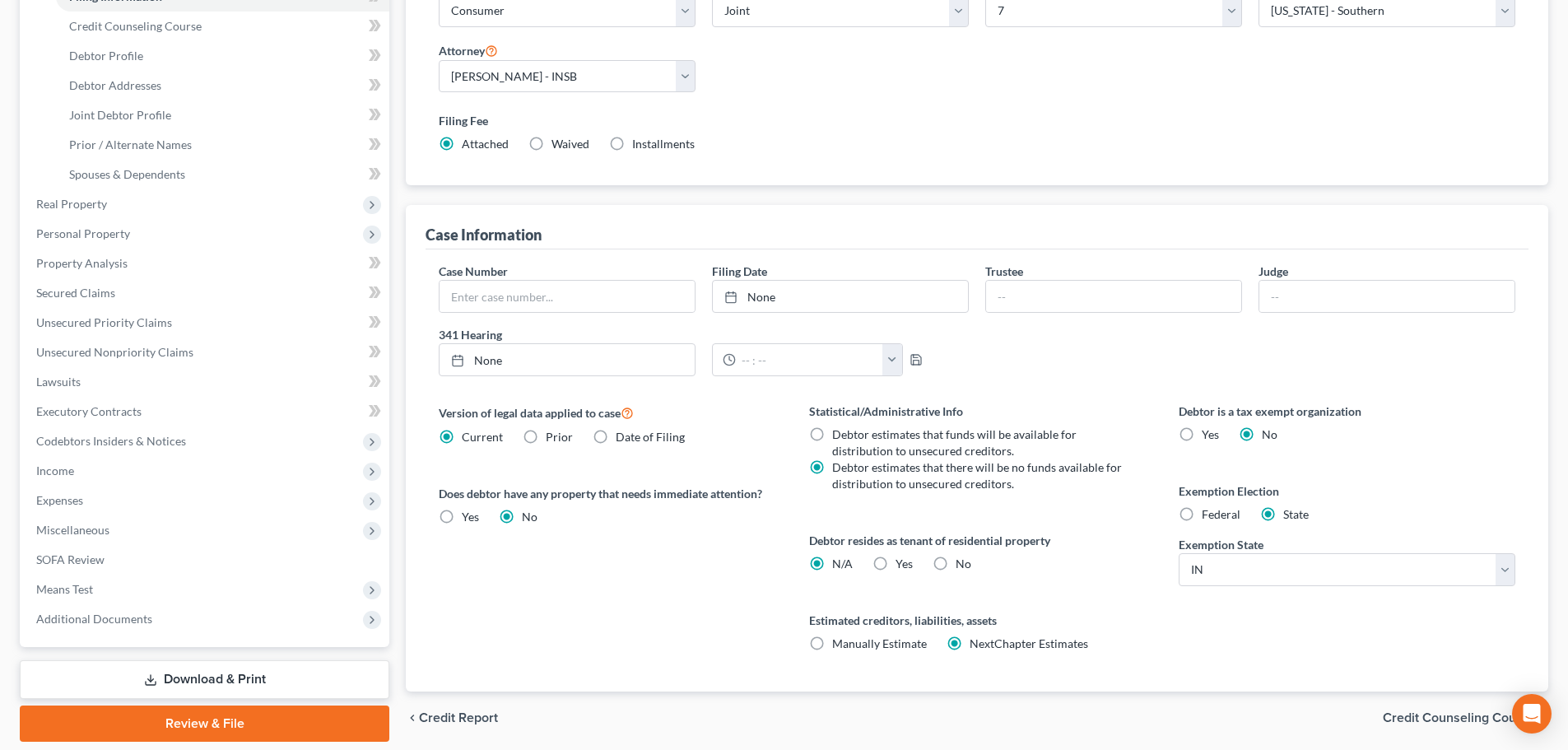
scroll to position [330, 0]
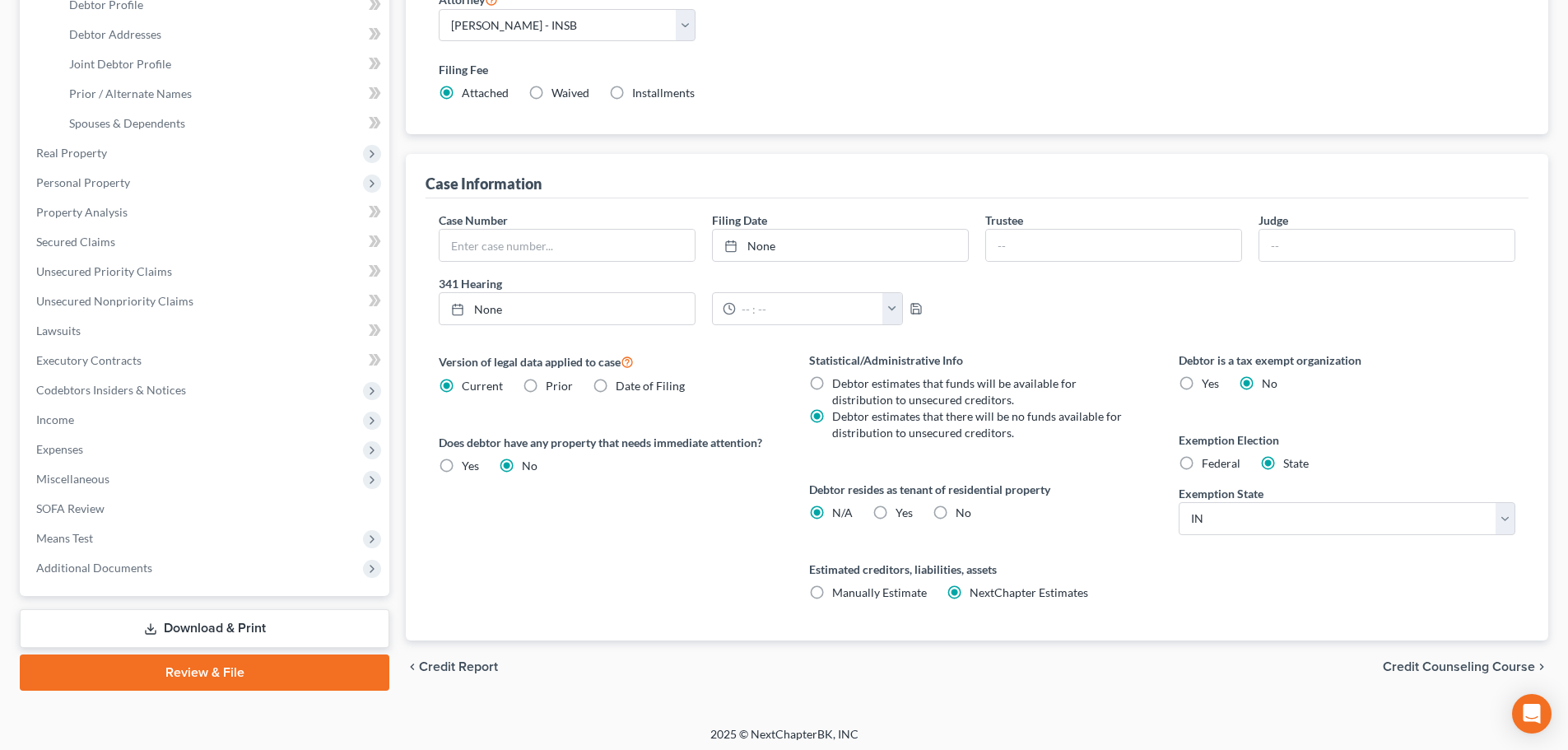
click at [1421, 663] on span "Credit Counseling Course" at bounding box center [1459, 667] width 152 height 13
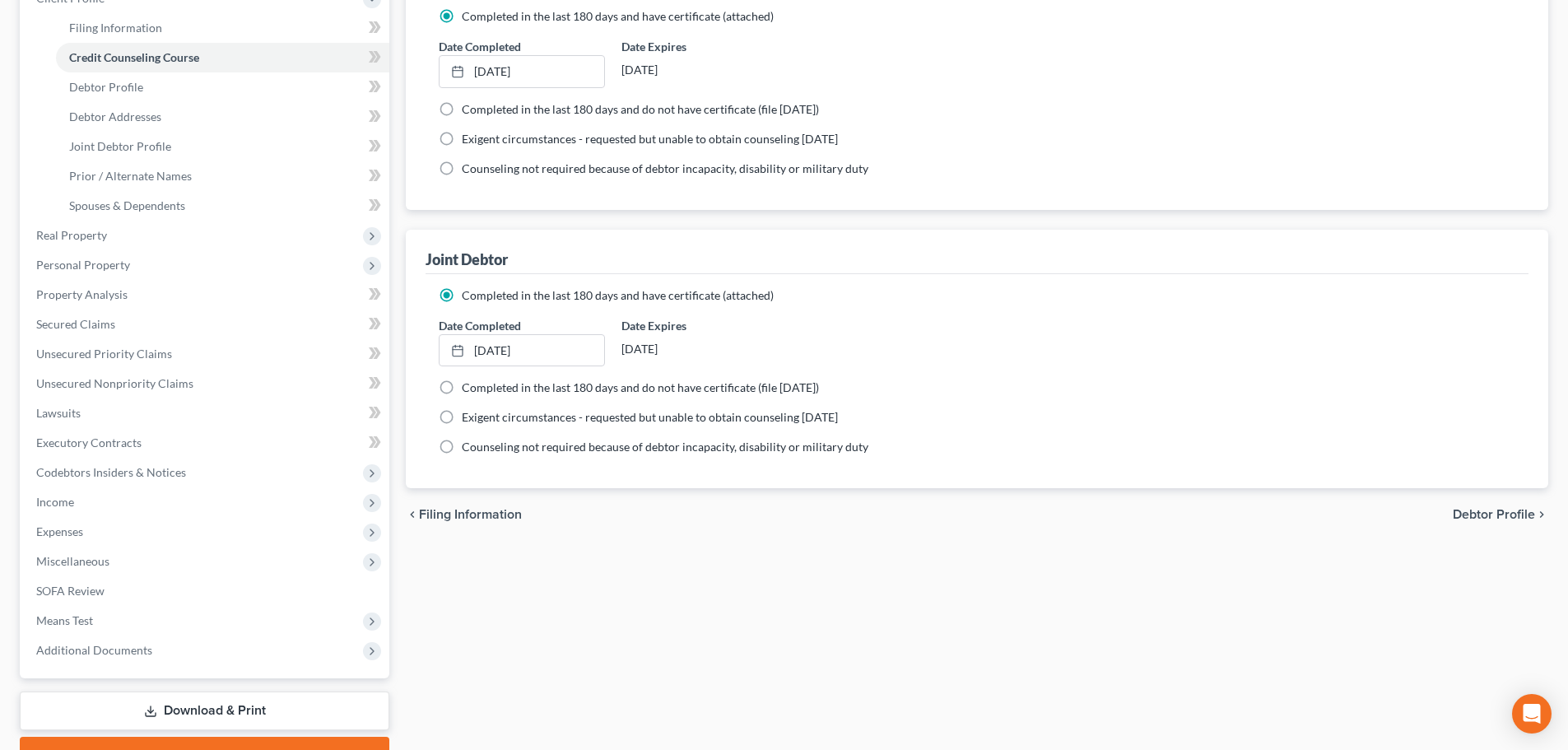
click at [1487, 509] on span "Debtor Profile" at bounding box center [1494, 515] width 83 height 13
select select "1"
select select "2"
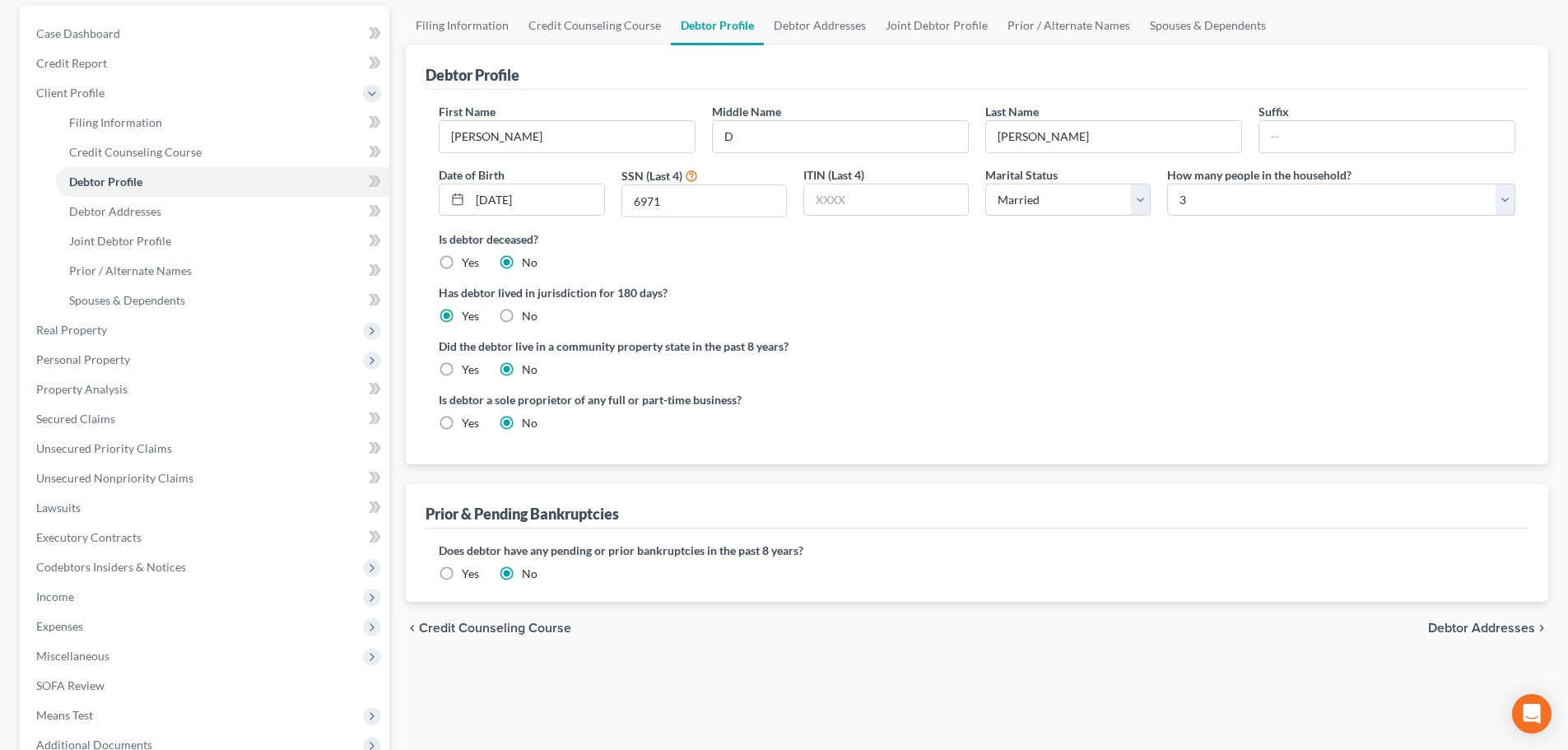
scroll to position [333, 0]
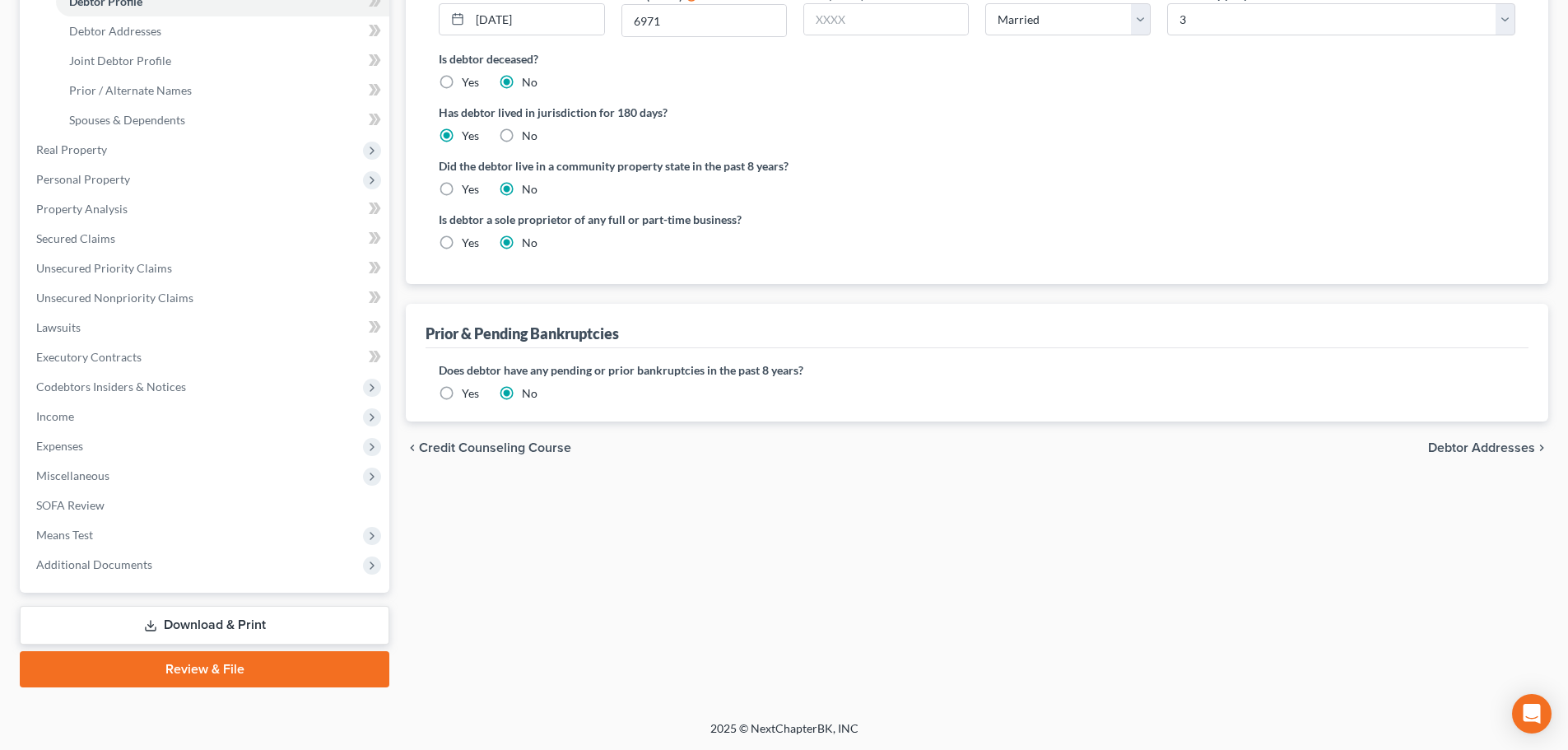
click at [1466, 448] on span "Debtor Addresses" at bounding box center [1482, 448] width 107 height 13
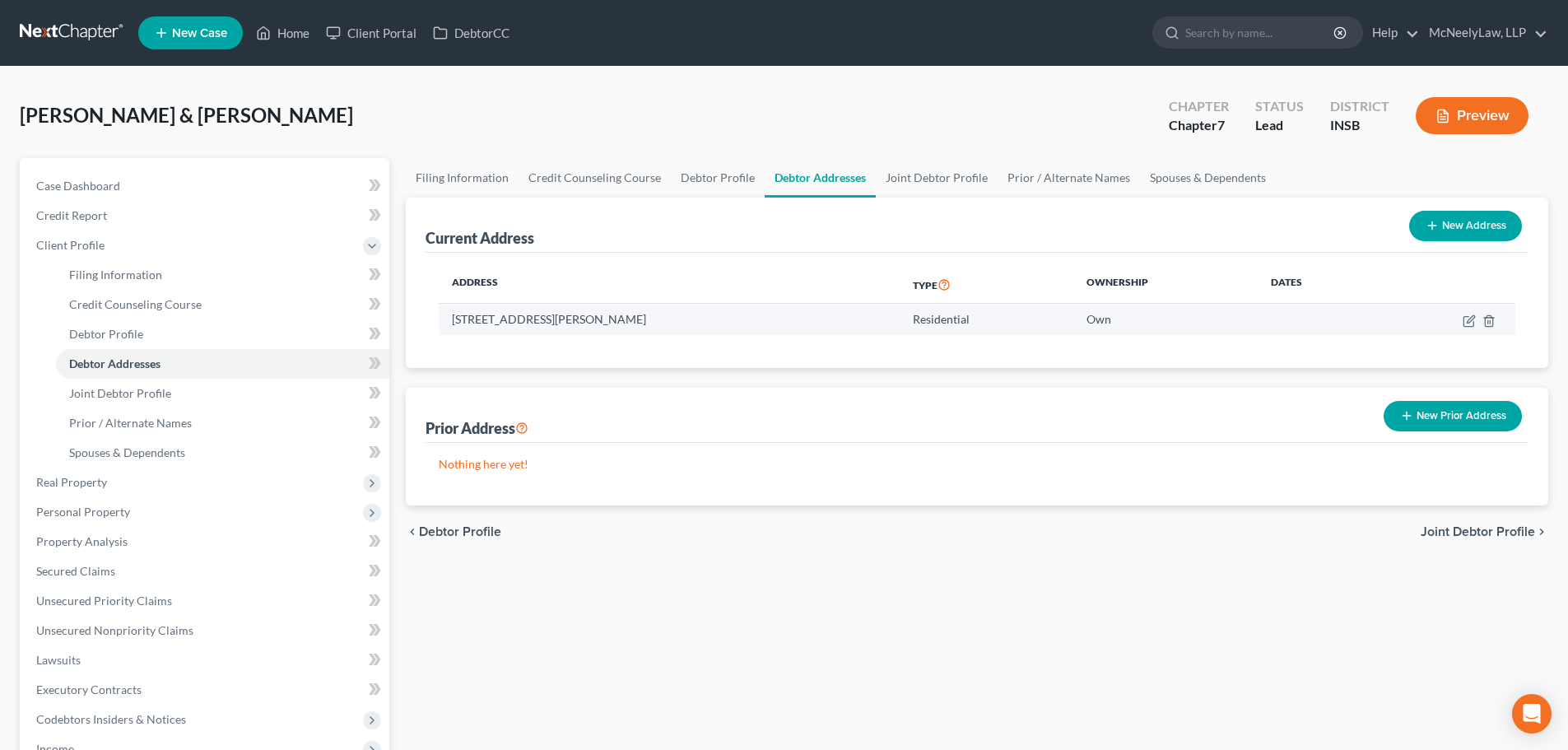
click at [1463, 323] on td at bounding box center [1446, 319] width 138 height 31
click at [1467, 321] on icon "button" at bounding box center [1469, 321] width 13 height 13
select select "15"
select select "71"
select select "0"
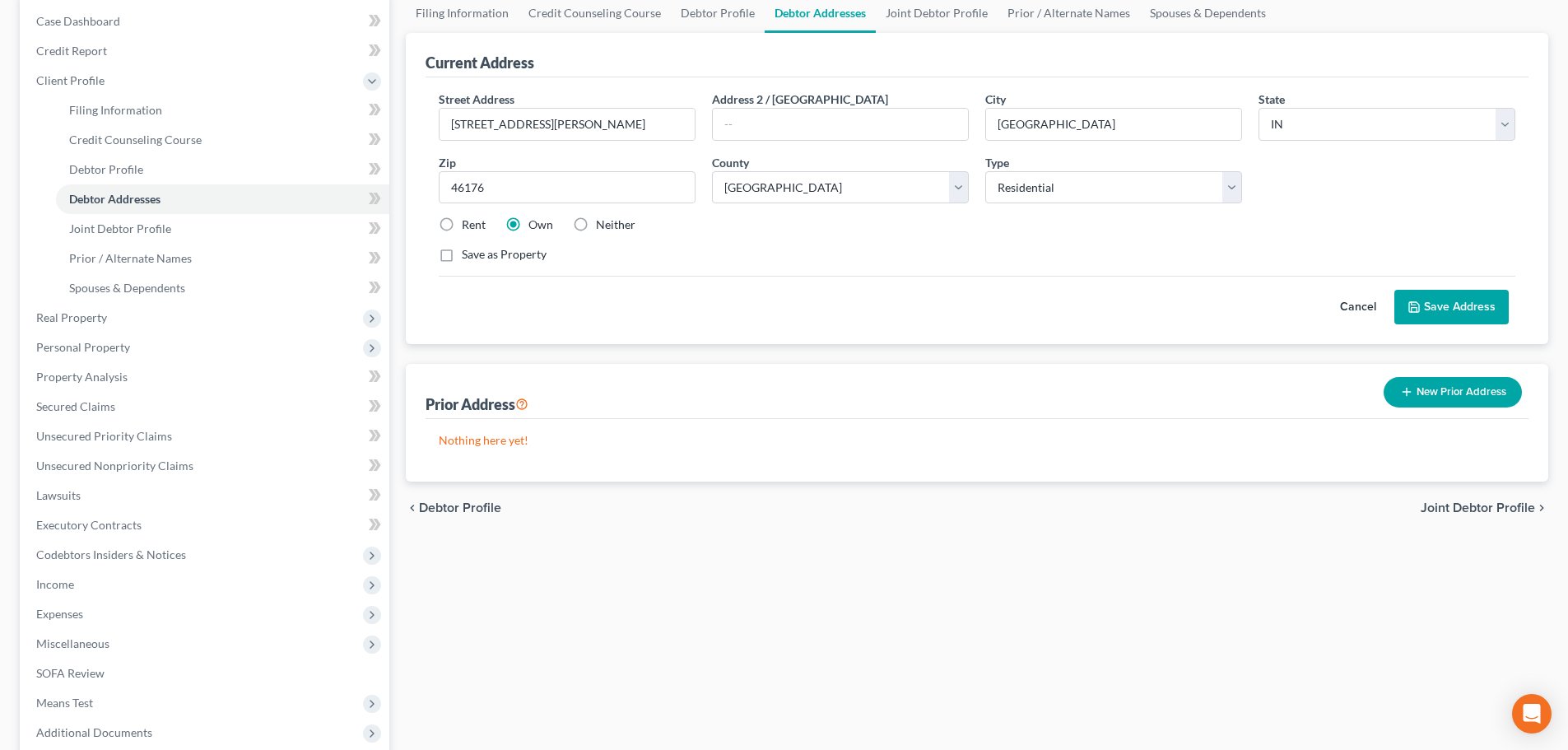
click at [1493, 509] on span "Joint Debtor Profile" at bounding box center [1478, 509] width 114 height 13
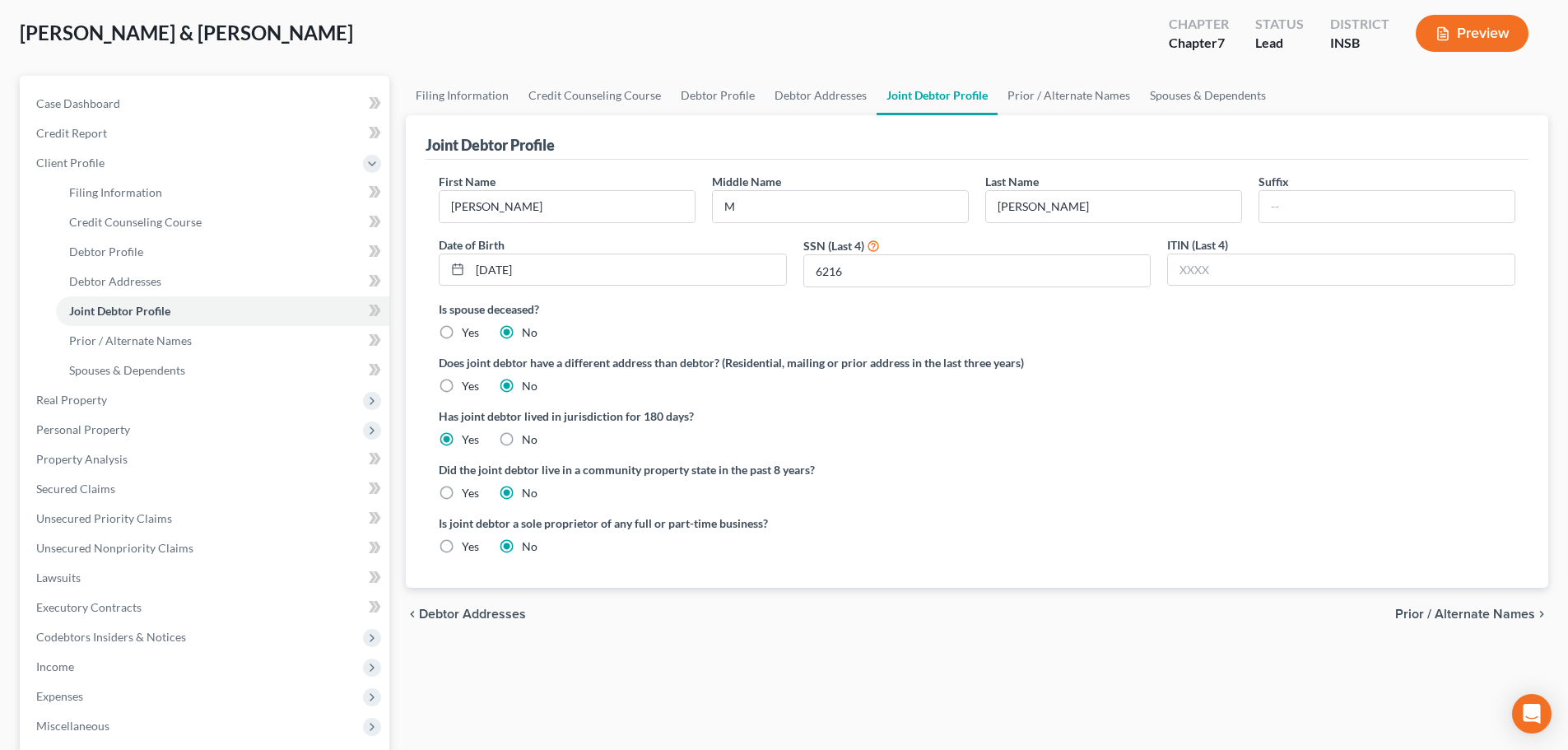
click at [1483, 619] on span "Prior / Alternate Names" at bounding box center [1464, 614] width 140 height 13
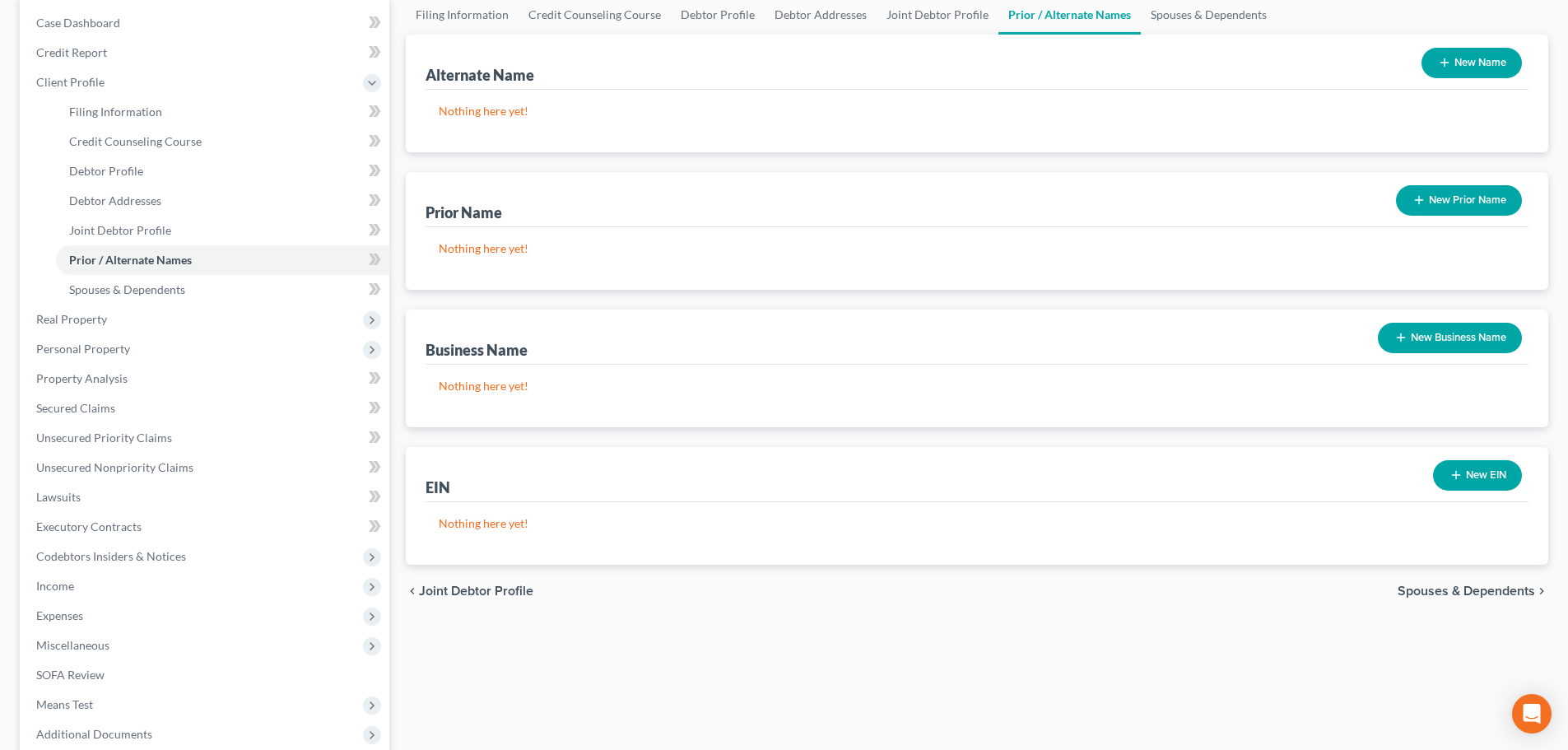
scroll to position [164, 0]
click at [1461, 583] on span "Spouses & Dependents" at bounding box center [1466, 589] width 138 height 13
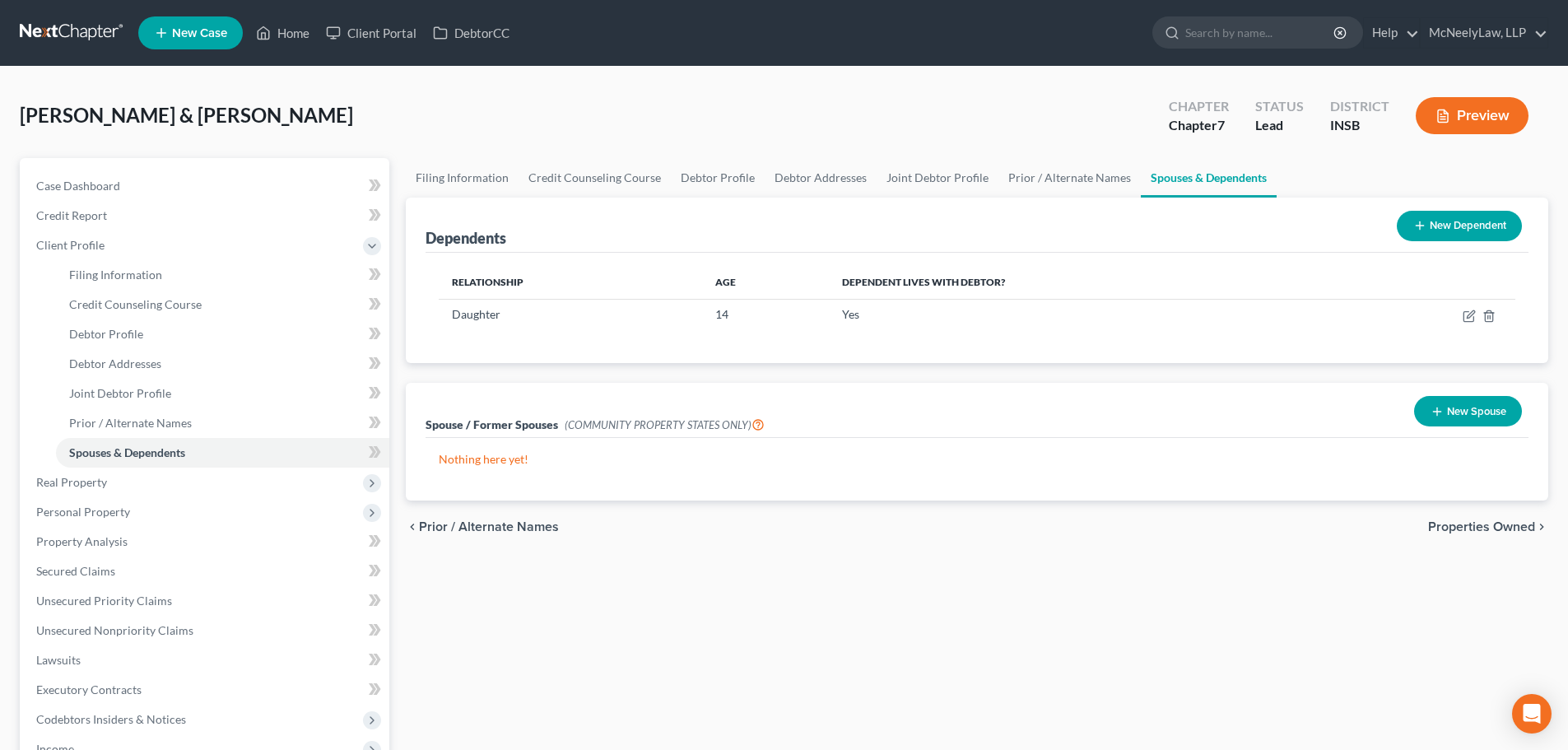
click at [1446, 525] on span "Properties Owned" at bounding box center [1482, 527] width 107 height 13
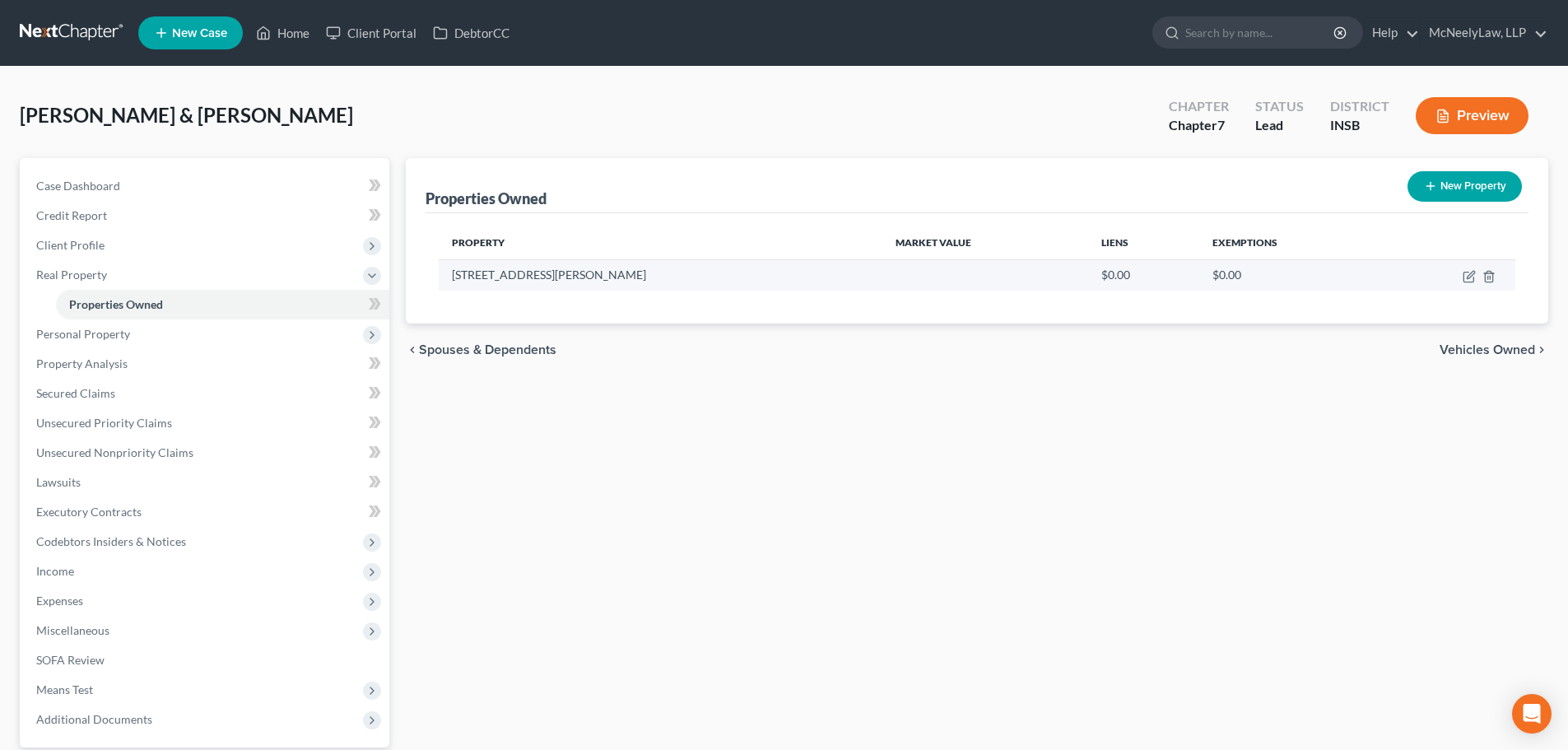
click at [1467, 285] on td at bounding box center [1448, 275] width 132 height 31
click at [1468, 279] on icon "button" at bounding box center [1471, 275] width 8 height 8
select select "15"
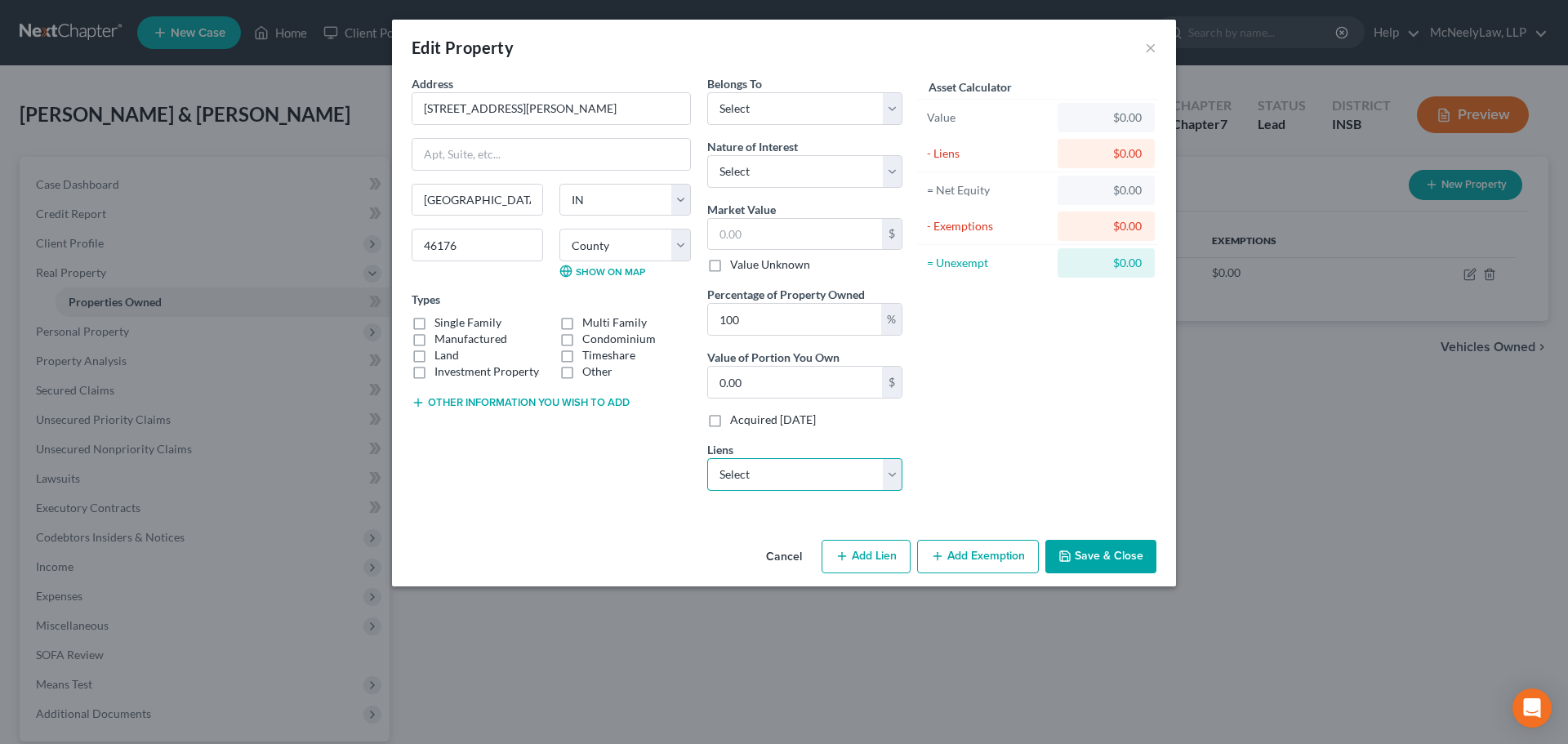
click at [839, 473] on select "Select Rocket Mtg - $198,355.00 Ally Fincl - $22,953.00 [DOMAIN_NAME] - $0.00 F…" at bounding box center [804, 474] width 195 height 33
select select "0"
click at [707, 458] on select "Select Rocket Mtg - $198,355.00 Ally Fincl - $22,953.00 [DOMAIN_NAME] - $0.00 F…" at bounding box center [804, 474] width 195 height 33
select select
select select "23"
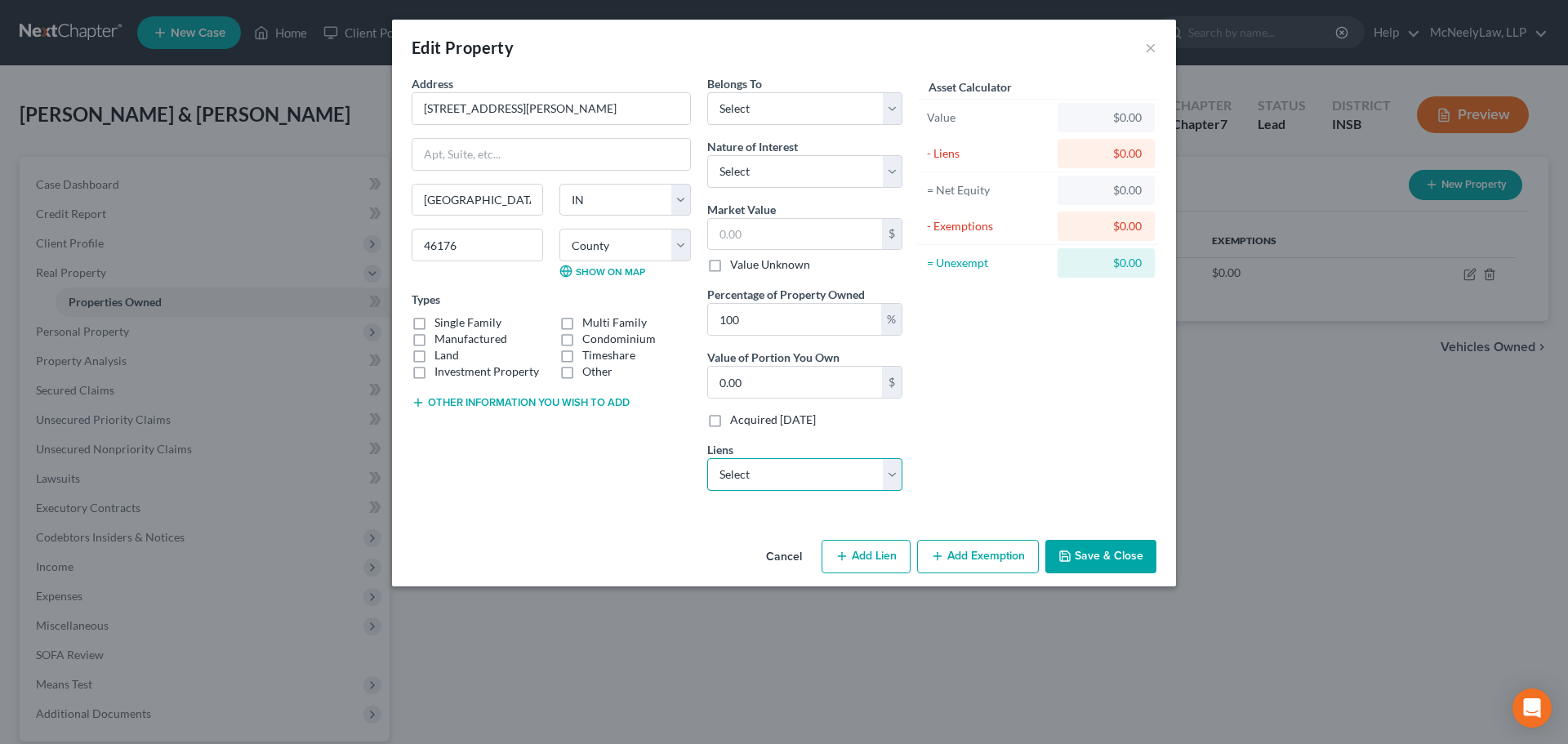
select select "2"
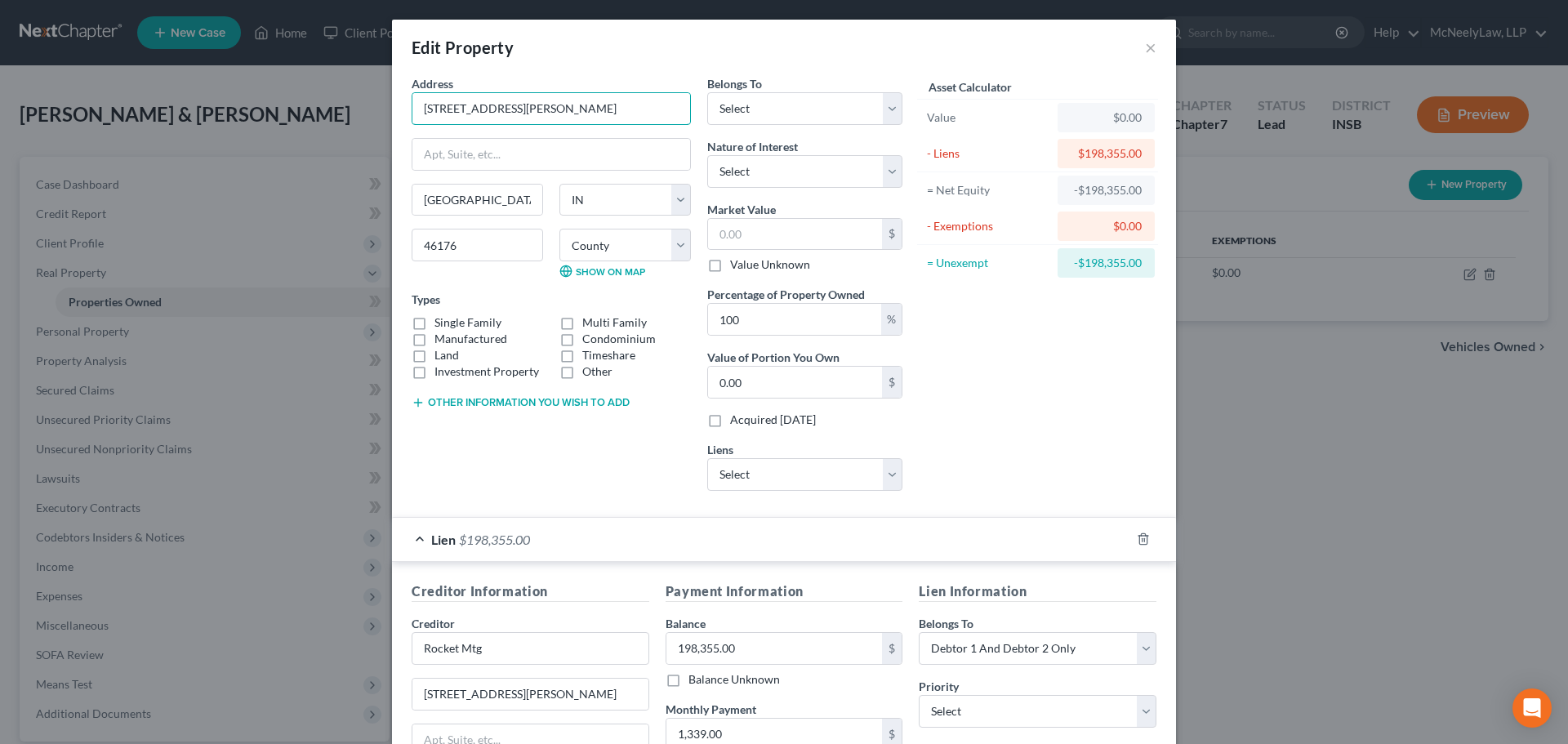
drag, startPoint x: 586, startPoint y: 109, endPoint x: 323, endPoint y: 120, distance: 263.2
click at [323, 120] on div "Edit Property × Address * [GEOGRAPHIC_DATA][PERSON_NAME] [GEOGRAPHIC_DATA] [US_…" at bounding box center [784, 372] width 1568 height 744
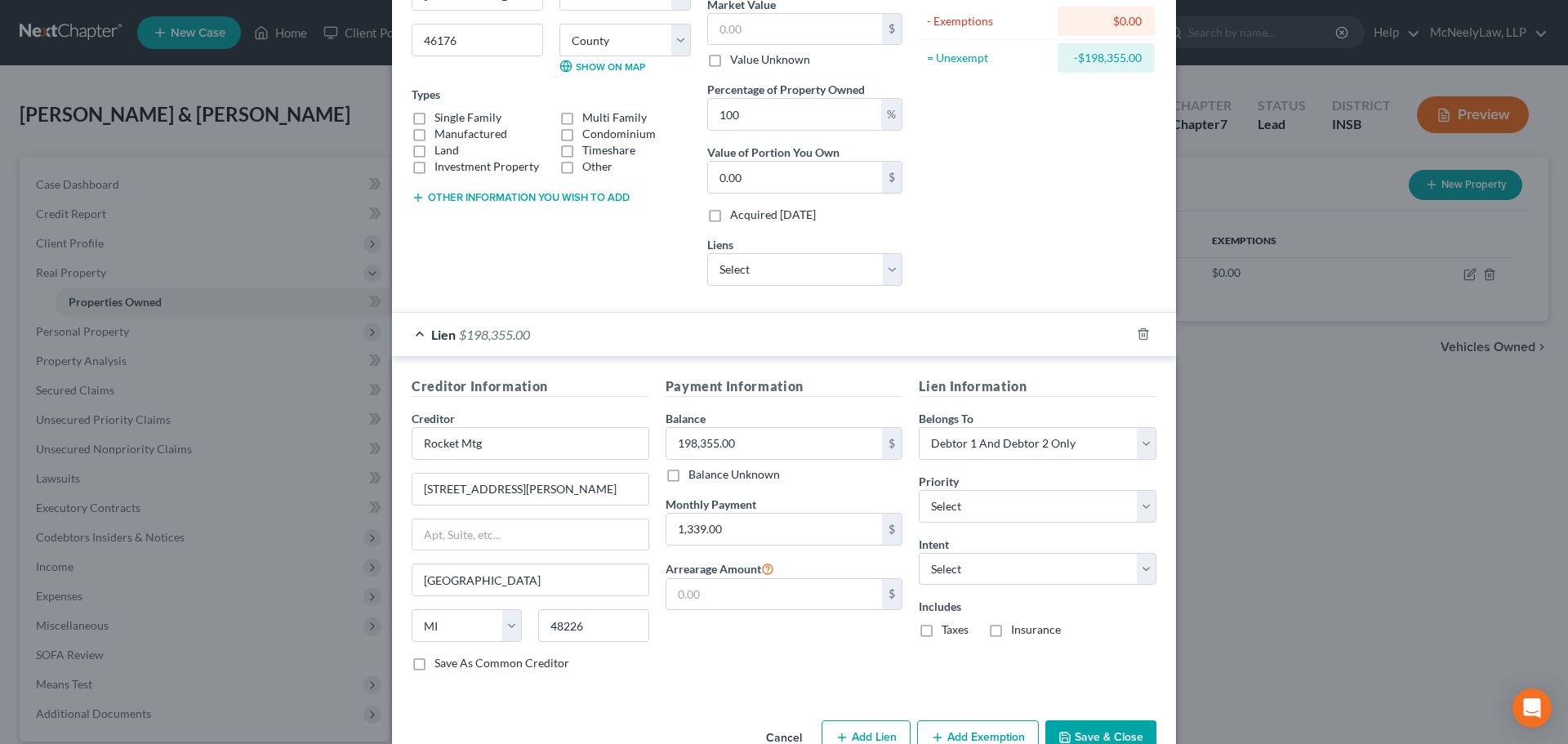
scroll to position [245, 0]
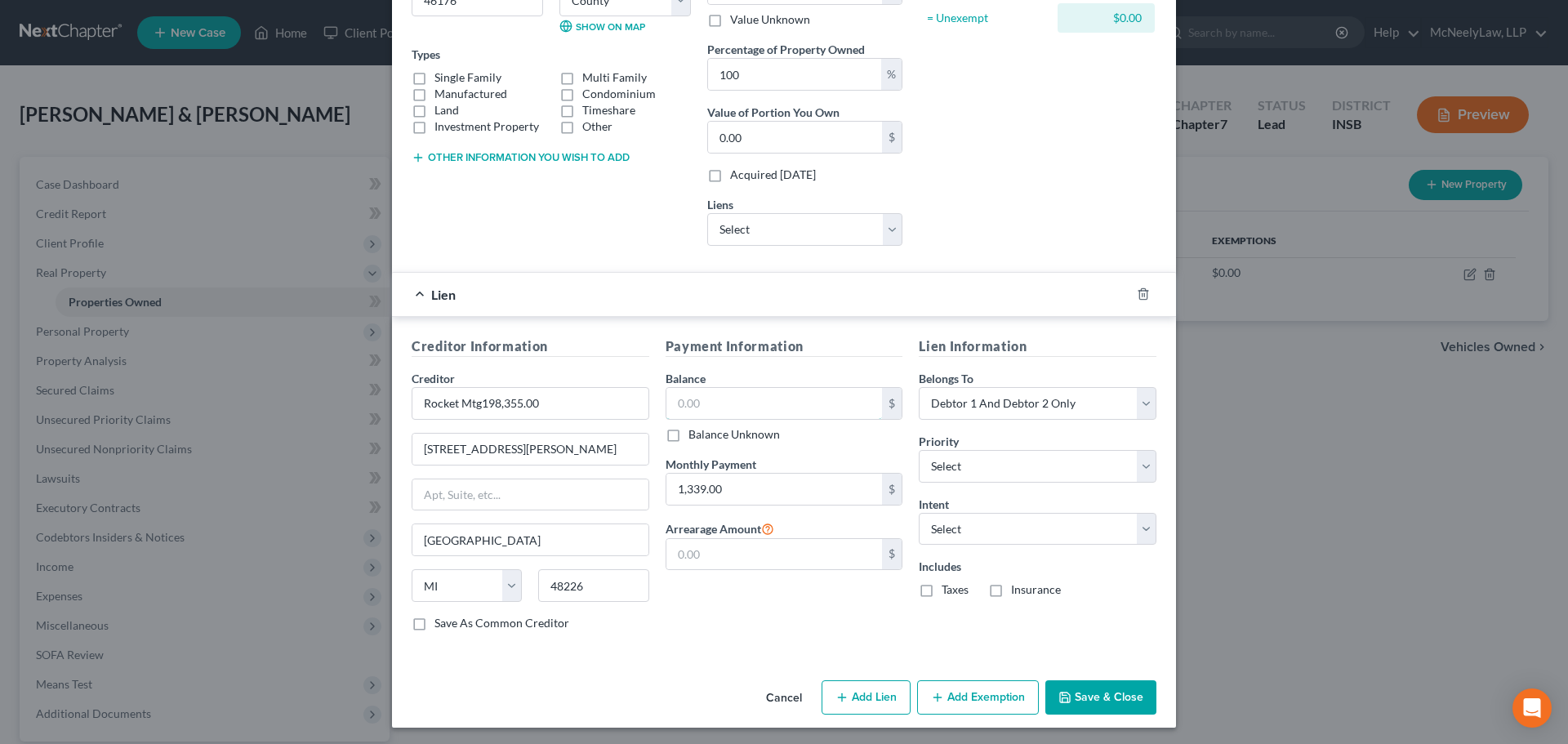
type input "Rocket Mtg"
type input "198,355.00"
click at [1008, 217] on div "Asset Calculator Value $0.00 - Liens $198,355.00 = Net Equity -$198,355.00 - Ex…" at bounding box center [1037, 44] width 254 height 429
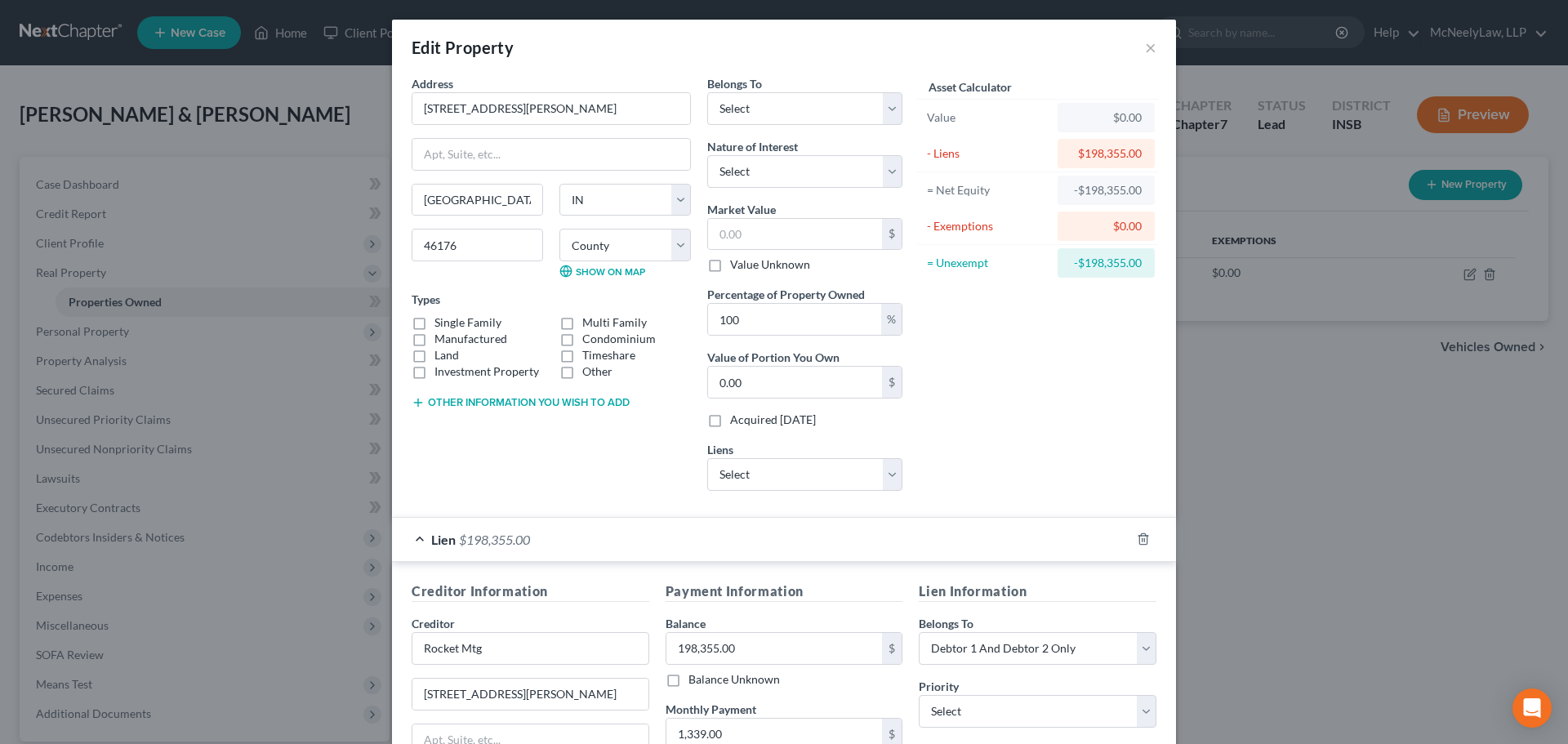
scroll to position [248, 0]
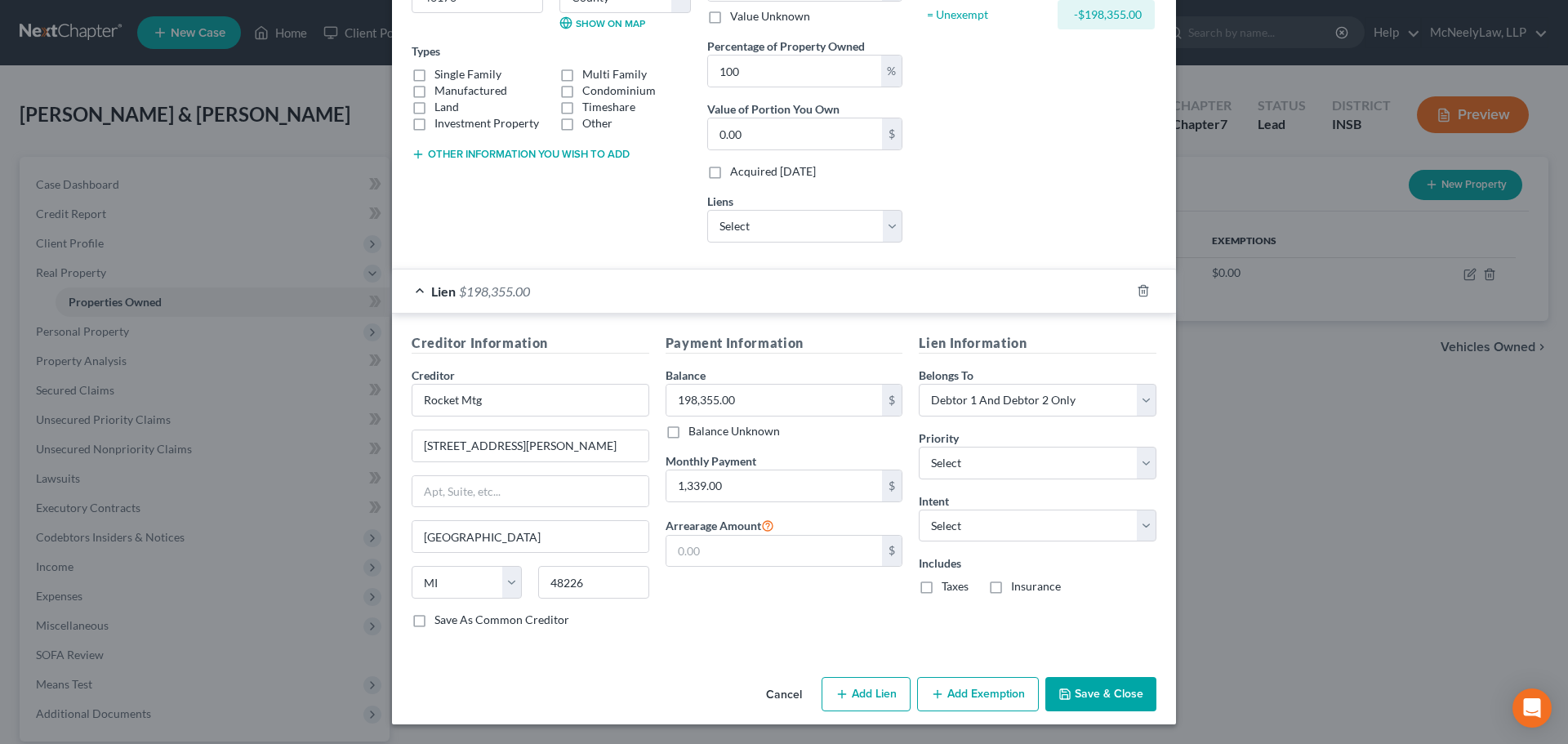
click at [1098, 694] on button "Save & Close" at bounding box center [1101, 694] width 111 height 34
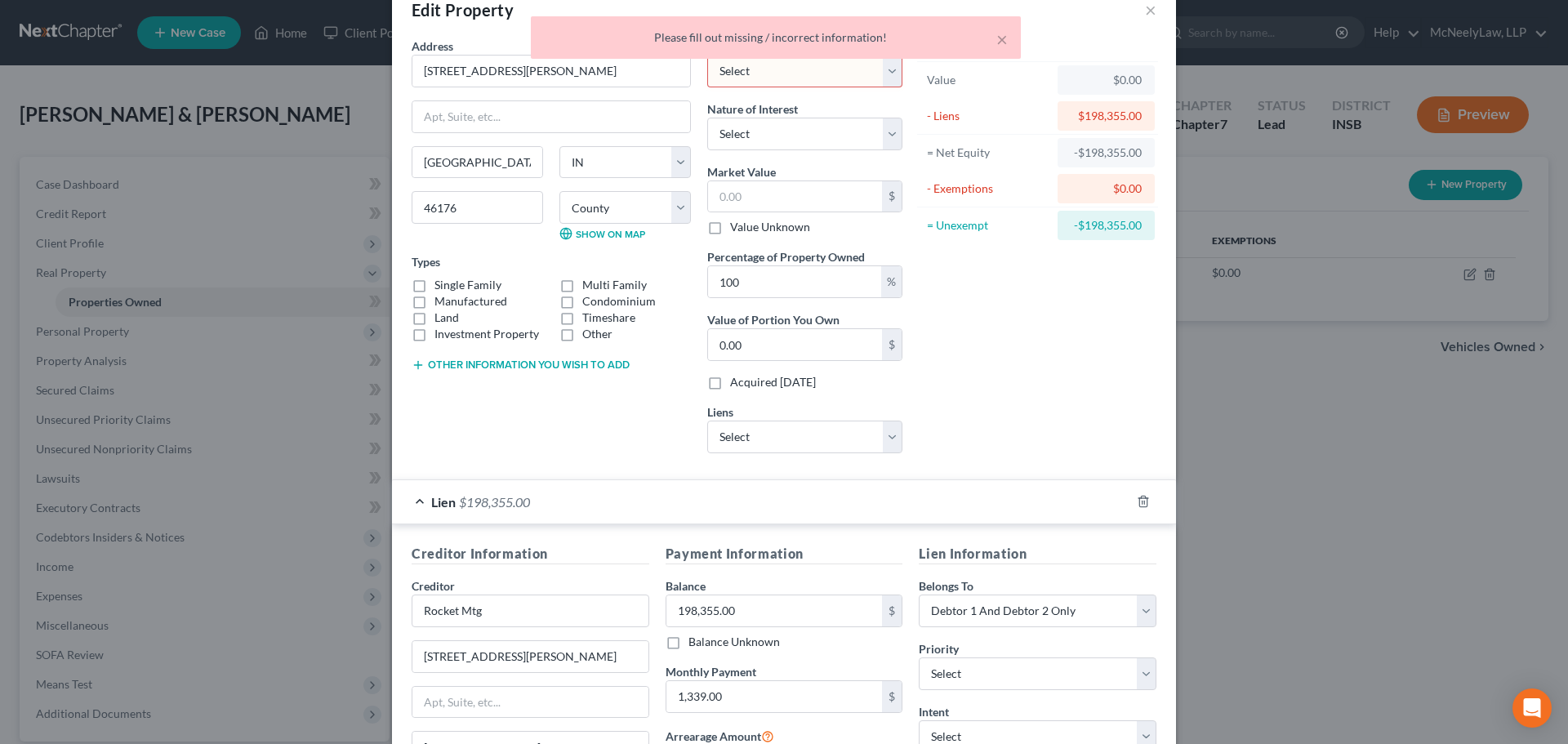
scroll to position [3, 0]
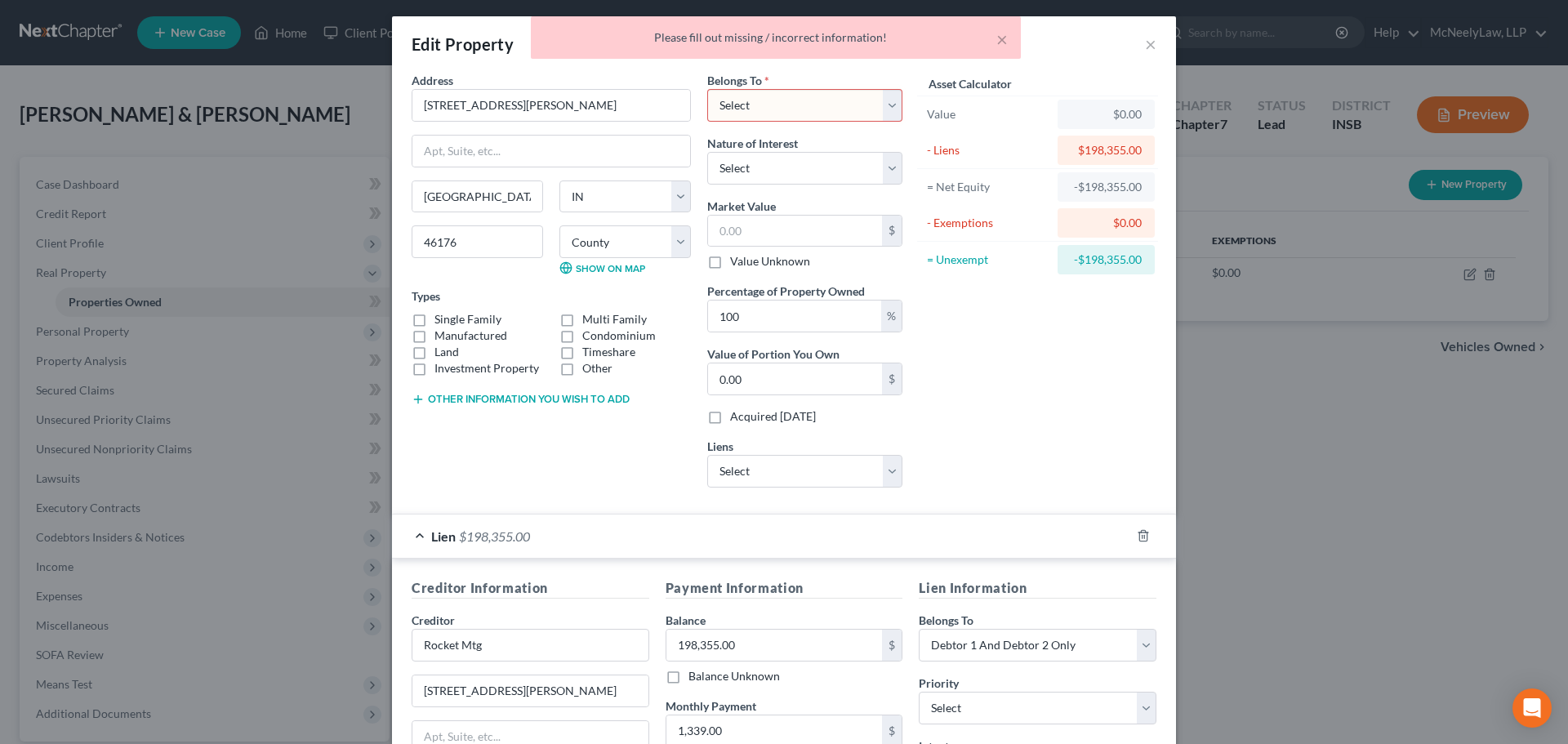
click at [837, 488] on div "Belongs To * Select Debtor 1 Only Debtor 2 Only Debtor 1 And Debtor 2 Only At L…" at bounding box center [805, 286] width 211 height 429
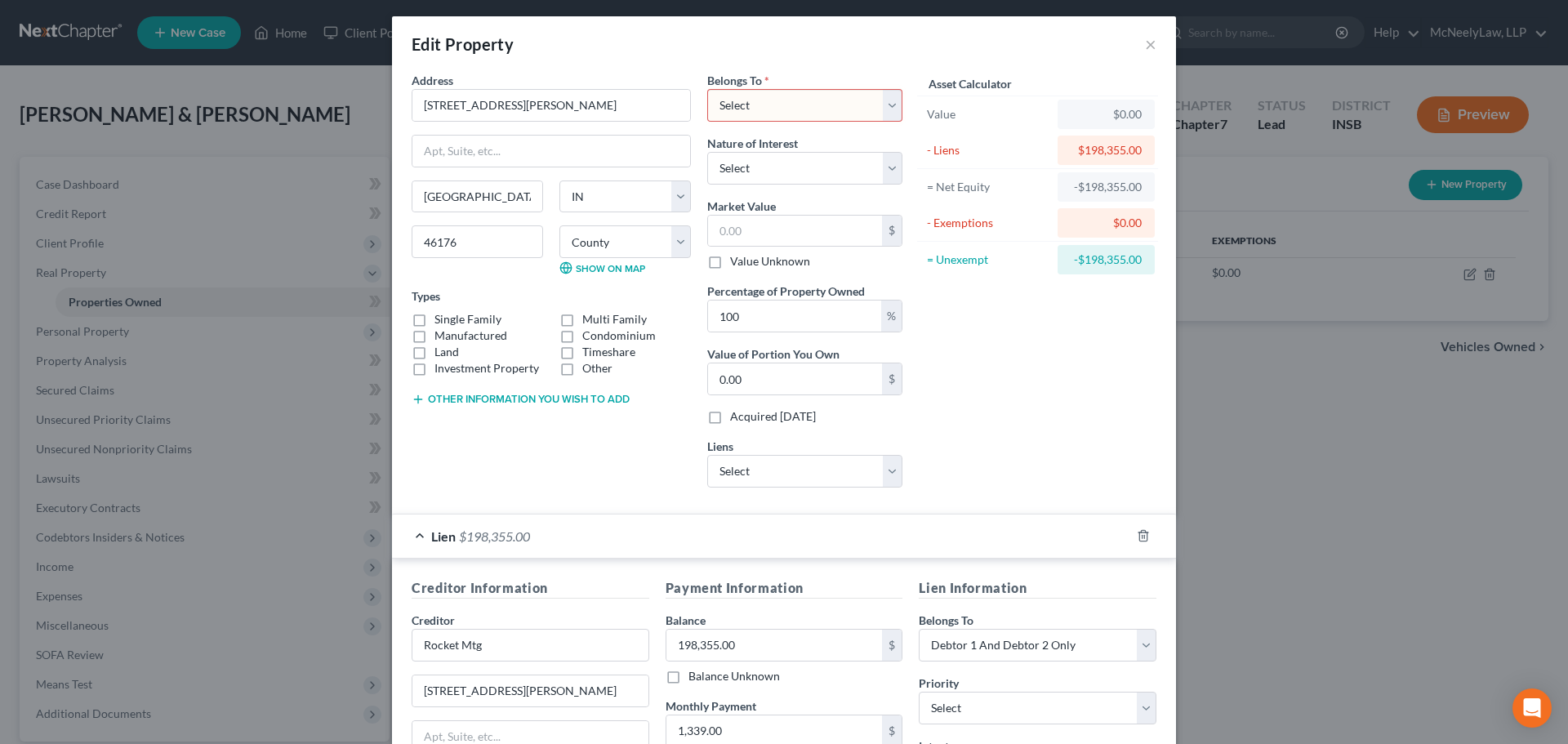
click at [772, 90] on select "Select Debtor 1 Only Debtor 2 Only Debtor 1 And Debtor 2 Only At Least One Of T…" at bounding box center [804, 105] width 195 height 33
select select "2"
click at [707, 89] on select "Select Debtor 1 Only Debtor 2 Only Debtor 1 And Debtor 2 Only At Least One Of T…" at bounding box center [804, 105] width 195 height 33
click at [1076, 460] on div "Asset Calculator Value $0.00 - Liens $198,355.00 = Net Equity -$198,355.00 - Ex…" at bounding box center [1037, 286] width 254 height 429
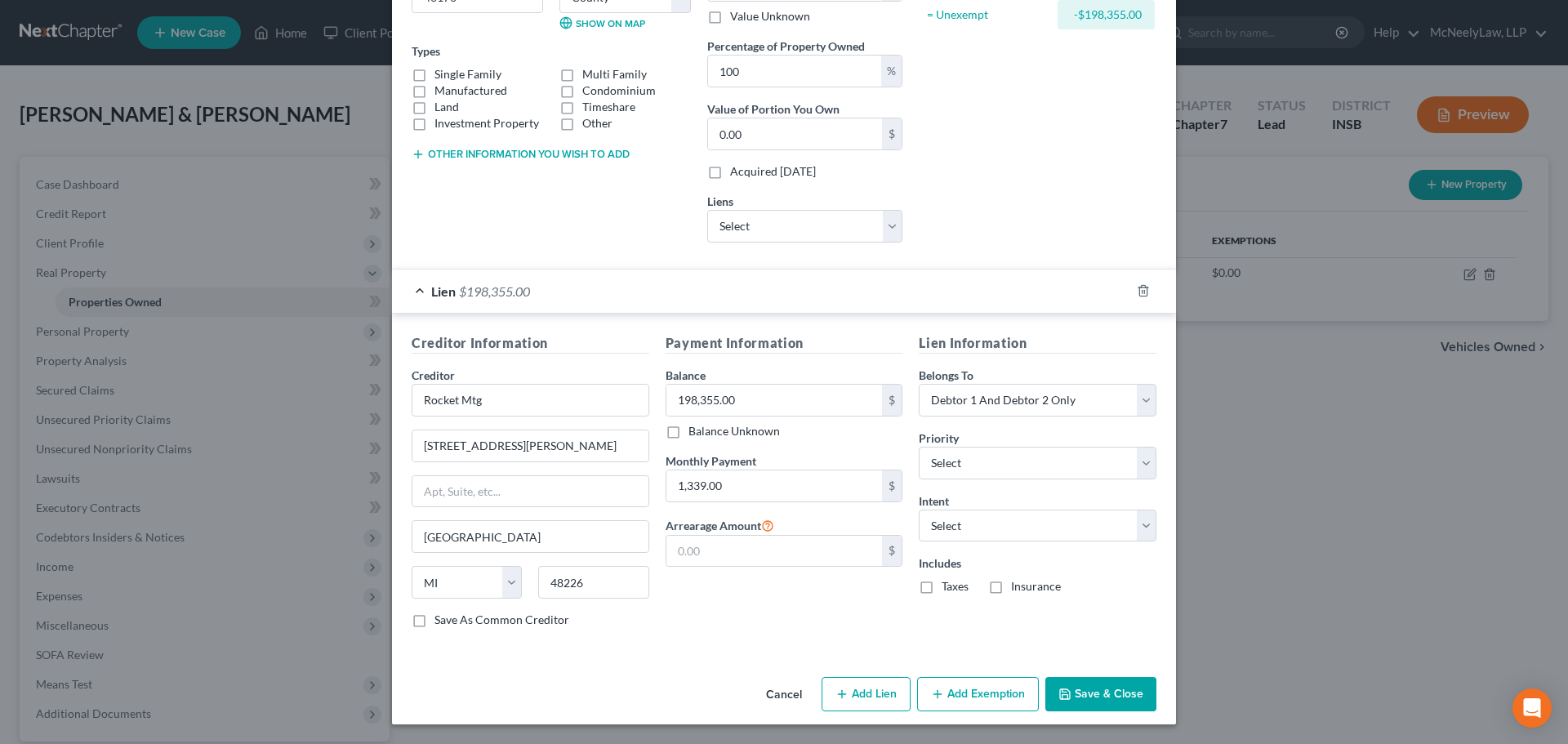
click at [1109, 700] on button "Save & Close" at bounding box center [1101, 694] width 111 height 34
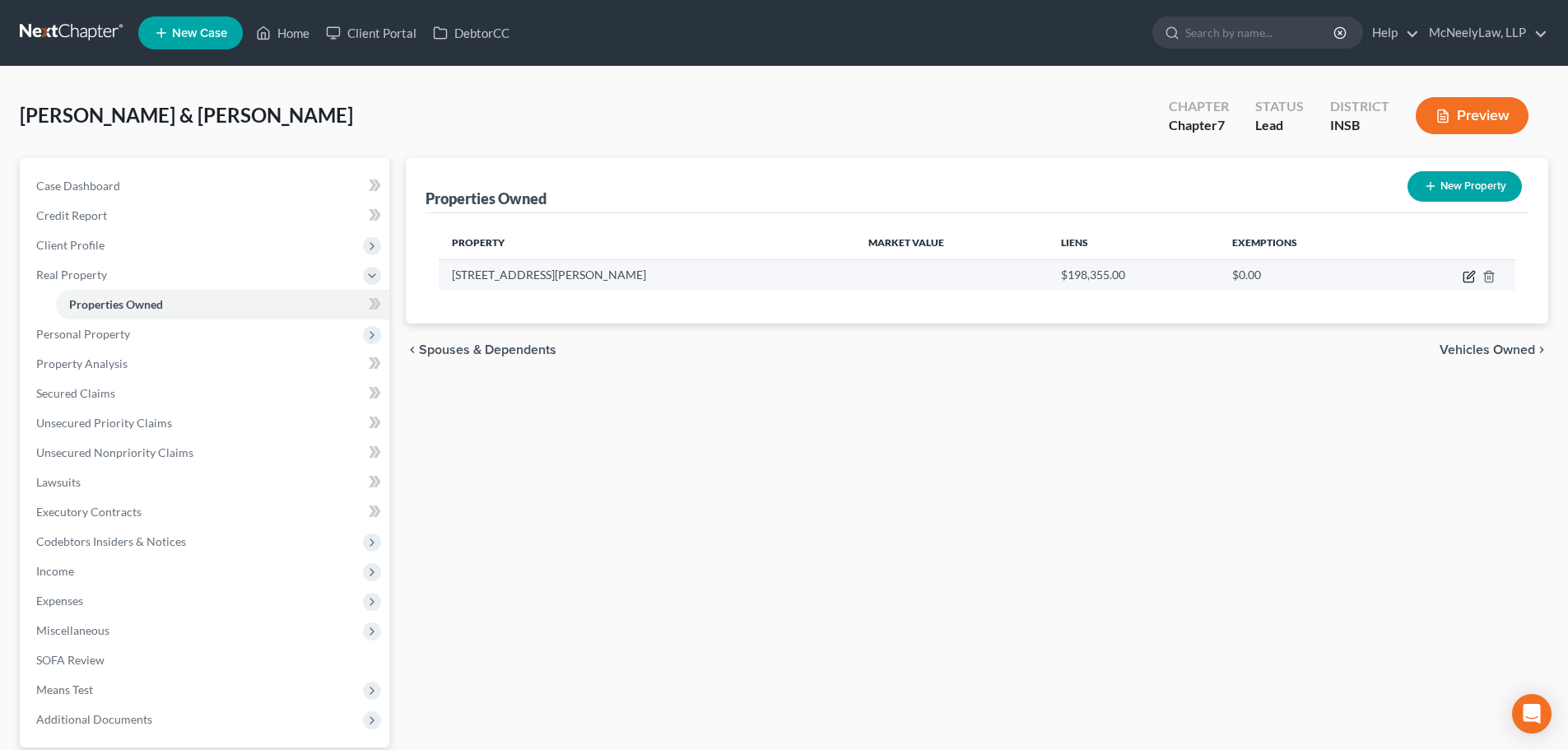
click at [1467, 280] on icon "button" at bounding box center [1469, 277] width 13 height 13
select select "15"
select select "2"
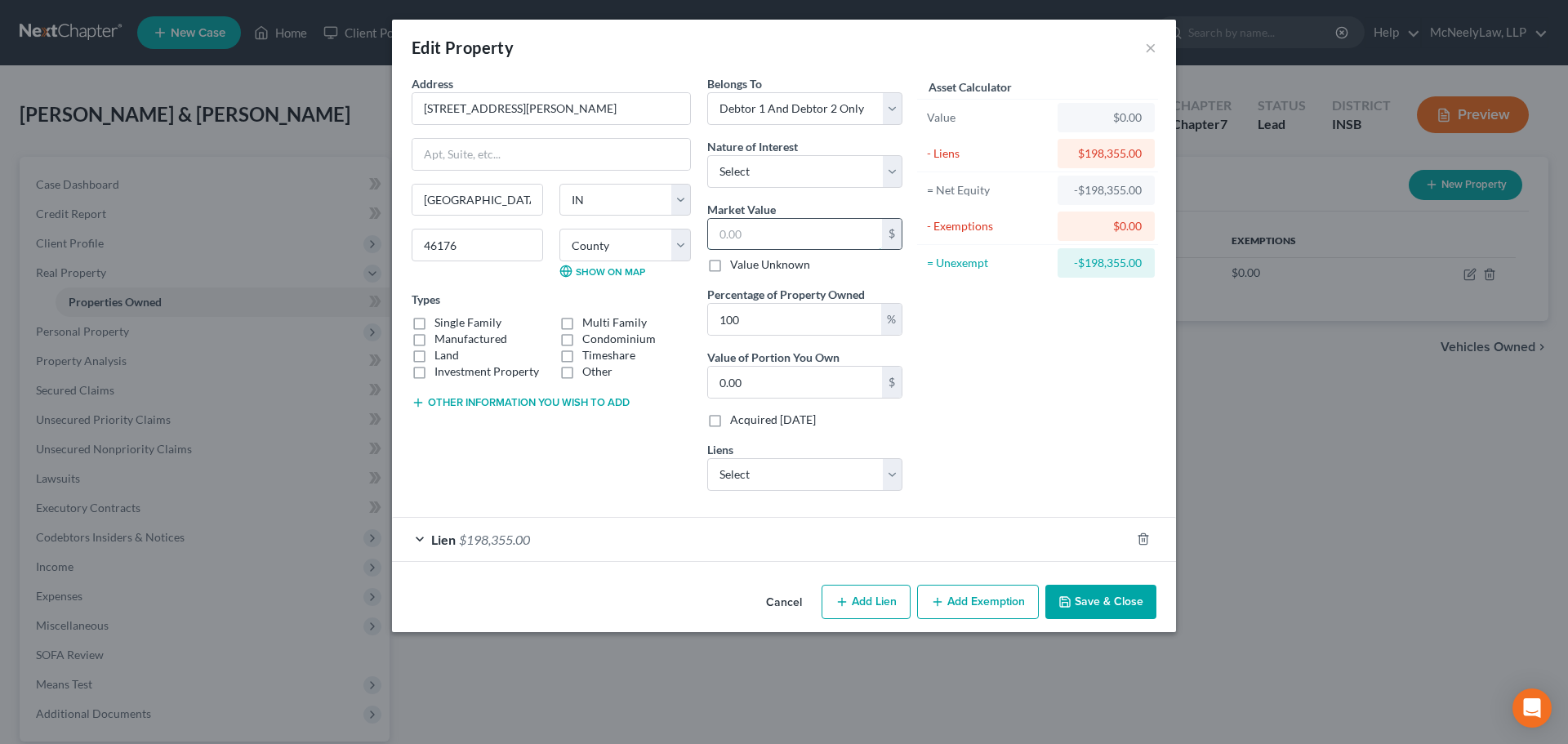
click at [758, 237] on input "text" at bounding box center [795, 234] width 174 height 31
click at [1151, 46] on button "×" at bounding box center [1151, 47] width 11 height 20
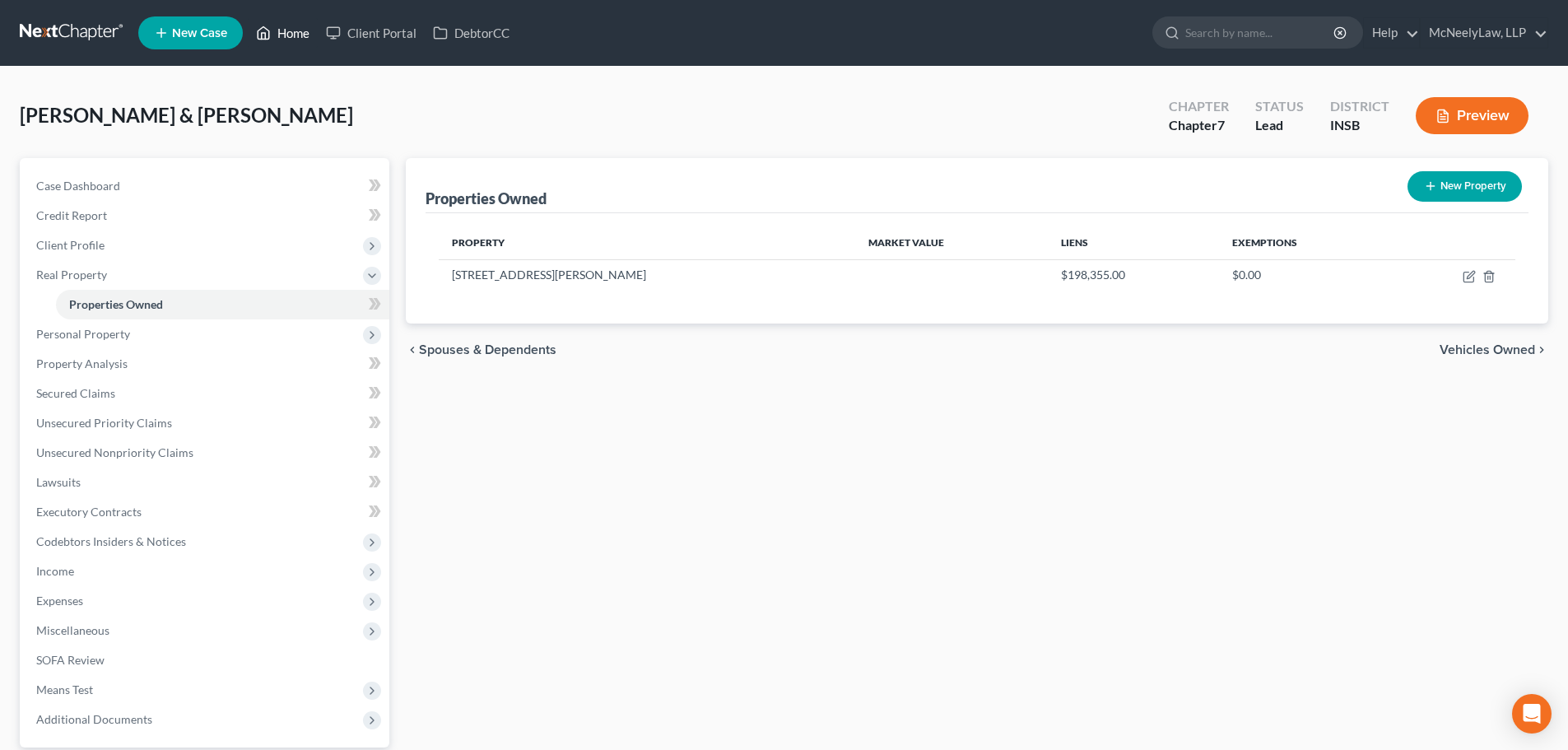
click at [296, 34] on link "Home" at bounding box center [283, 32] width 70 height 29
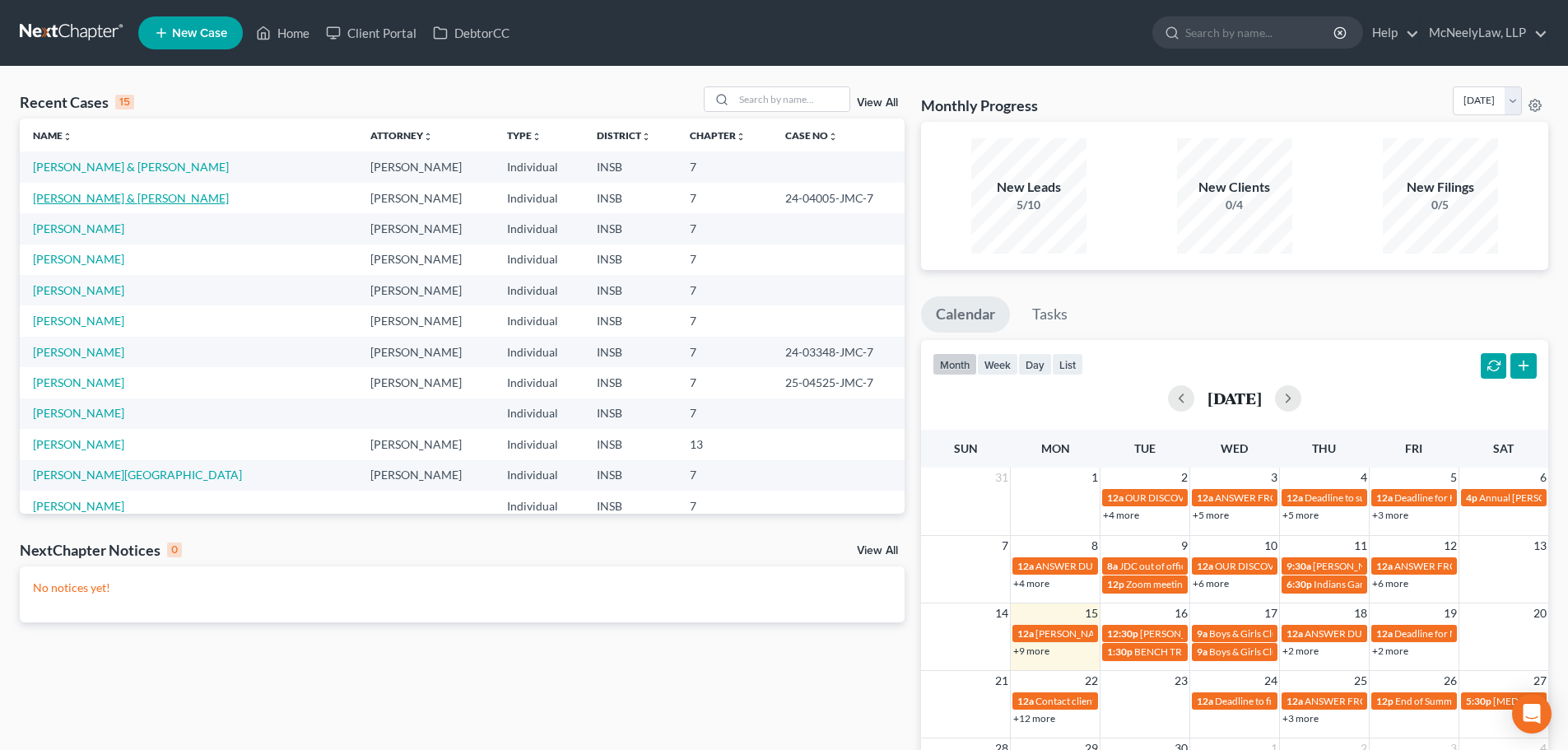
click at [117, 194] on link "[PERSON_NAME] & [PERSON_NAME]" at bounding box center [131, 198] width 196 height 14
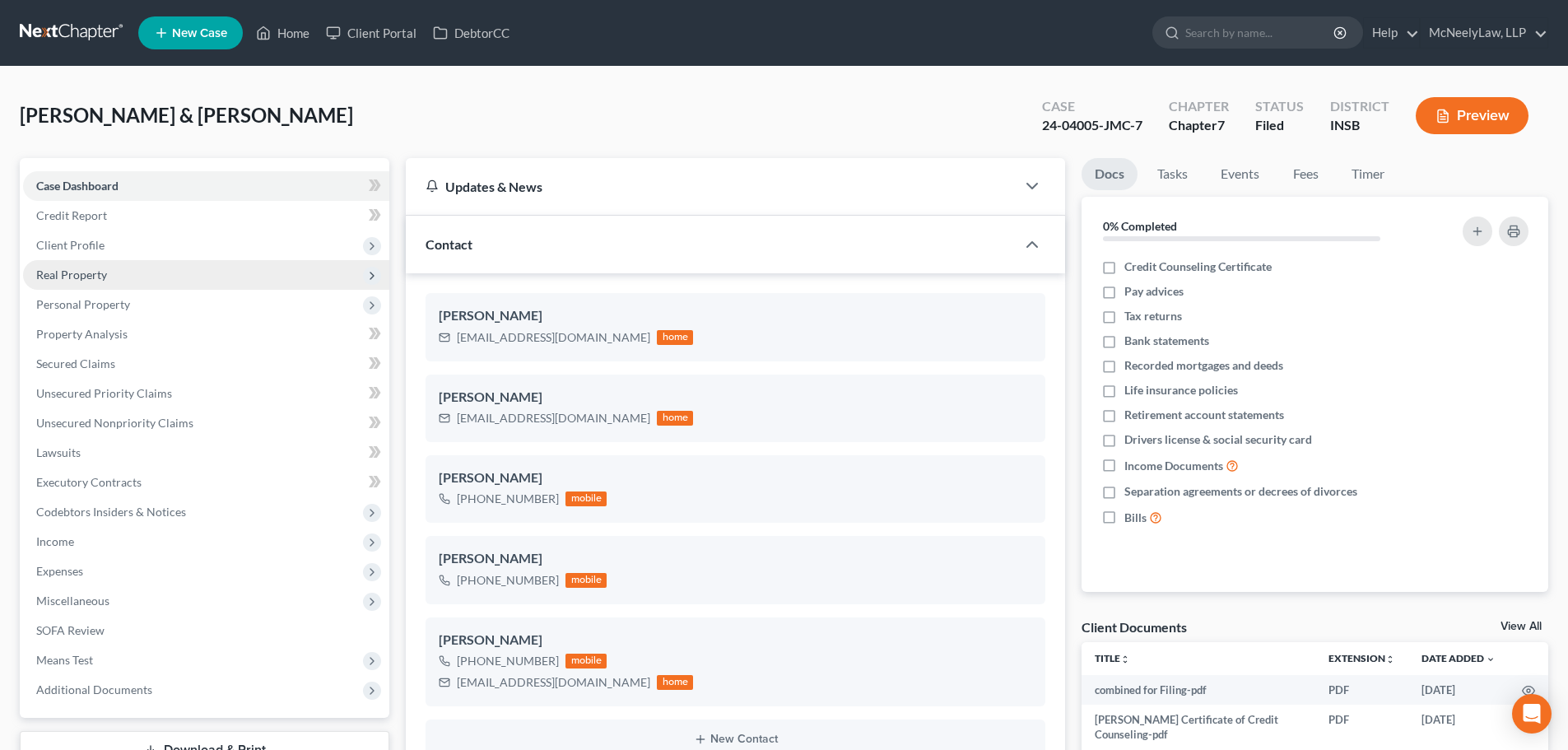
click at [99, 280] on span "Real Property" at bounding box center [71, 275] width 71 height 14
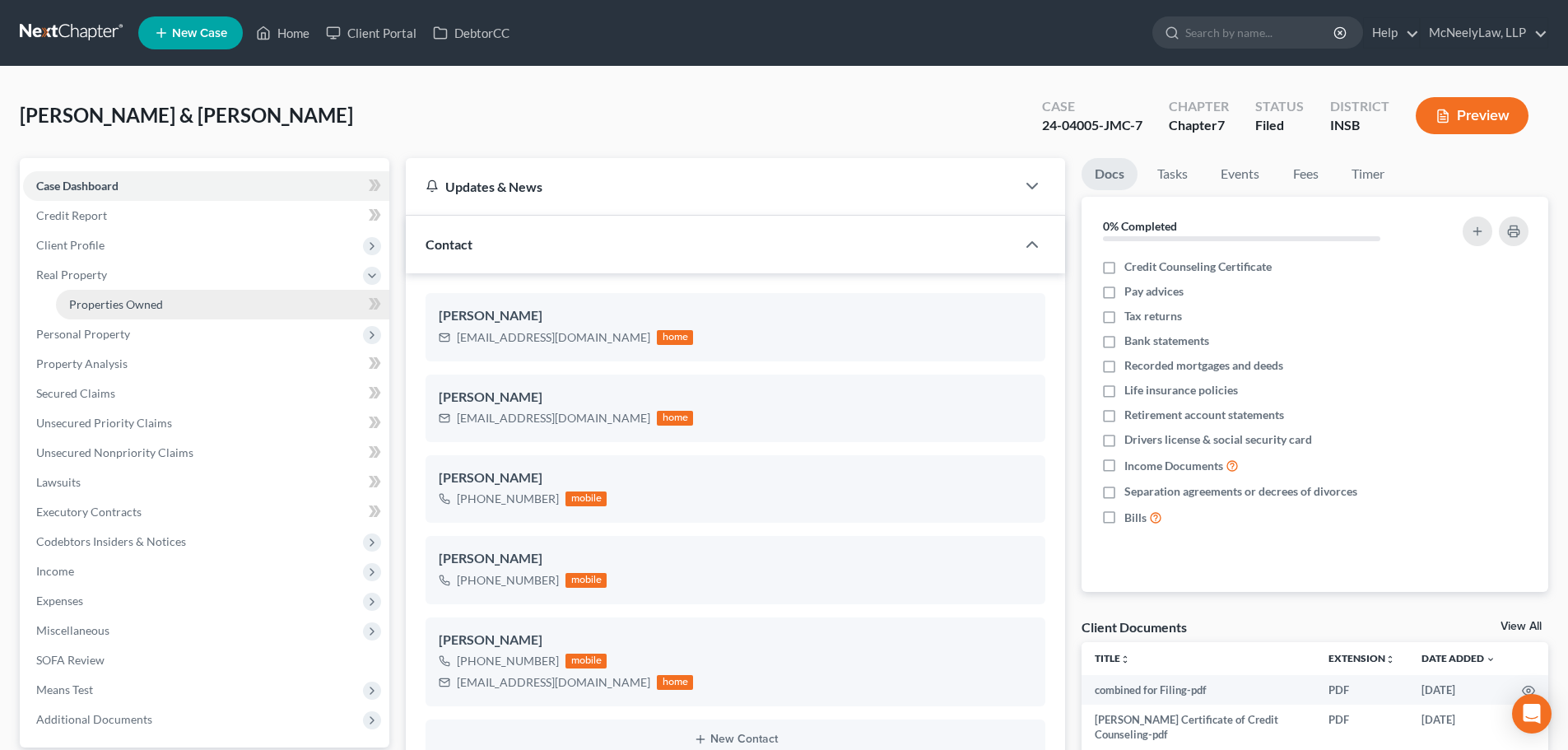
click at [105, 312] on link "Properties Owned" at bounding box center [222, 304] width 334 height 29
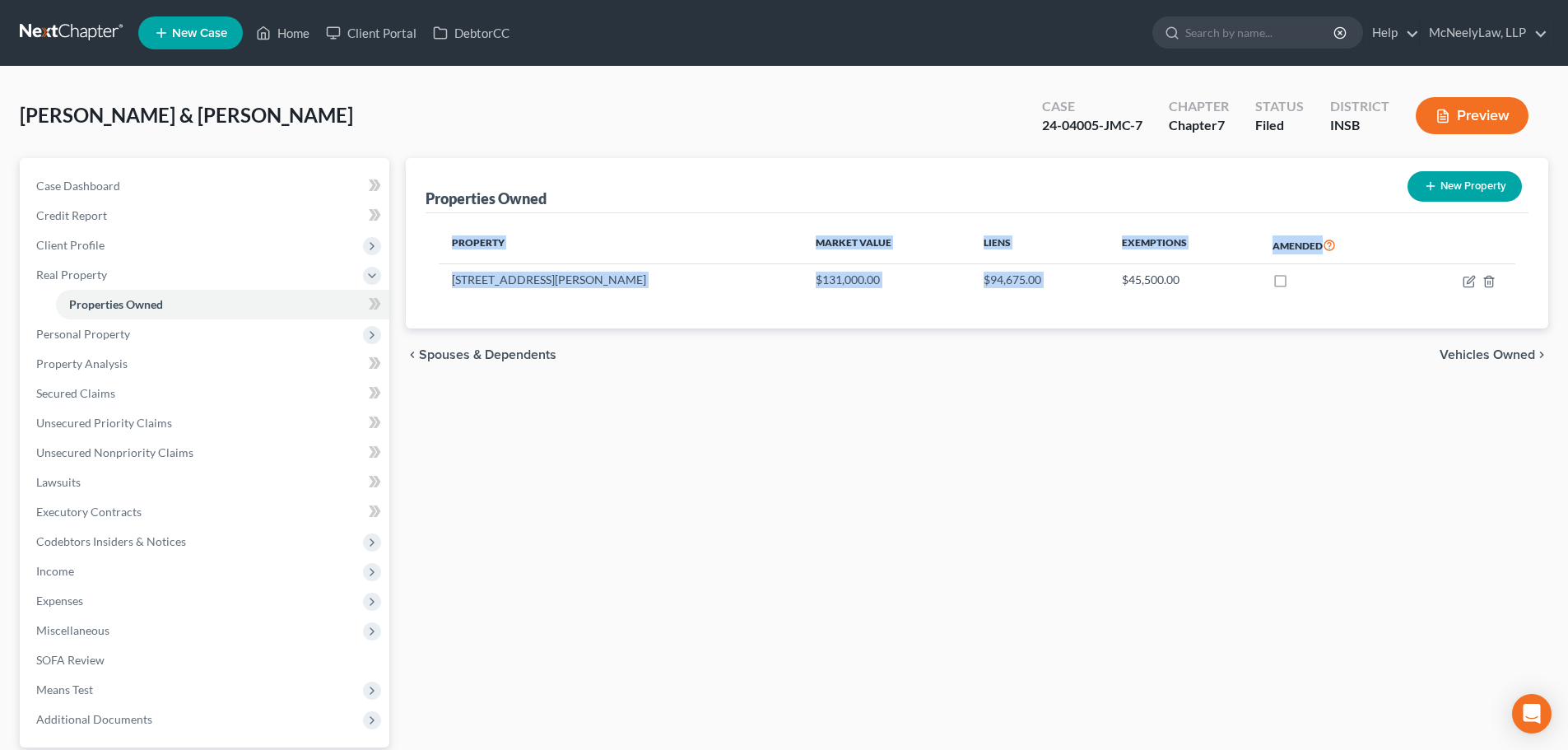
drag, startPoint x: 1043, startPoint y: 278, endPoint x: 1192, endPoint y: 301, distance: 150.8
click at [1192, 301] on div "Property Market Value Liens Exemptions Amended [STREET_ADDRESS][PERSON_NAME] $1…" at bounding box center [977, 270] width 1103 height 115
click at [1061, 311] on div "Property Market Value Liens Exemptions Amended [STREET_ADDRESS][PERSON_NAME] $1…" at bounding box center [977, 270] width 1103 height 115
click at [1109, 282] on td "$45,500.00" at bounding box center [1184, 279] width 151 height 31
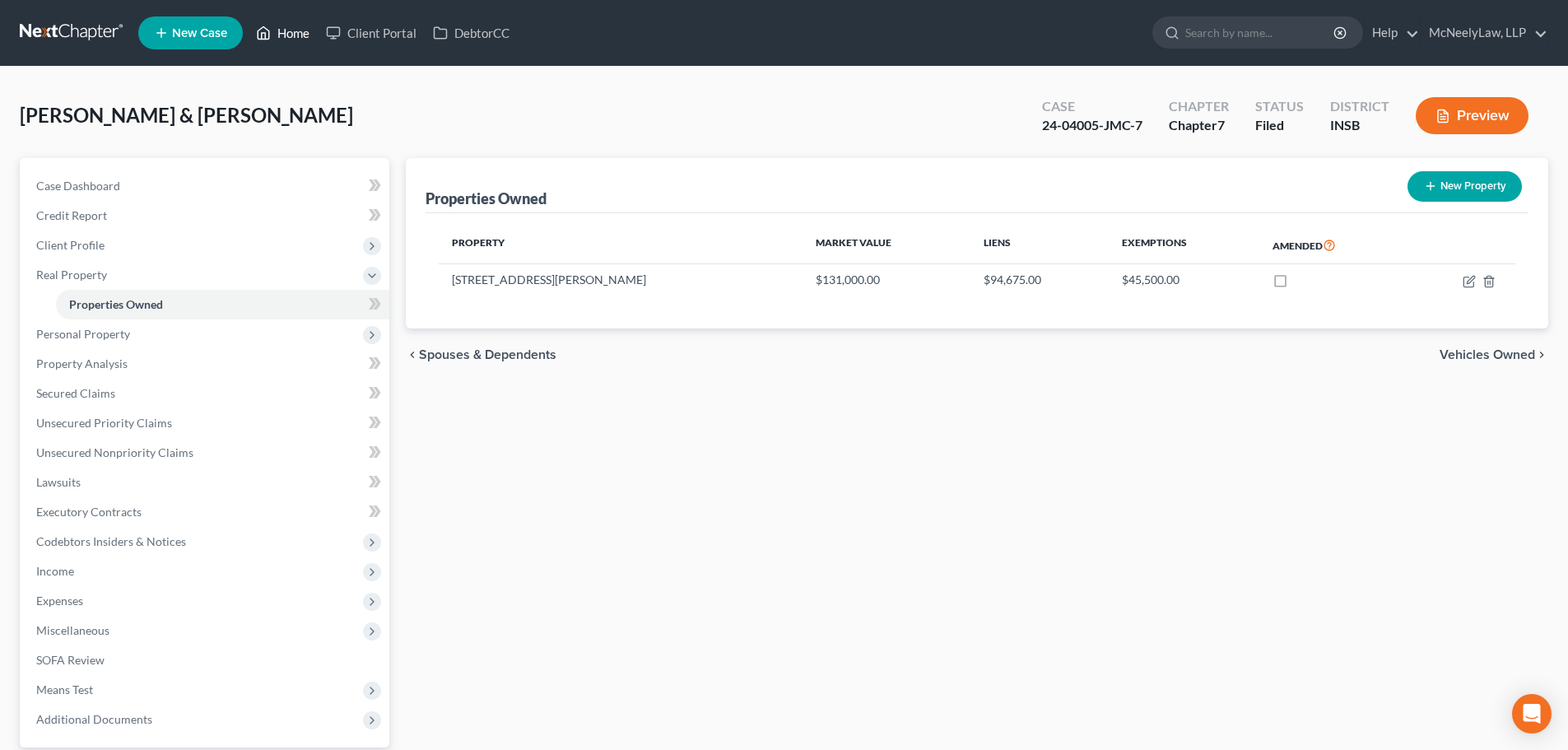
click at [299, 30] on link "Home" at bounding box center [283, 32] width 70 height 29
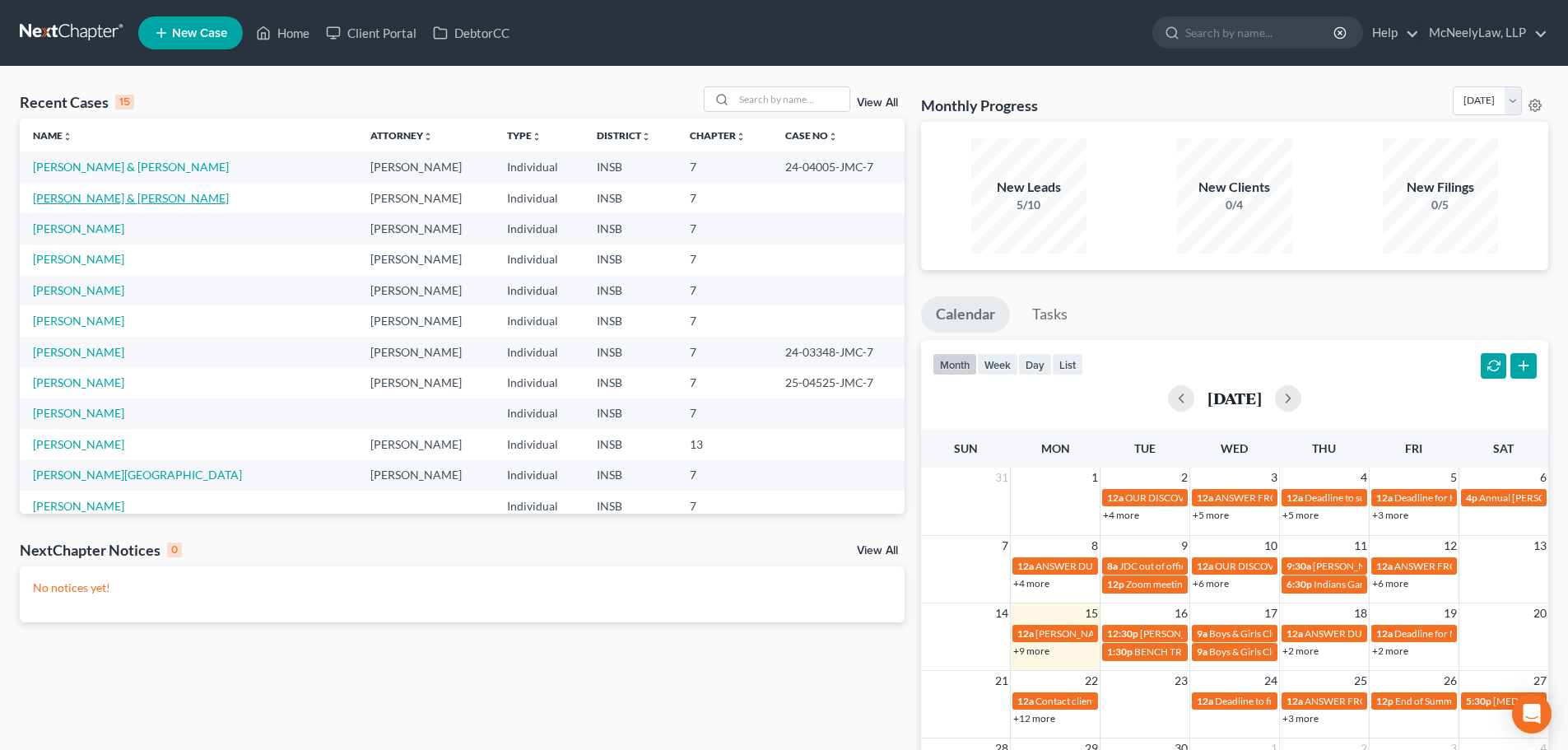
click at [95, 198] on link "[PERSON_NAME] & [PERSON_NAME]" at bounding box center [131, 198] width 196 height 14
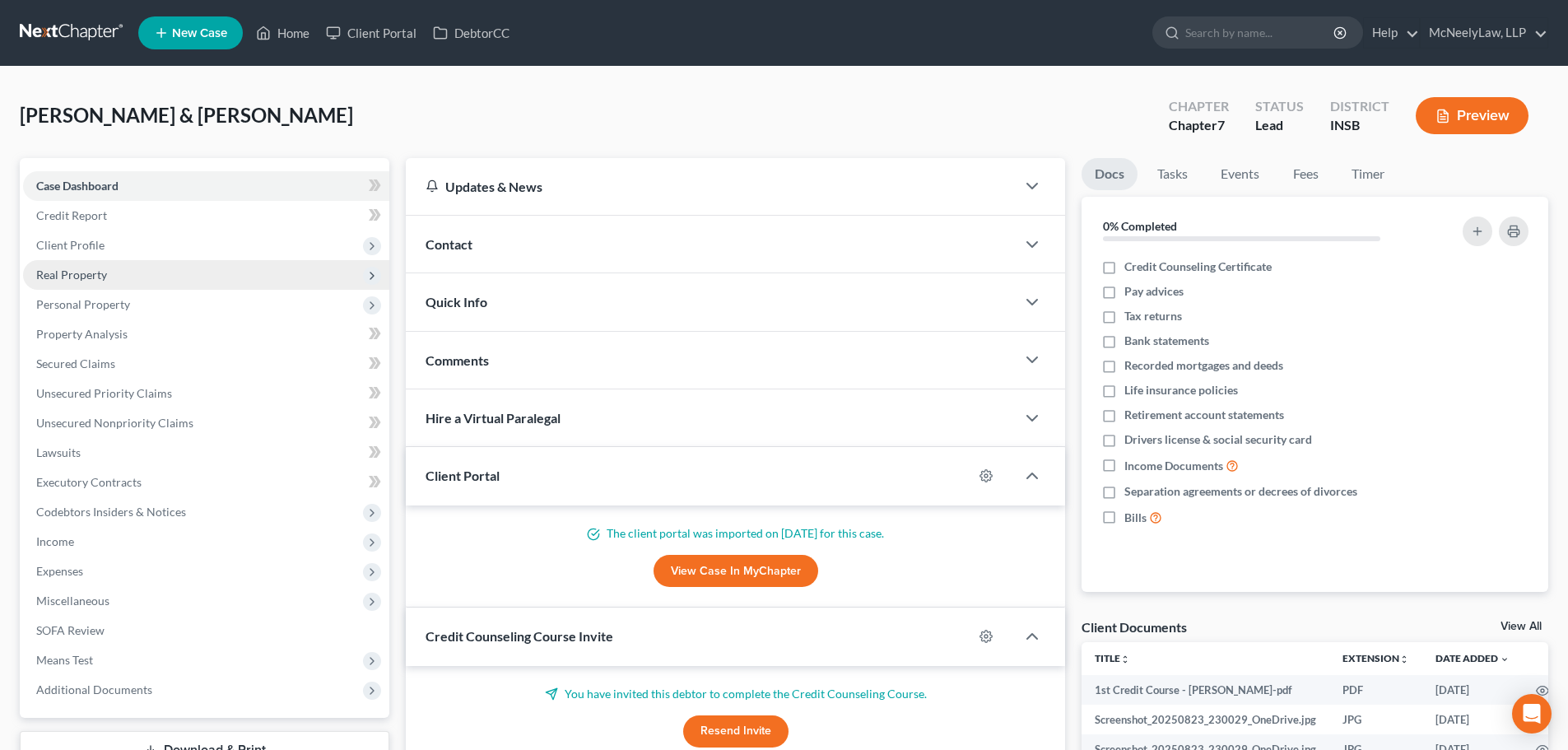
click at [111, 269] on span "Real Property" at bounding box center [206, 275] width 367 height 29
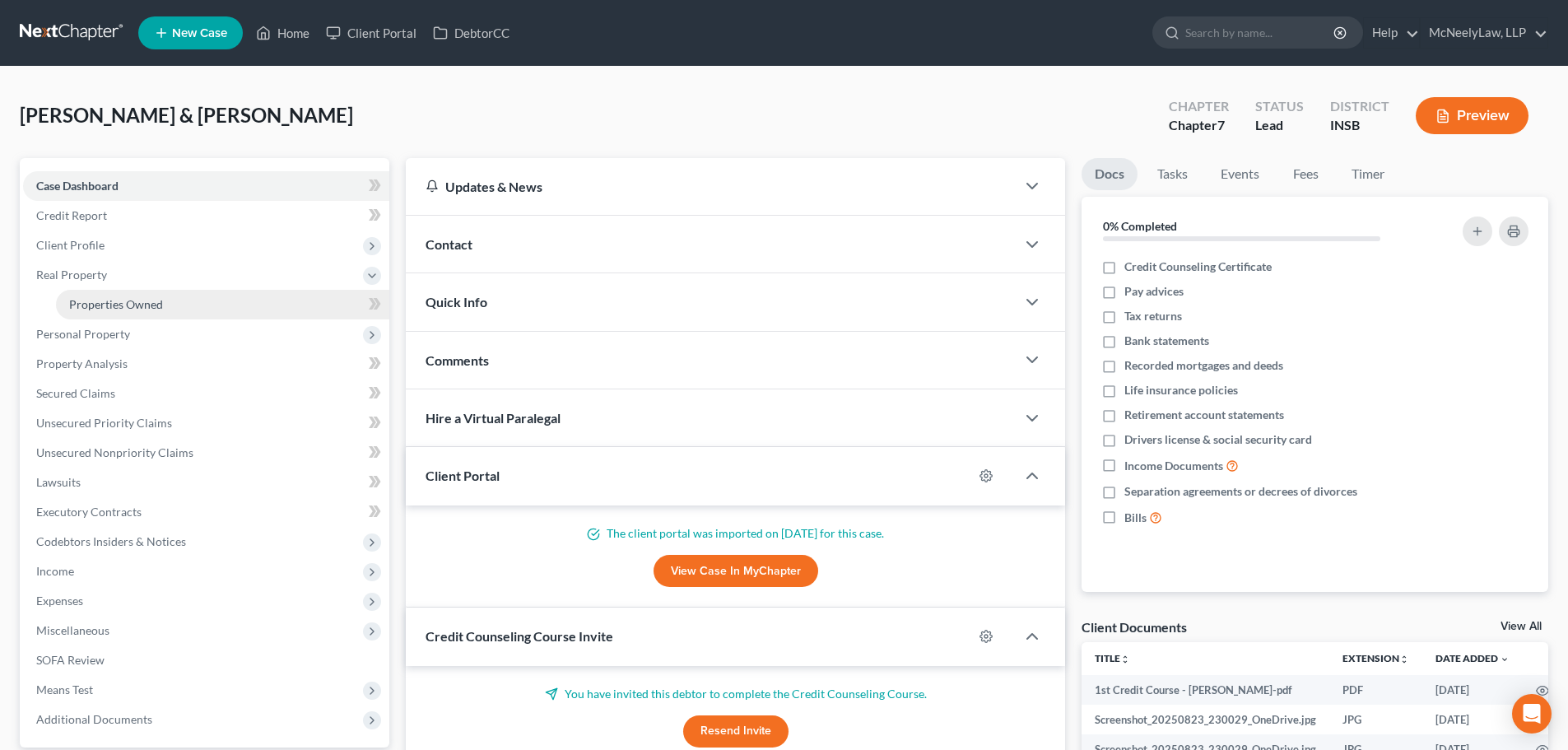
click at [128, 304] on span "Properties Owned" at bounding box center [116, 304] width 94 height 14
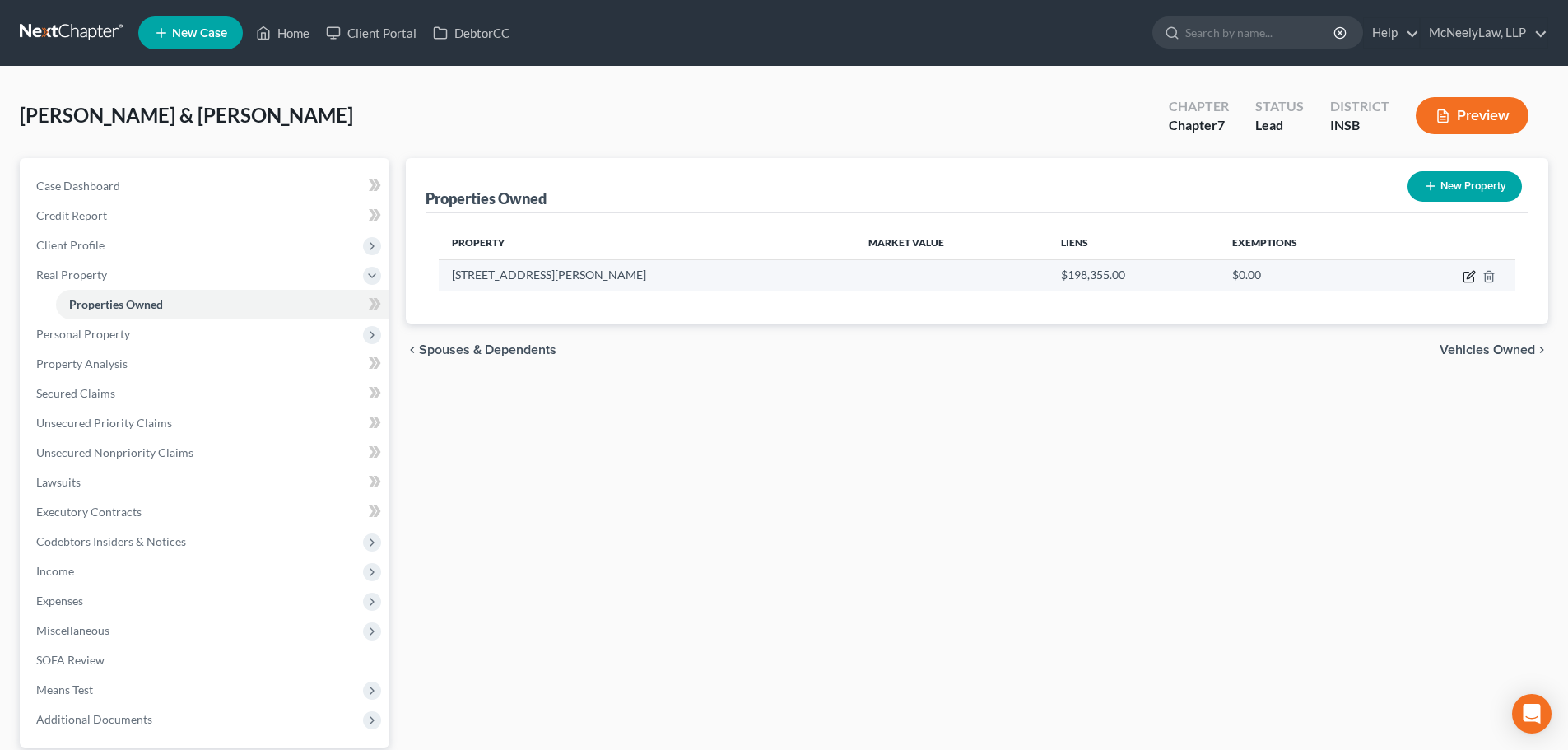
click at [1468, 277] on icon "button" at bounding box center [1469, 277] width 13 height 13
select select "15"
select select "2"
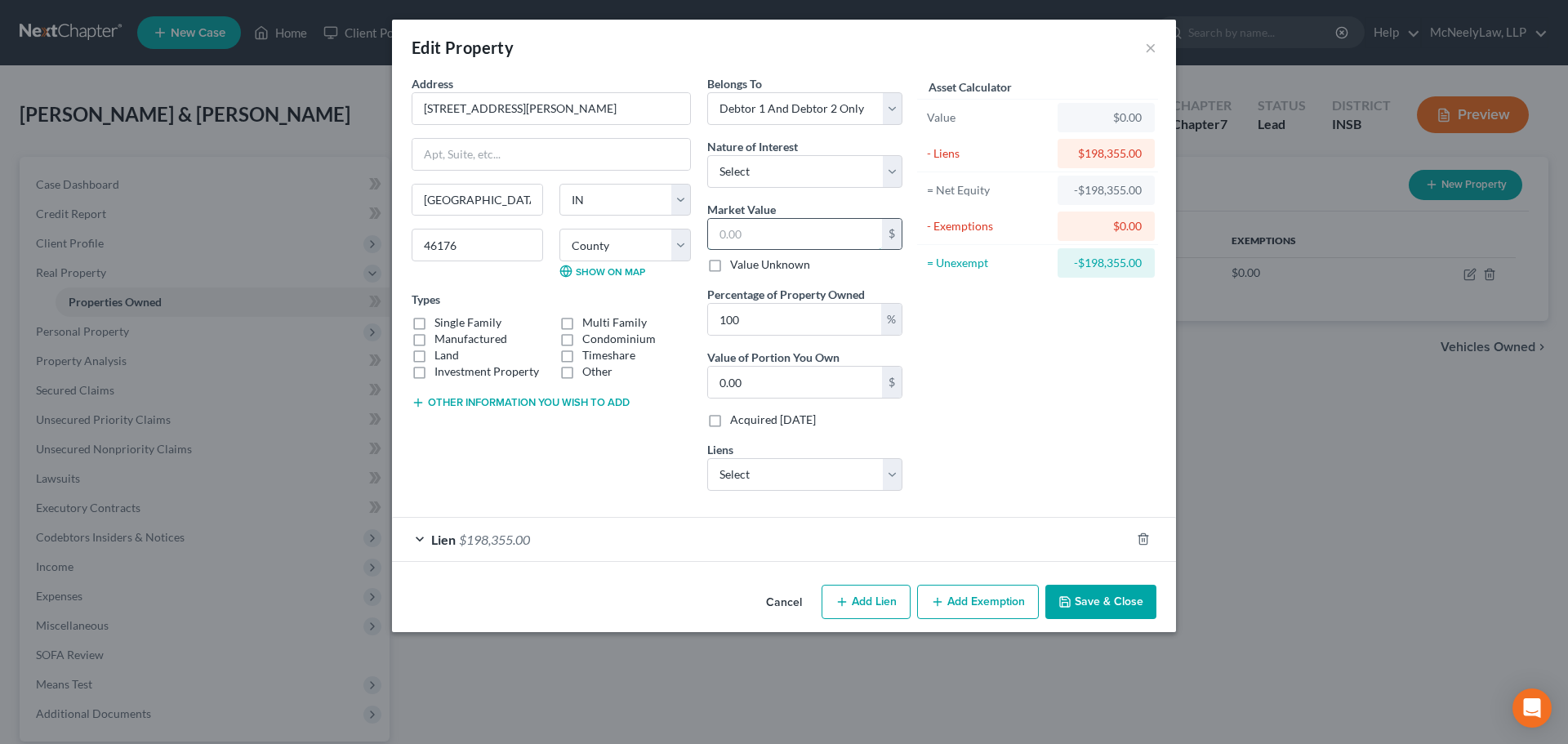
click at [796, 236] on input "text" at bounding box center [795, 234] width 174 height 31
type input "4"
type input "4.00"
type input "0"
type input "2"
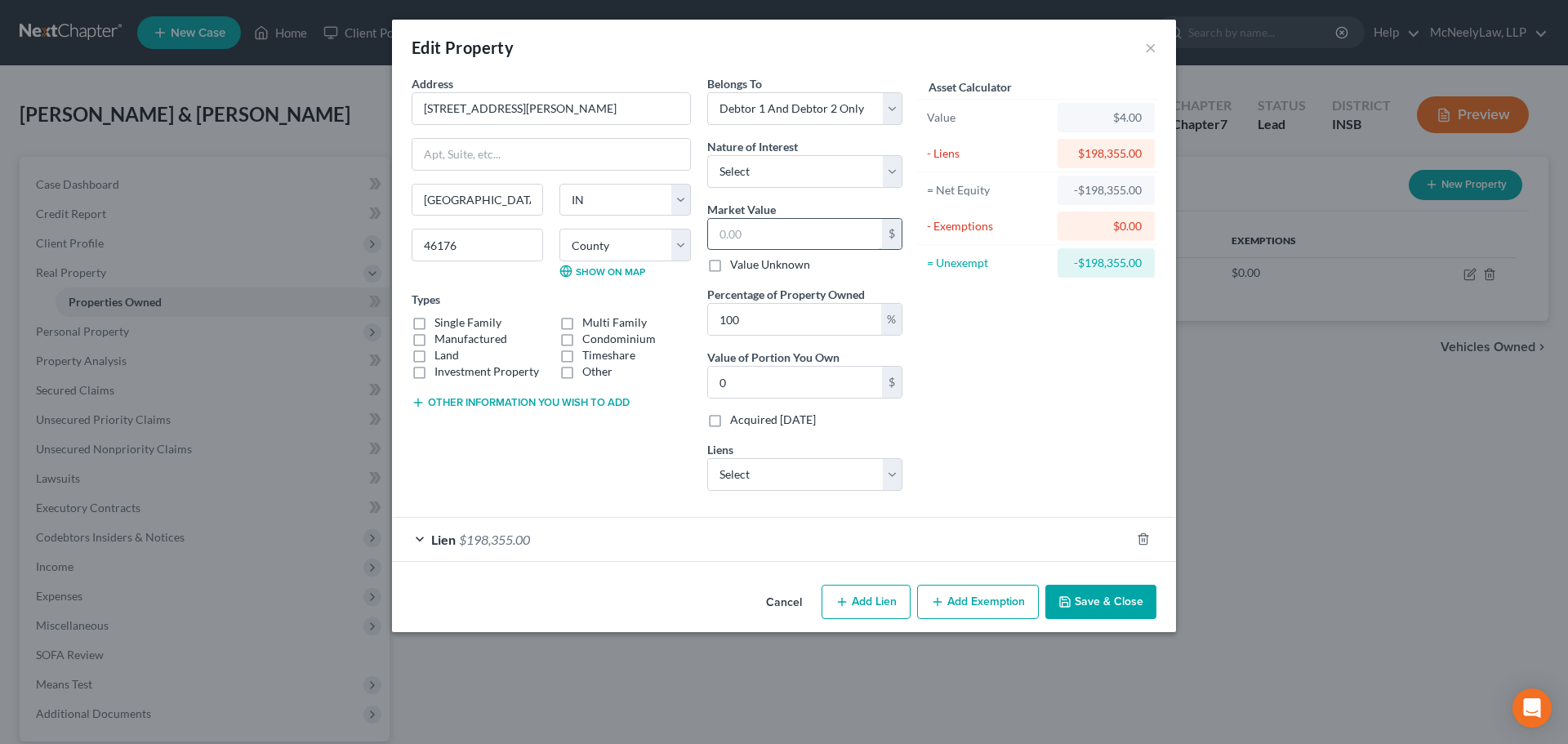
type input "2.00"
type input "24"
type input "24.00"
type input "245"
type input "245.00"
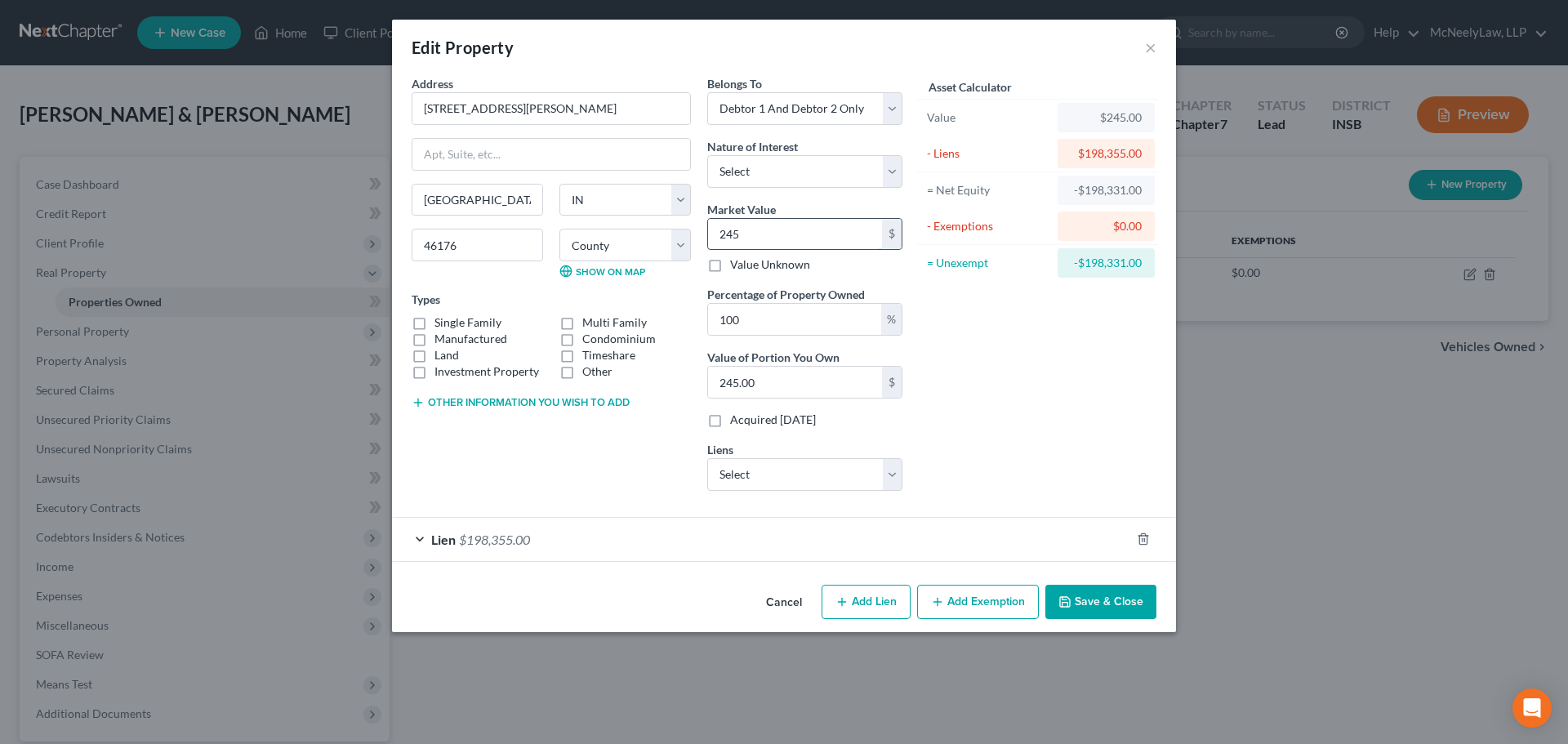
type input "2458"
type input "2,458.00"
type input "2,4580"
type input "24,580.00"
type input "24,5800"
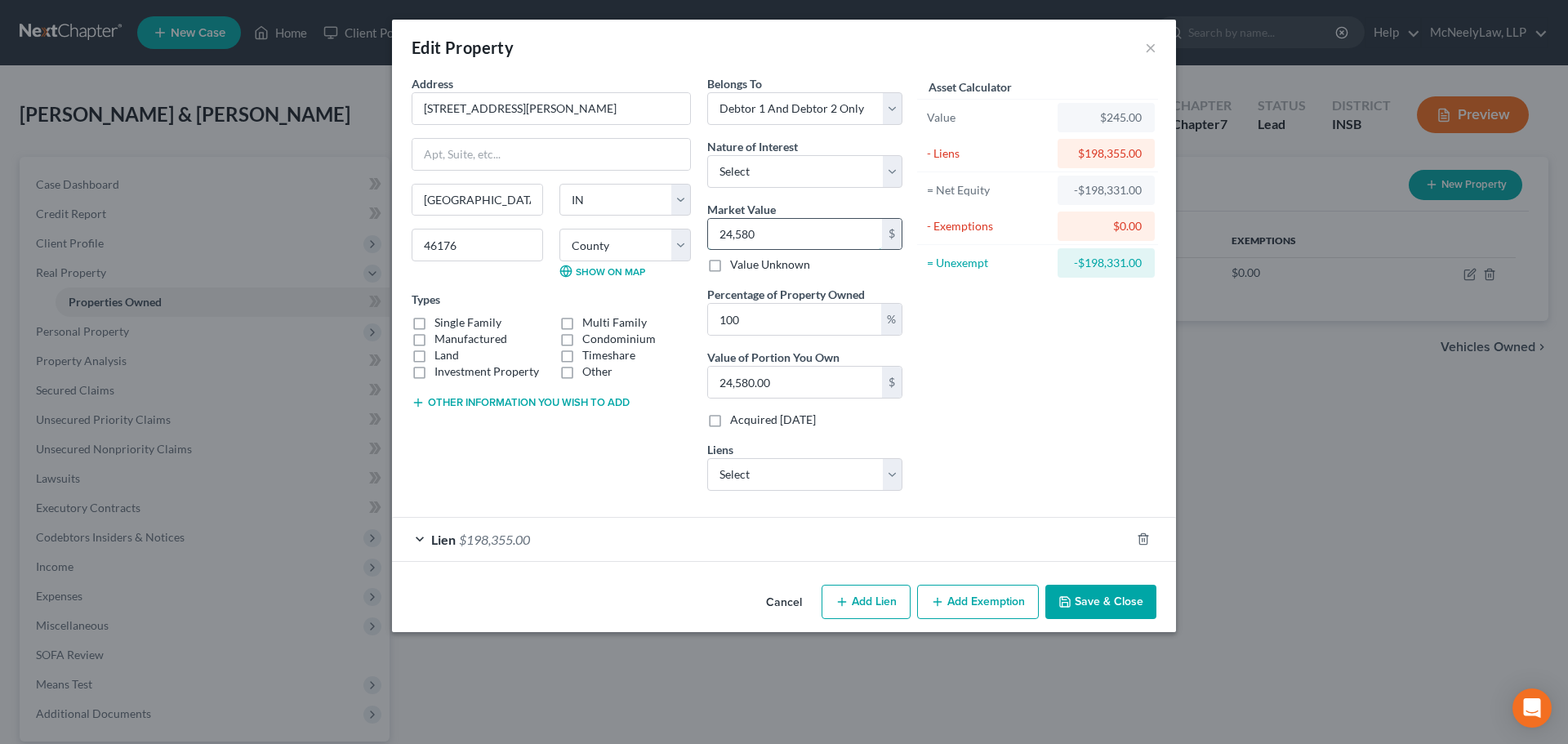
type input "245,800.00"
type input "245,800"
click at [1095, 596] on button "Save & Close" at bounding box center [1101, 602] width 111 height 34
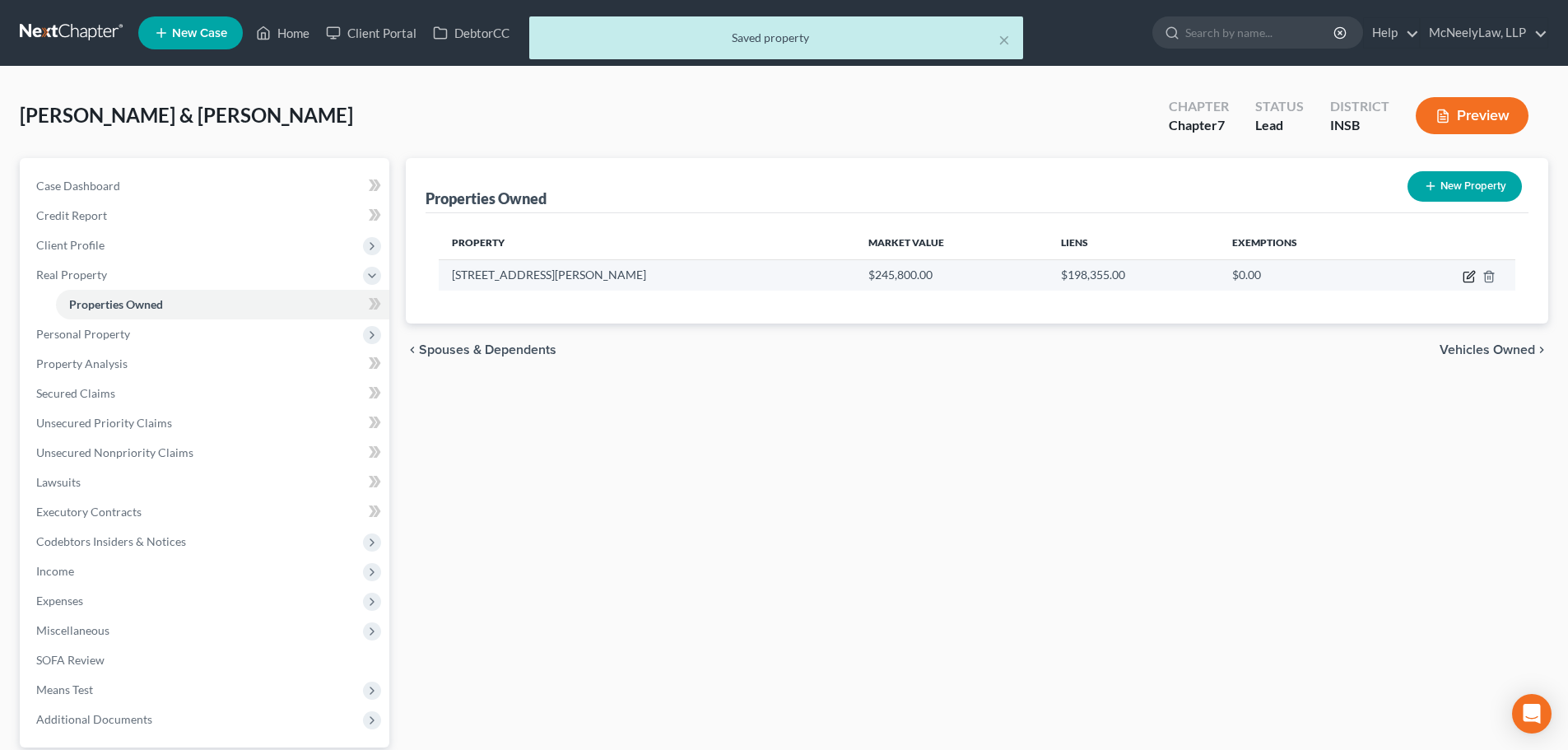
click at [1470, 279] on icon "button" at bounding box center [1469, 277] width 13 height 13
select select "15"
select select "2"
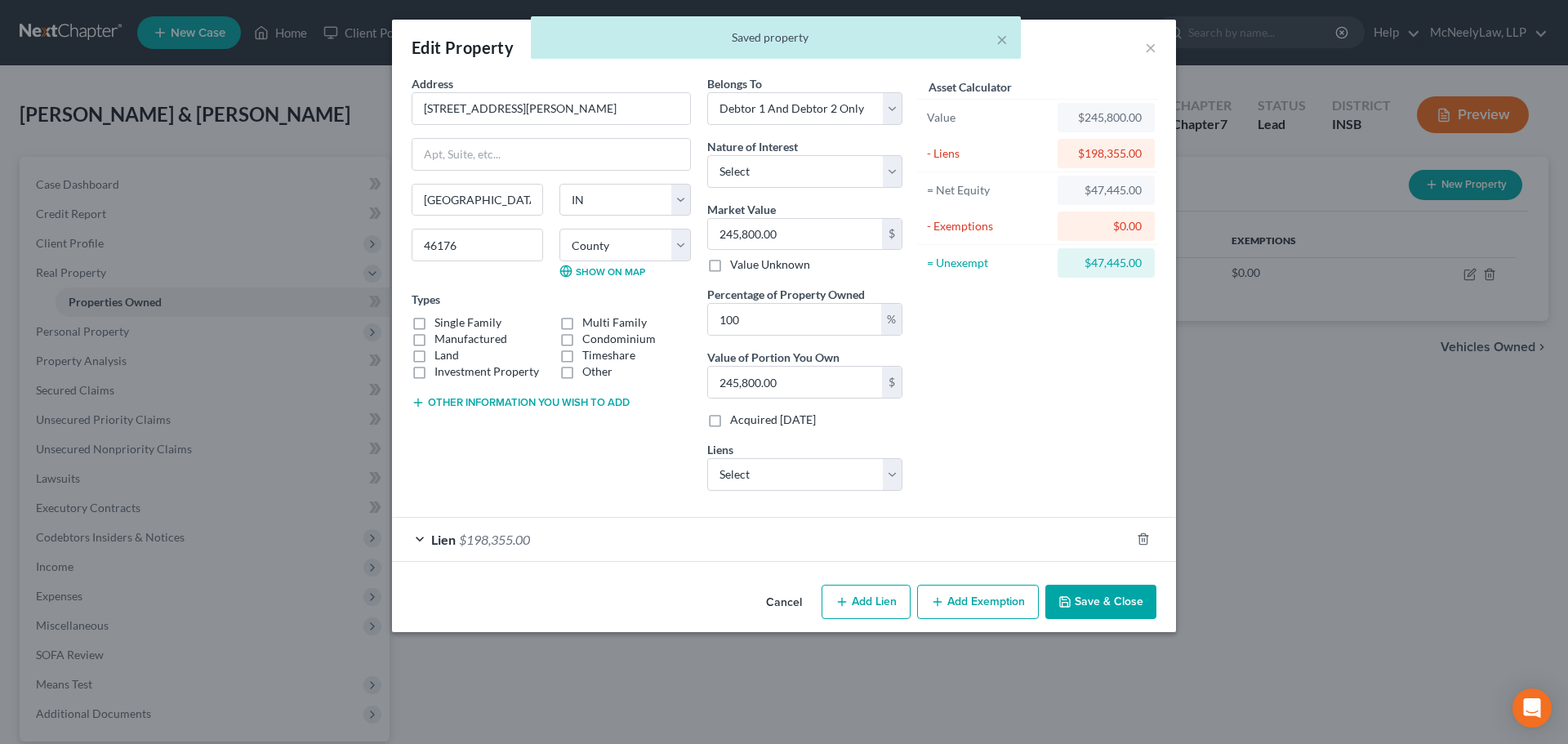
click at [961, 602] on button "Add Exemption" at bounding box center [978, 602] width 122 height 34
select select "2"
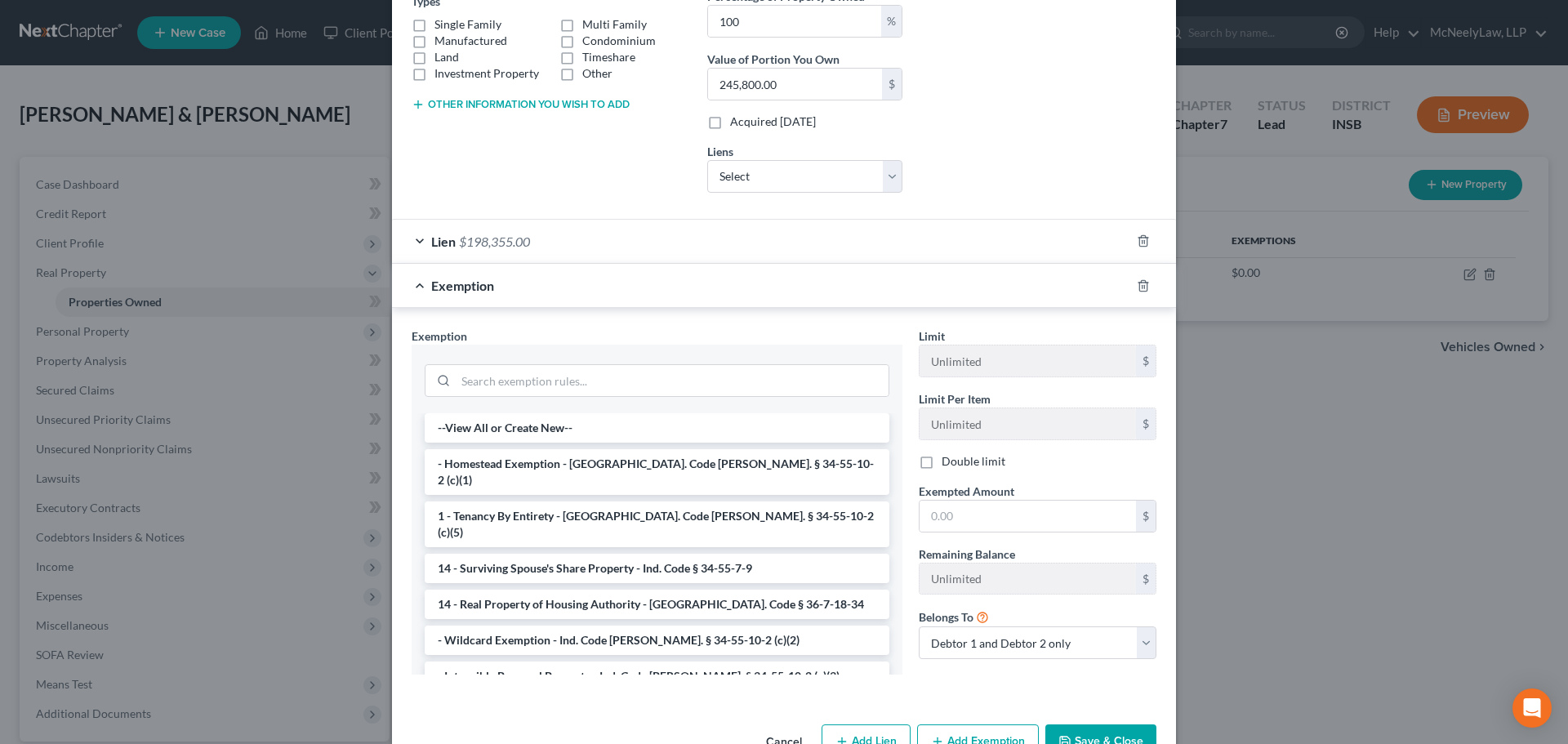
scroll to position [327, 0]
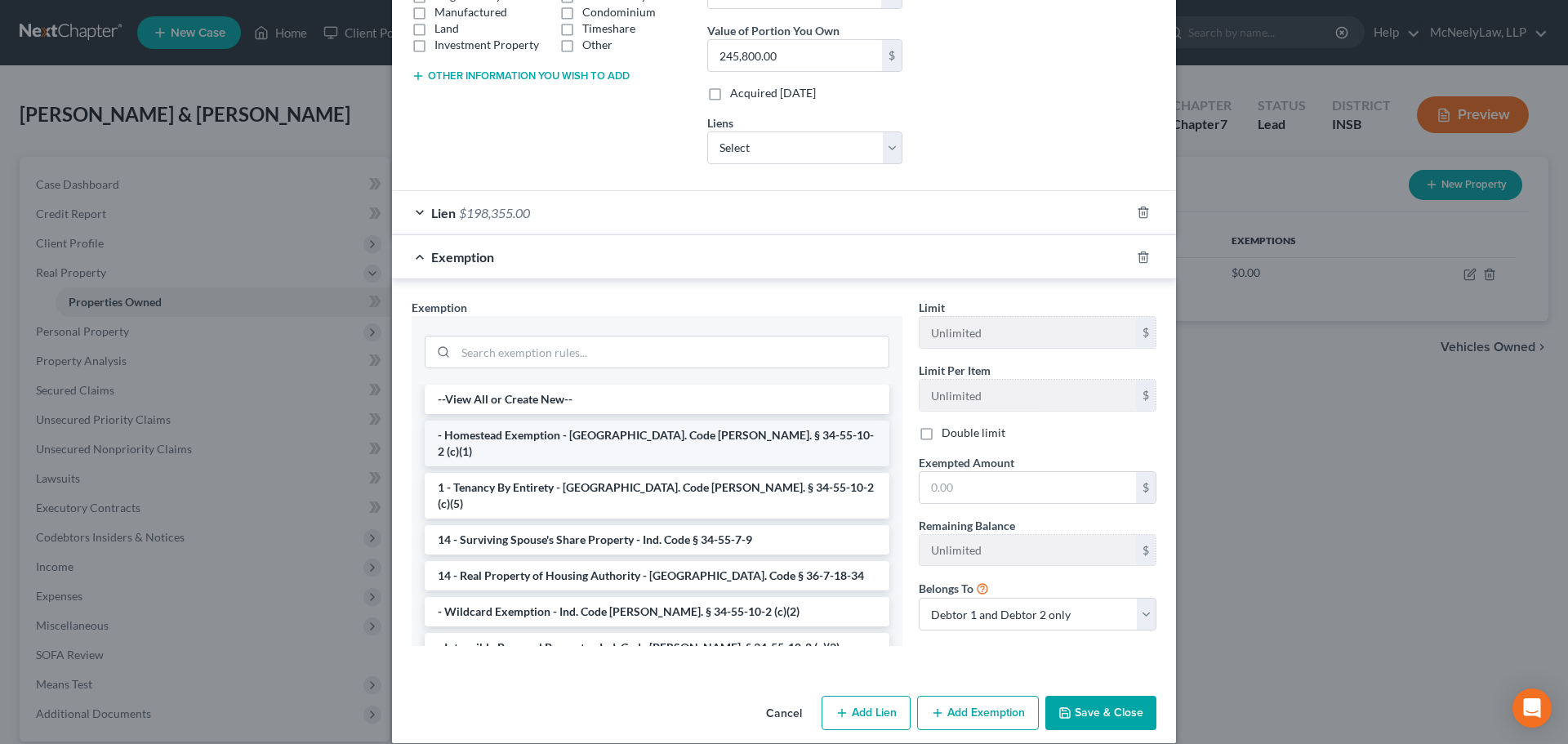
click at [536, 433] on li "- Homestead Exemption - [GEOGRAPHIC_DATA]. Code [PERSON_NAME]. § 34-55-10-2 (c)…" at bounding box center [656, 443] width 465 height 46
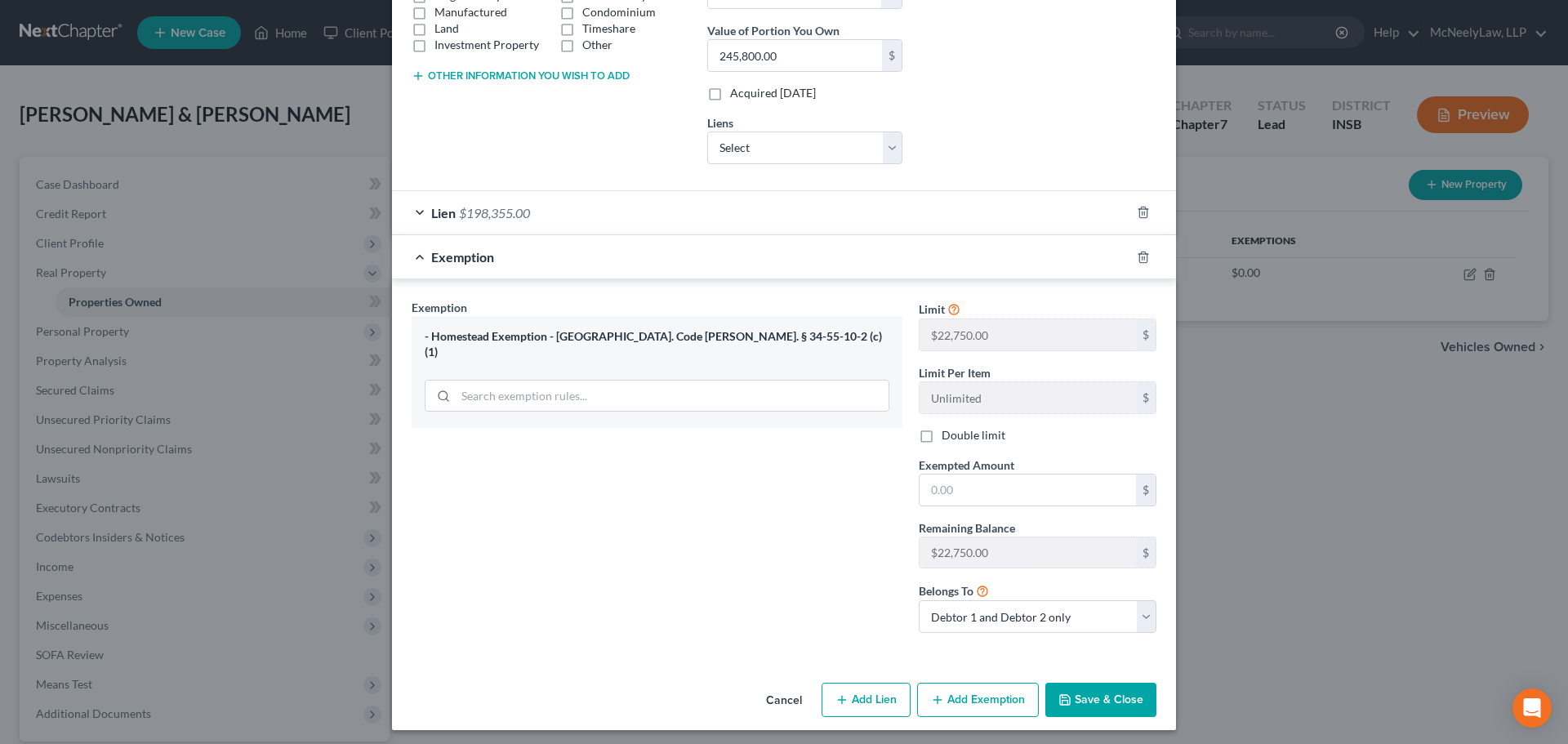
click at [942, 432] on label "Double limit" at bounding box center [974, 435] width 64 height 16
click at [949, 432] on input "Double limit" at bounding box center [953, 432] width 10 height 10
checkbox input "true"
click at [1002, 478] on input "text" at bounding box center [1028, 489] width 217 height 31
type input "45,500"
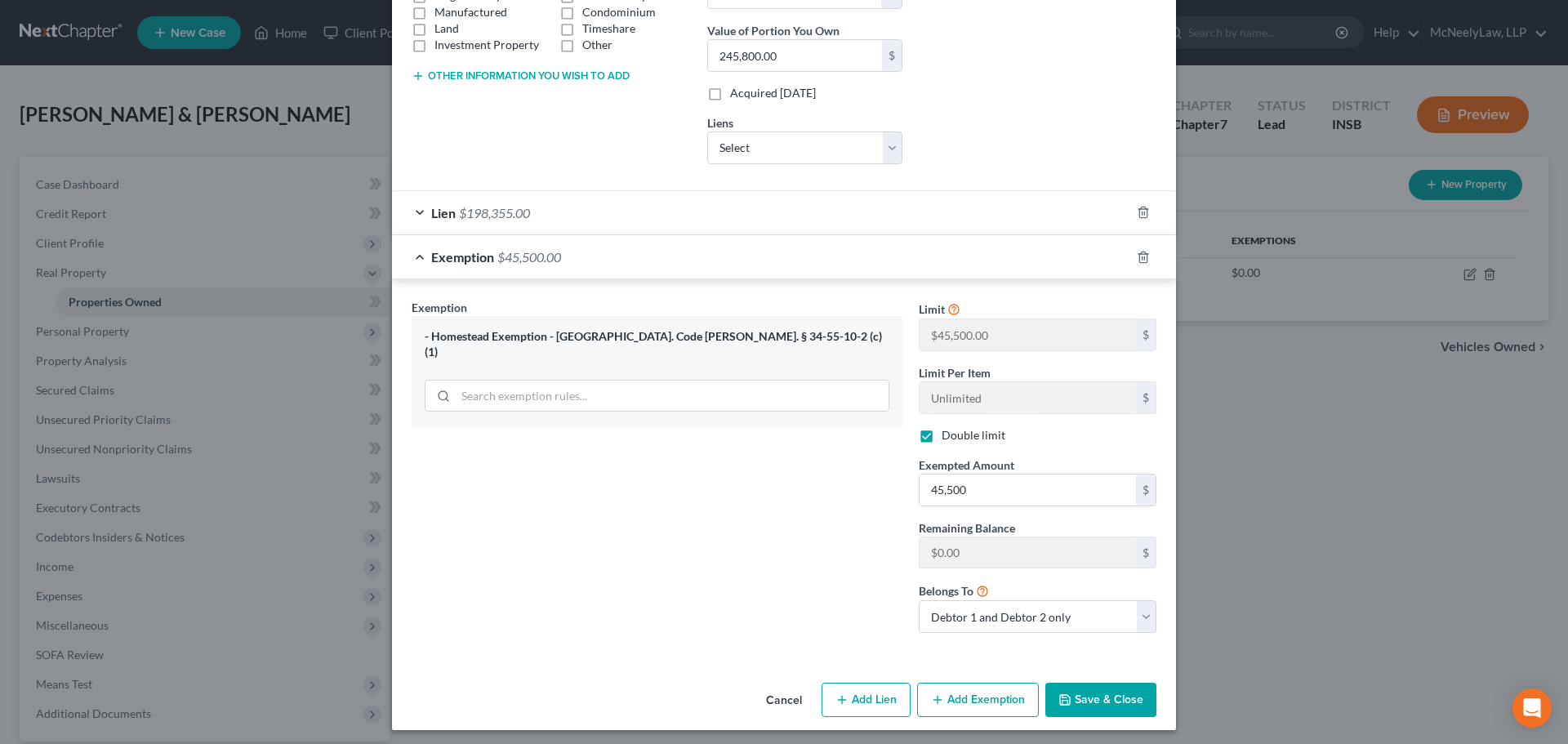
click at [1088, 700] on button "Save & Close" at bounding box center [1101, 700] width 111 height 34
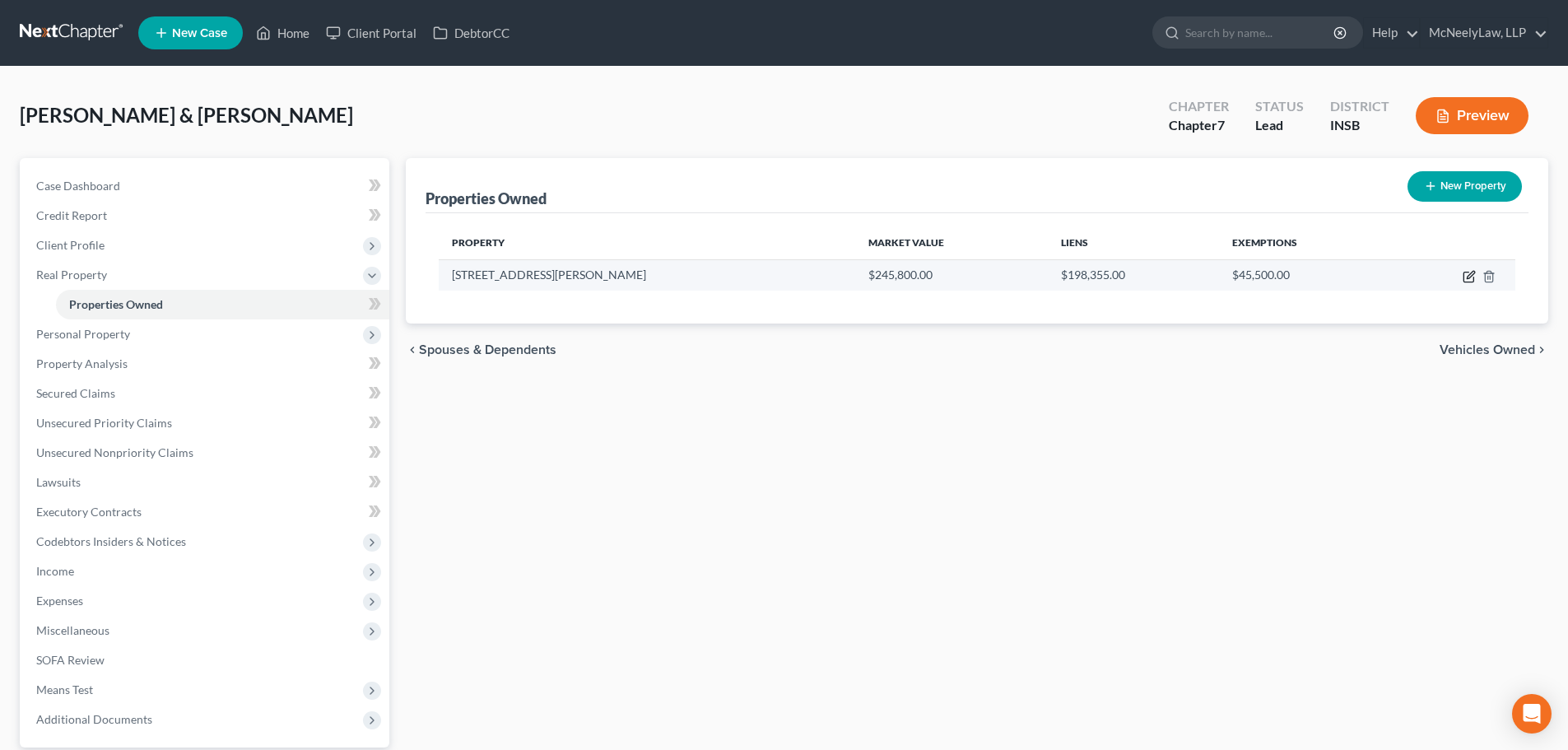
click at [1465, 275] on icon "button" at bounding box center [1469, 277] width 13 height 13
select select "15"
select select "2"
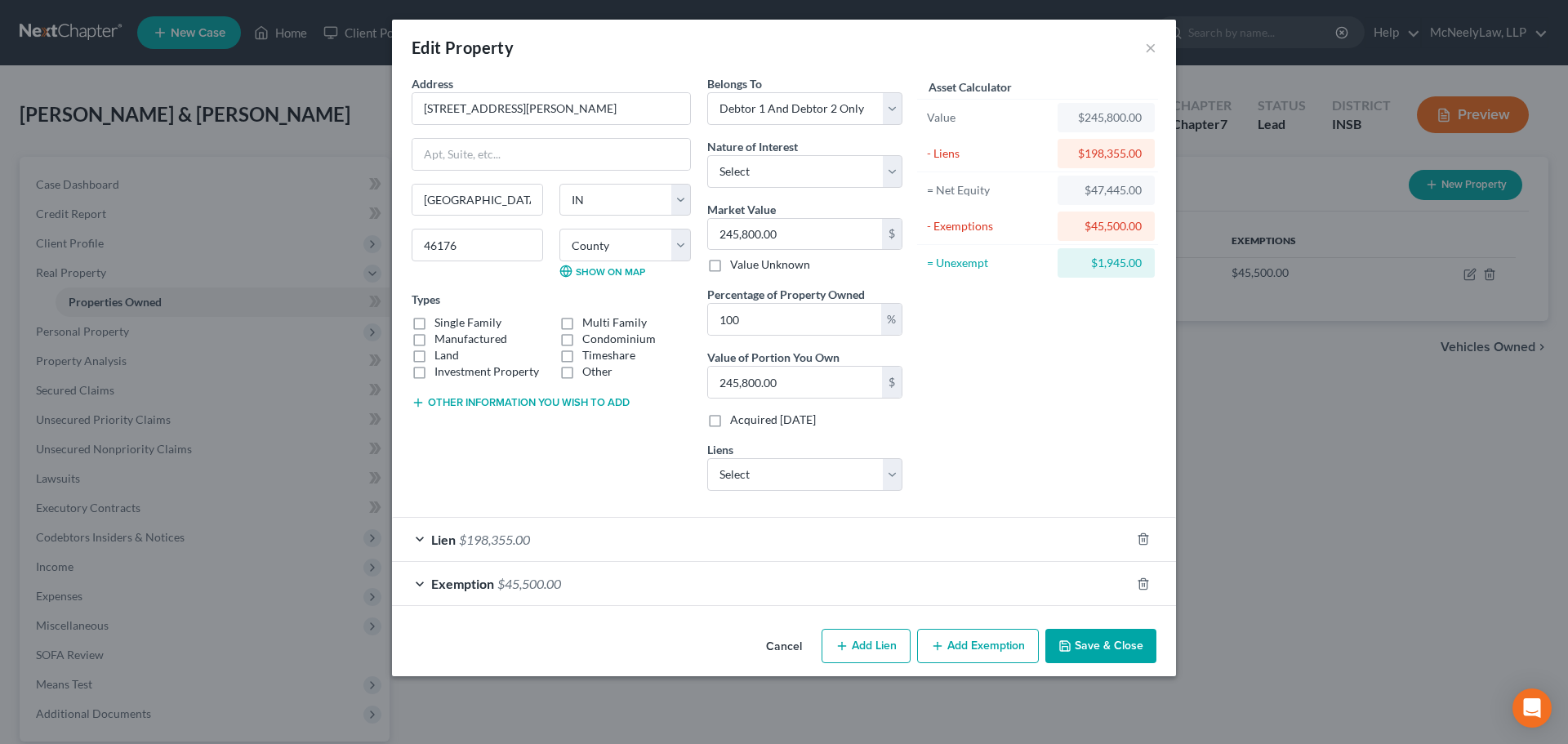
click at [974, 640] on button "Add Exemption" at bounding box center [978, 646] width 122 height 34
select select "2"
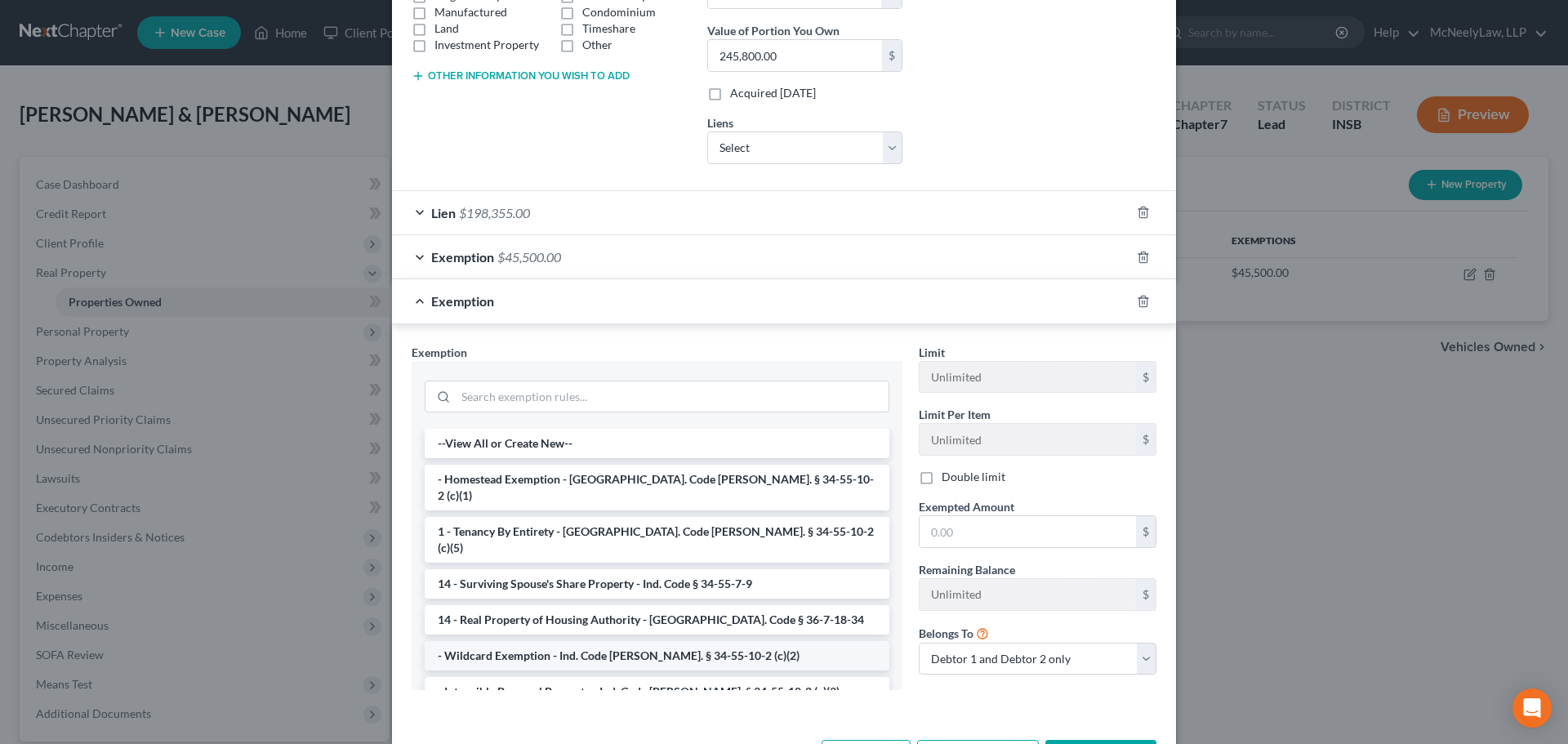
click at [565, 641] on li "- Wildcard Exemption - Ind. Code [PERSON_NAME]. § 34-55-10-2 (c)(2)" at bounding box center [656, 655] width 465 height 29
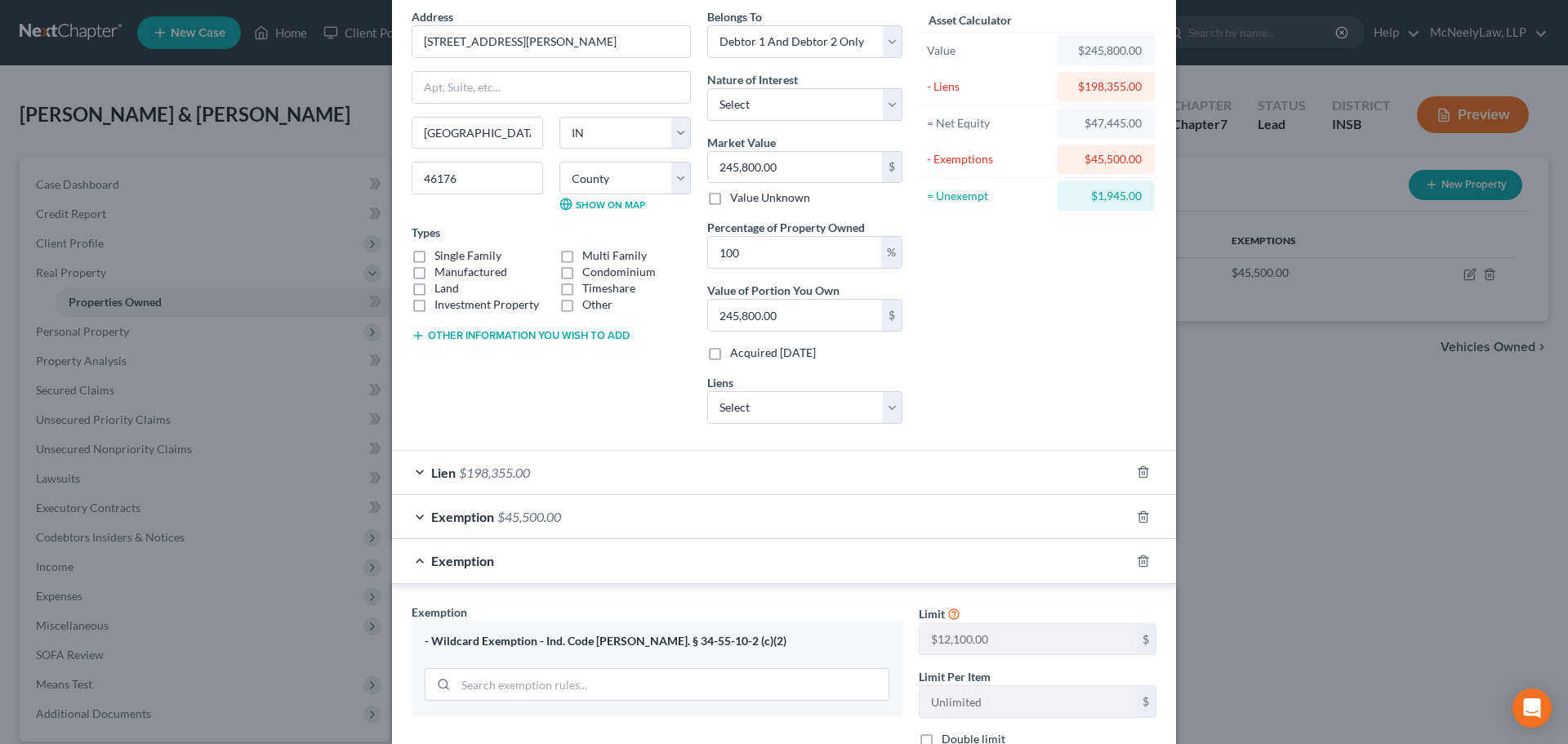
scroll to position [376, 0]
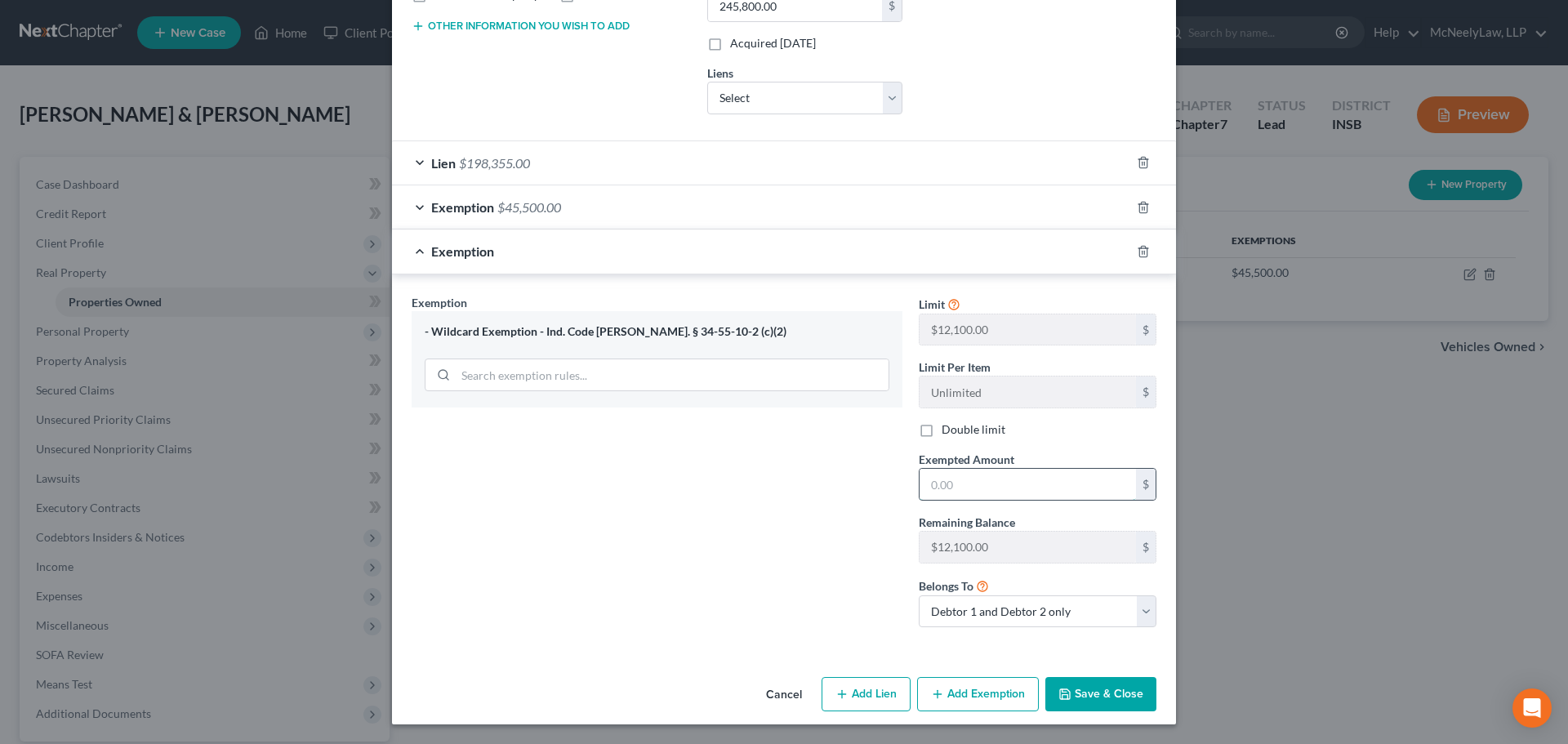
click at [966, 491] on input "text" at bounding box center [1028, 484] width 217 height 31
type input "19,450"
click at [942, 432] on label "Double limit" at bounding box center [974, 429] width 64 height 16
click at [949, 432] on input "Double limit" at bounding box center [953, 426] width 10 height 10
checkbox input "true"
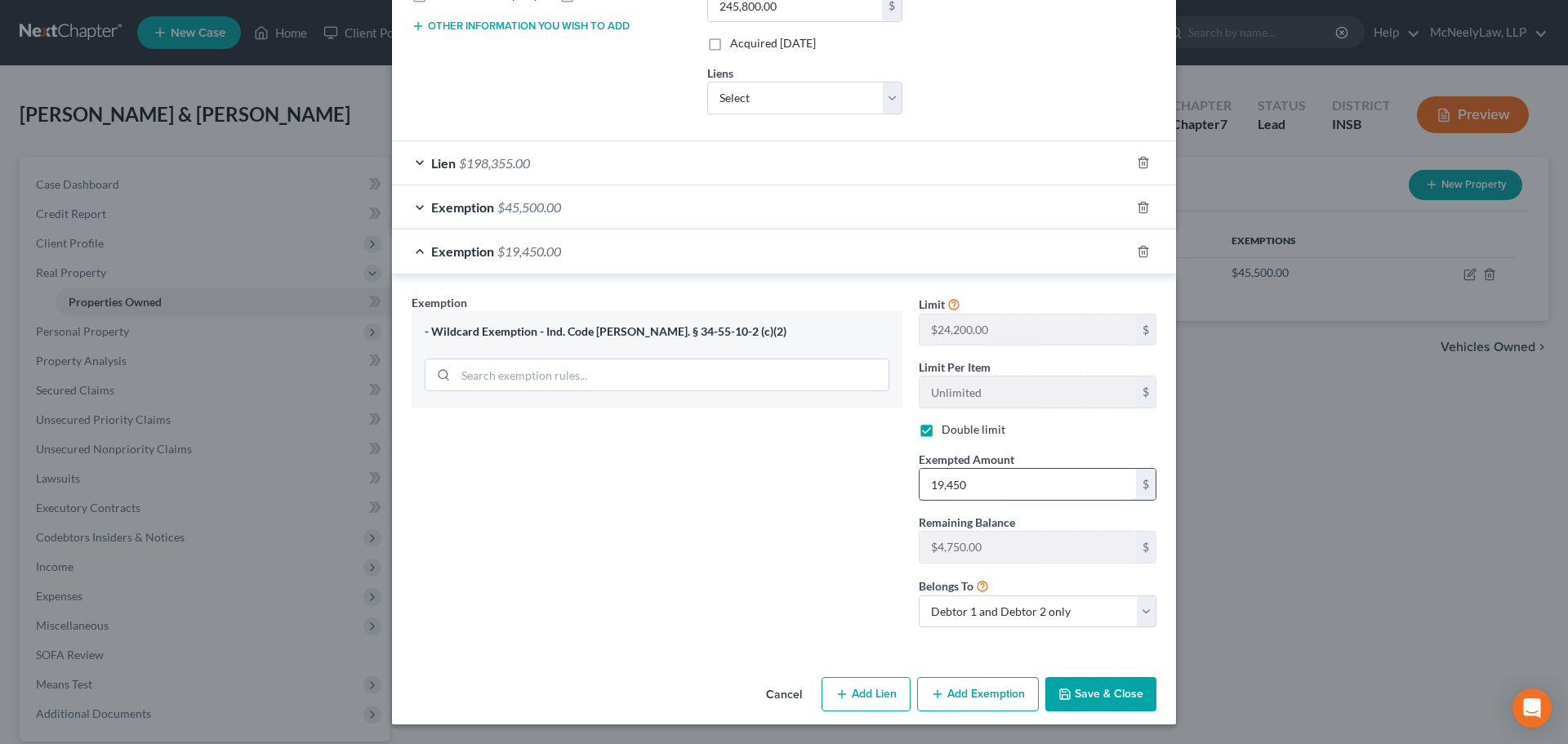
click at [988, 483] on input "19,450" at bounding box center [1028, 484] width 217 height 31
type input "1,945.00"
click at [1087, 697] on button "Save & Close" at bounding box center [1101, 694] width 111 height 34
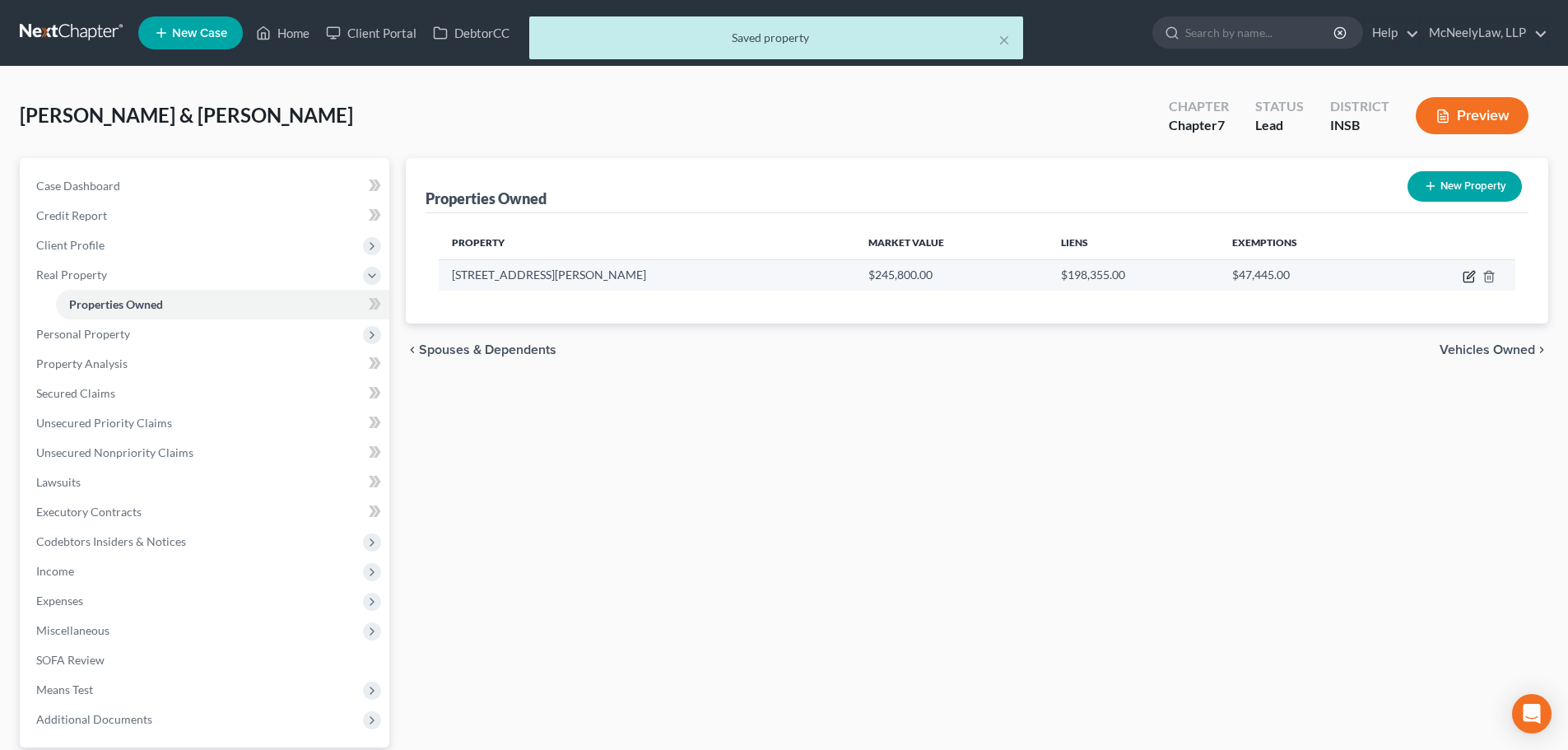
click at [1466, 279] on icon "button" at bounding box center [1469, 277] width 13 height 13
select select "15"
select select "2"
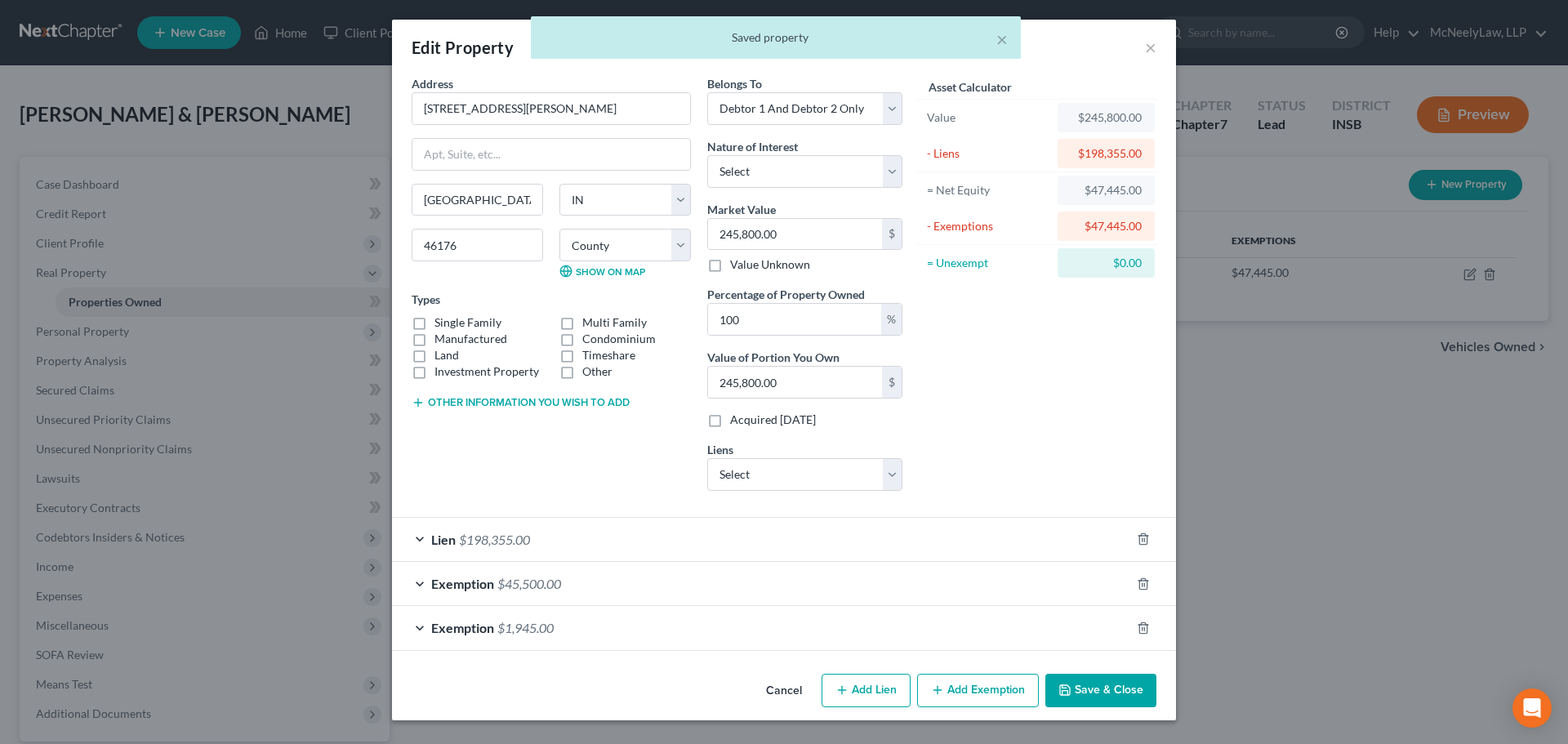
click at [1151, 47] on div "× Saved property" at bounding box center [775, 41] width 1568 height 51
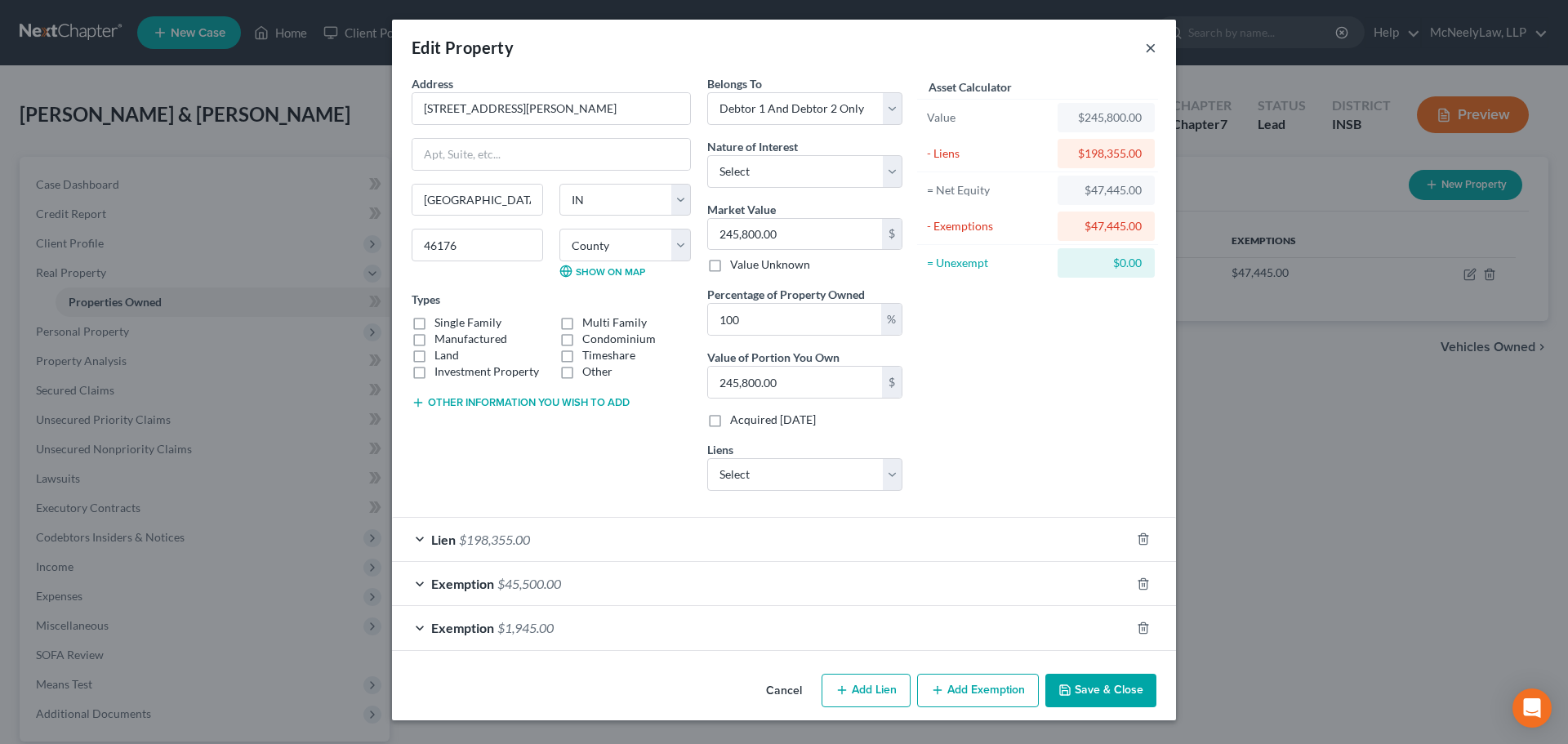
click at [1151, 46] on button "×" at bounding box center [1151, 47] width 11 height 20
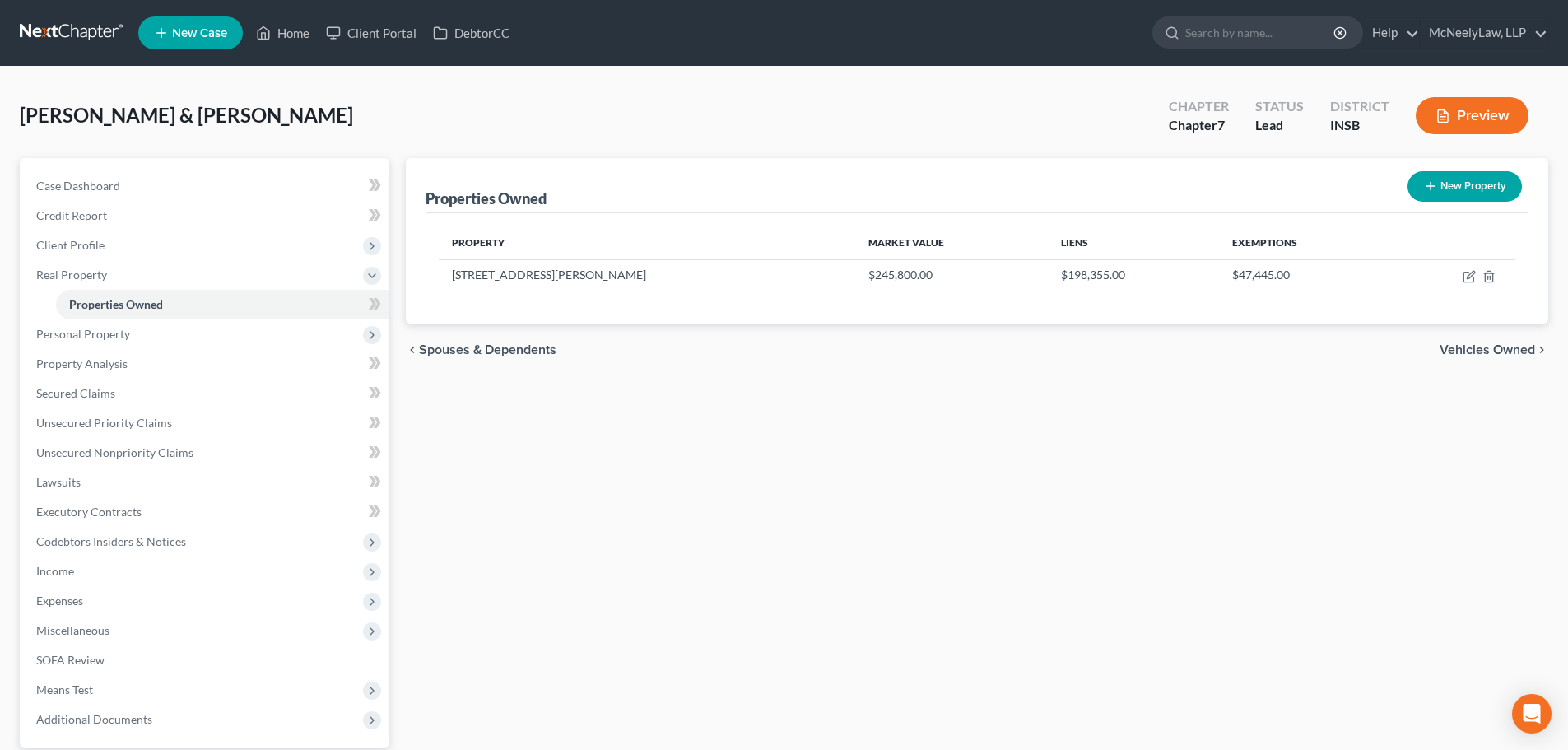
click at [1351, 573] on div "Properties Owned New Property Property Market Value Liens Exemptions [STREET_AD…" at bounding box center [977, 500] width 1159 height 684
drag, startPoint x: 1333, startPoint y: 558, endPoint x: 1196, endPoint y: 686, distance: 187.5
click at [1333, 557] on div "Properties Owned New Property Property Market Value Liens Exemptions [STREET_AD…" at bounding box center [977, 500] width 1159 height 684
click at [688, 604] on div "Properties Owned New Property Property Market Value Liens Exemptions [STREET_AD…" at bounding box center [977, 500] width 1159 height 684
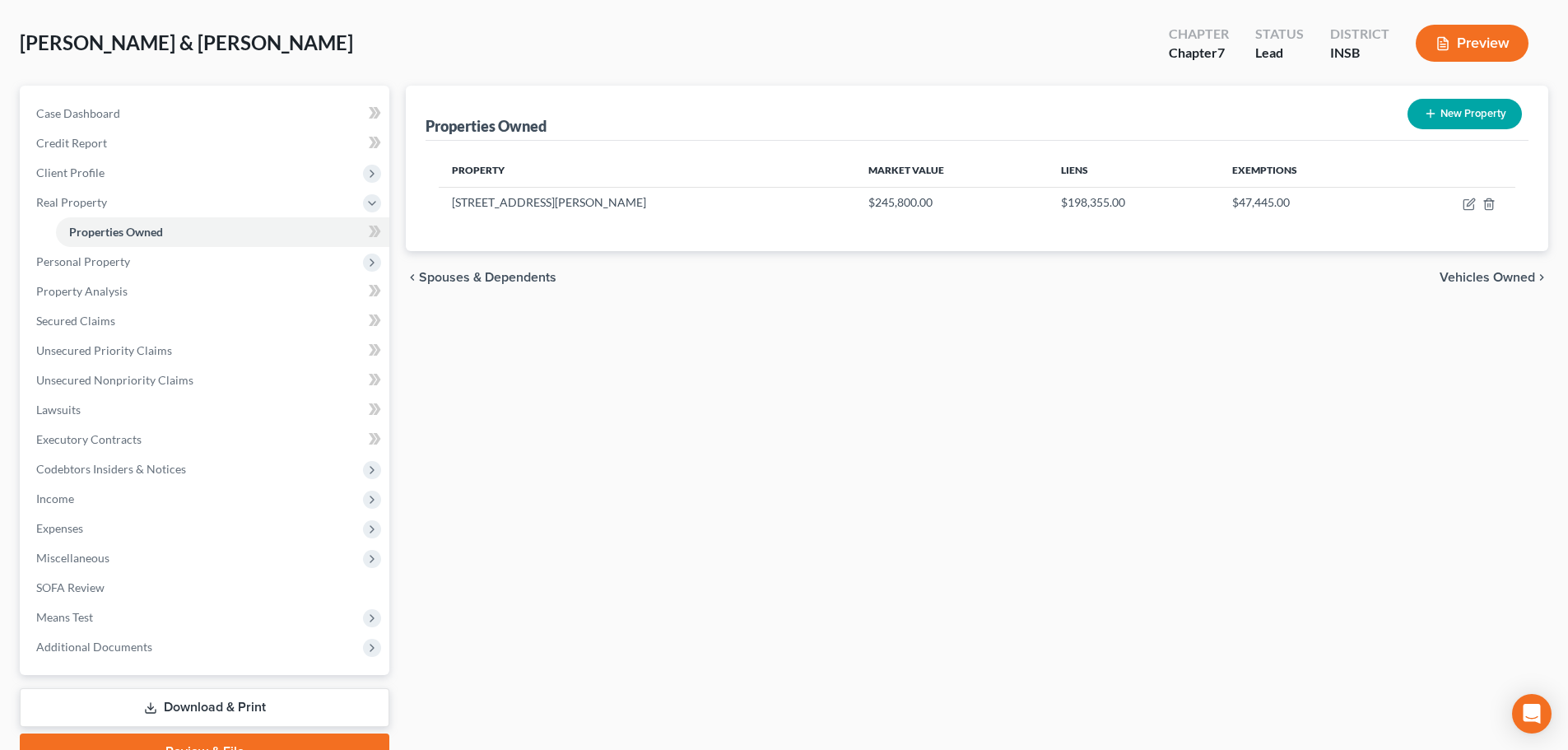
scroll to position [0, 0]
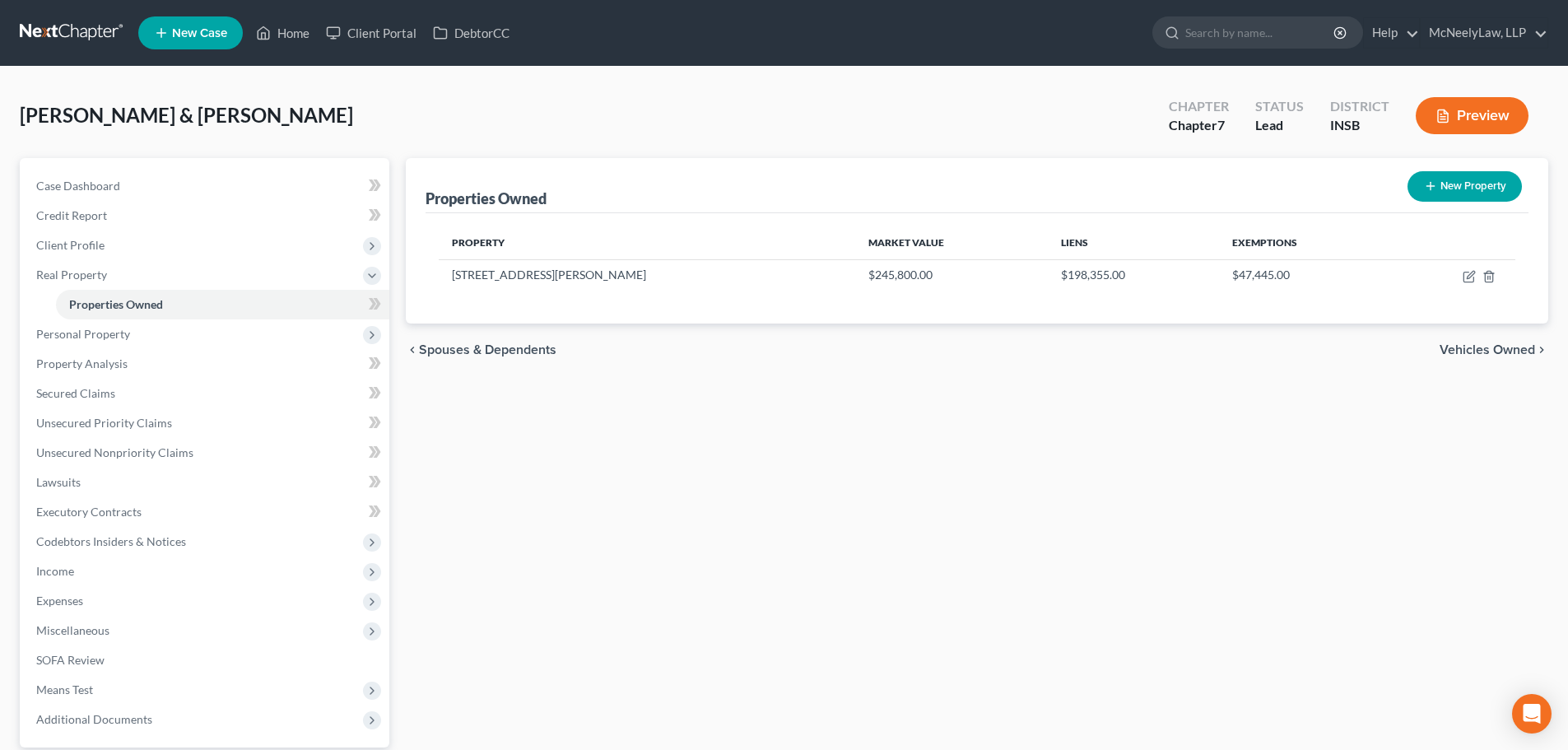
click at [1351, 465] on div "Properties Owned New Property Property Market Value Liens Exemptions [STREET_AD…" at bounding box center [977, 500] width 1159 height 684
